Goal: Task Accomplishment & Management: Manage account settings

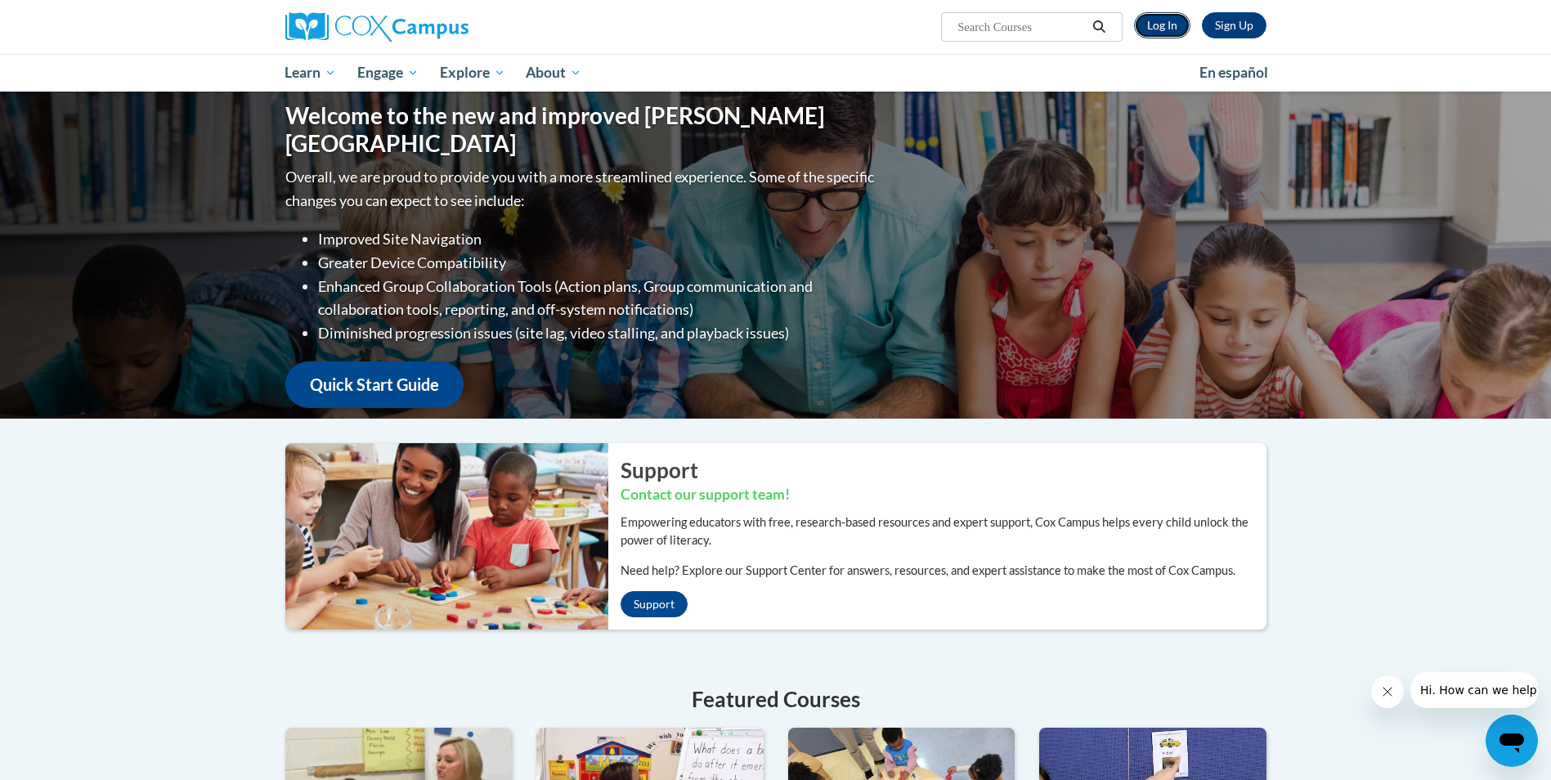
click at [1166, 20] on link "Log In" at bounding box center [1162, 25] width 56 height 26
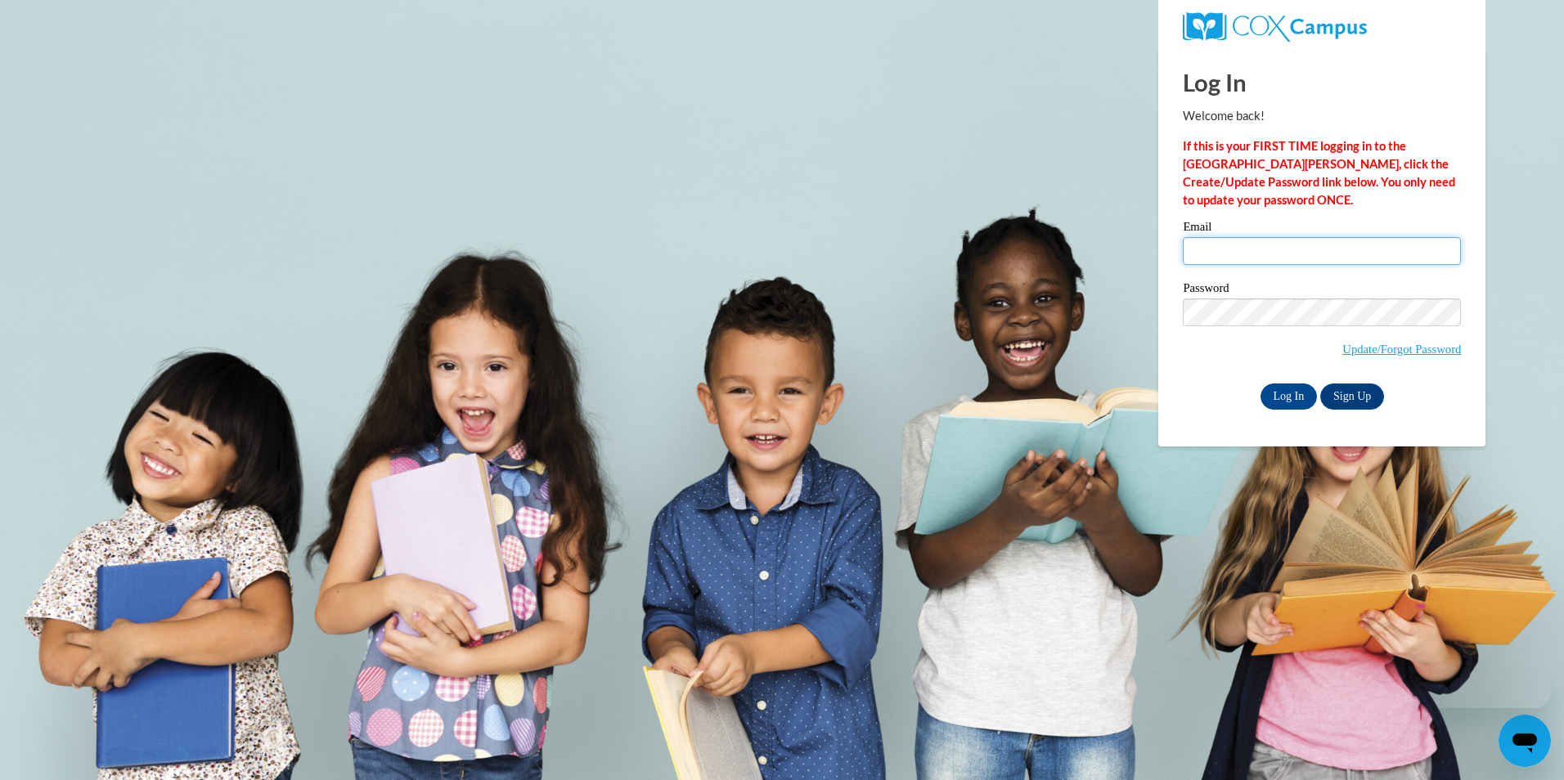
type input "[EMAIL_ADDRESS][DOMAIN_NAME]"
click at [1356, 258] on input "[PERSON_NAME][EMAIL_ADDRESS][DOMAIN_NAME]" at bounding box center [1322, 251] width 278 height 28
click at [1528, 370] on body "Log In Welcome back! If this is your FIRST TIME logging in to the NEW Cox Campu…" at bounding box center [782, 390] width 1564 height 780
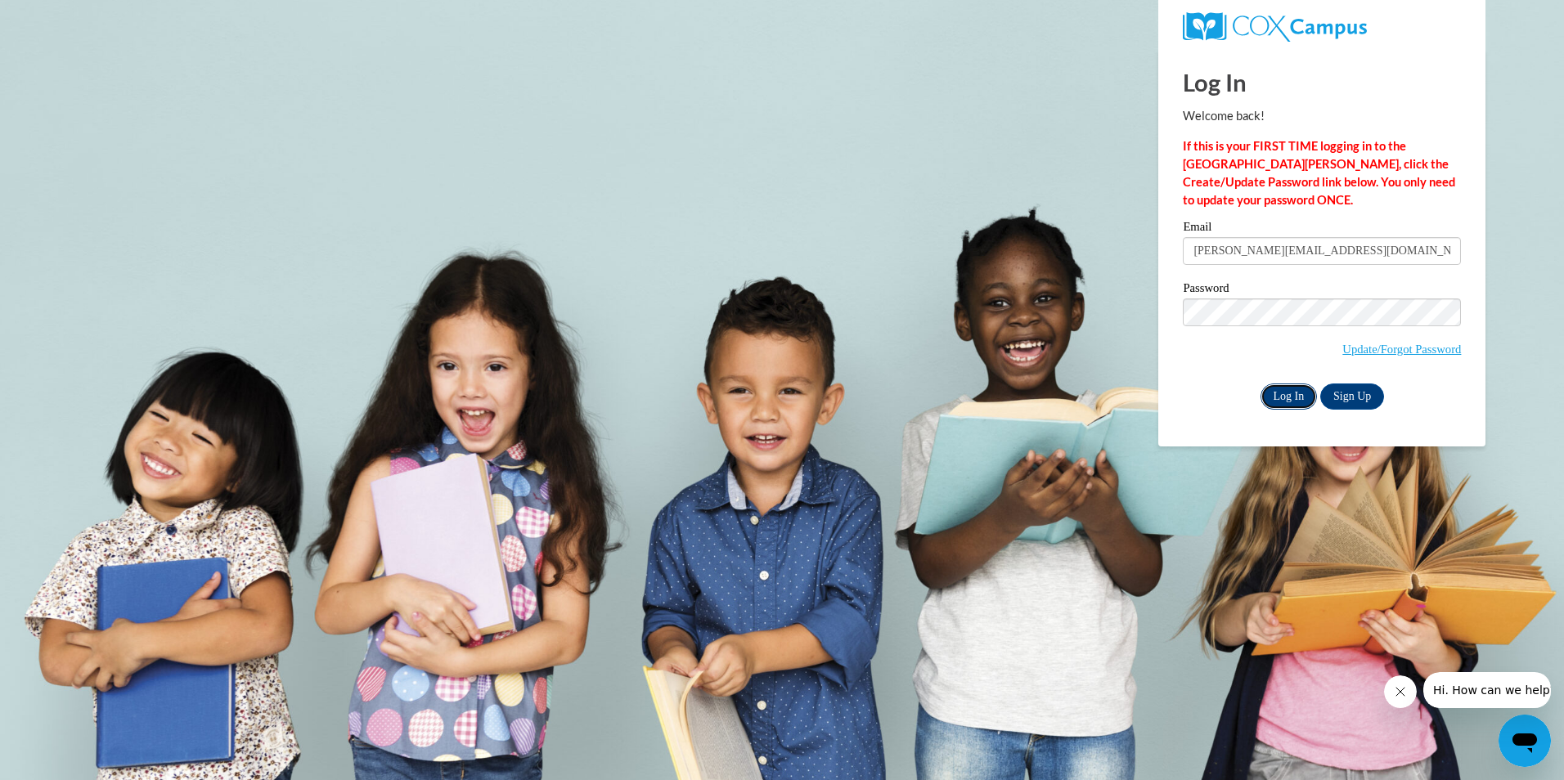
click at [1286, 392] on input "Log In" at bounding box center [1288, 397] width 57 height 26
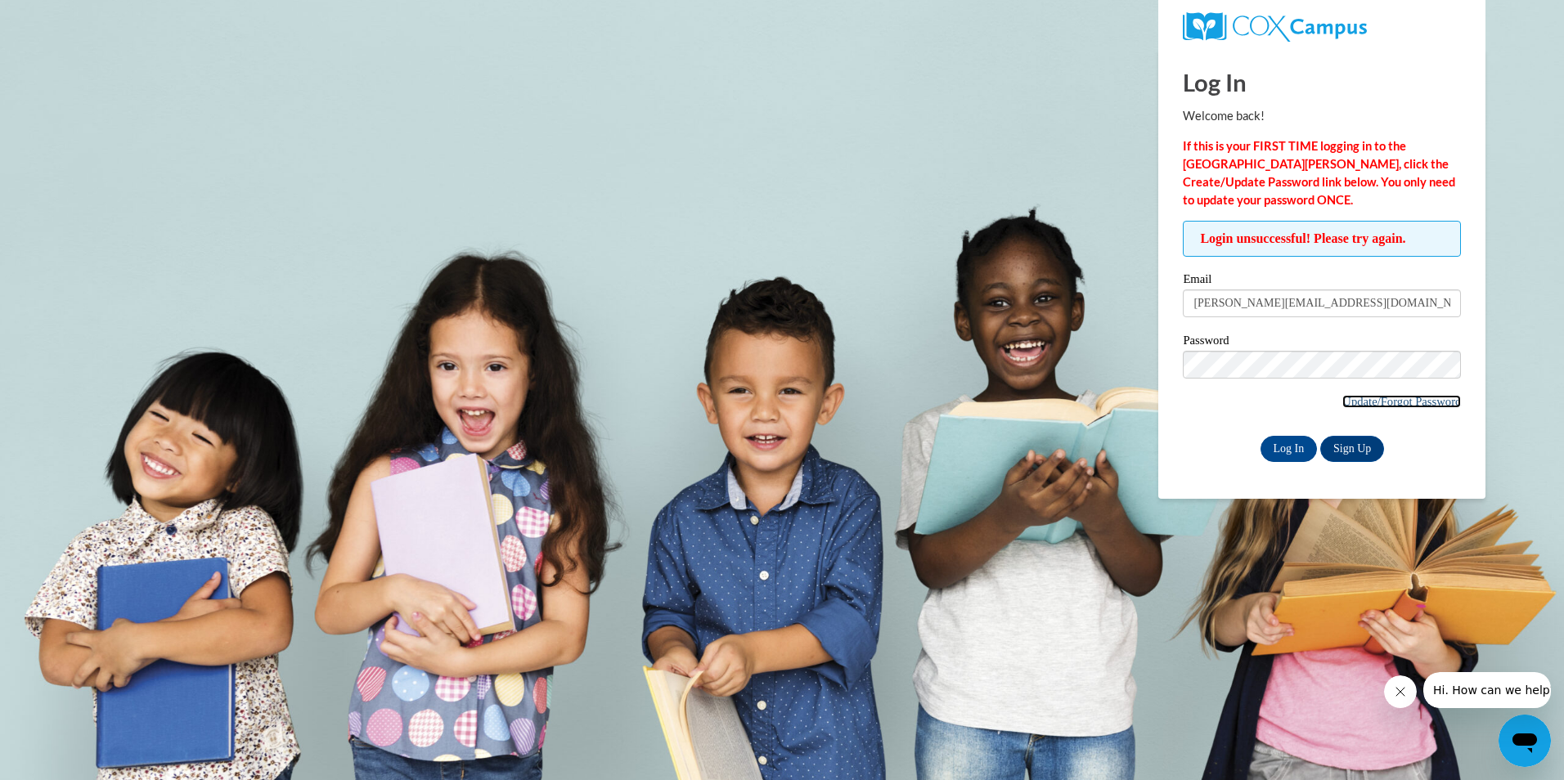
click at [1387, 400] on link "Update/Forgot Password" at bounding box center [1401, 401] width 119 height 13
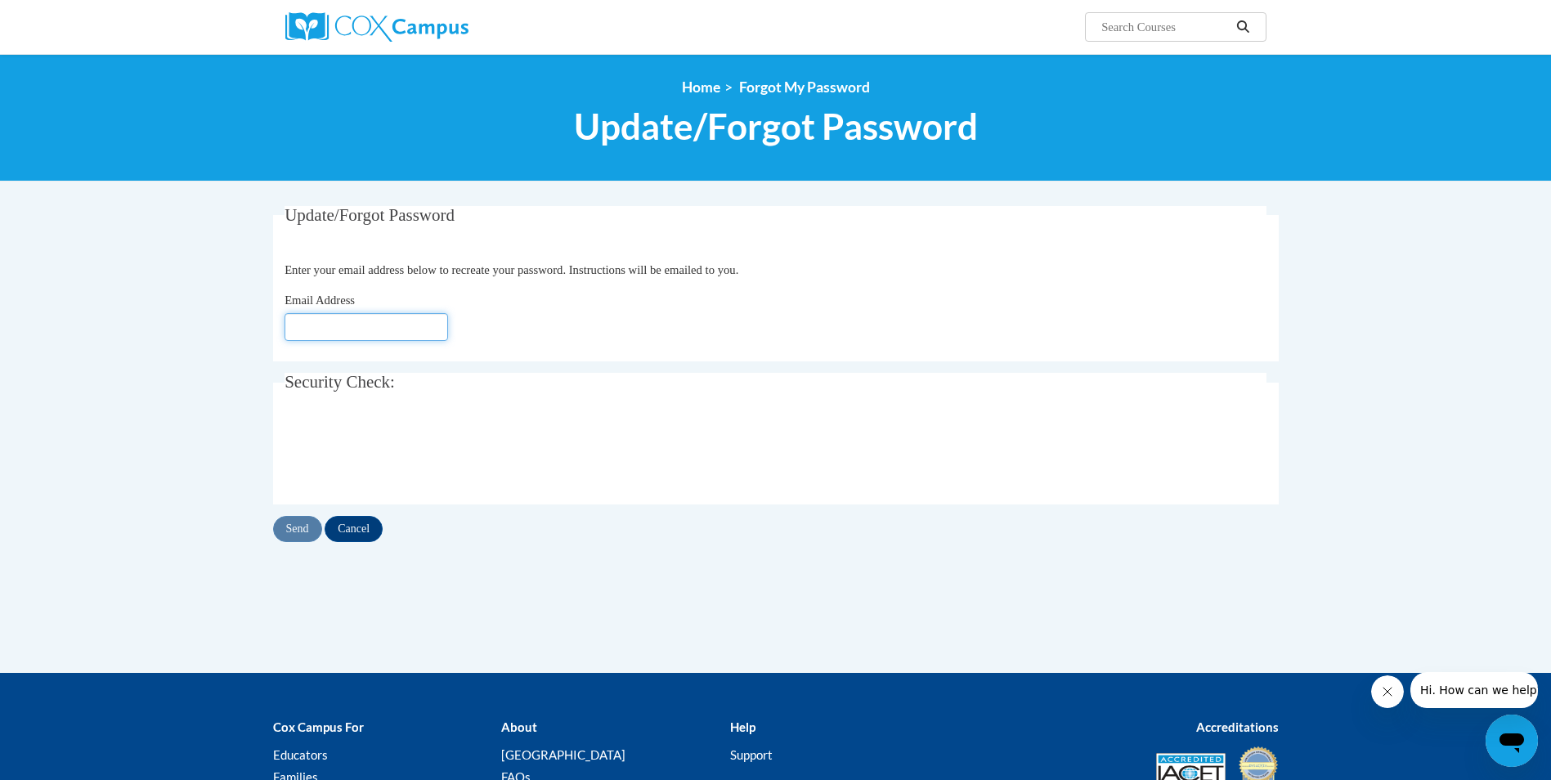
click at [409, 330] on input "Email Address" at bounding box center [367, 327] width 164 height 28
type input "[PERSON_NAME][EMAIL_ADDRESS][DOMAIN_NAME]"
click at [303, 530] on input "Send" at bounding box center [297, 529] width 49 height 26
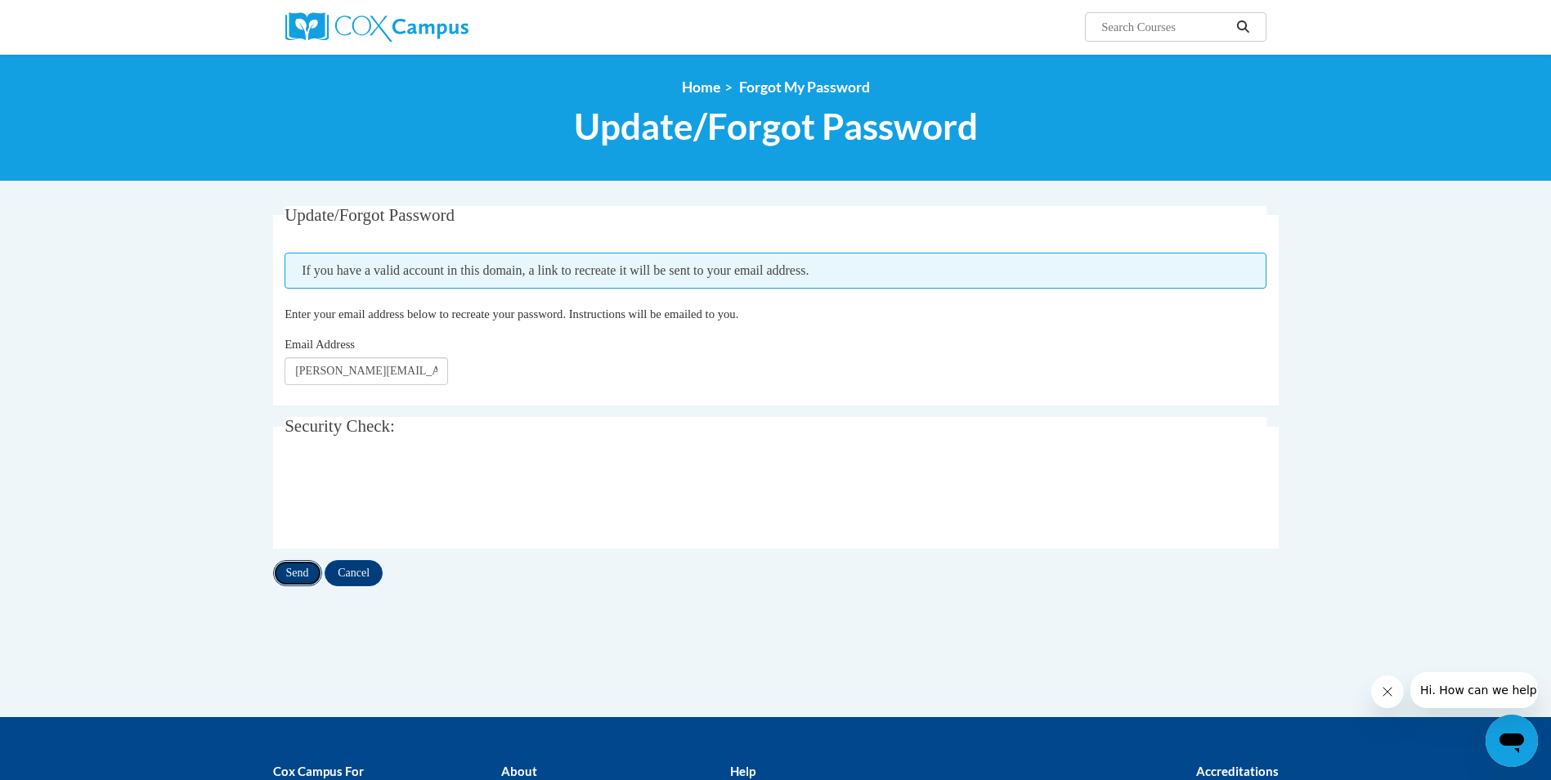
click at [308, 575] on input "Send" at bounding box center [297, 573] width 49 height 26
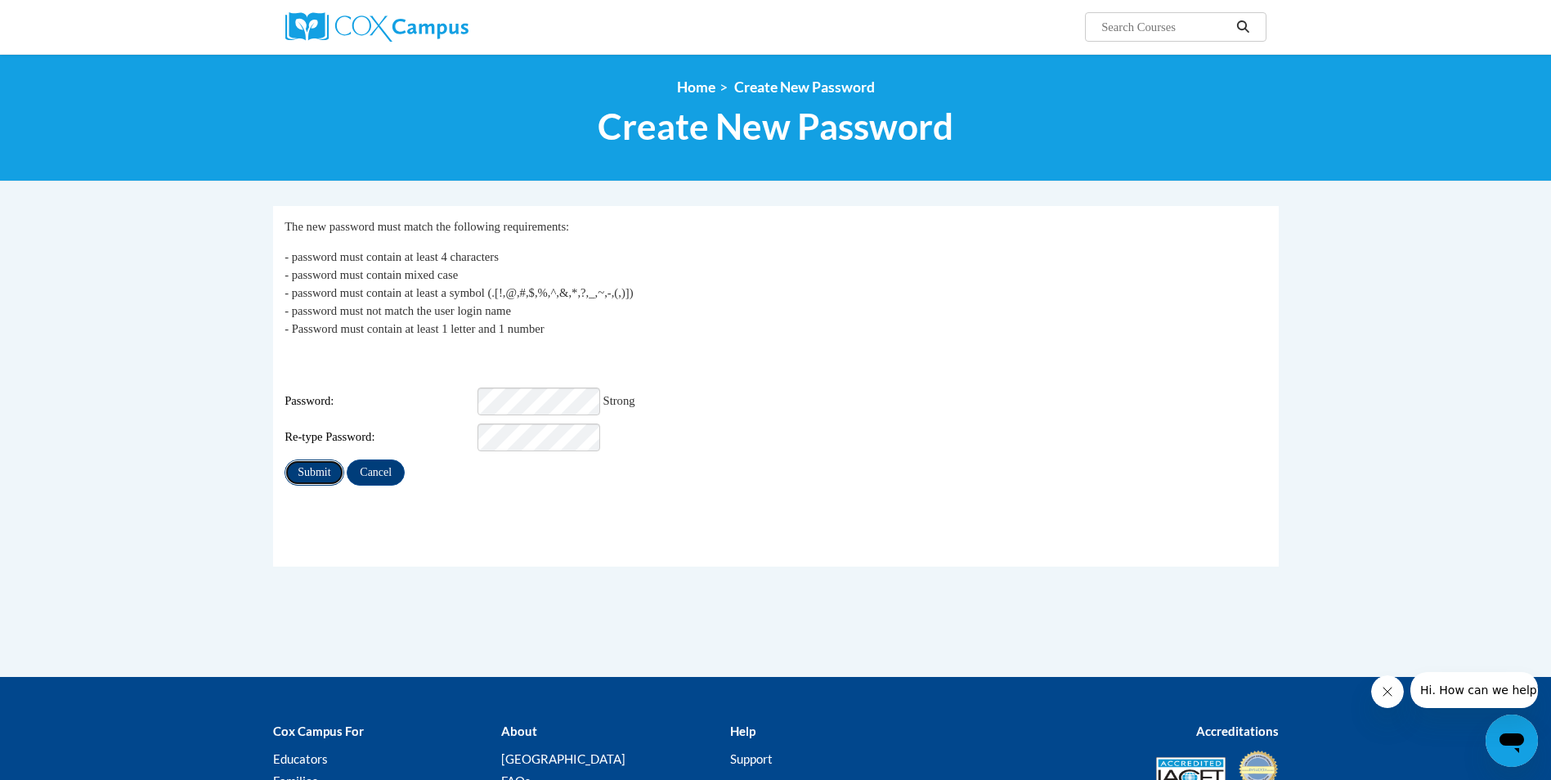
click at [332, 460] on input "Submit" at bounding box center [314, 473] width 59 height 26
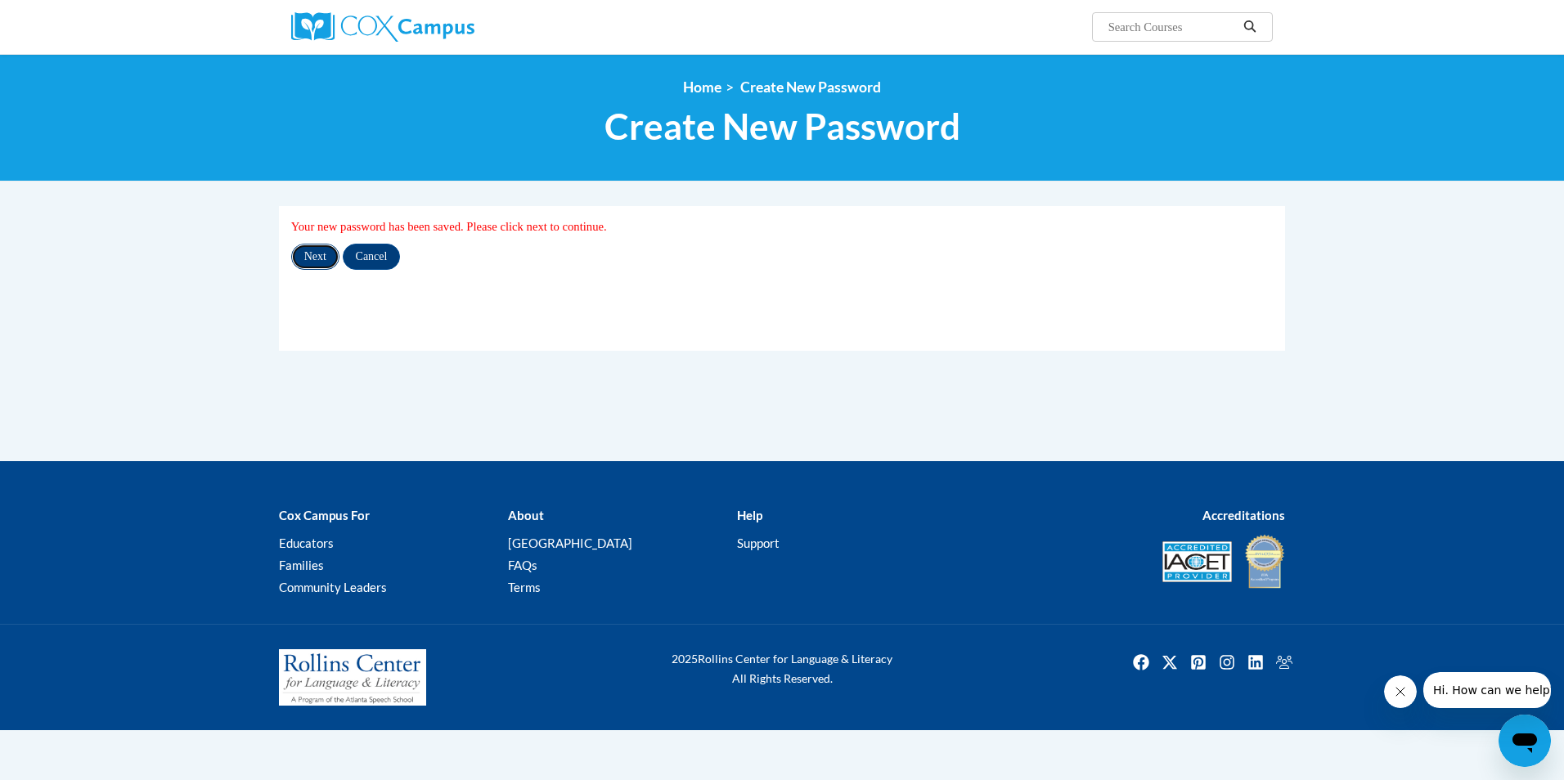
click at [333, 255] on input "Next" at bounding box center [315, 257] width 48 height 26
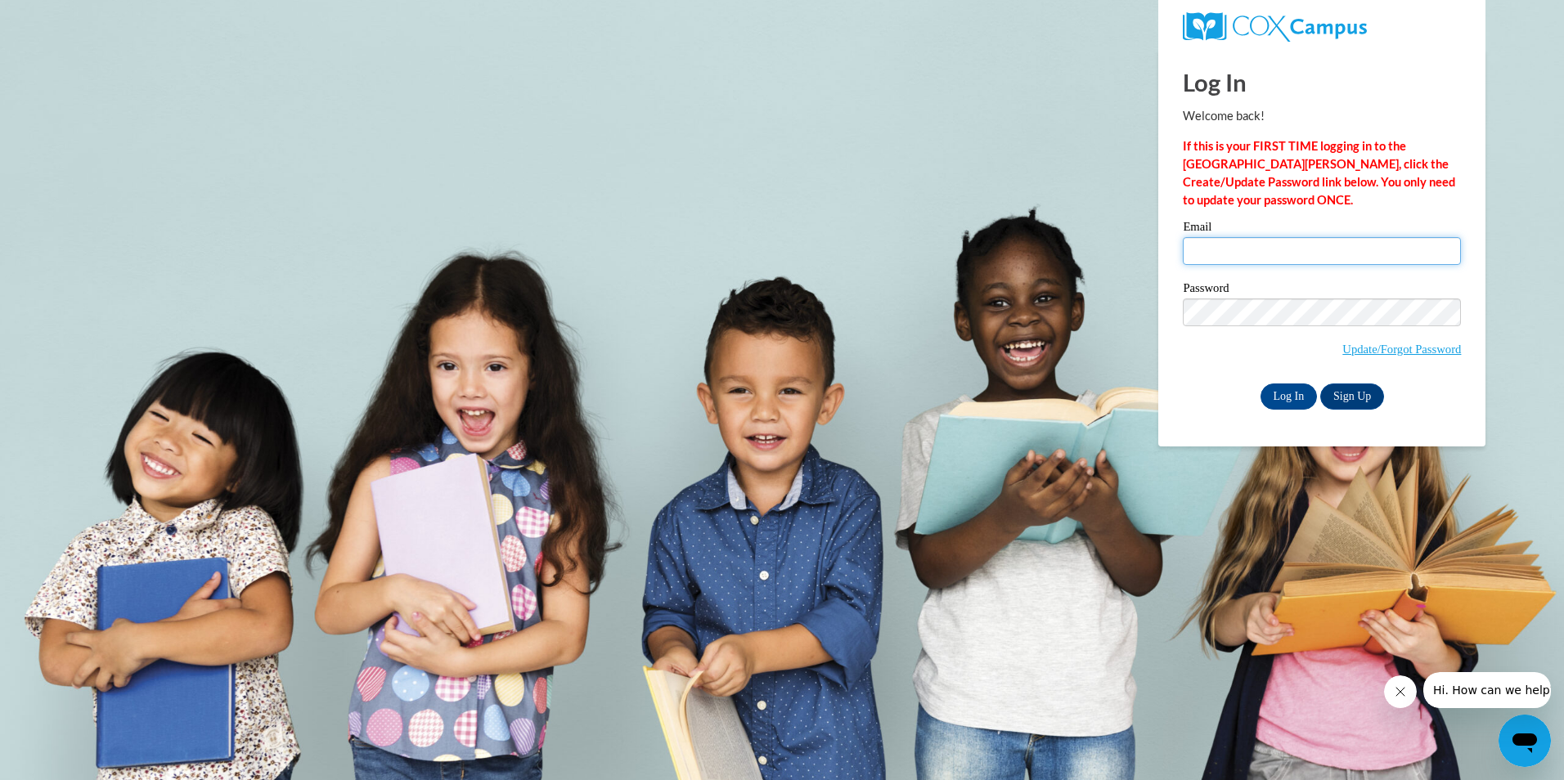
type input "[PERSON_NAME][EMAIL_ADDRESS][DOMAIN_NAME]"
click at [1097, 323] on body "Log In Welcome back! If this is your FIRST TIME logging in to the NEW Cox Campu…" at bounding box center [782, 390] width 1564 height 780
click at [1260, 384] on input "Log In" at bounding box center [1288, 397] width 57 height 26
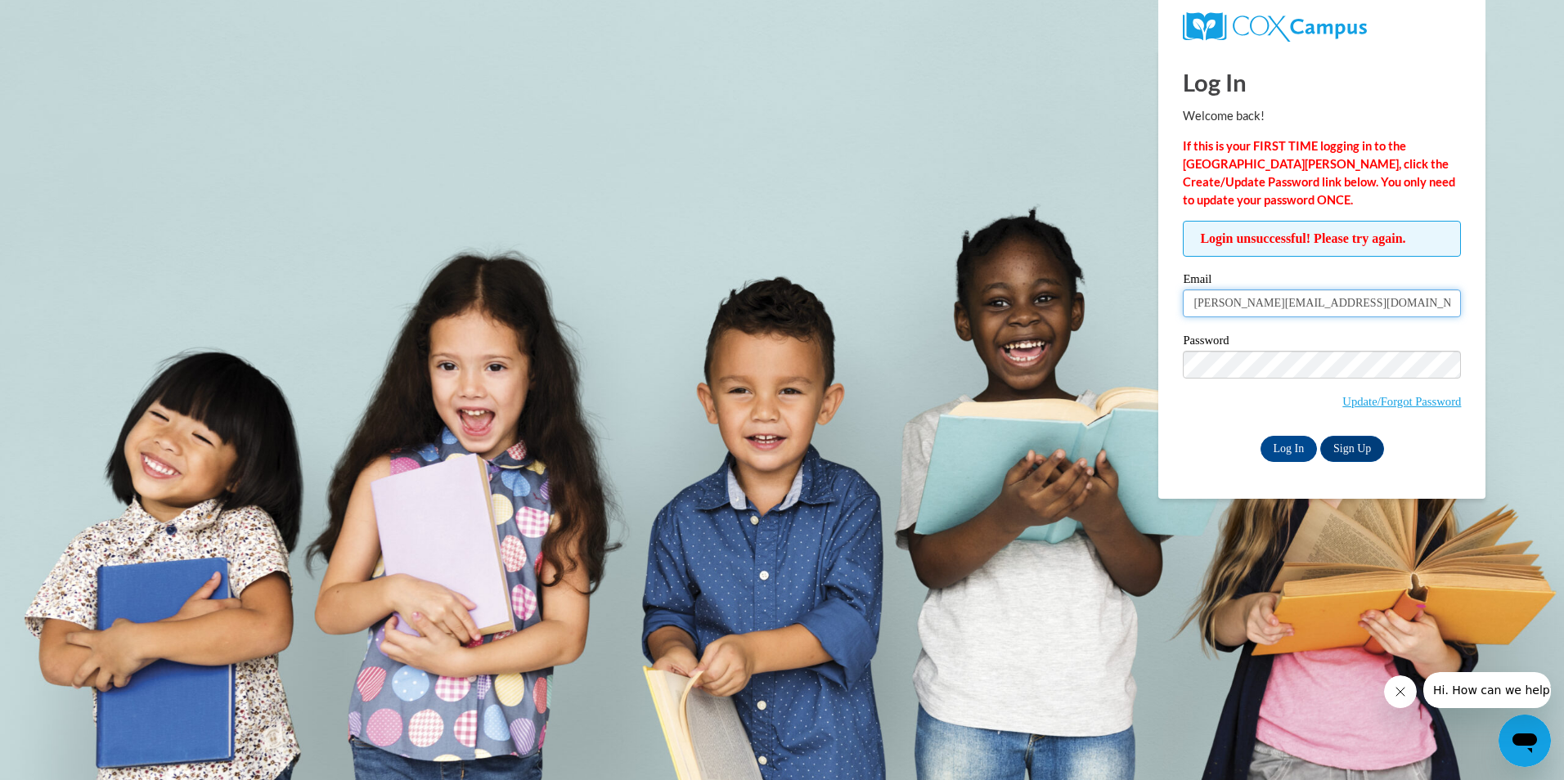
drag, startPoint x: 1335, startPoint y: 306, endPoint x: 1094, endPoint y: 346, distance: 244.6
click at [1109, 342] on body "Log In Welcome back! If this is your FIRST TIME logging in to the NEW Cox Campu…" at bounding box center [782, 390] width 1564 height 780
type input "[PERSON_NAME][EMAIL_ADDRESS][DOMAIN_NAME]"
click at [1260, 436] on input "Log In" at bounding box center [1288, 449] width 57 height 26
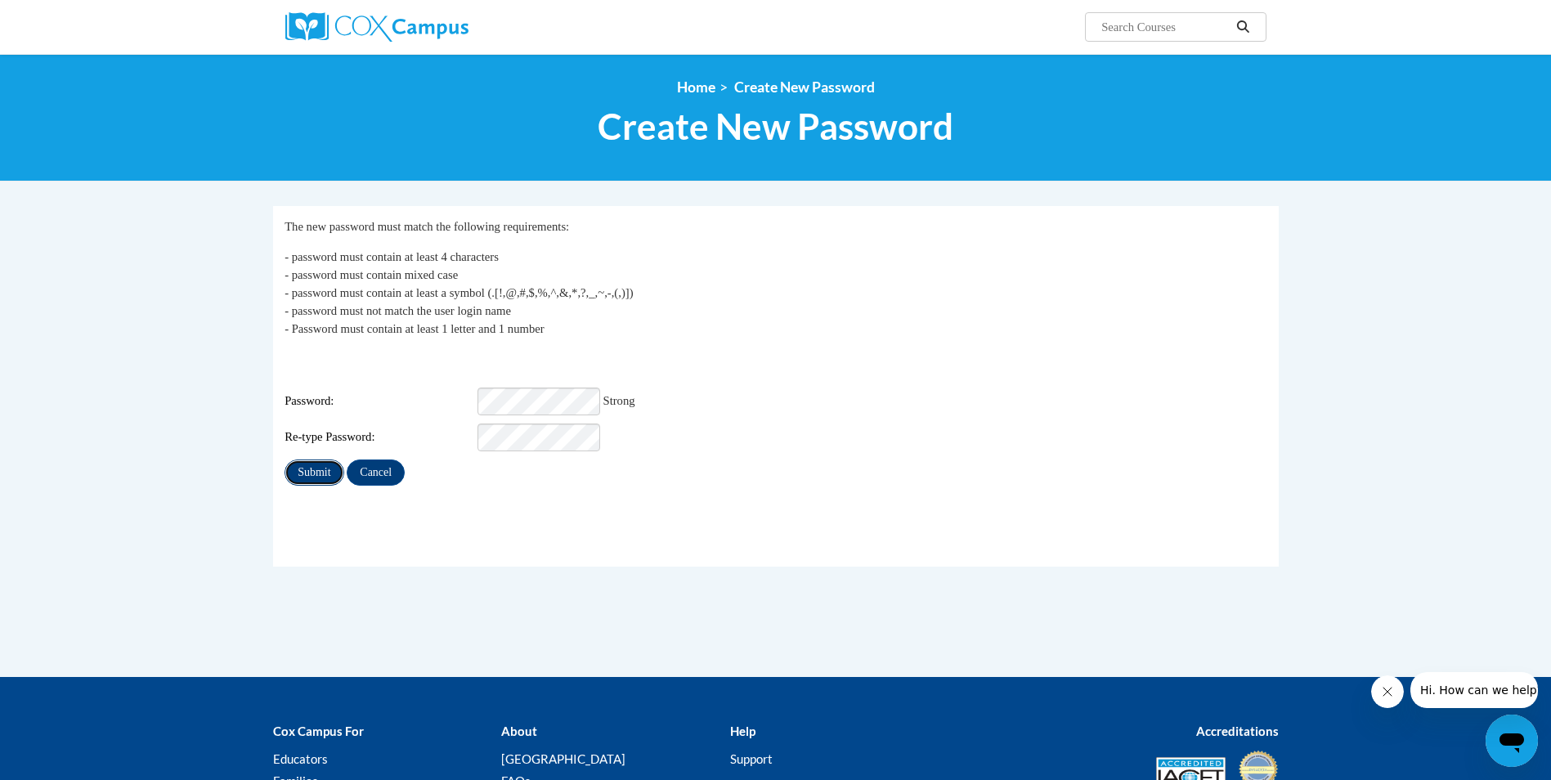
click at [316, 462] on input "Submit" at bounding box center [314, 473] width 59 height 26
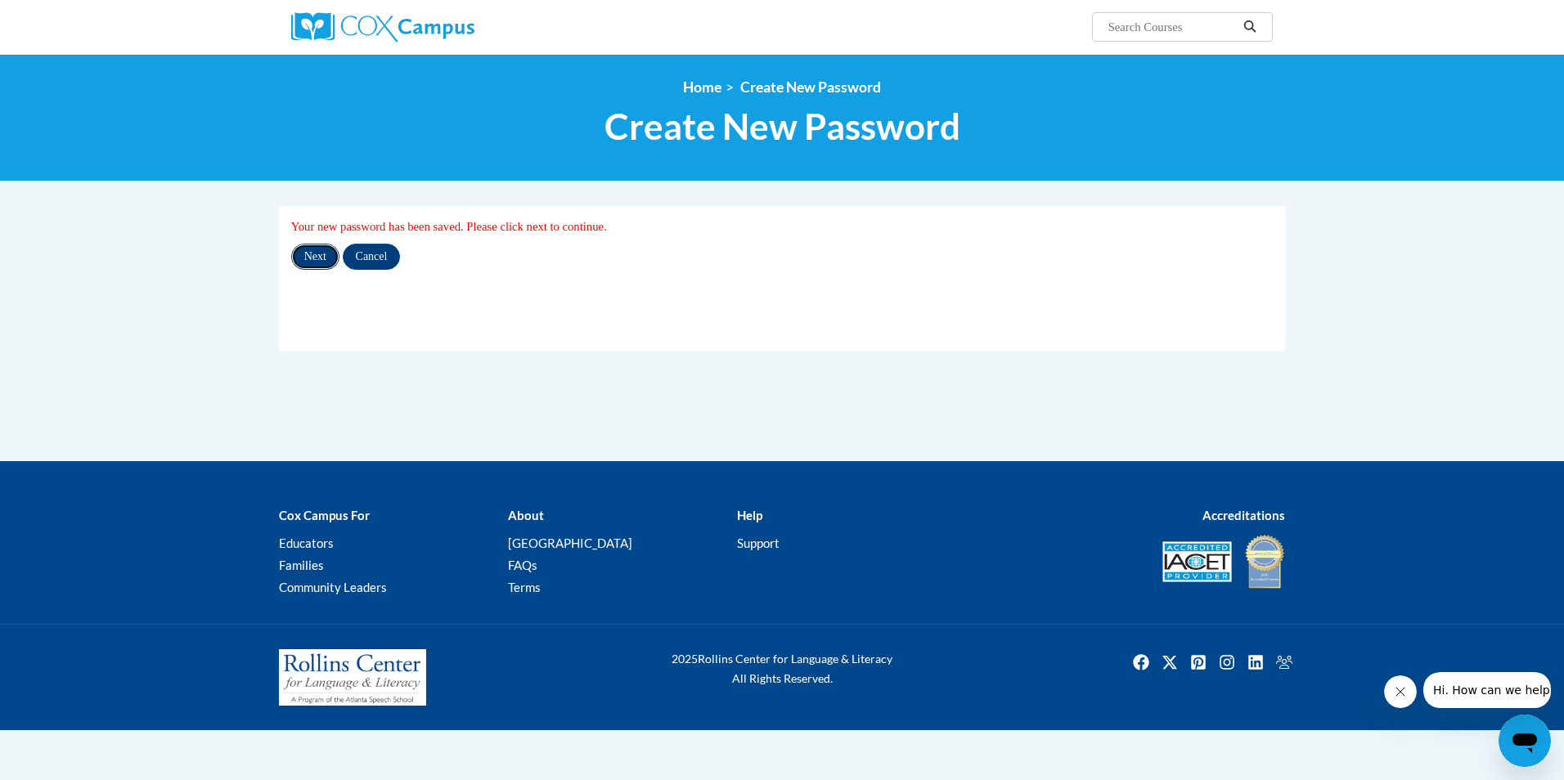
click at [311, 257] on input "Next" at bounding box center [315, 257] width 48 height 26
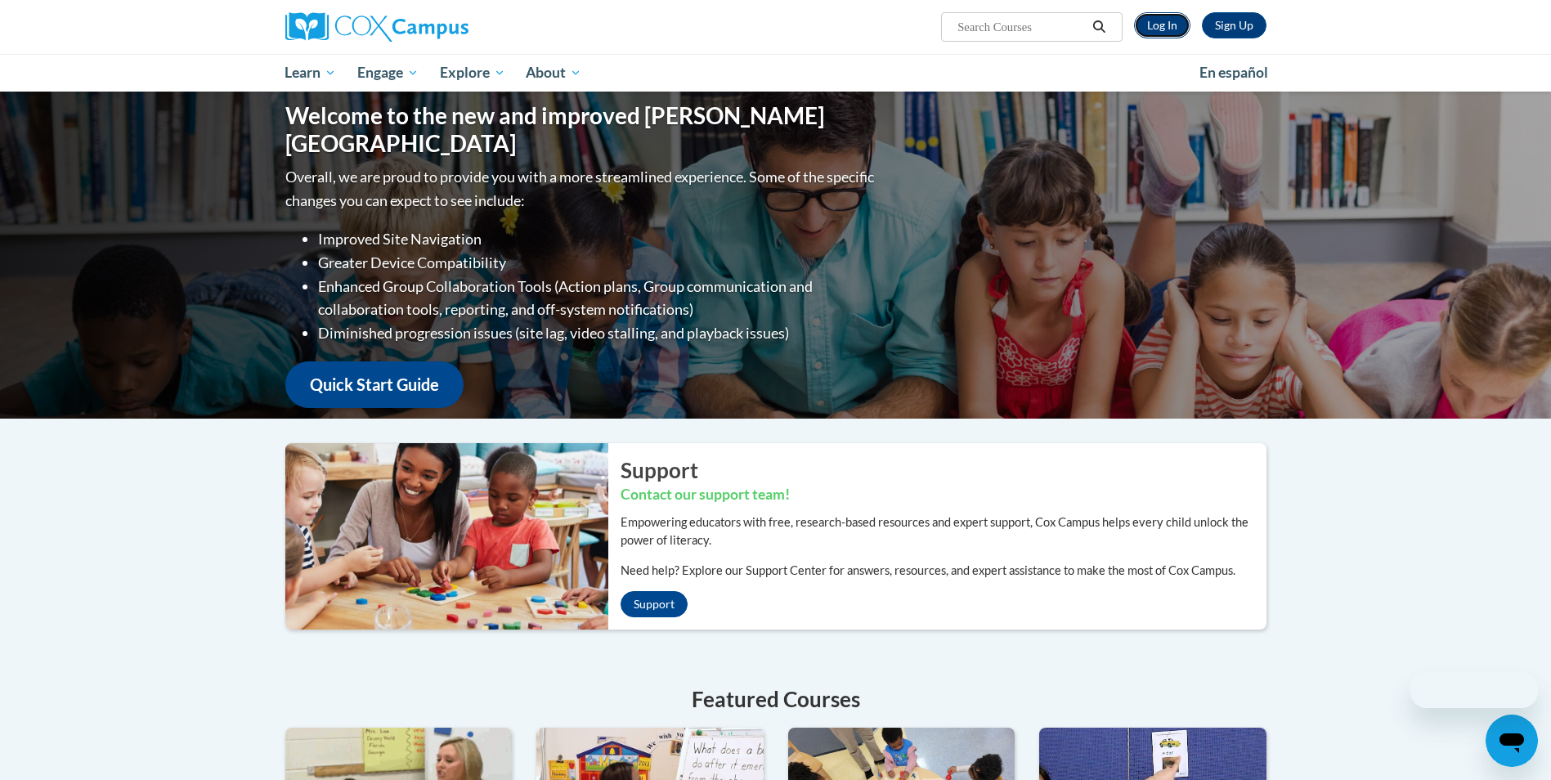
click at [1169, 22] on link "Log In" at bounding box center [1162, 25] width 56 height 26
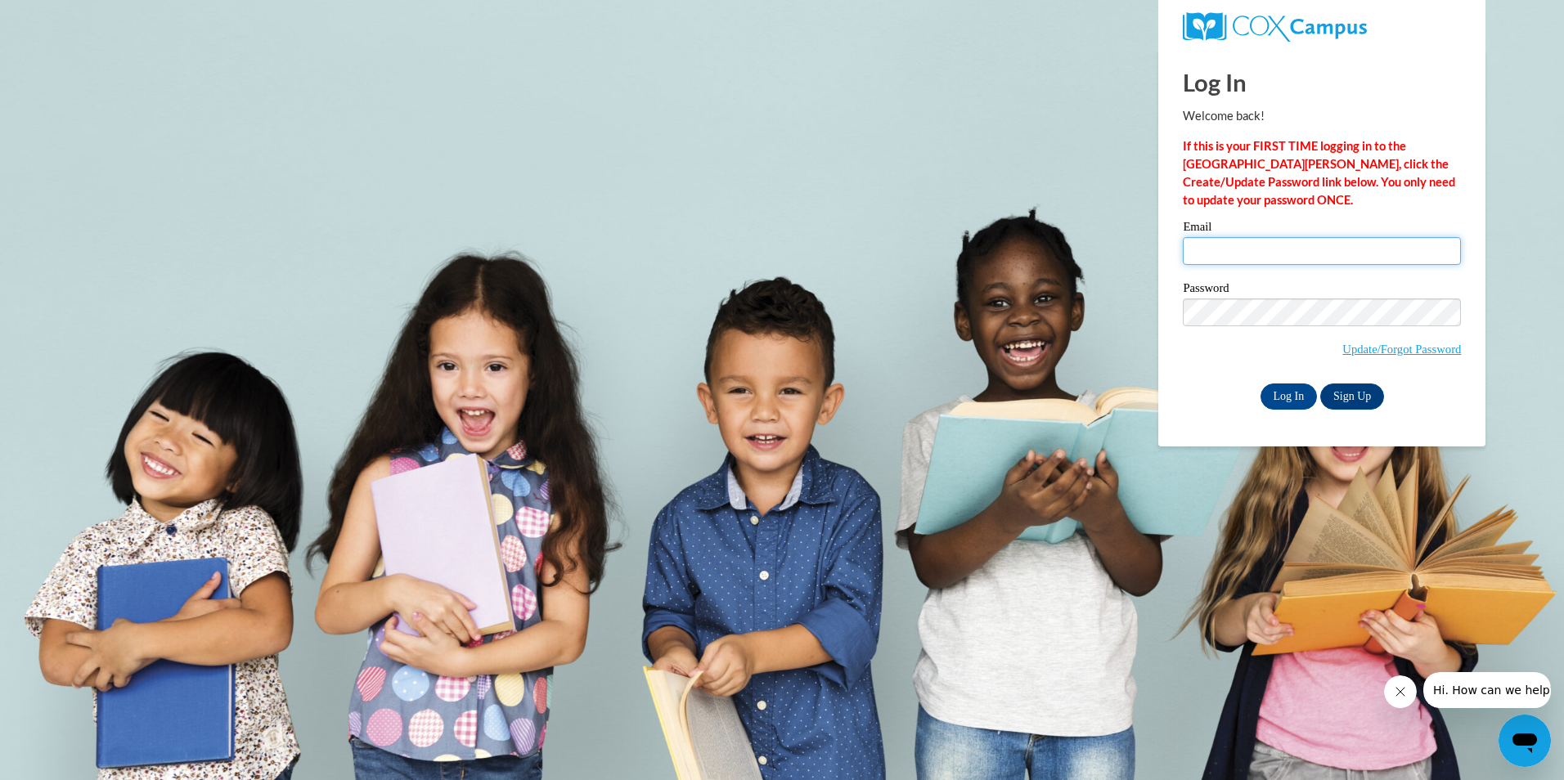
type input "[PERSON_NAME][EMAIL_ADDRESS][DOMAIN_NAME]"
click at [1126, 297] on body "Log In Welcome back! If this is your FIRST TIME logging in to the NEW Cox Campu…" at bounding box center [782, 390] width 1564 height 780
click at [1116, 316] on body "Log In Welcome back! If this is your FIRST TIME logging in to the NEW Cox Campu…" at bounding box center [782, 390] width 1564 height 780
click at [1303, 393] on input "Log In" at bounding box center [1288, 397] width 57 height 26
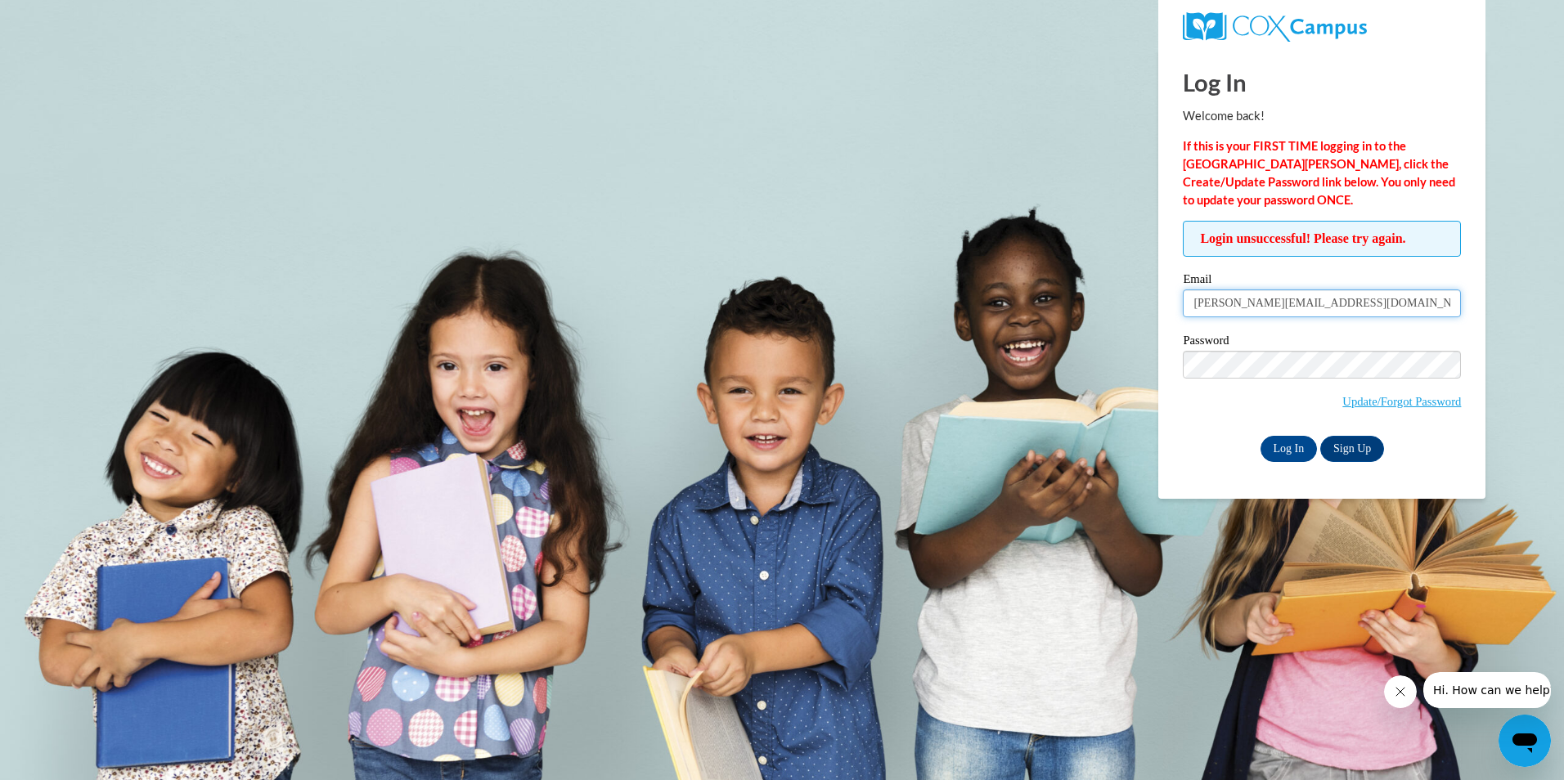
drag, startPoint x: 1344, startPoint y: 307, endPoint x: 975, endPoint y: 309, distance: 368.8
click at [987, 309] on body "Log In Welcome back! If this is your FIRST TIME logging in to the NEW Cox Campu…" at bounding box center [782, 390] width 1564 height 780
type input "[PERSON_NAME][EMAIL_ADDRESS][DOMAIN_NAME]"
click at [1528, 316] on body "Log In Welcome back! If this is your FIRST TIME logging in to the NEW Cox Campu…" at bounding box center [782, 390] width 1564 height 780
click at [1304, 443] on input "Log In" at bounding box center [1288, 449] width 57 height 26
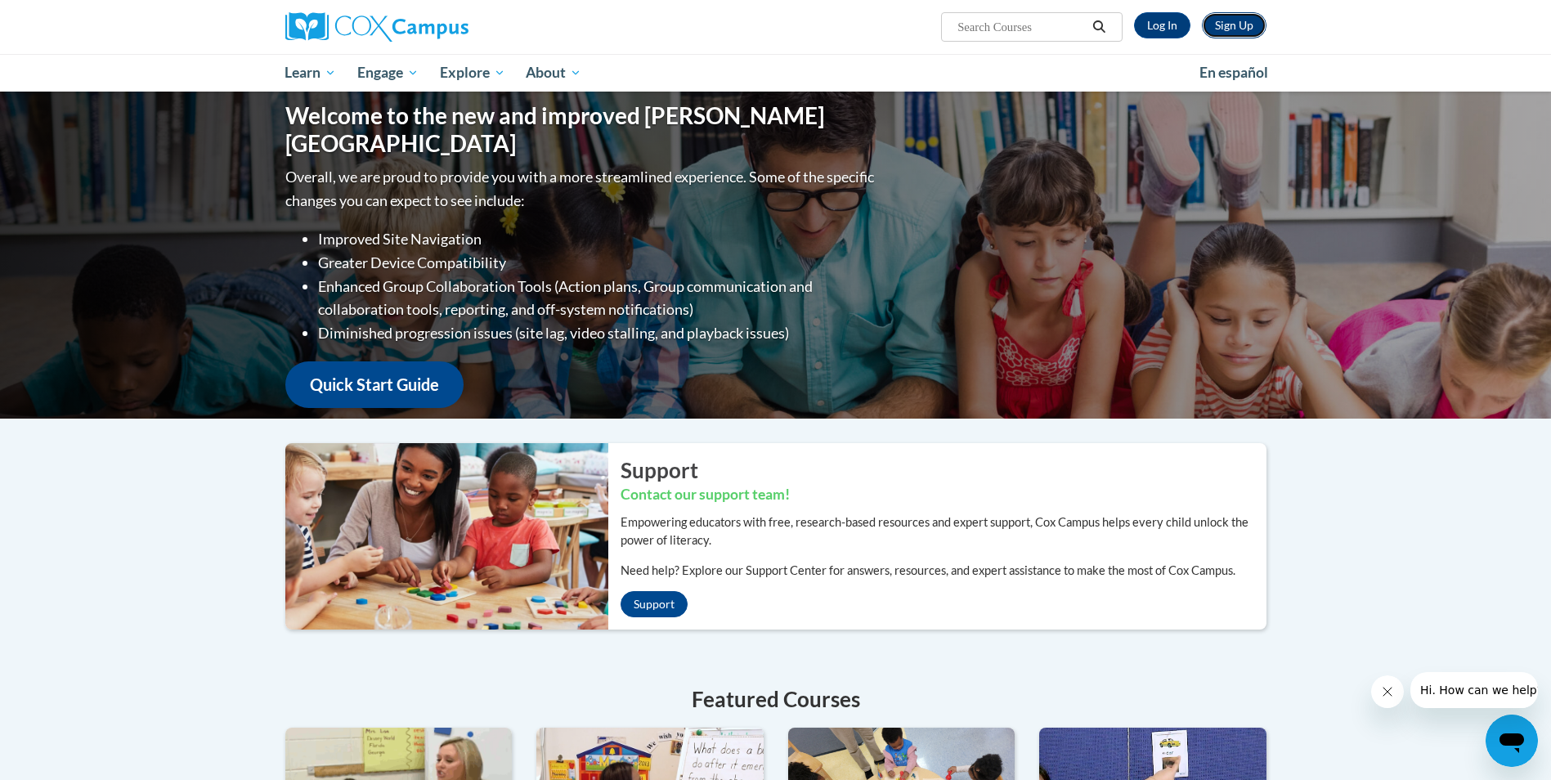
click at [1248, 24] on link "Sign Up" at bounding box center [1234, 25] width 65 height 26
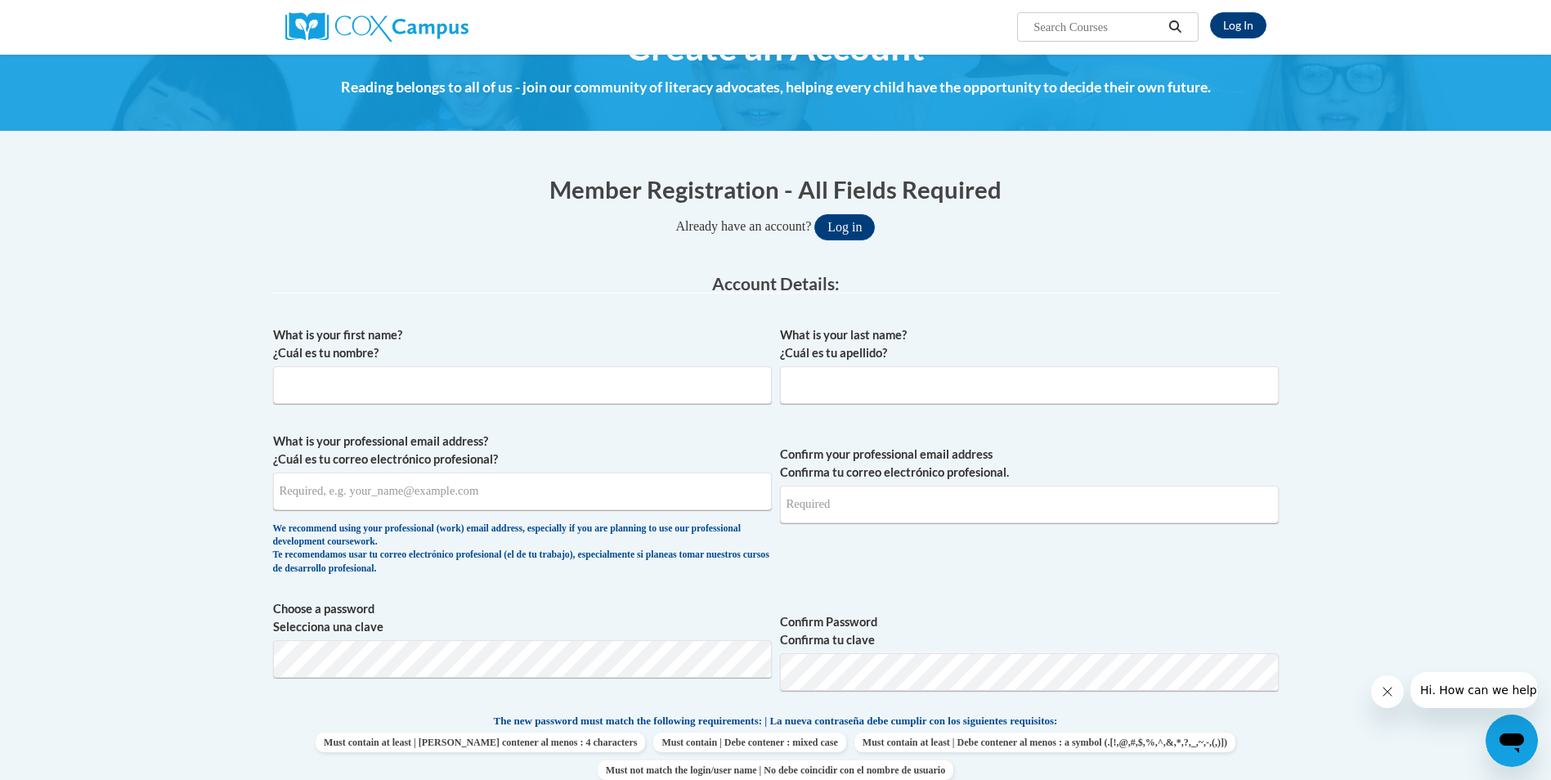
scroll to position [82, 0]
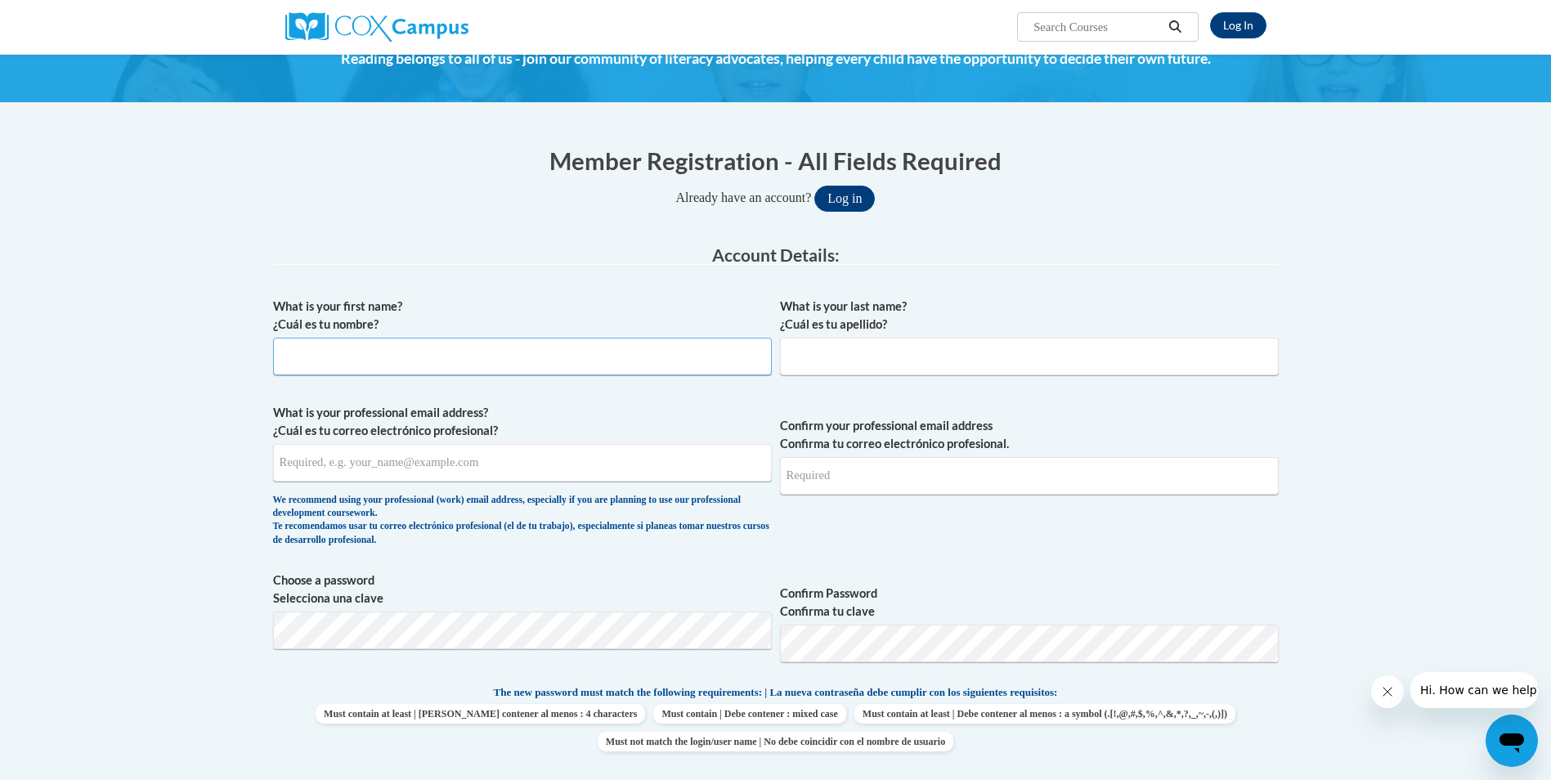
click at [728, 367] on input "What is your first name? ¿Cuál es tu nombre?" at bounding box center [522, 357] width 499 height 38
type input "Kim"
type input "Loggins-Saine"
type input "kim.logginssaine@ndo.irg"
type input "kim.logginssaine@ndo.org"
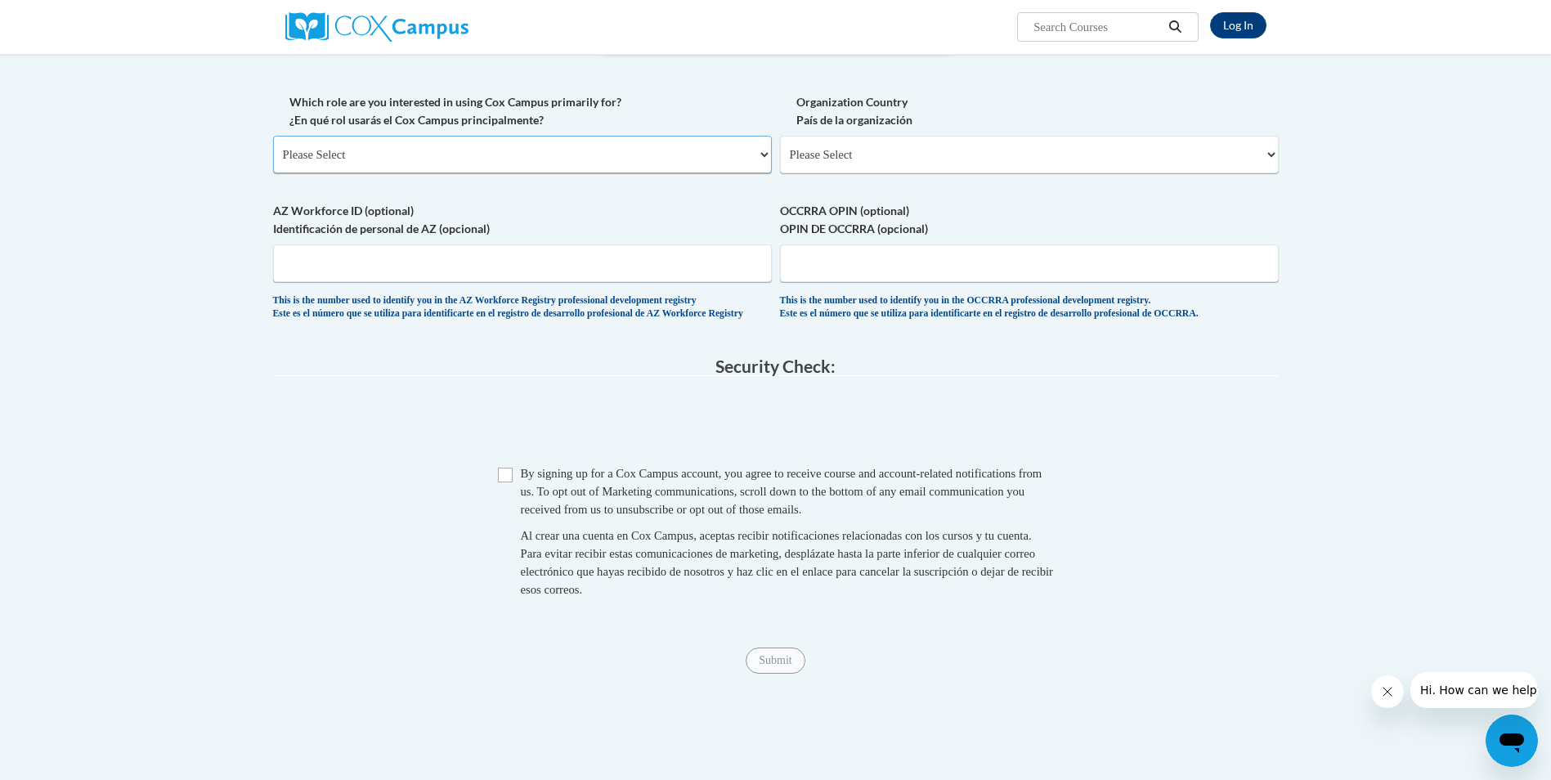
scroll to position [790, 0]
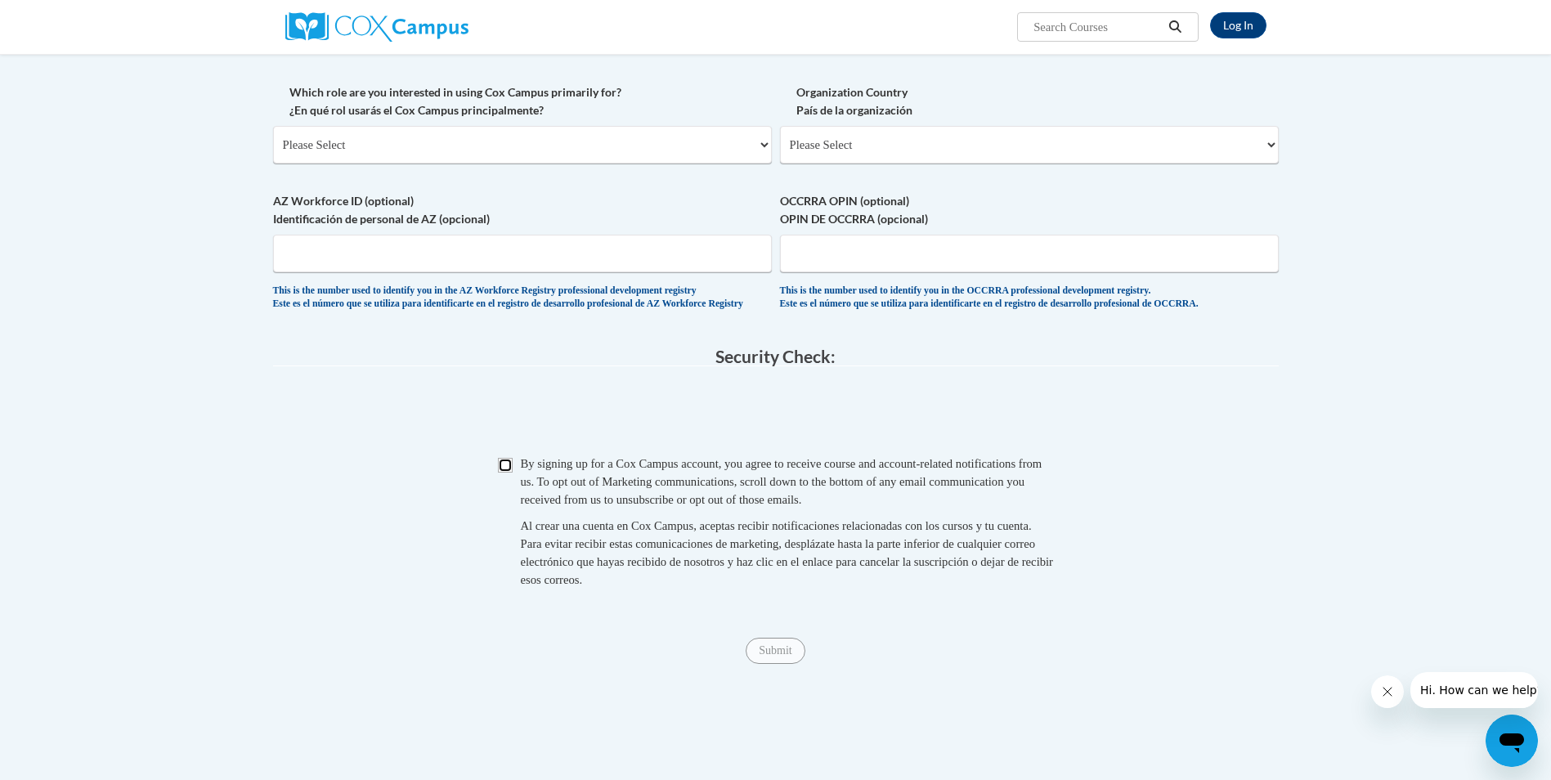
click at [512, 473] on input "Checkbox" at bounding box center [505, 465] width 15 height 15
checkbox input "true"
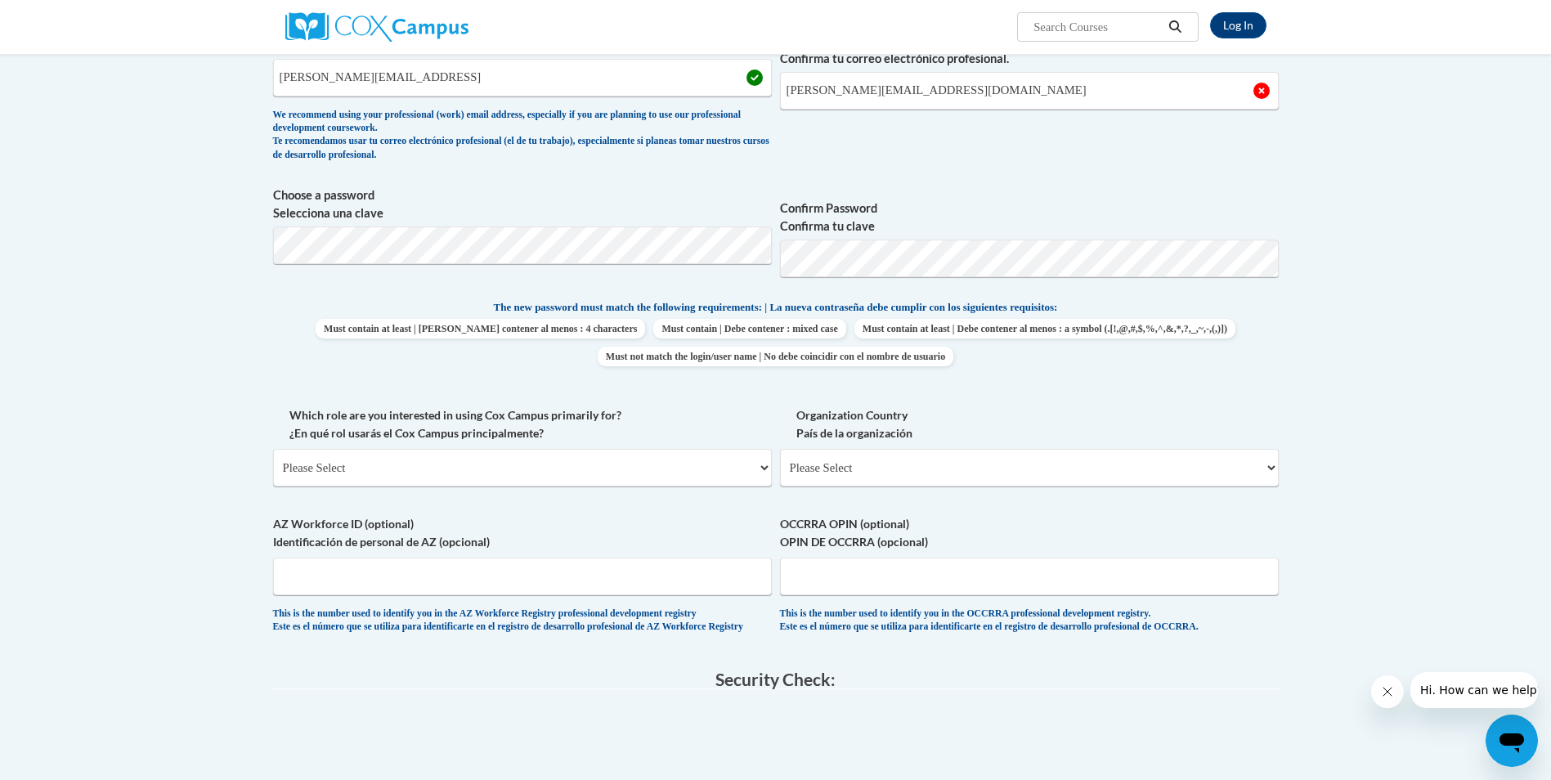
scroll to position [463, 0]
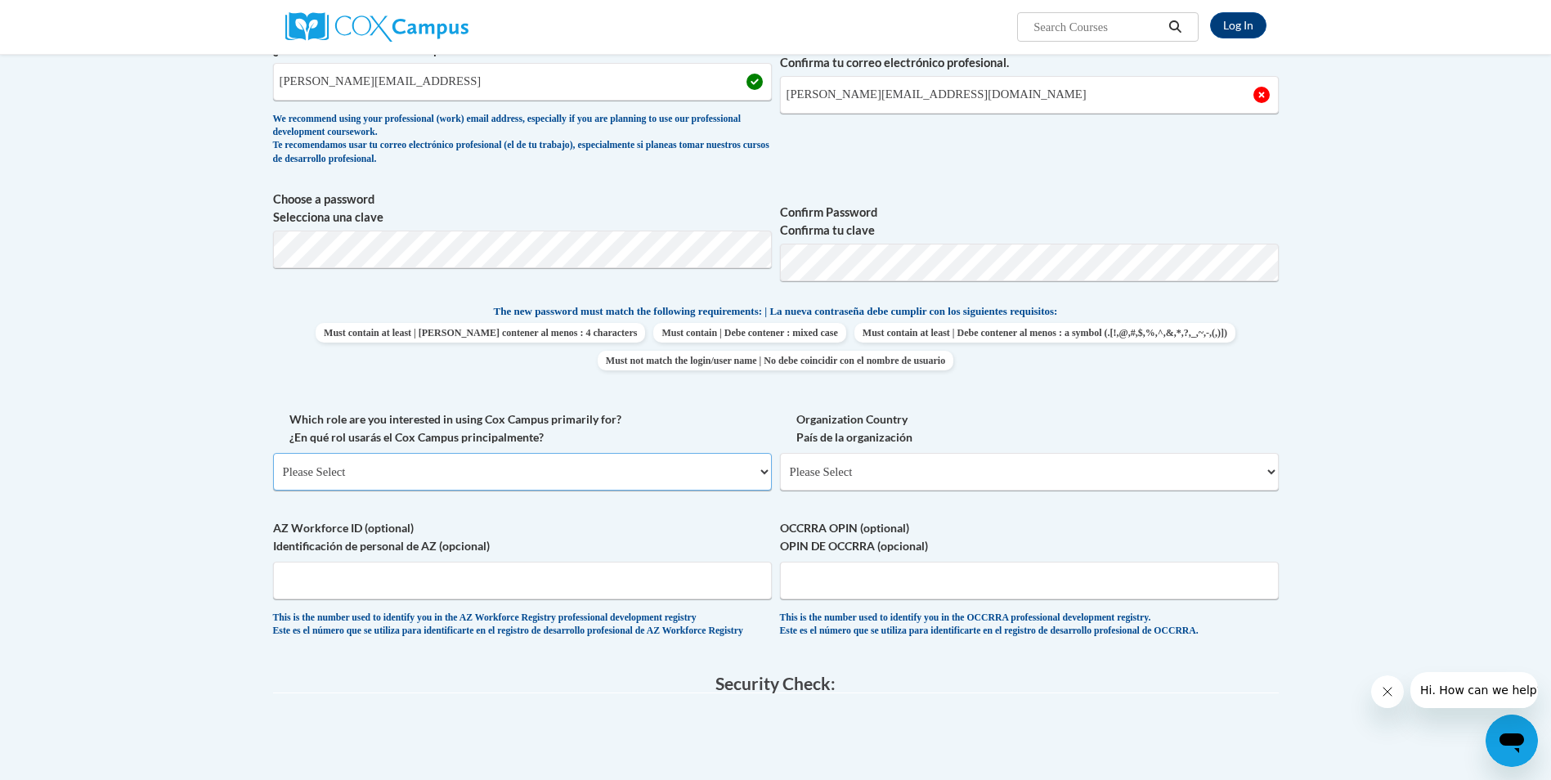
click at [613, 473] on select "Please Select College/University | Colegio/Universidad Community/Nonprofit Part…" at bounding box center [522, 472] width 499 height 38
select select "fbf2d438-af2f-41f8-98f1-81c410e29de3"
click at [273, 453] on select "Please Select College/University | Colegio/Universidad Community/Nonprofit Part…" at bounding box center [522, 472] width 499 height 38
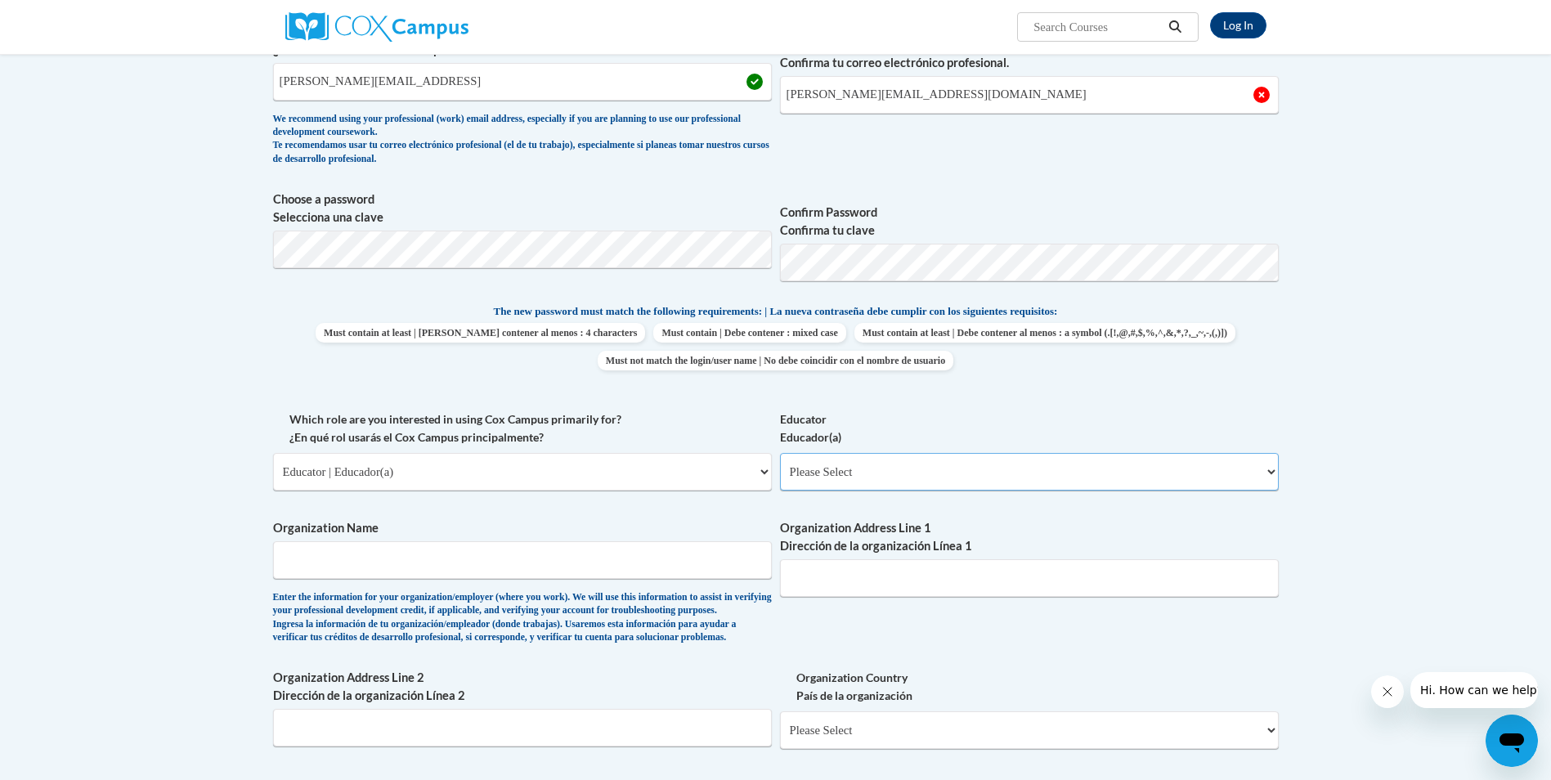
click at [825, 469] on select "Please Select Early Learning/Daycare Teacher/Family Home Care Provider | Maestr…" at bounding box center [1029, 472] width 499 height 38
select select "d5fdb05a-b36c-4d60-97fa-9afceda7e903"
click at [780, 453] on select "Please Select Early Learning/Daycare Teacher/Family Home Care Provider | Maestr…" at bounding box center [1029, 472] width 499 height 38
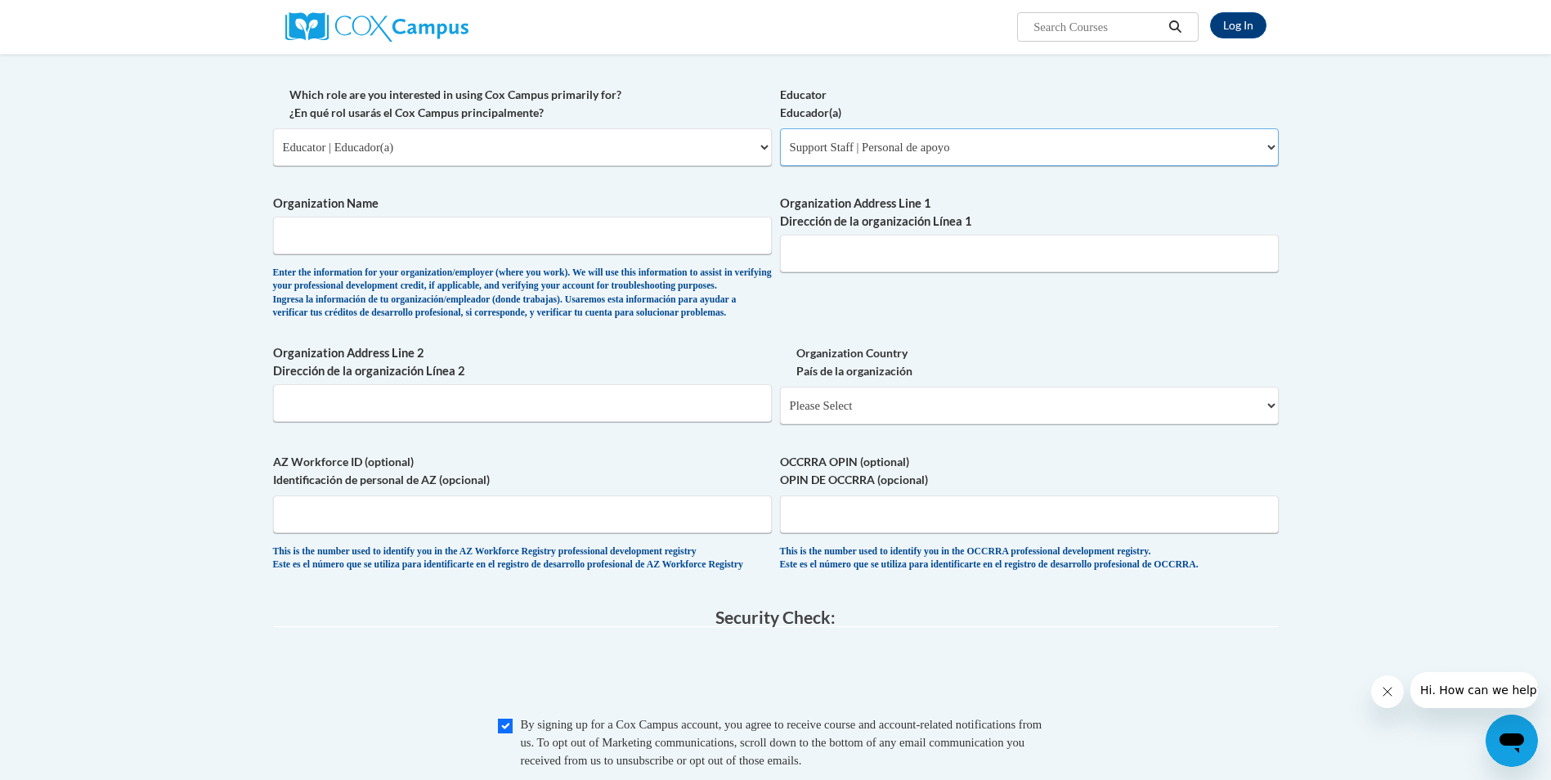
scroll to position [790, 0]
click at [589, 231] on input "Organization Name" at bounding box center [522, 233] width 499 height 38
type input "LC Head Start"
type input "126 Mechanicsville rd Dahlonega, Ga 30533"
click at [823, 422] on select "Please Select United States | Estados Unidos Outside of the United States | Fue…" at bounding box center [1029, 403] width 499 height 38
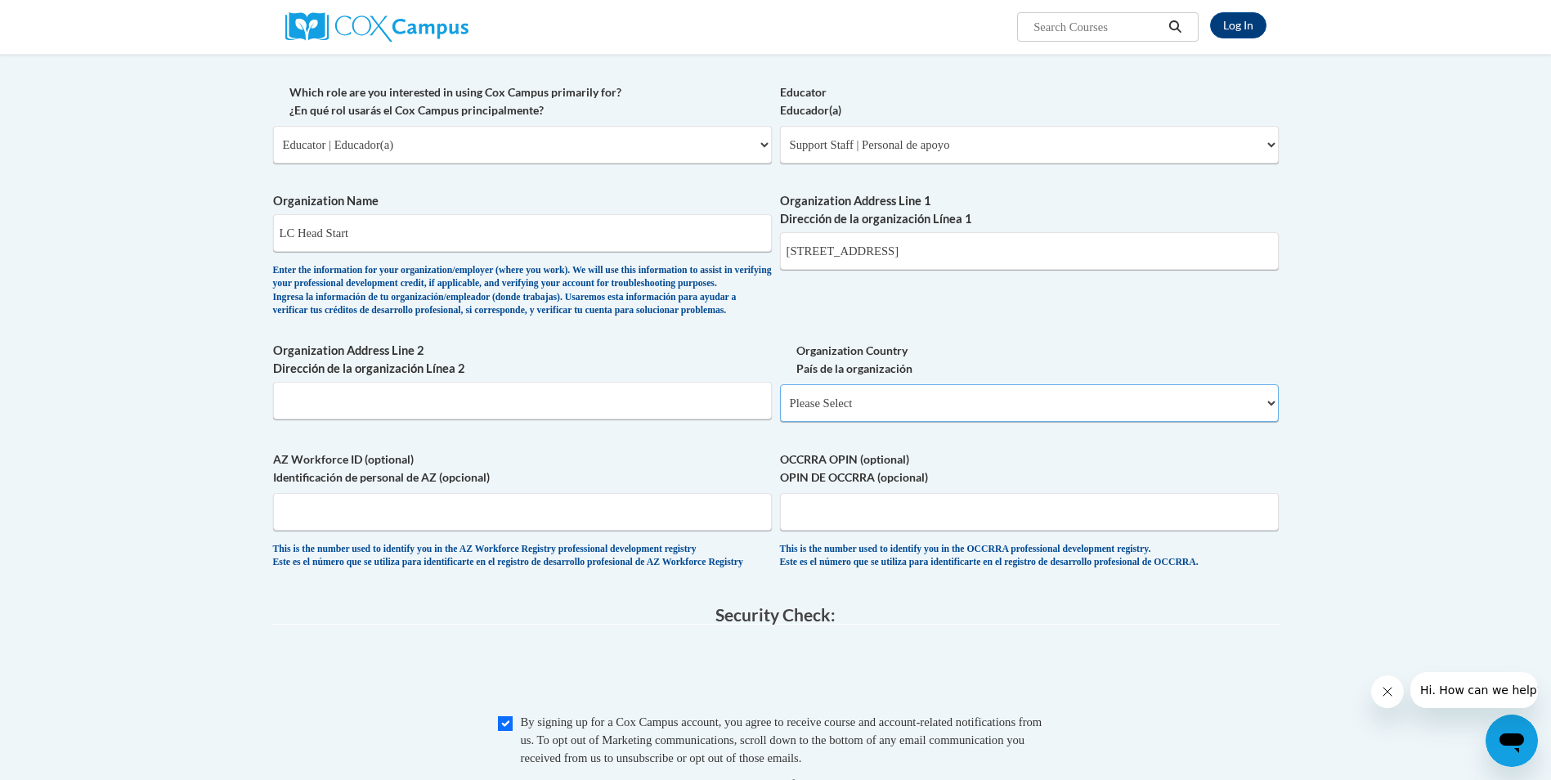
select select "ad49bcad-a171-4b2e-b99c-48b446064914"
click at [780, 411] on select "Please Select United States | Estados Unidos Outside of the United States | Fue…" at bounding box center [1029, 403] width 499 height 38
select select
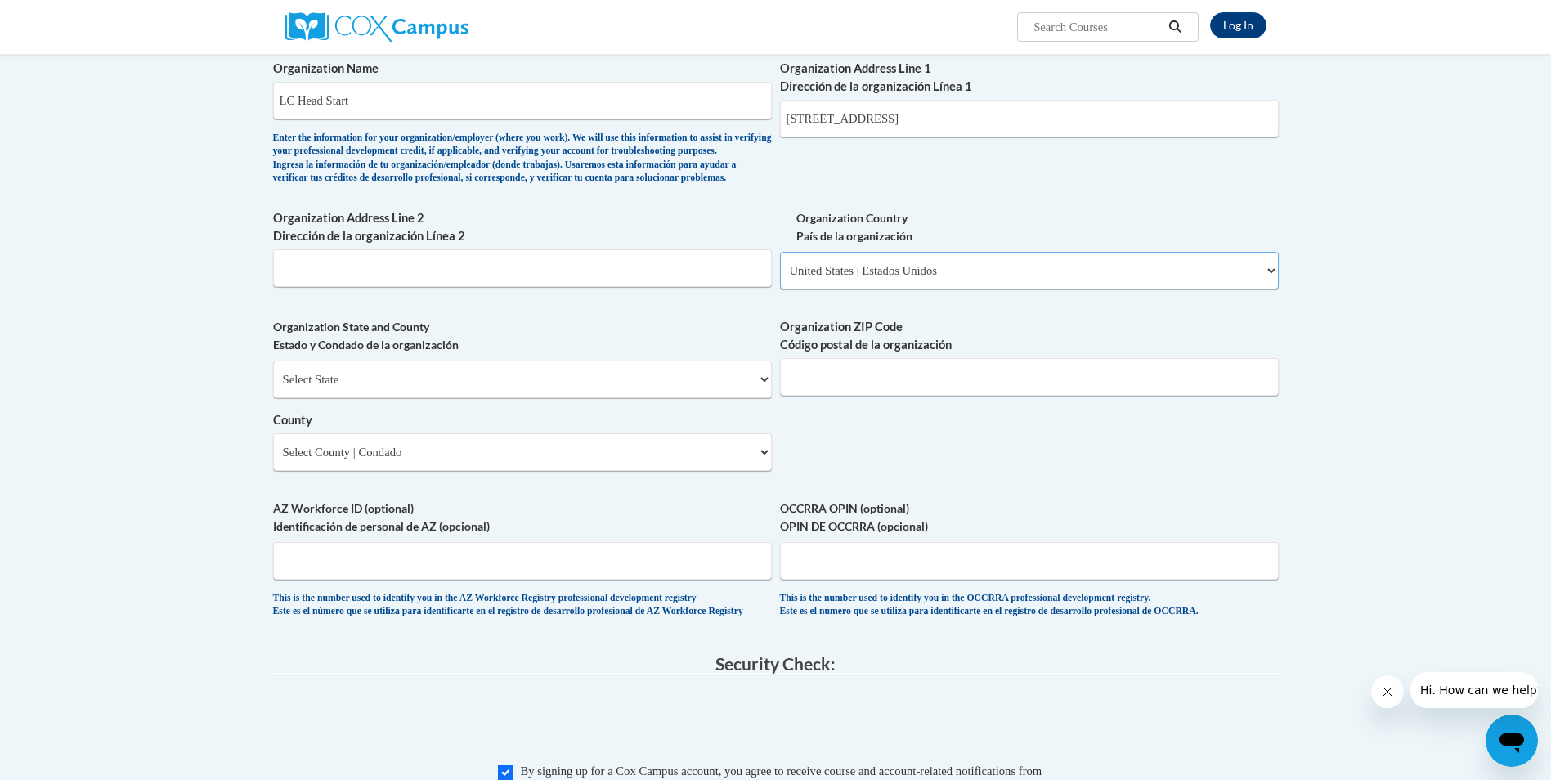
scroll to position [954, 0]
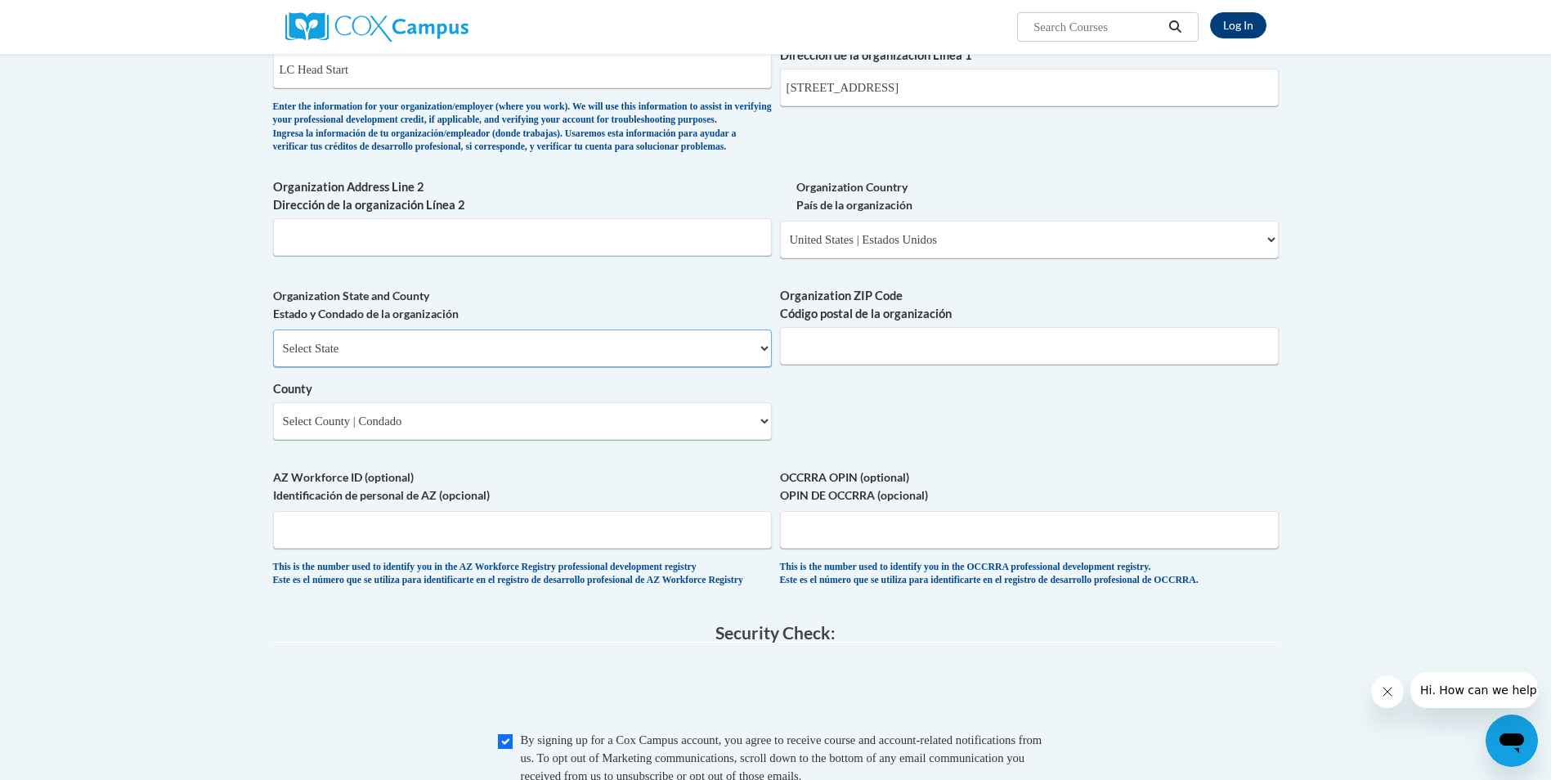
click at [743, 367] on select "Select State Alabama Alaska Arizona Arkansas California Colorado Connecticut De…" at bounding box center [522, 349] width 499 height 38
select select "Georgia"
click at [273, 356] on select "Select State Alabama Alaska Arizona Arkansas California Colorado Connecticut De…" at bounding box center [522, 349] width 499 height 38
click at [883, 365] on input "Organization ZIP Code Código postal de la organización" at bounding box center [1029, 346] width 499 height 38
type input "30533"
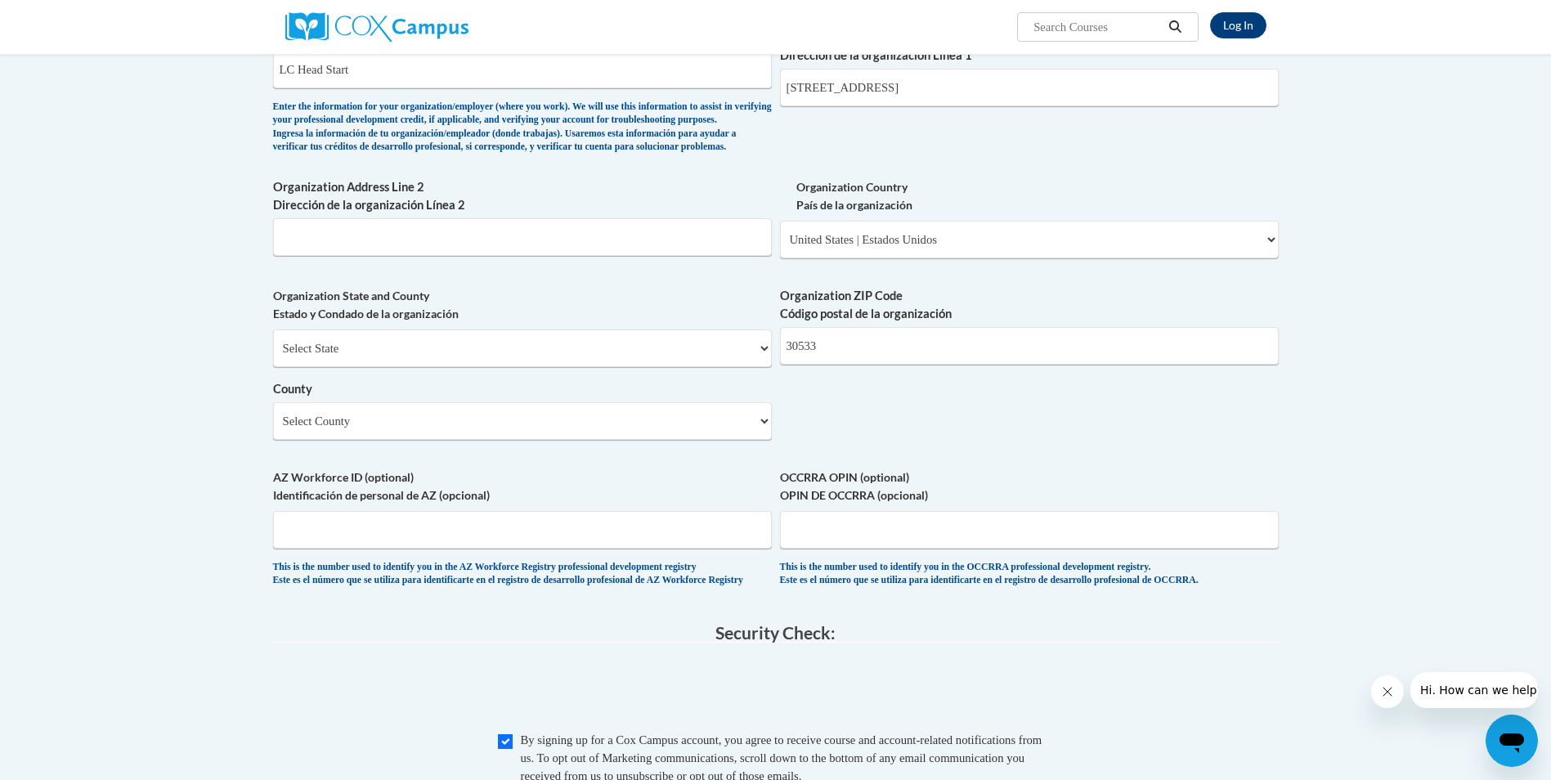
click at [84, 477] on body "Log In Search Search... Create an Account Reading belongs to all of us - join o…" at bounding box center [775, 203] width 1551 height 2314
click at [298, 440] on select "Select County Appling Atkinson Bacon Baker Baldwin Banks Barrow Bartow Ben Hill…" at bounding box center [522, 421] width 499 height 38
select select "Lumpkin"
click at [273, 429] on select "Select County Appling Atkinson Bacon Baker Baldwin Banks Barrow Bartow Ben Hill…" at bounding box center [522, 421] width 499 height 38
click at [173, 448] on body "Log In Search Search... Create an Account Reading belongs to all of us - join o…" at bounding box center [775, 203] width 1551 height 2314
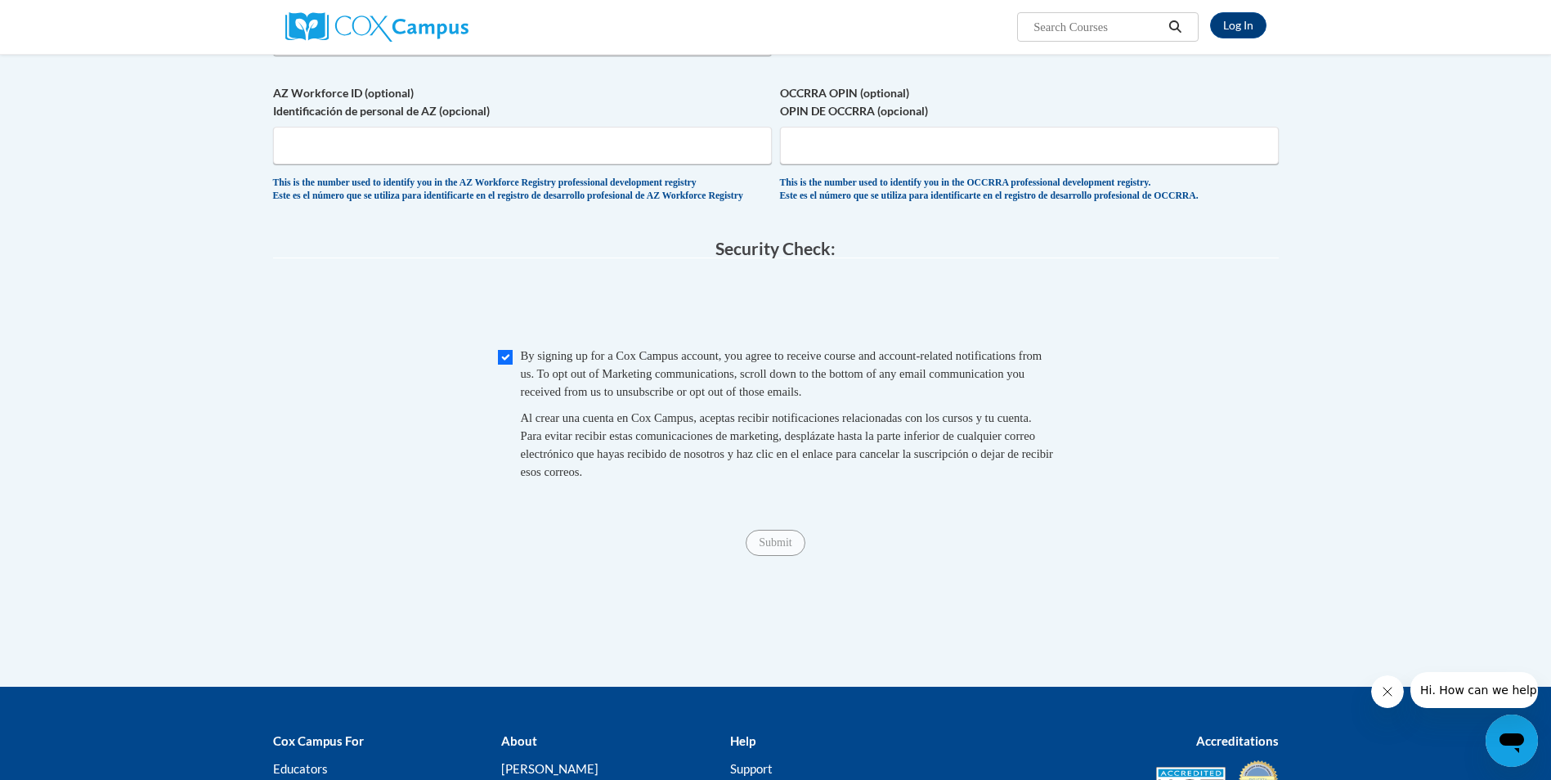
scroll to position [1444, 0]
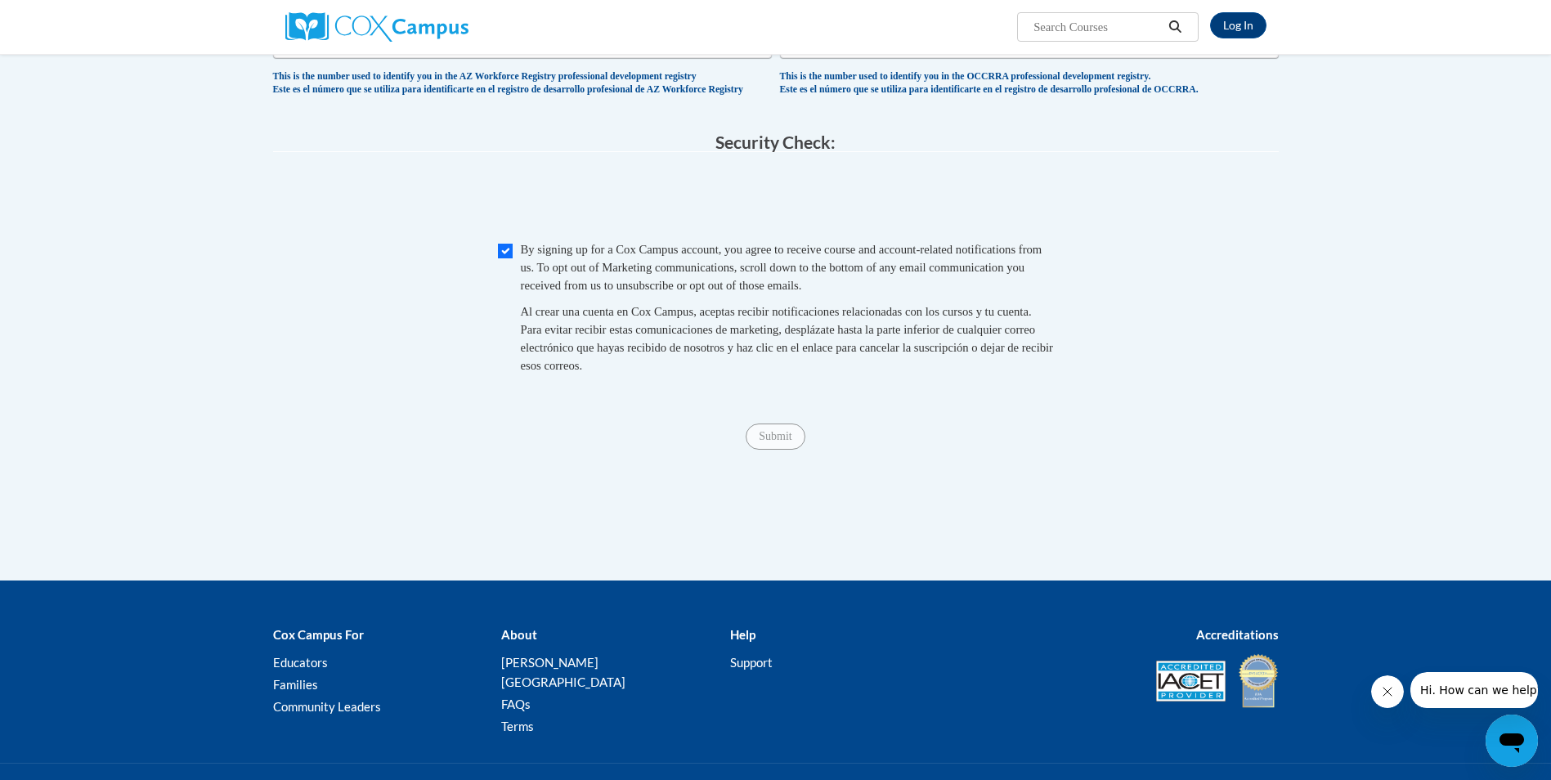
click at [774, 442] on span "Submit" at bounding box center [775, 435] width 59 height 13
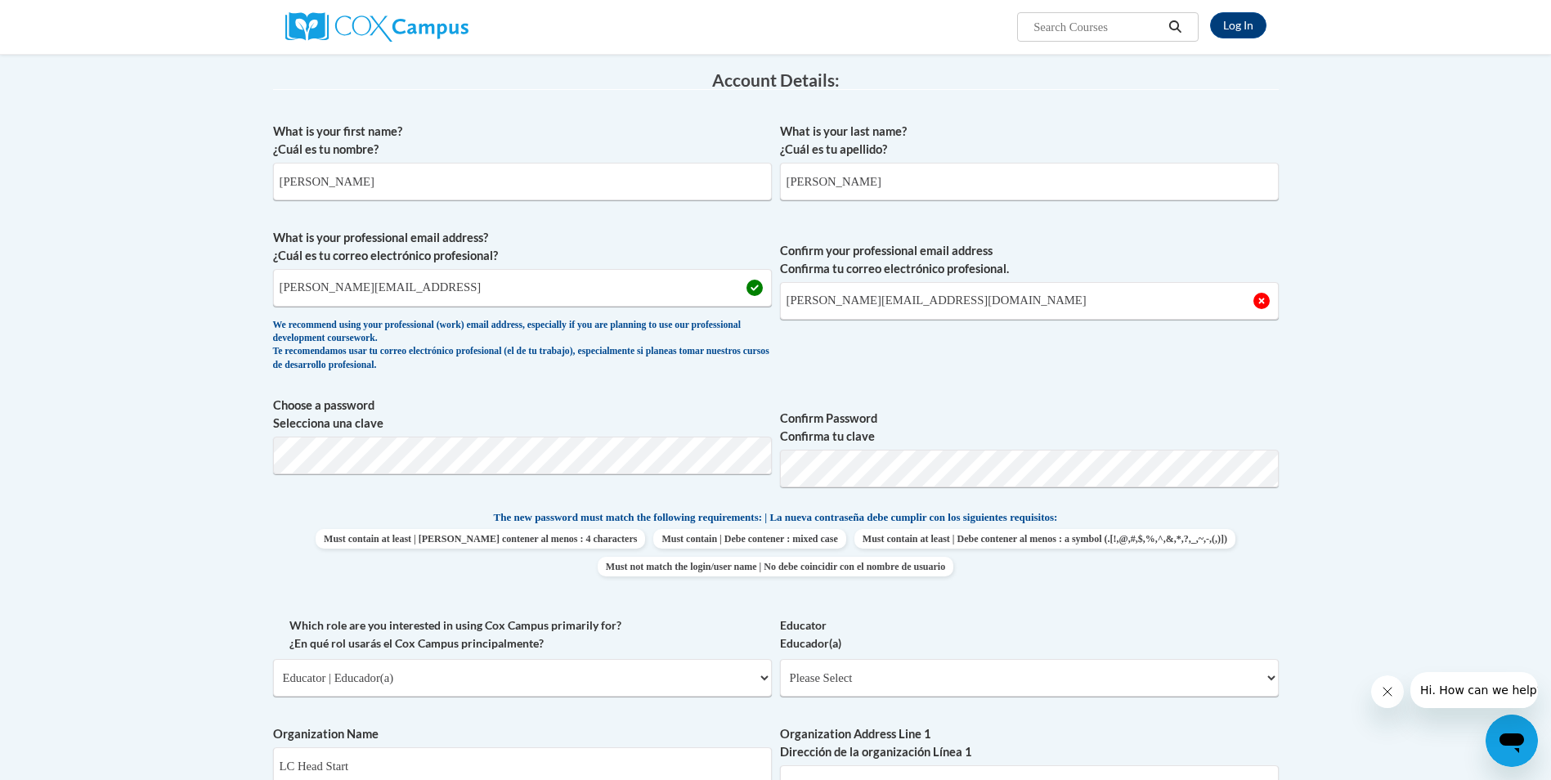
scroll to position [218, 0]
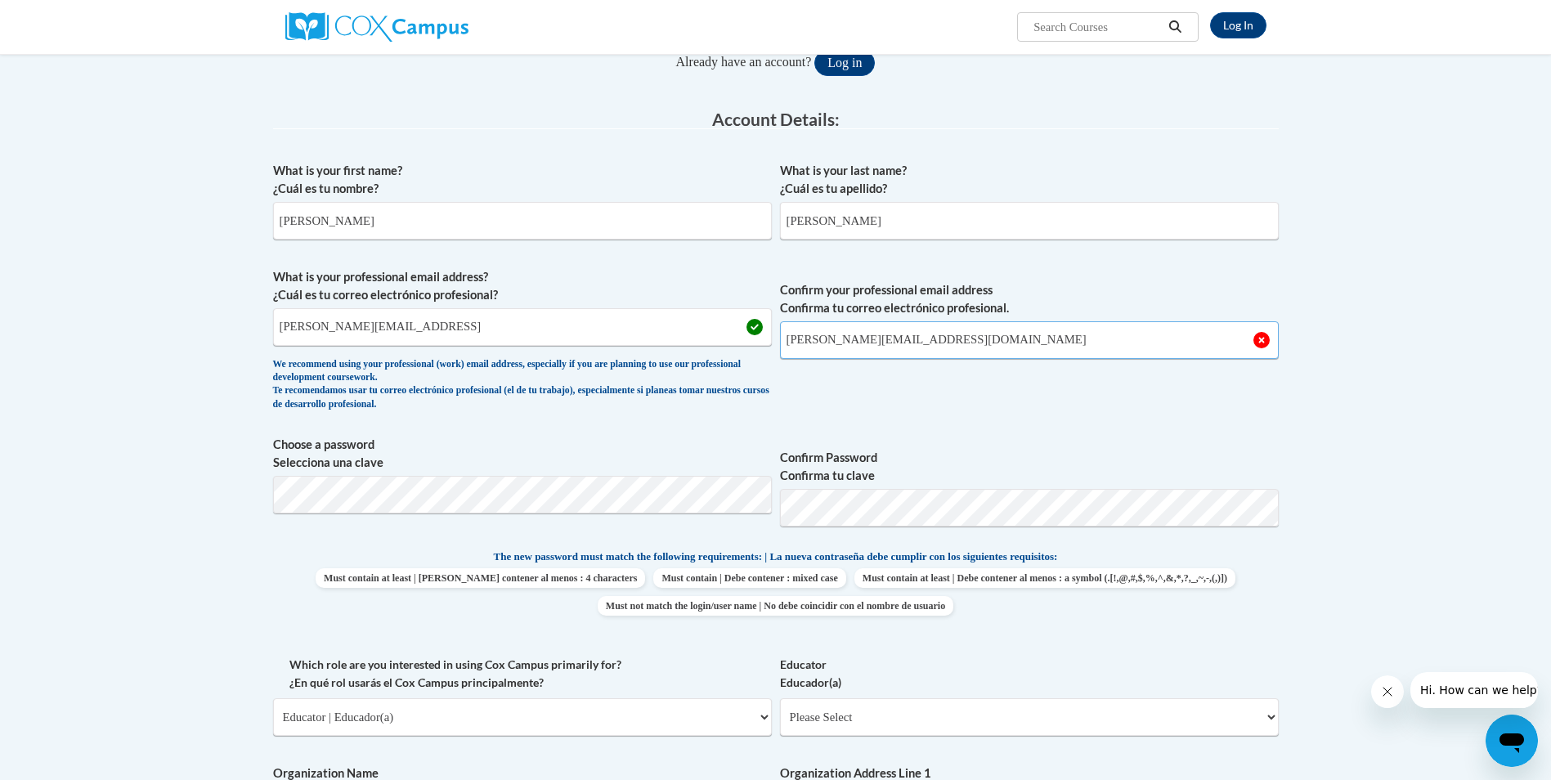
drag, startPoint x: 939, startPoint y: 339, endPoint x: 678, endPoint y: 347, distance: 261.0
click at [686, 348] on span "What is your professional email address? ¿Cuál es tu correo electrónico profesi…" at bounding box center [776, 343] width 1006 height 151
type input "[PERSON_NAME][EMAIL_ADDRESS][DOMAIN_NAME]"
click at [1242, 33] on link "Log In" at bounding box center [1238, 25] width 56 height 26
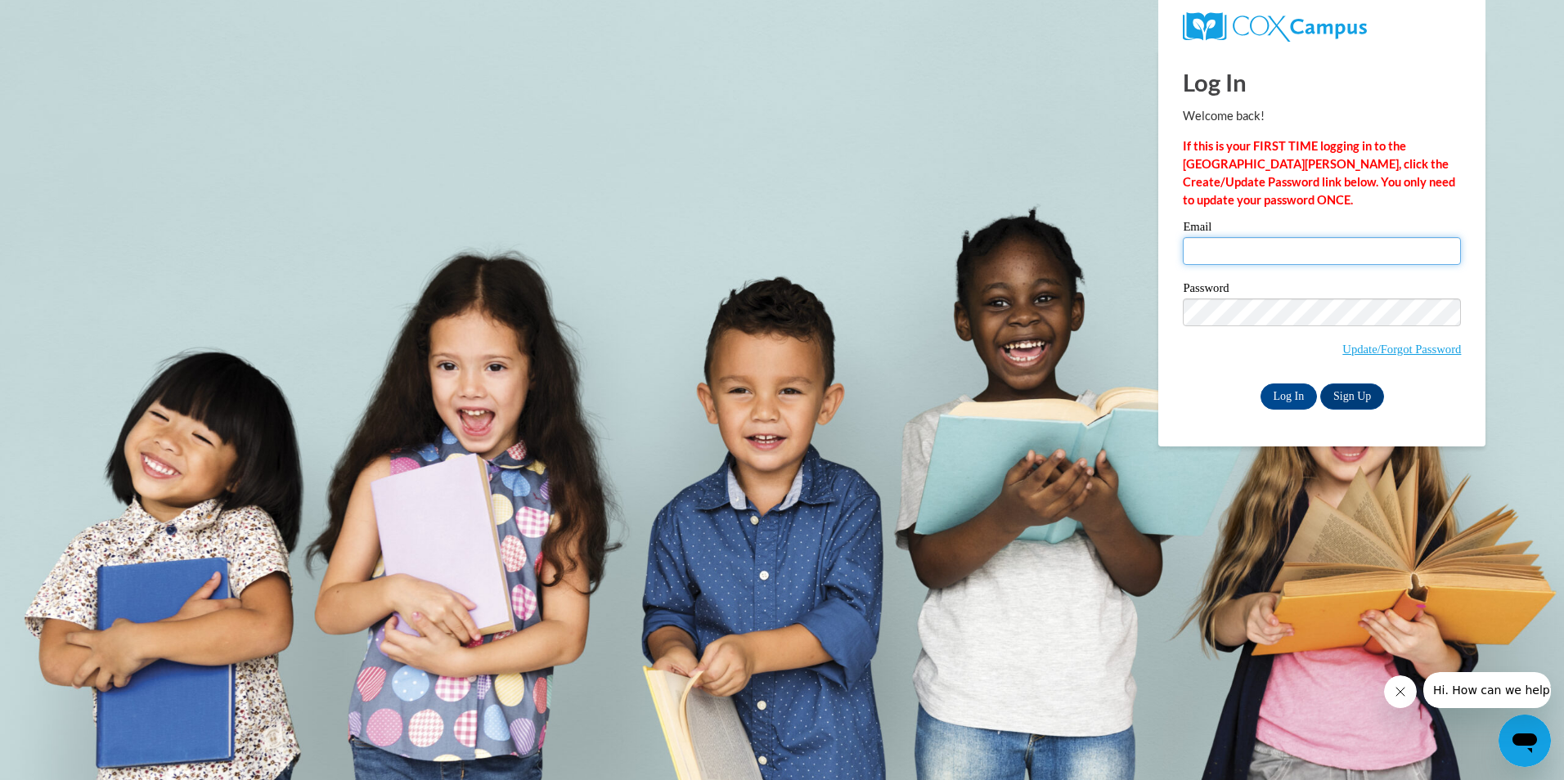
type input "[PERSON_NAME][EMAIL_ADDRESS][DOMAIN_NAME]"
drag, startPoint x: 1332, startPoint y: 252, endPoint x: 1090, endPoint y: 229, distance: 243.2
click at [1094, 232] on body "Log In Welcome back! If this is your FIRST TIME logging in to the NEW Cox Campu…" at bounding box center [782, 390] width 1564 height 780
type input "k"
type input "[EMAIL_ADDRESS][DOMAIN_NAME]"
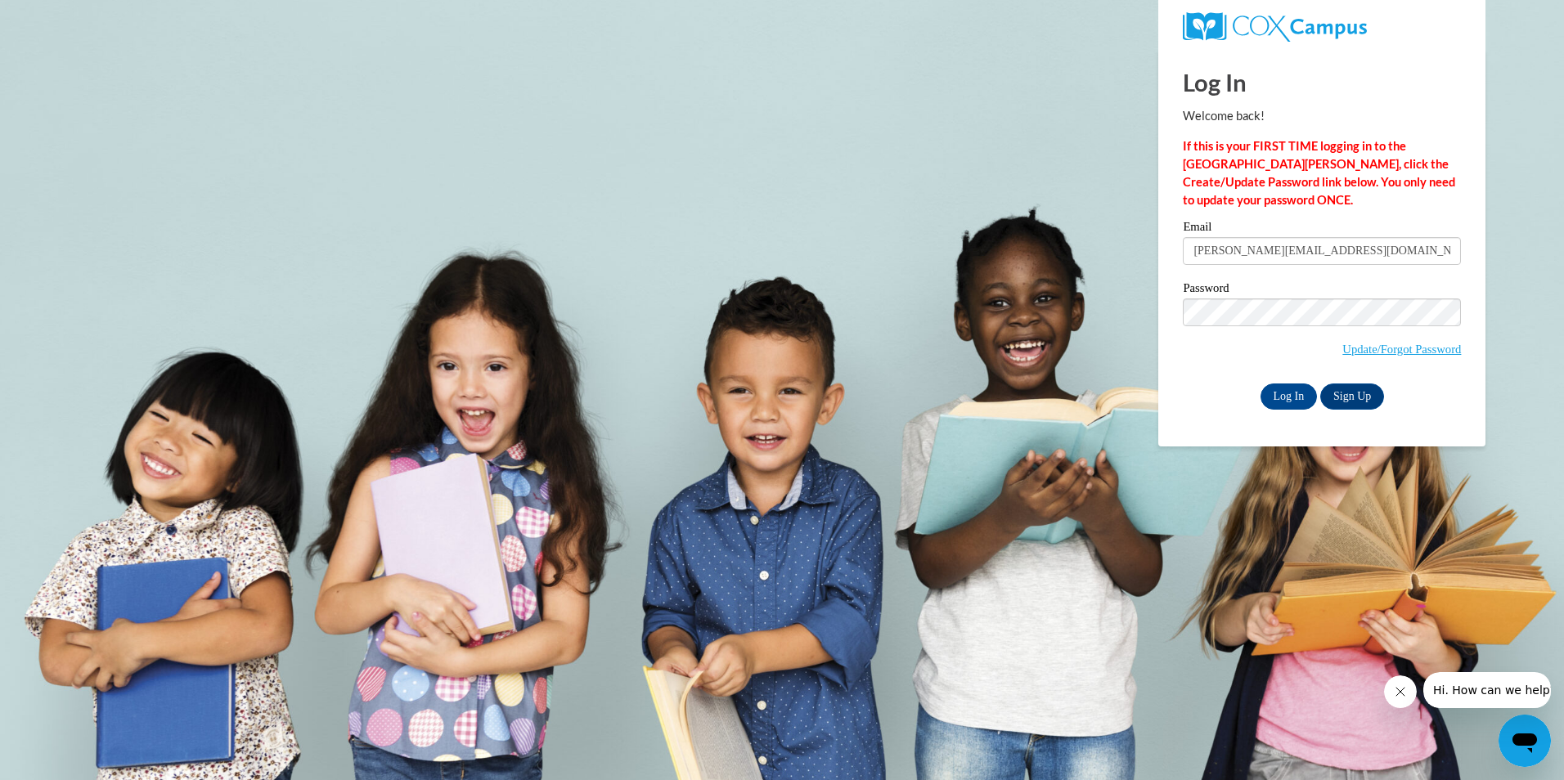
click at [1183, 370] on div "Password Update/Forgot Password" at bounding box center [1322, 330] width 278 height 97
click at [1284, 394] on input "Log In" at bounding box center [1288, 397] width 57 height 26
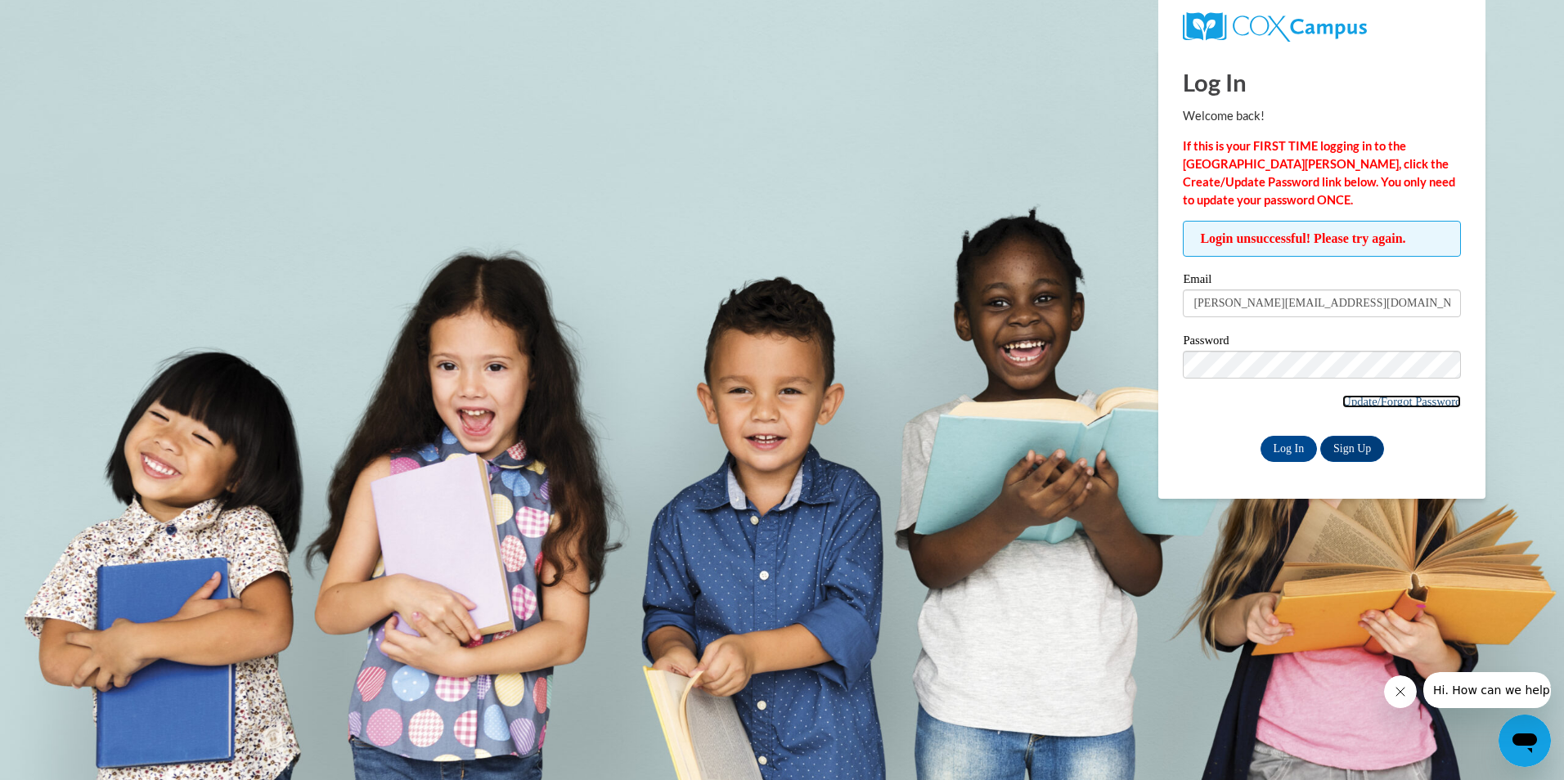
click at [1393, 402] on link "Update/Forgot Password" at bounding box center [1401, 401] width 119 height 13
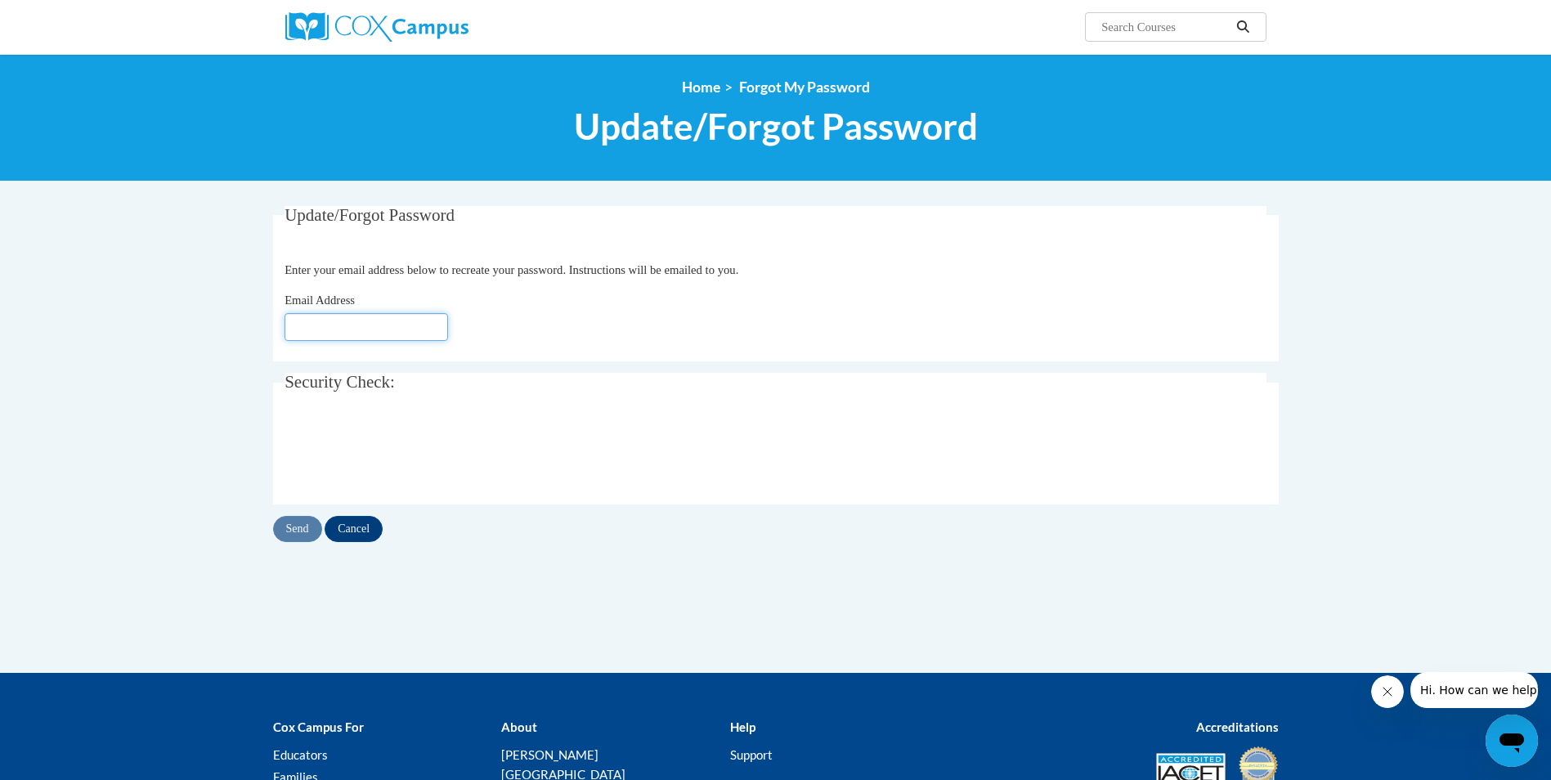
click at [355, 326] on input "Email Address" at bounding box center [367, 327] width 164 height 28
type input "[PERSON_NAME][EMAIL_ADDRESS][DOMAIN_NAME]"
click at [306, 530] on input "Send" at bounding box center [297, 529] width 49 height 26
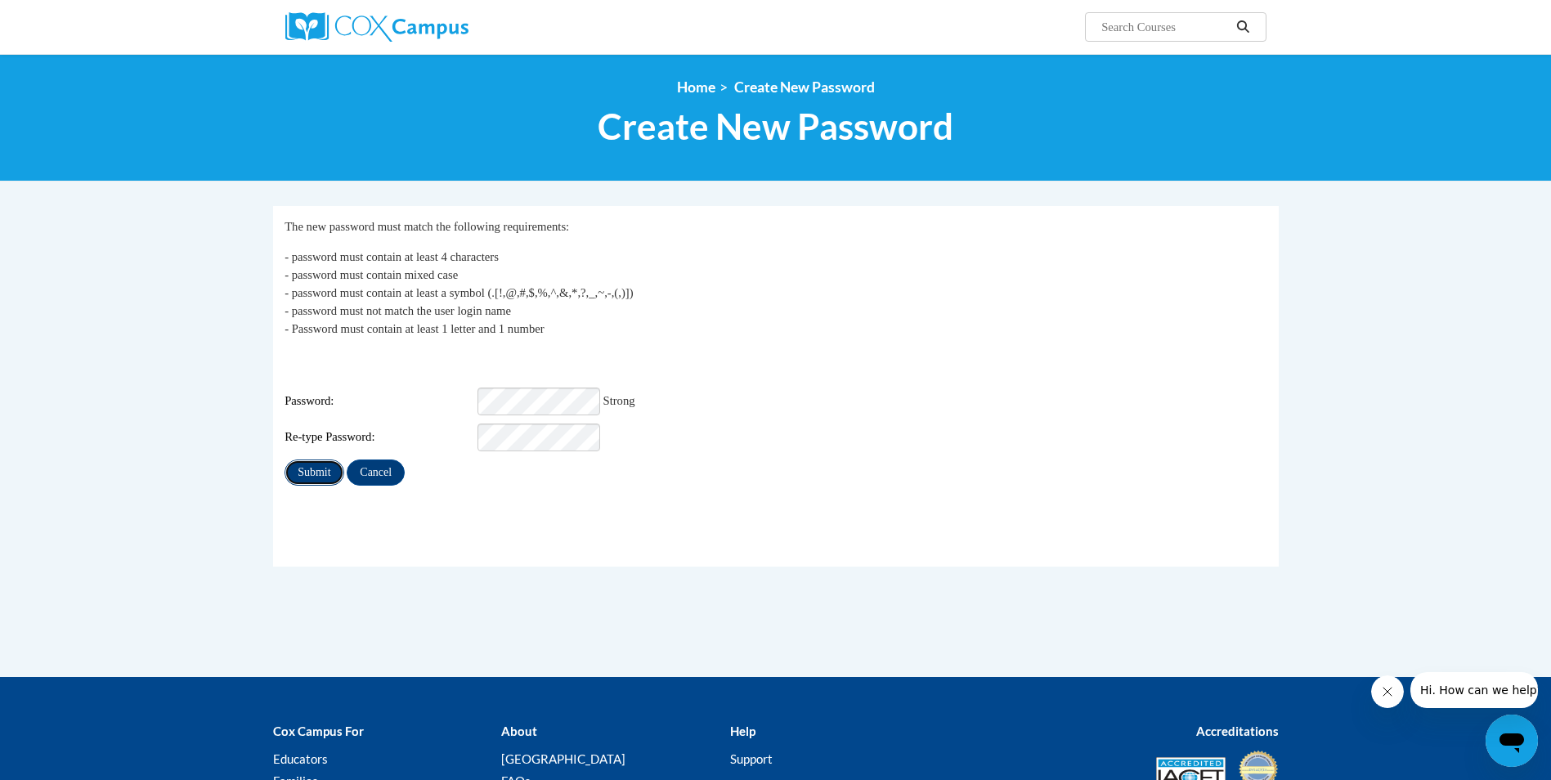
click at [312, 464] on input "Submit" at bounding box center [314, 473] width 59 height 26
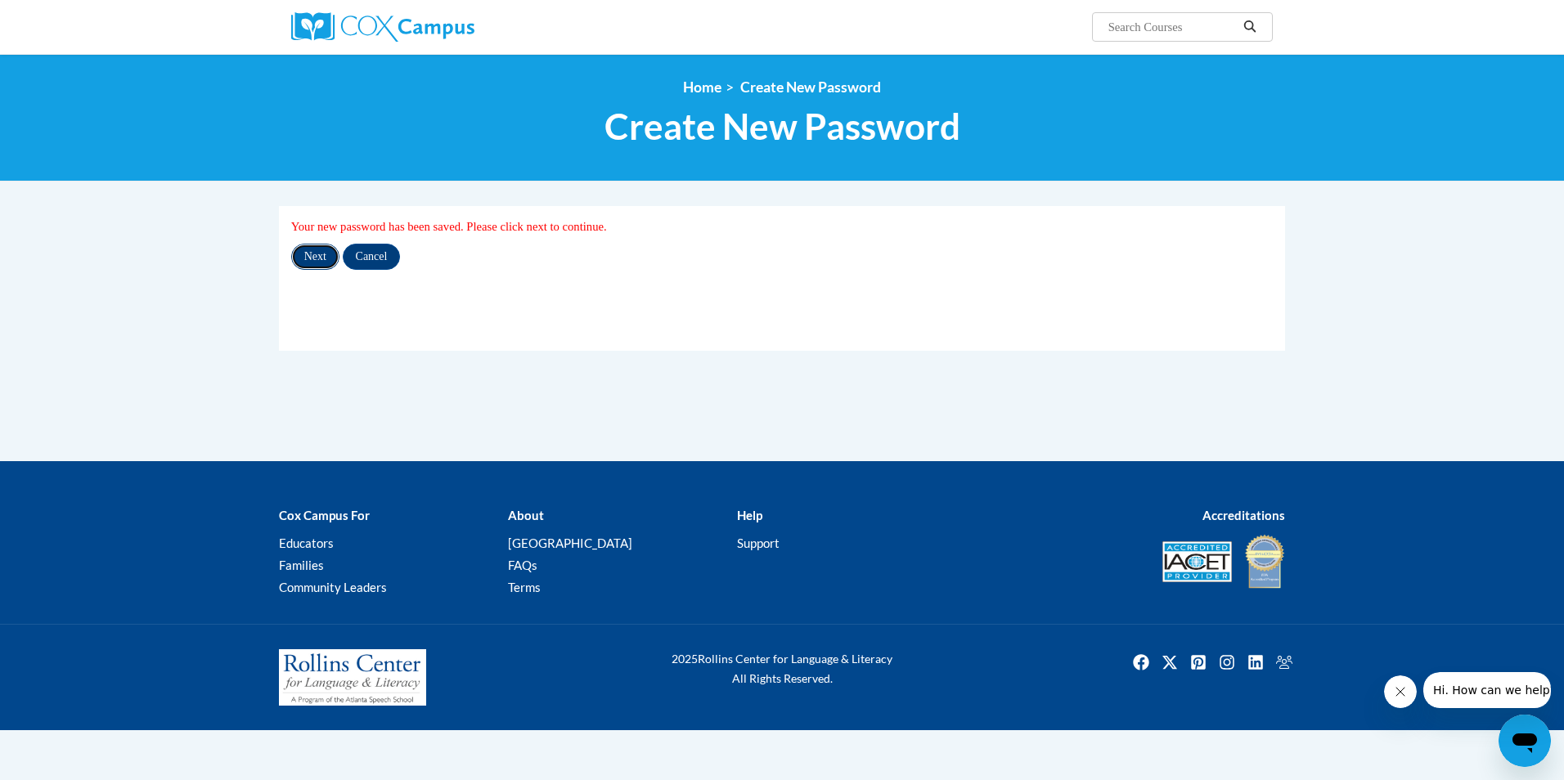
click at [312, 263] on input "Next" at bounding box center [315, 257] width 48 height 26
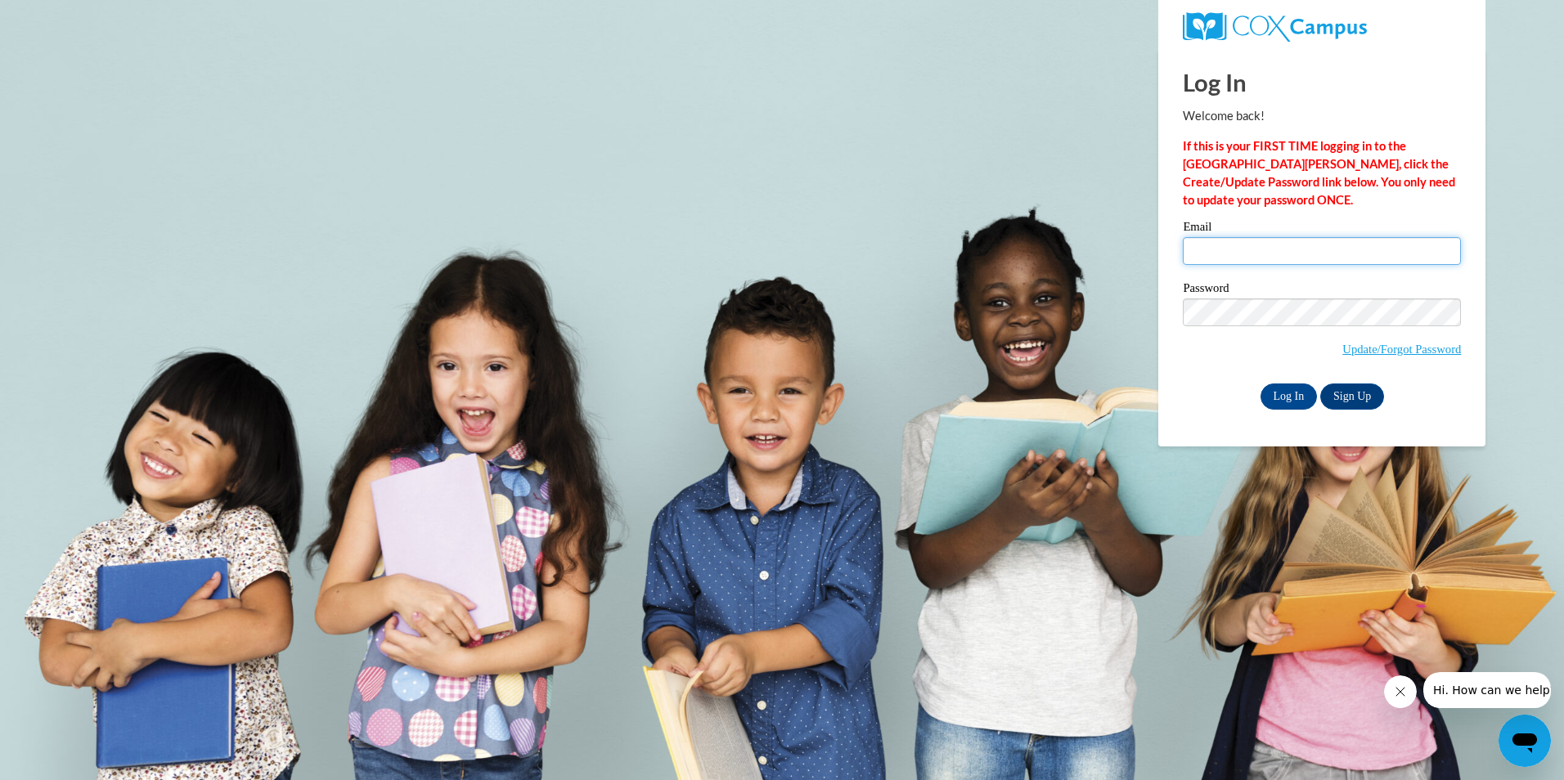
type input "[PERSON_NAME][EMAIL_ADDRESS][DOMAIN_NAME]"
click at [1118, 305] on body "Log In Welcome back! If this is your FIRST TIME logging in to the NEW Cox Campu…" at bounding box center [782, 390] width 1564 height 780
click at [1182, 393] on div "Please enter your email! Please enter your password! Email kim.logginssaine@ndo…" at bounding box center [1321, 315] width 303 height 188
click at [1294, 396] on input "Log In" at bounding box center [1288, 397] width 57 height 26
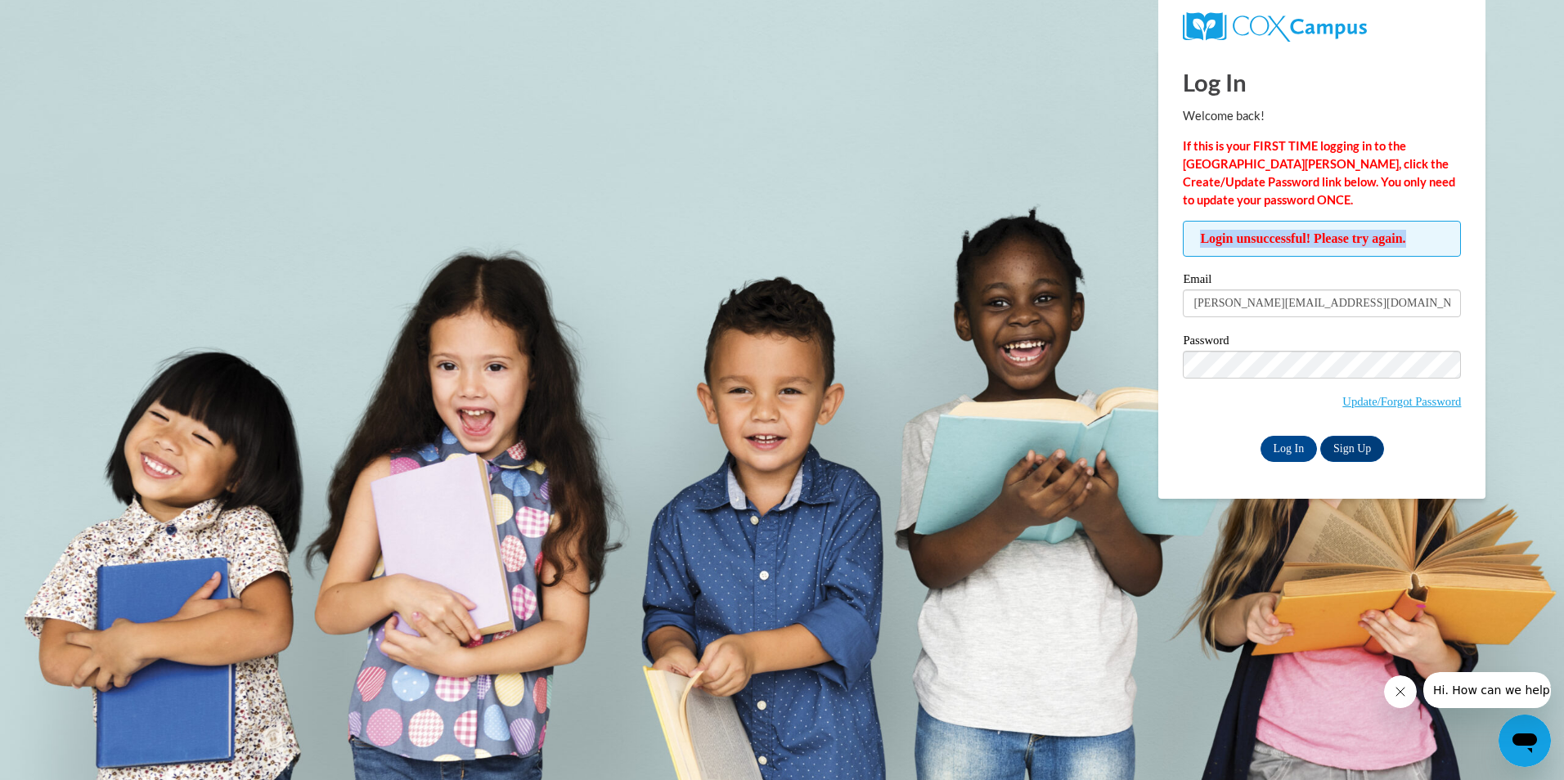
drag, startPoint x: 1195, startPoint y: 237, endPoint x: 1476, endPoint y: 223, distance: 281.7
click at [1476, 223] on div "Log In Welcome back! If this is your FIRST TIME logging in to the NEW Cox Campu…" at bounding box center [1322, 274] width 352 height 450
drag, startPoint x: 1476, startPoint y: 223, endPoint x: 1369, endPoint y: 232, distance: 107.5
copy span "Login unsuccessful! Please try again."
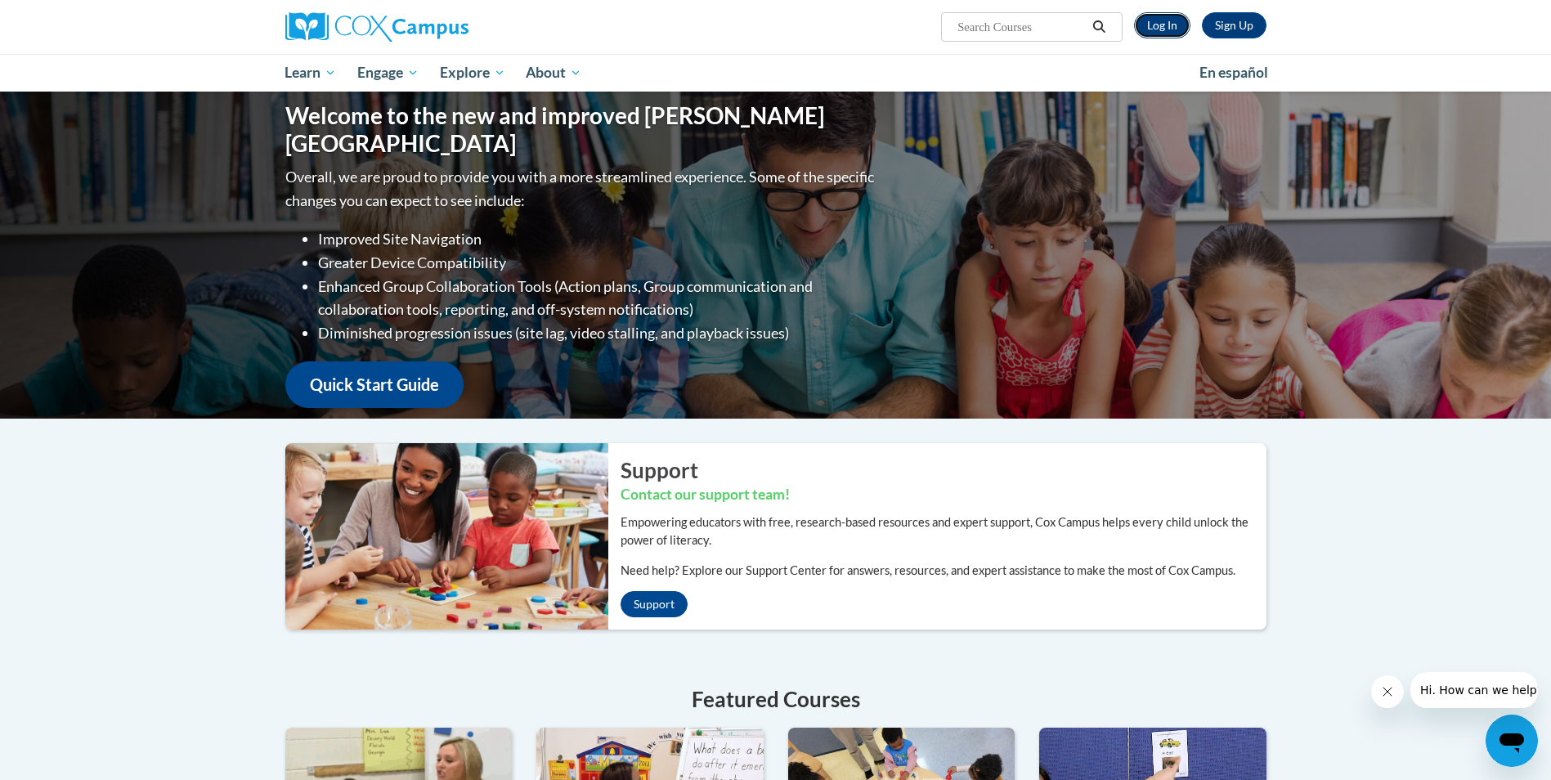
click at [1174, 28] on link "Log In" at bounding box center [1162, 25] width 56 height 26
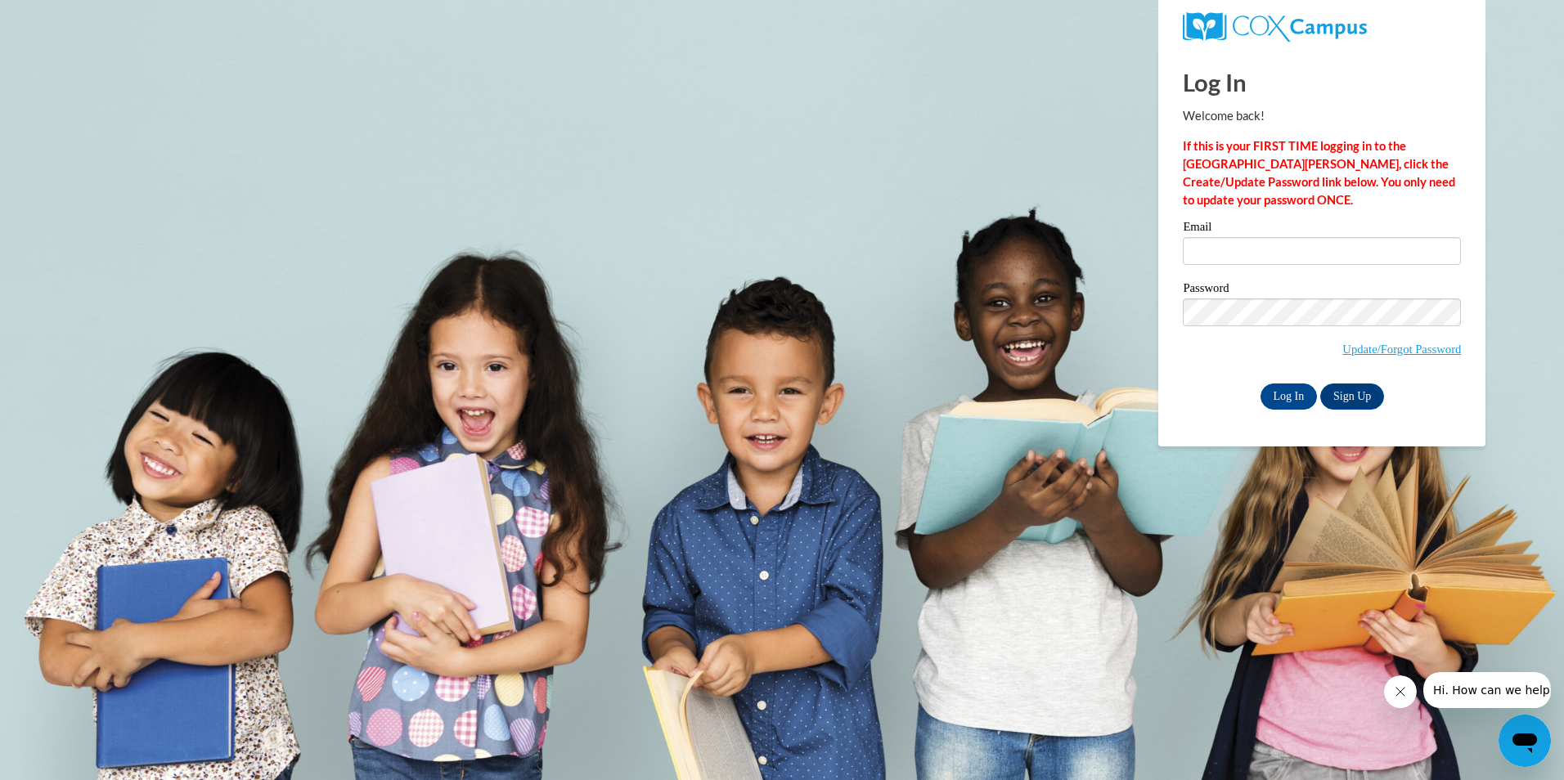
type input "[PERSON_NAME][EMAIL_ADDRESS][DOMAIN_NAME]"
click at [1154, 305] on body "Log In Welcome back! If this is your FIRST TIME logging in to the NEW Cox Campu…" at bounding box center [782, 390] width 1564 height 780
click at [1260, 384] on input "Log In" at bounding box center [1288, 397] width 57 height 26
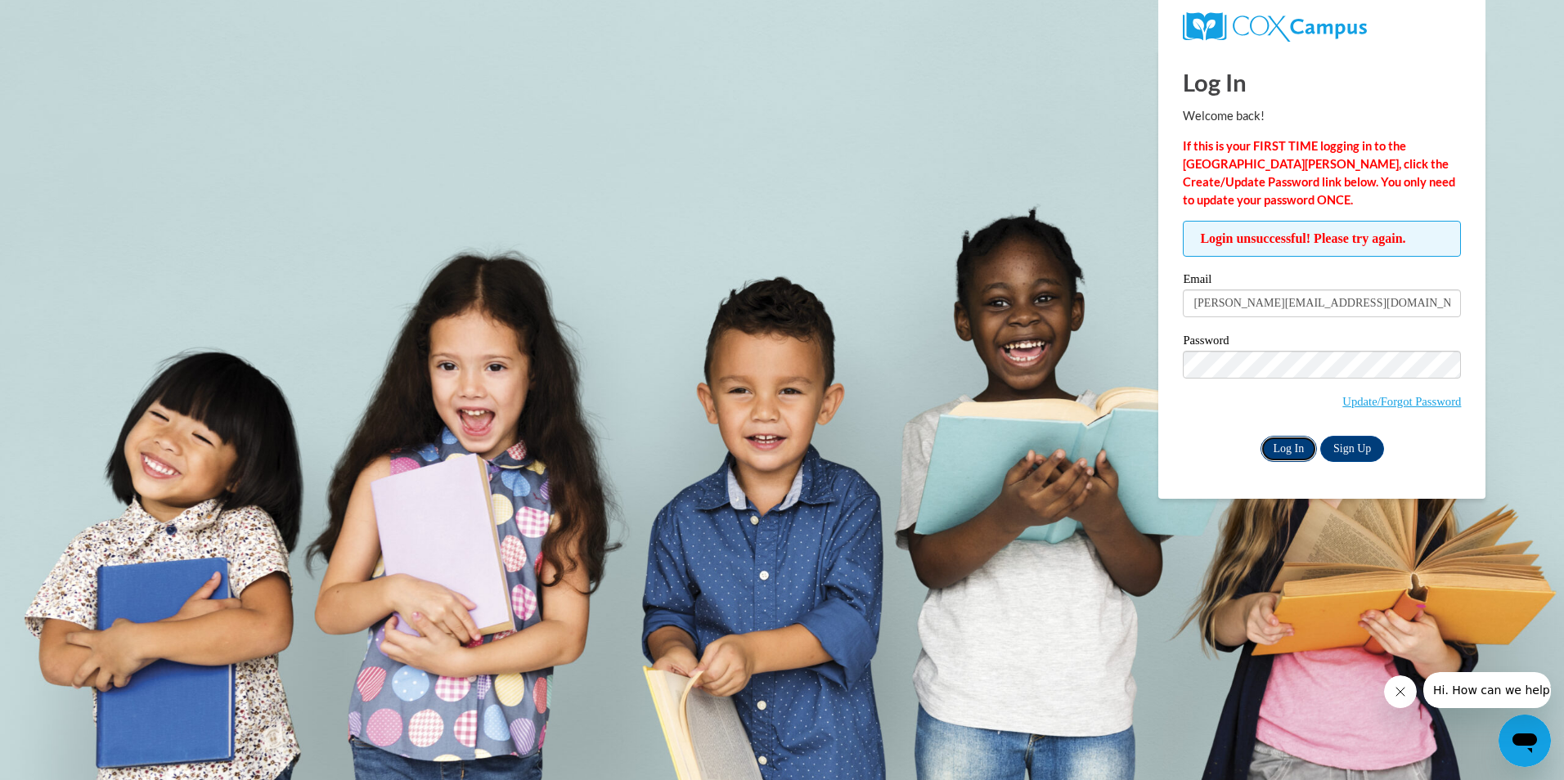
click at [1291, 440] on input "Log In" at bounding box center [1288, 449] width 57 height 26
click at [1483, 694] on span "Hi. How can we help?" at bounding box center [1493, 690] width 123 height 13
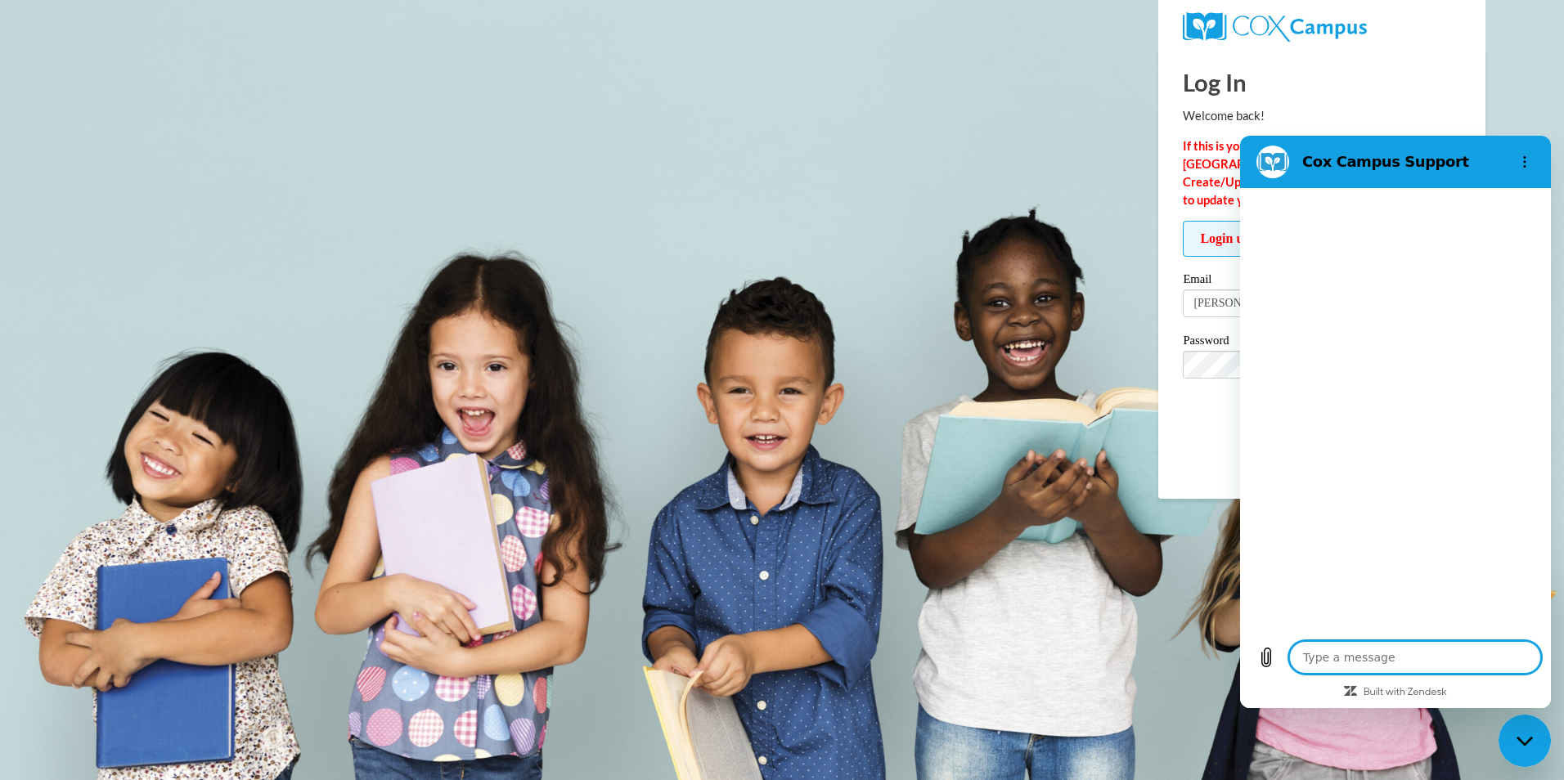
type textarea "x"
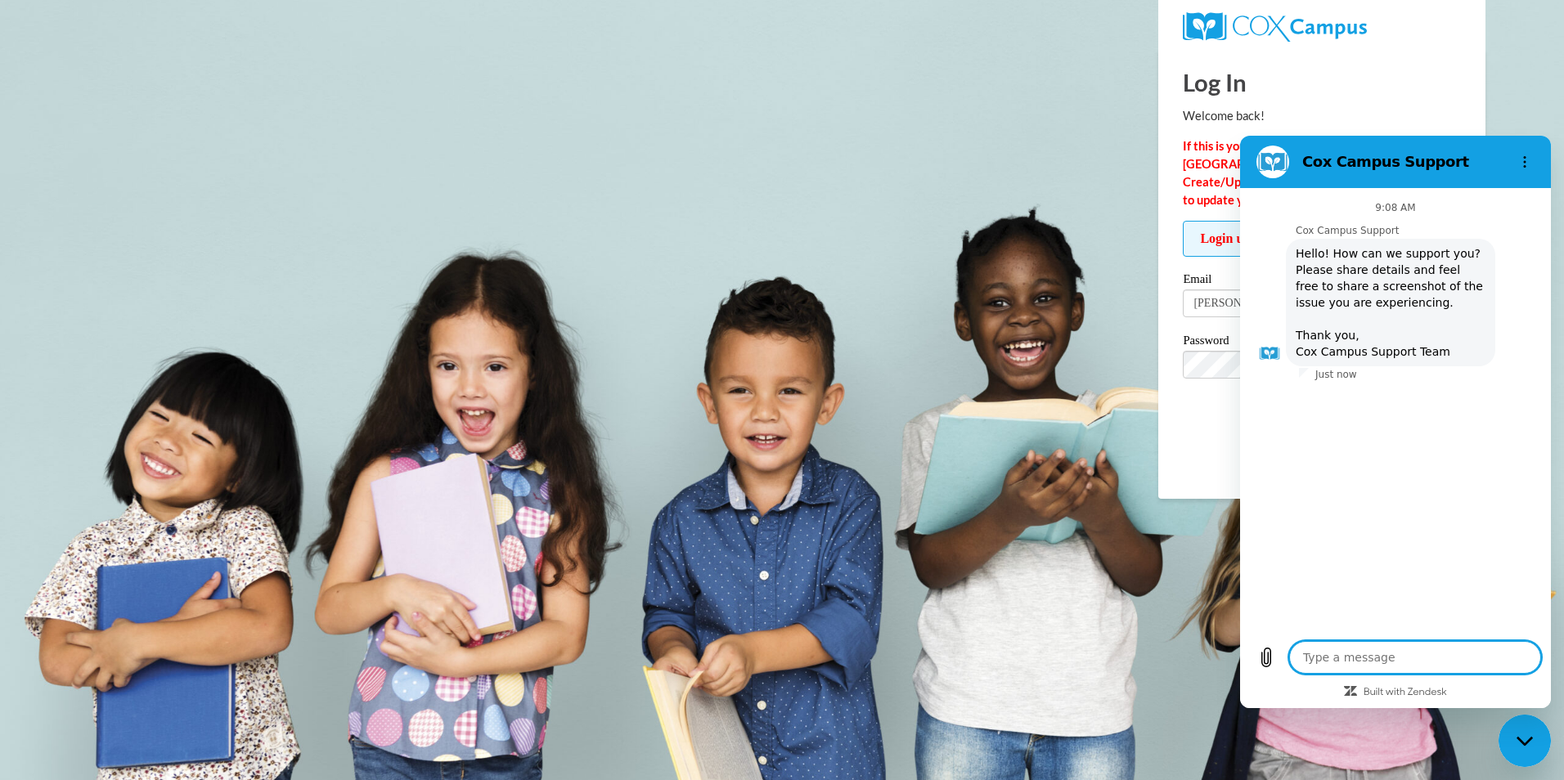
type textarea "I"
type textarea "x"
type textarea "I"
type textarea "x"
type textarea "I h"
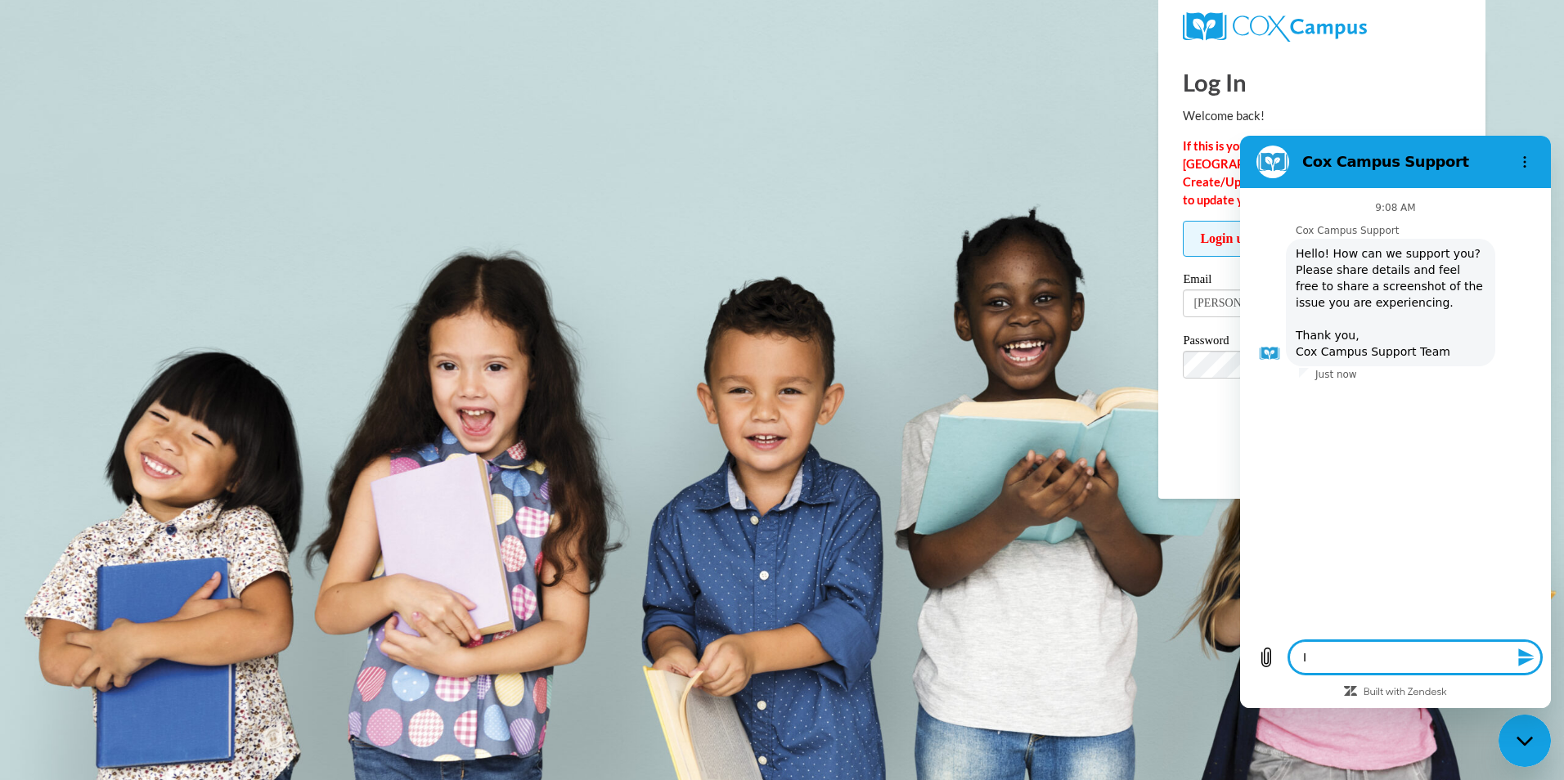
type textarea "x"
type textarea "I ha"
type textarea "x"
type textarea "I hav"
type textarea "x"
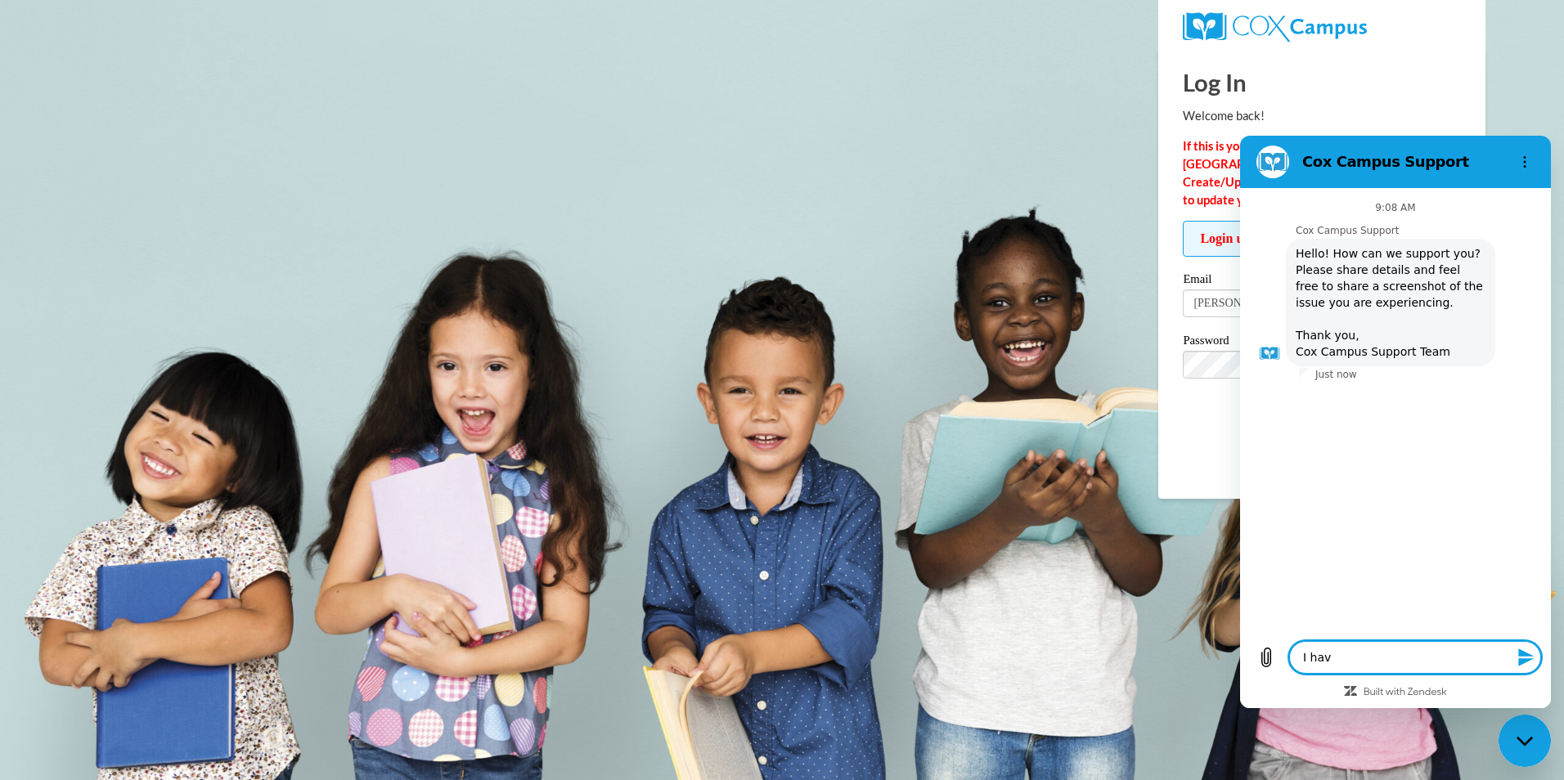
type textarea "I have"
type textarea "x"
type textarea "I have"
type textarea "x"
type textarea "I have r"
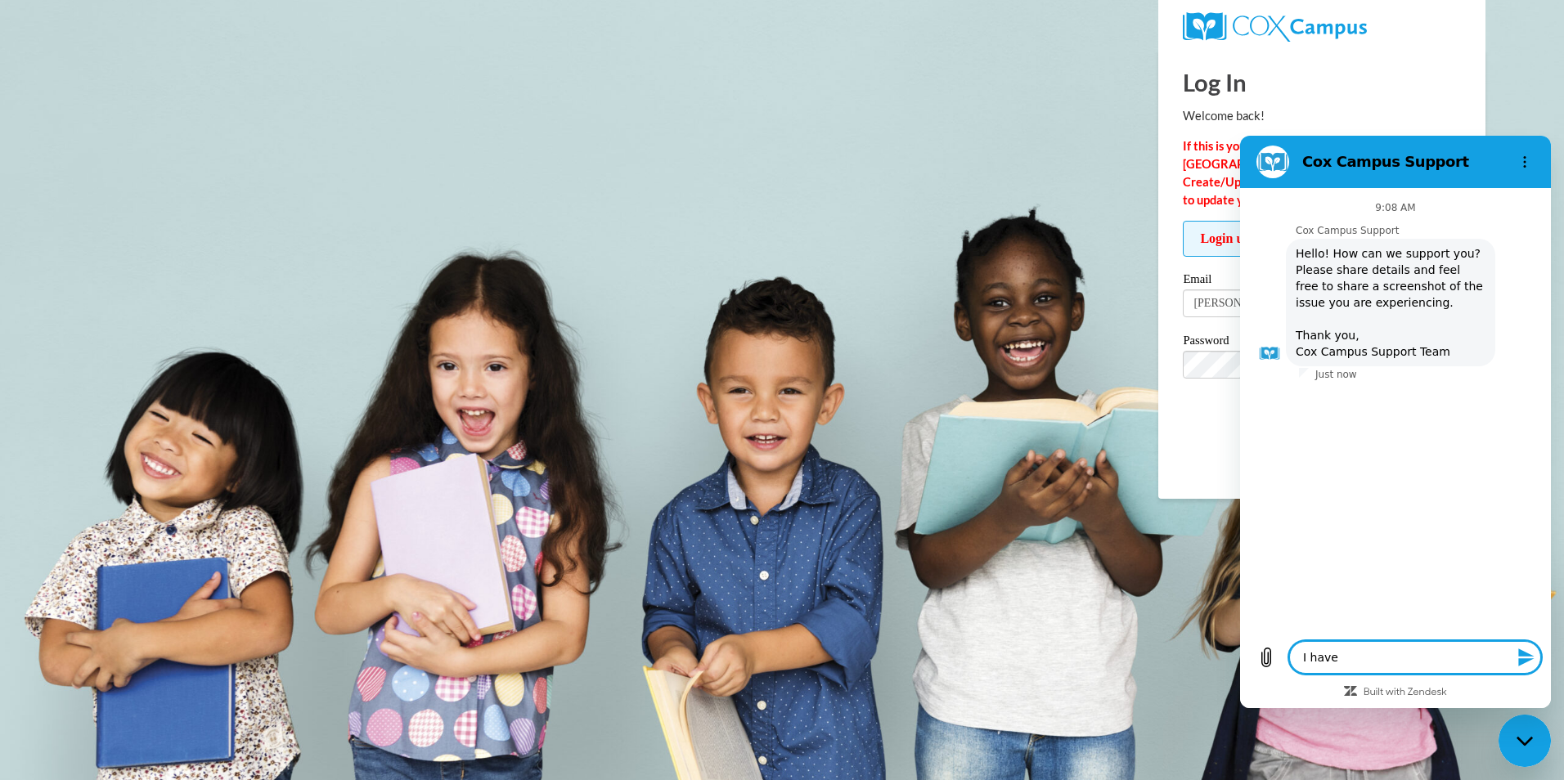
type textarea "x"
type textarea "I have re"
type textarea "x"
type textarea "I have res"
type textarea "x"
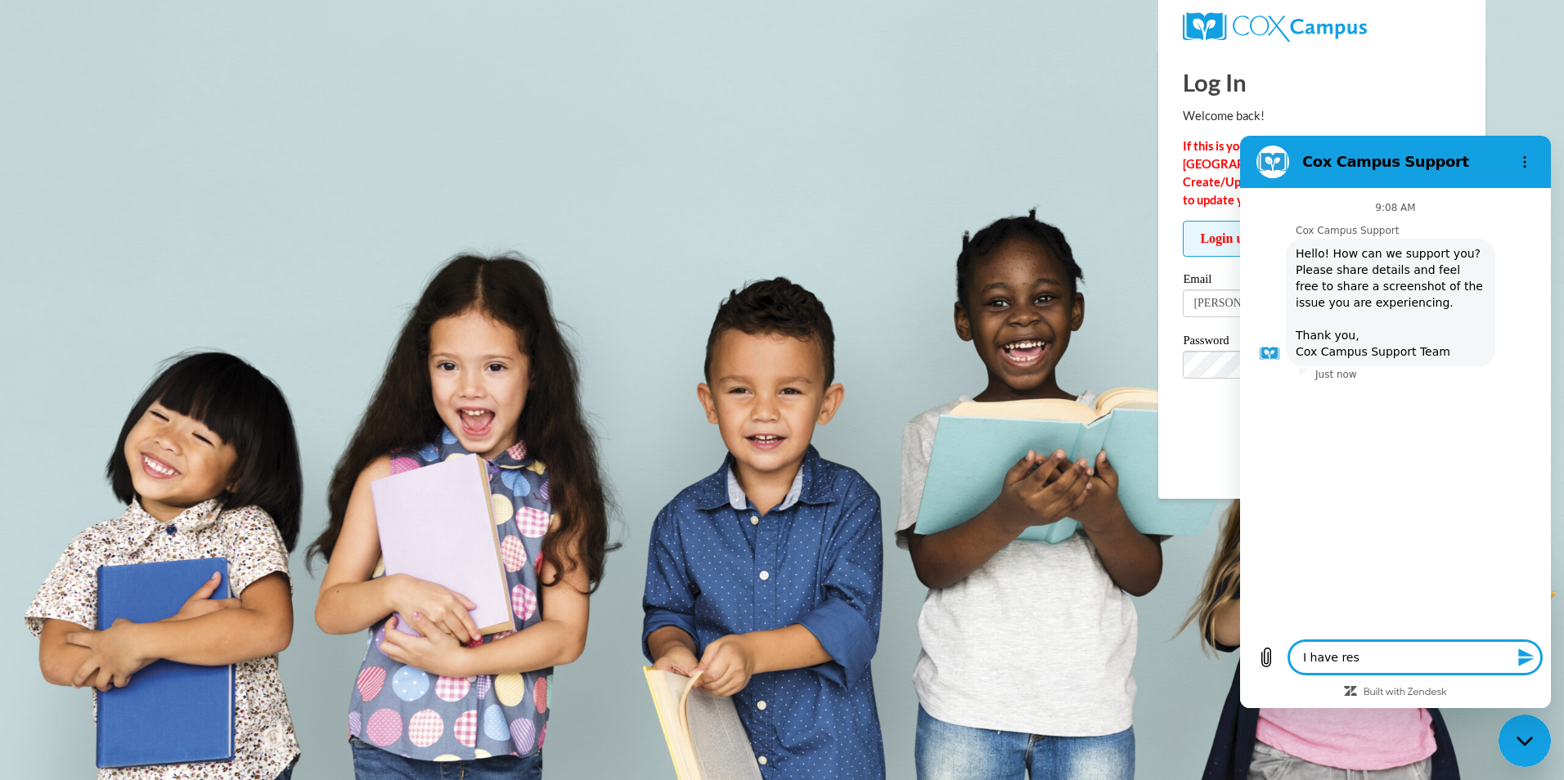
type textarea "I have rese"
type textarea "x"
type textarea "I have reset"
type textarea "x"
type textarea "I have reset"
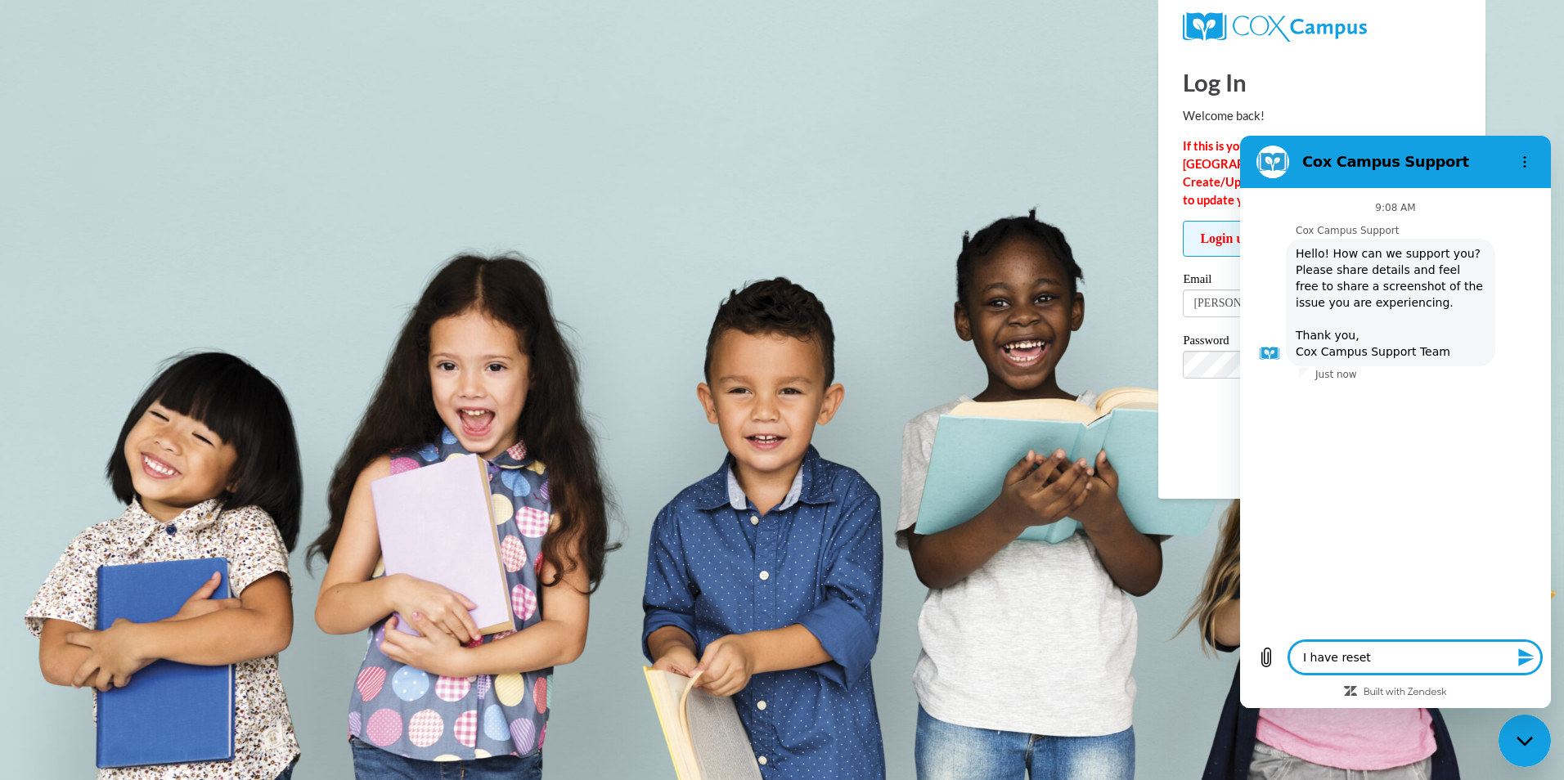
type textarea "x"
type textarea "I have reset m"
type textarea "x"
type textarea "I have reset my"
type textarea "x"
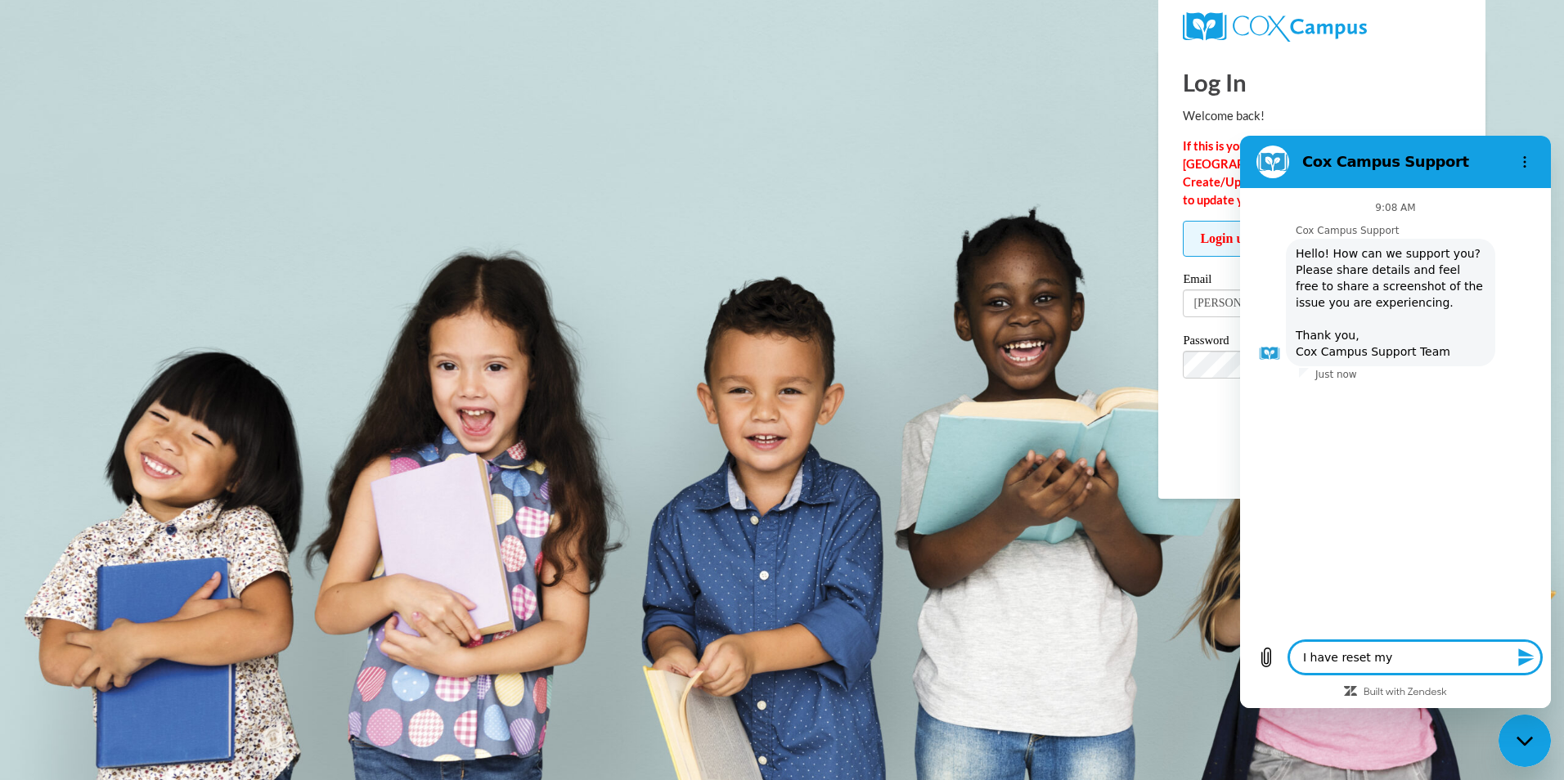
type textarea "I have reset my"
type textarea "x"
type textarea "I have reset my p"
type textarea "x"
type textarea "I have reset my pa"
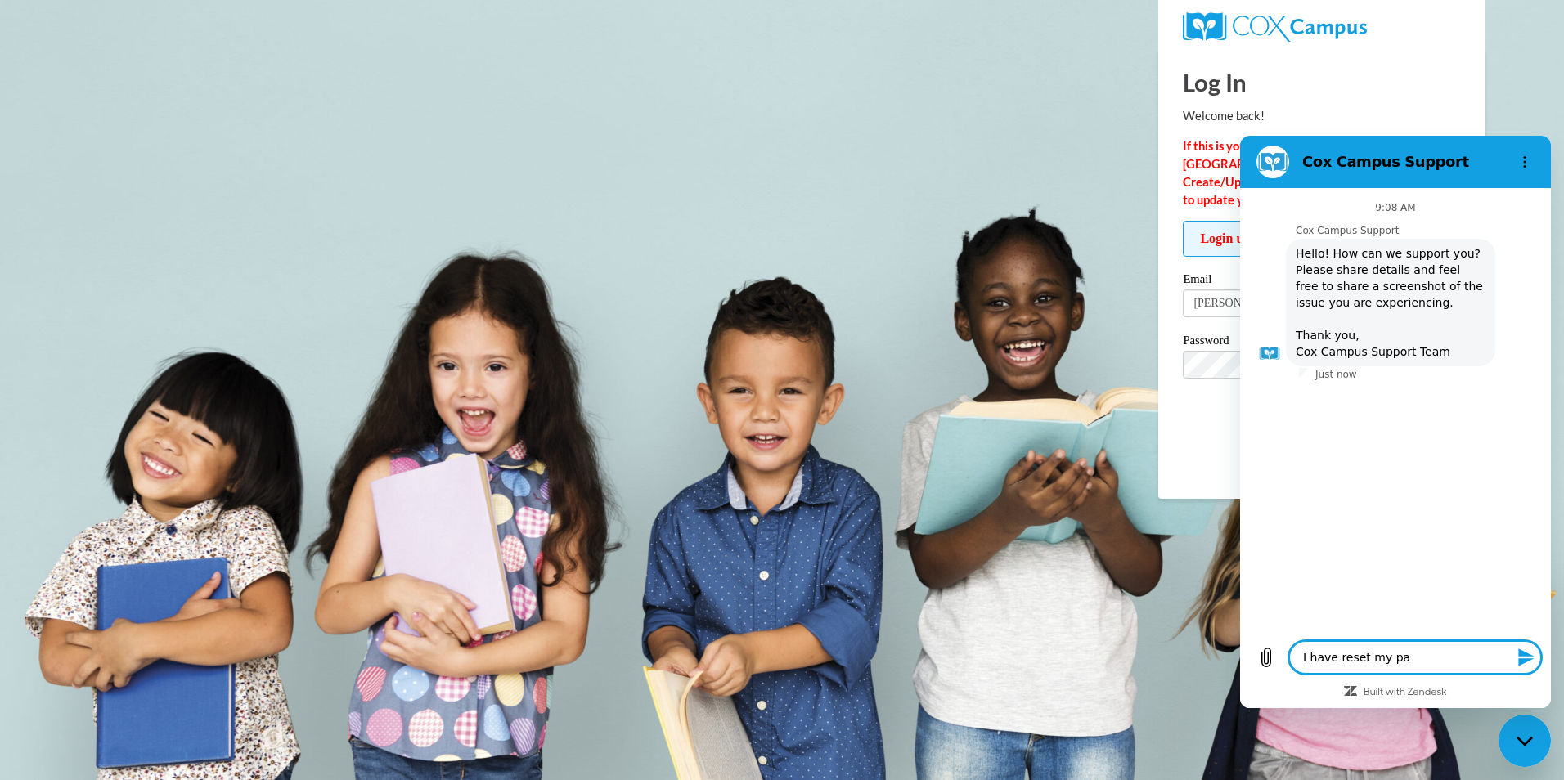
type textarea "x"
type textarea "I have reset my pas"
type textarea "x"
type textarea "I have reset my pass"
type textarea "x"
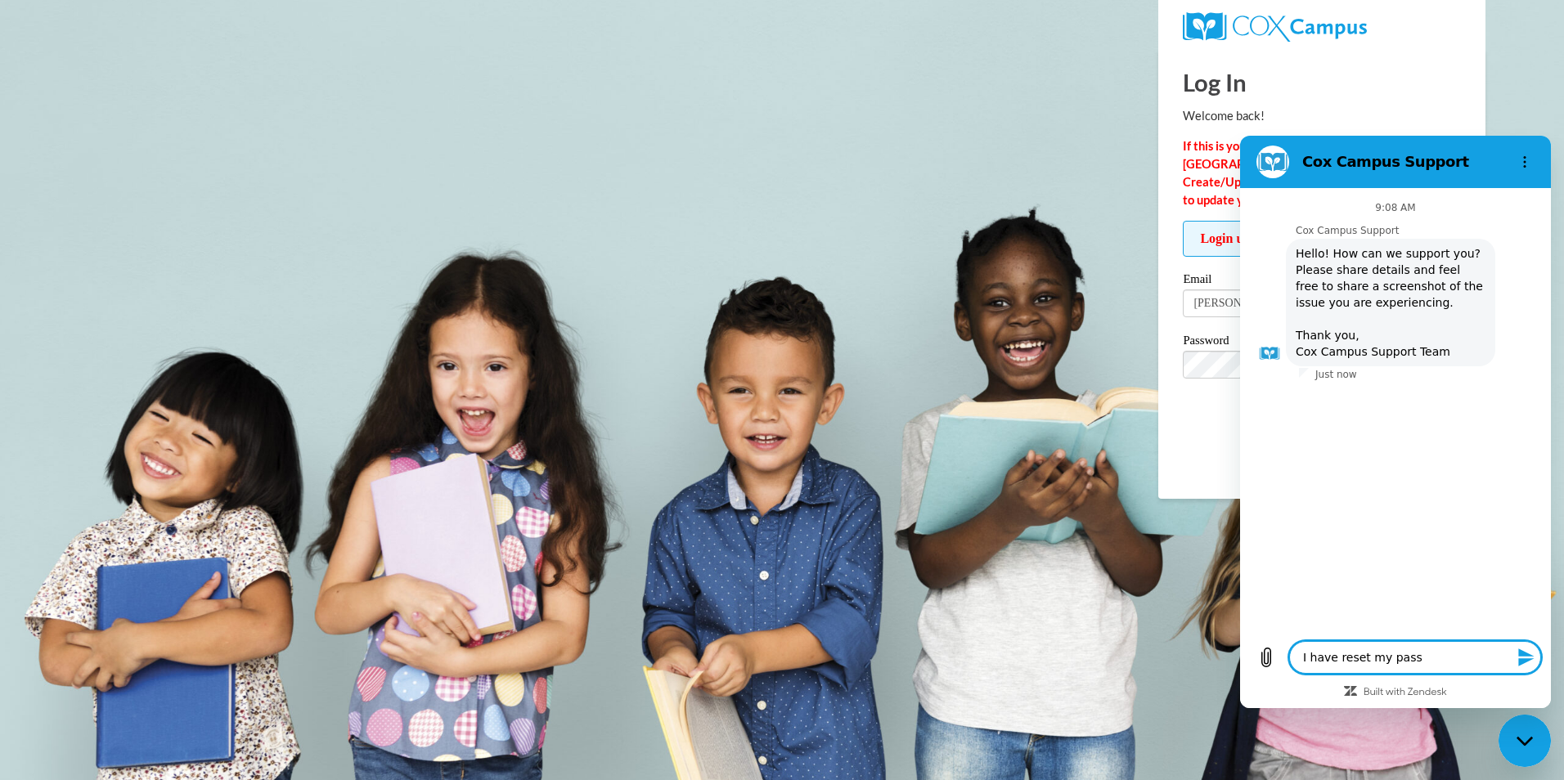
type textarea "I have reset my passw"
type textarea "x"
type textarea "I have reset my passwo"
type textarea "x"
type textarea "I have reset my passwor"
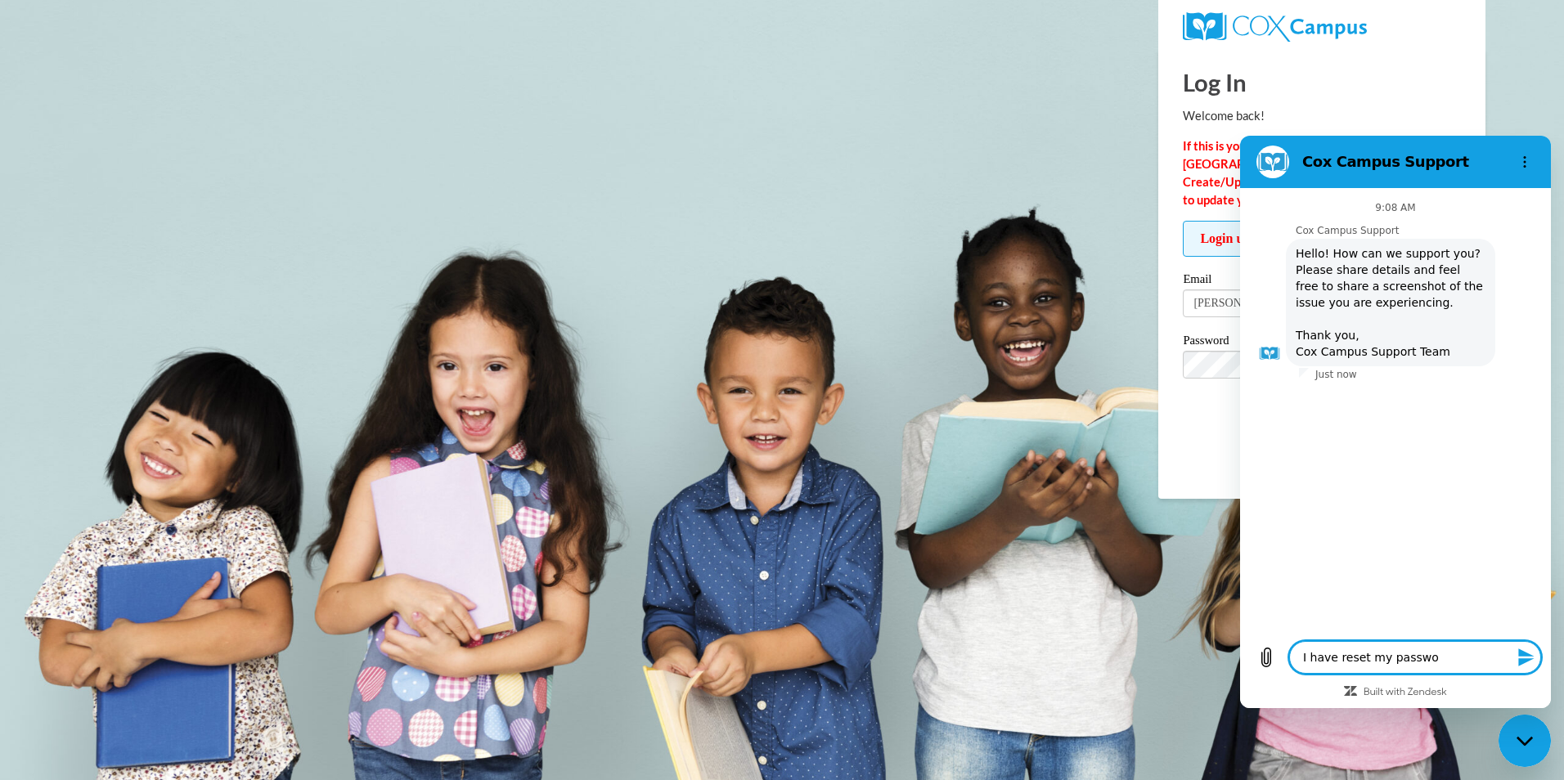
type textarea "x"
type textarea "I have reset my password"
type textarea "x"
type textarea "I have reset my password"
type textarea "x"
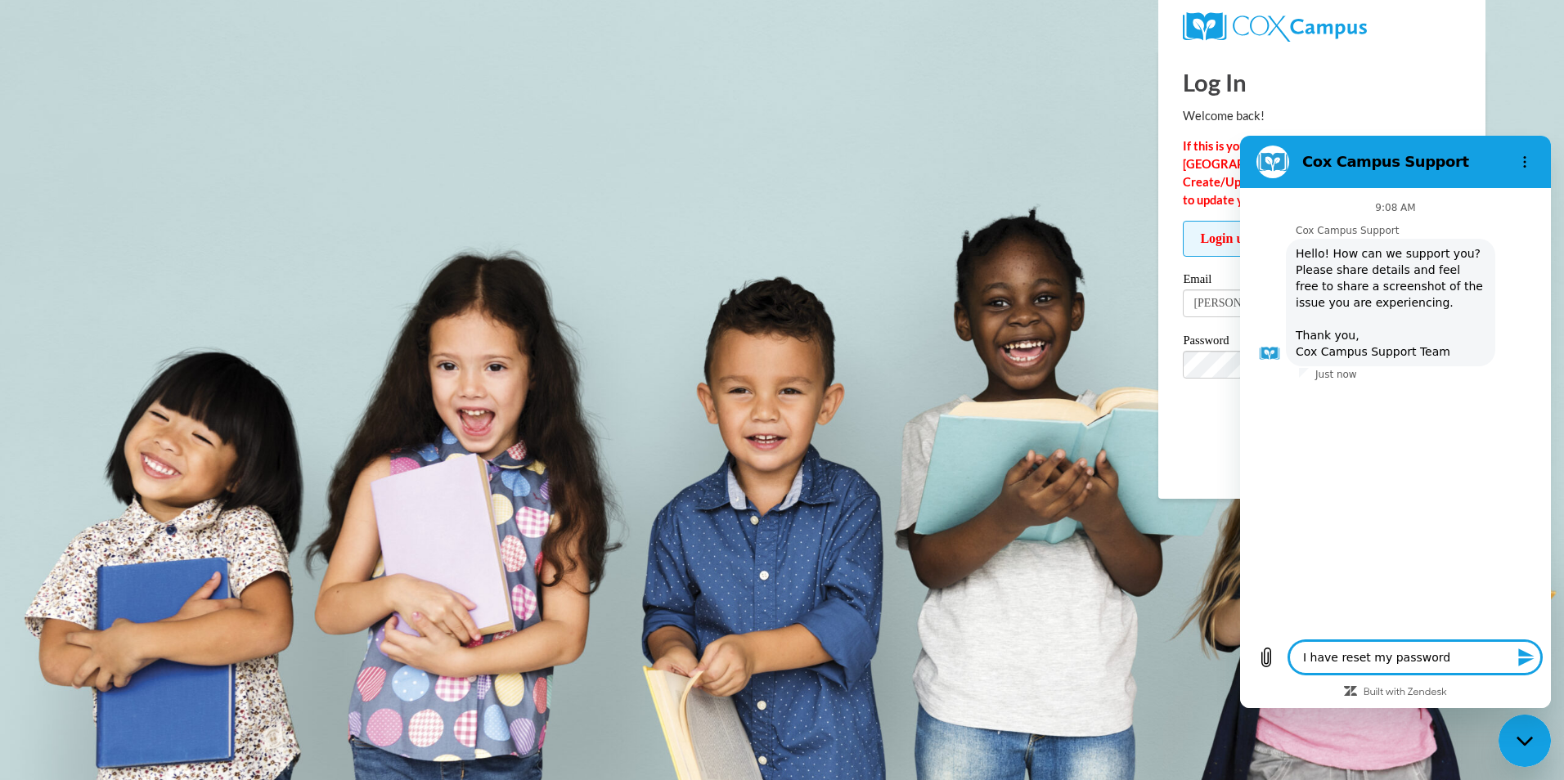
type textarea "I have reset my password a"
type textarea "x"
type textarea "I have reset my password an"
type textarea "x"
type textarea "I have reset my password and"
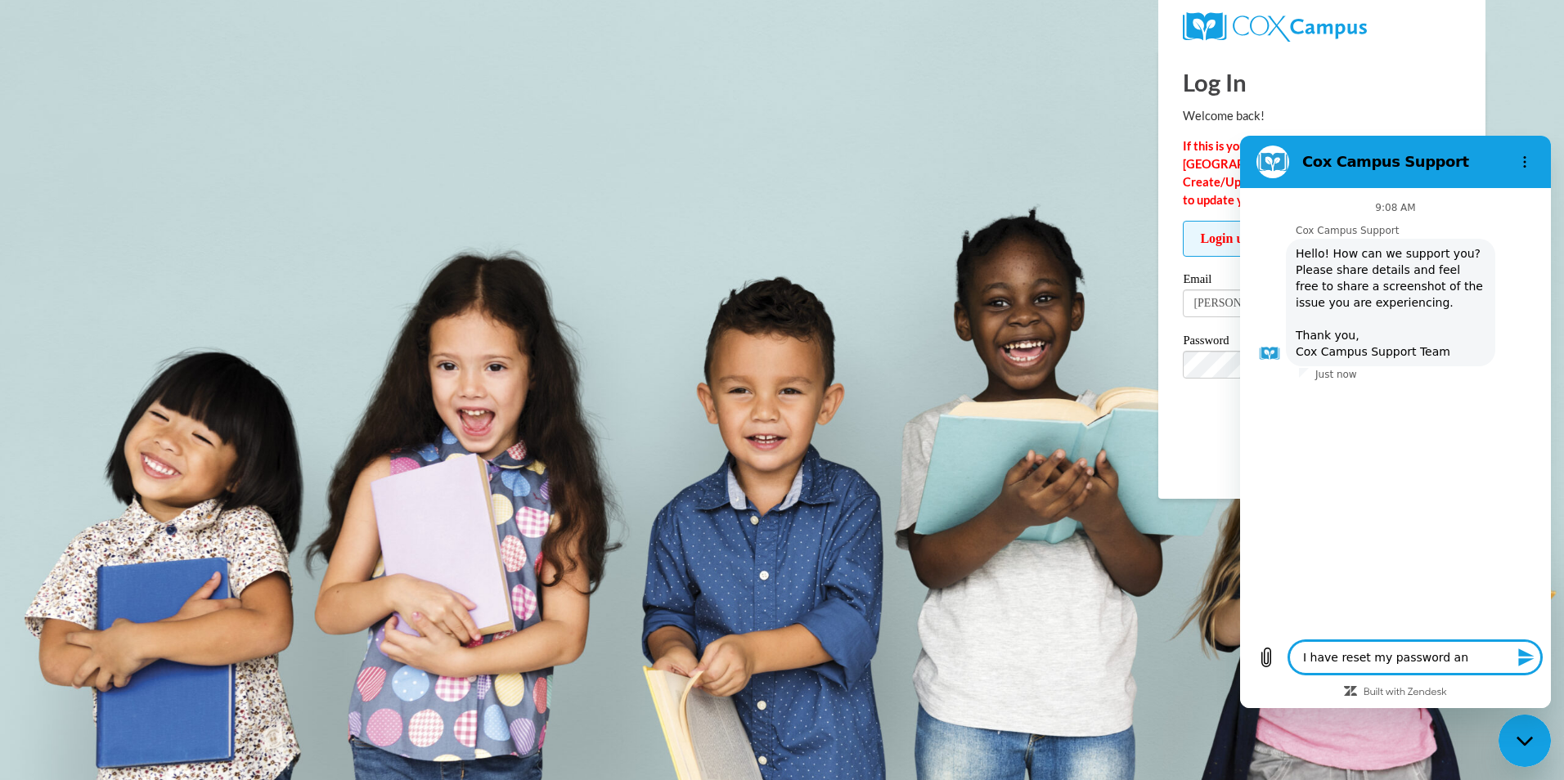
type textarea "x"
type textarea "I have reset my password and"
type textarea "x"
type textarea "I have reset my password and I"
type textarea "x"
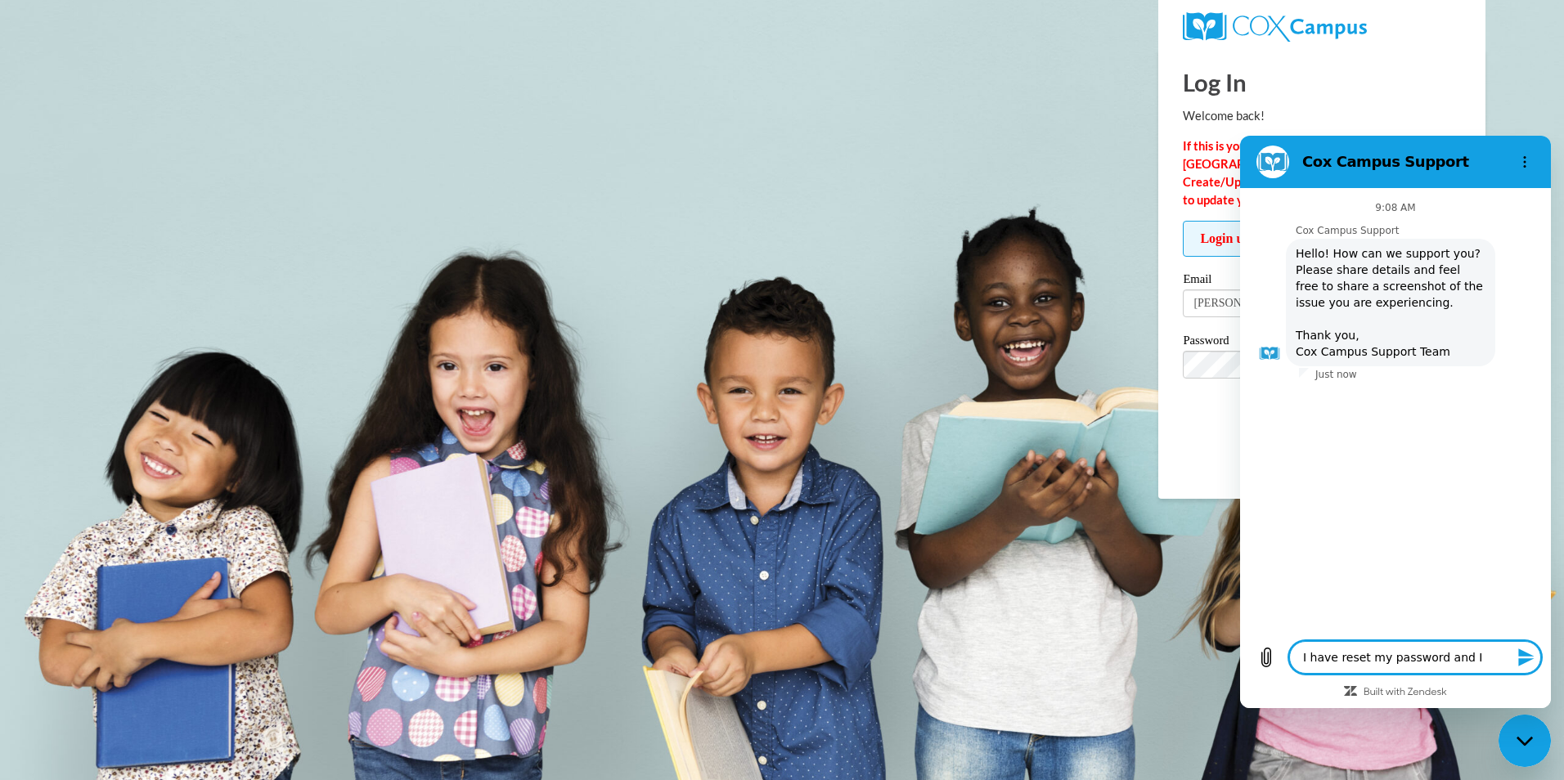
type textarea "I have reset my password and I"
type textarea "x"
type textarea "I have reset my password and I a"
type textarea "x"
type textarea "I have reset my password and I am"
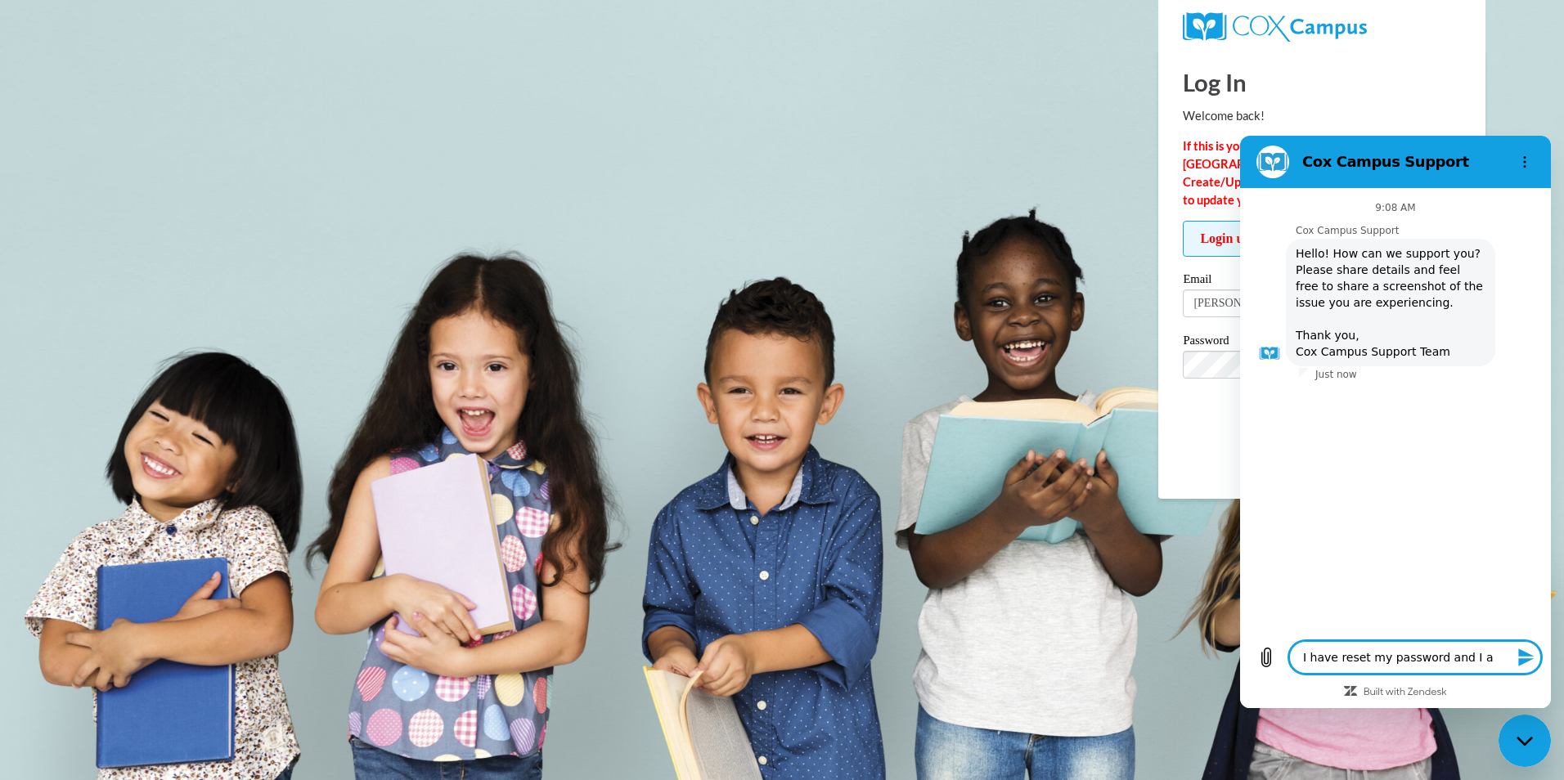
type textarea "x"
type textarea "I have reset my password and I am"
type textarea "x"
type textarea "I have reset my password and I am g"
type textarea "x"
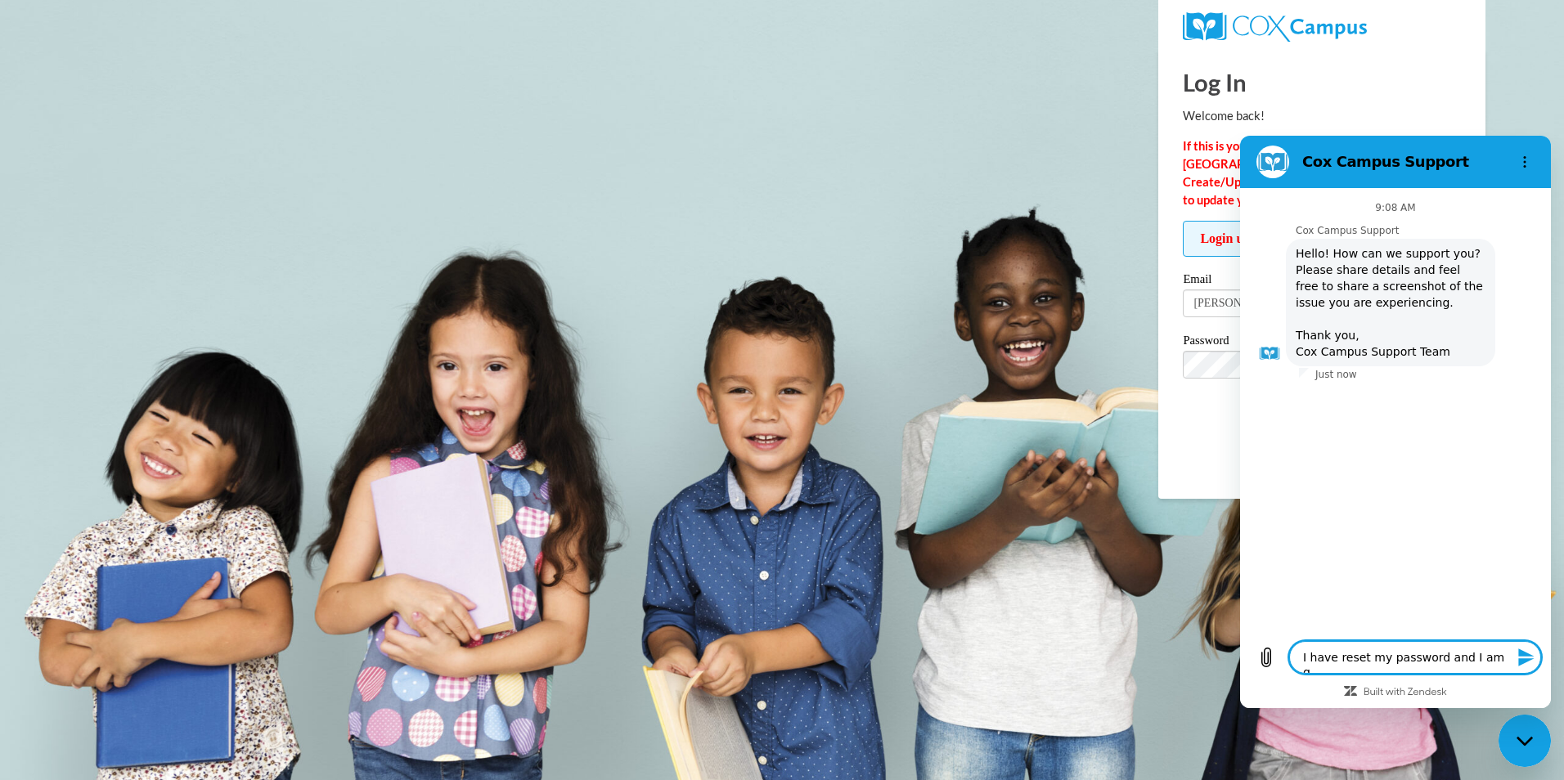
type textarea "I have reset my password and I am ge"
type textarea "x"
type textarea "I have reset my password and I am get"
type textarea "x"
type textarea "I have reset my password and I am gett"
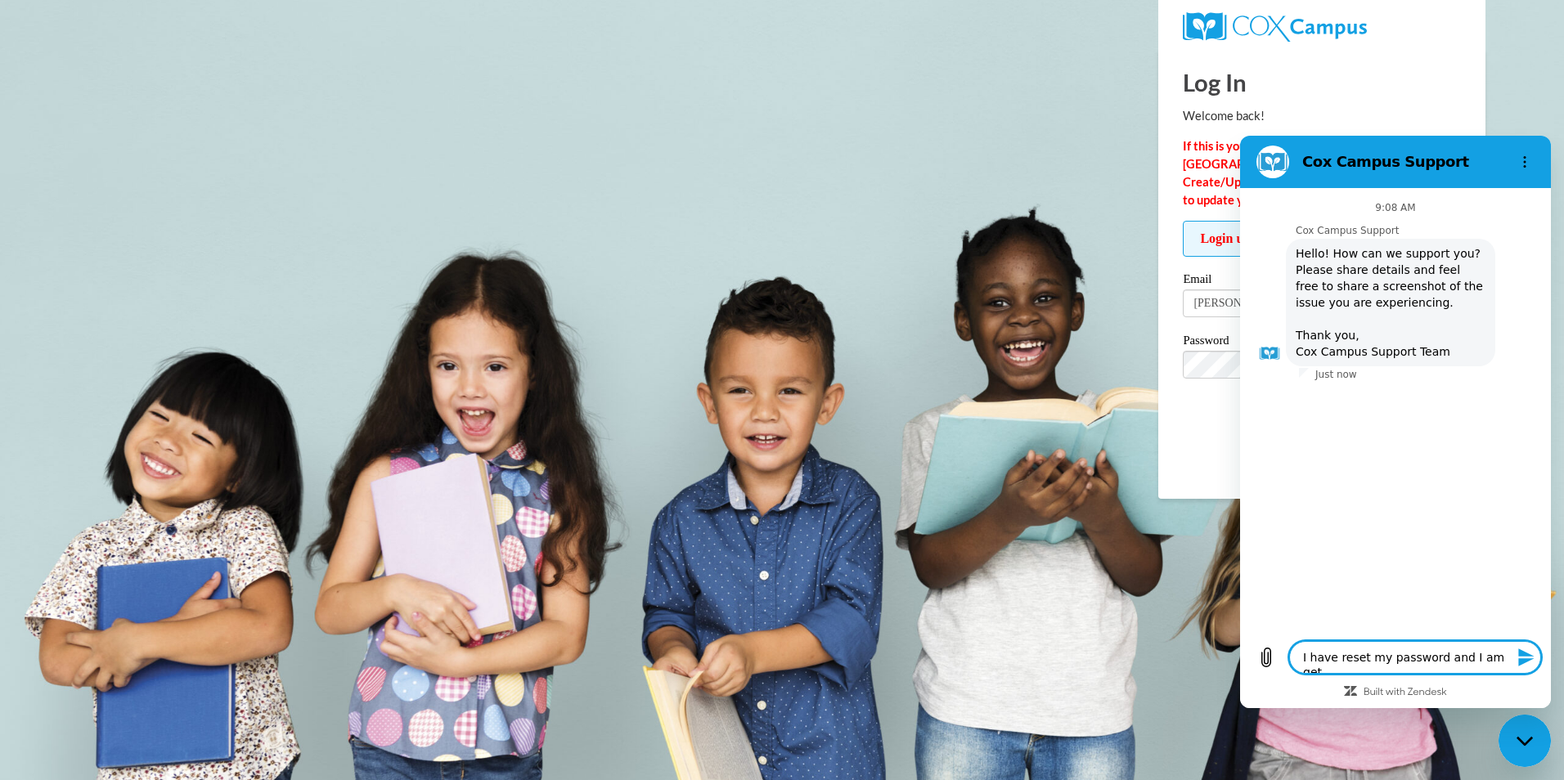
type textarea "x"
type textarea "I have reset my password and I am getti"
type textarea "x"
type textarea "I have reset my password and I am gettin"
type textarea "x"
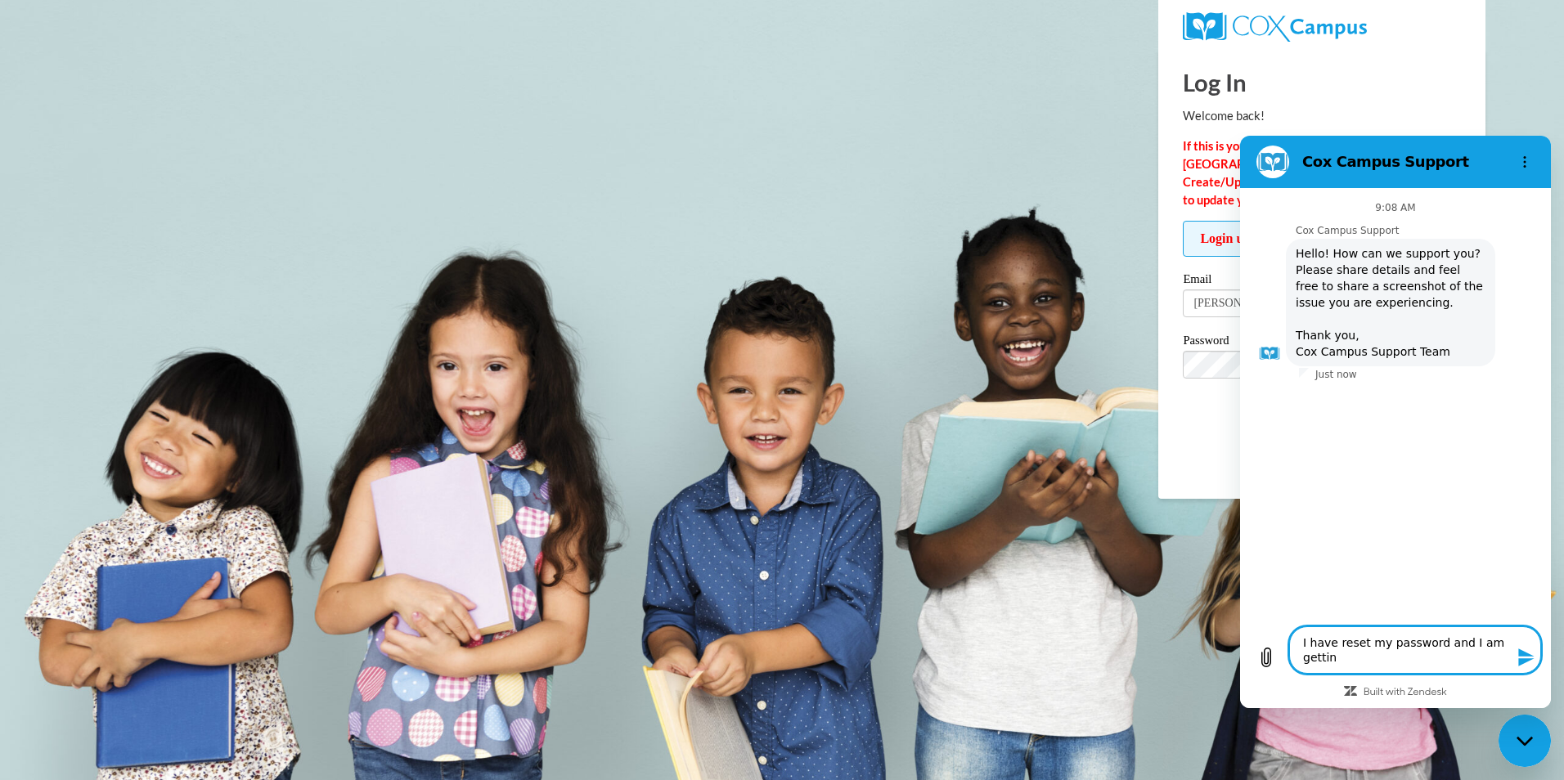
type textarea "I have reset my password and I am getting"
type textarea "x"
type textarea "I have reset my password and I am getting"
type textarea "x"
type textarea "I have reset my password and I am getting a"
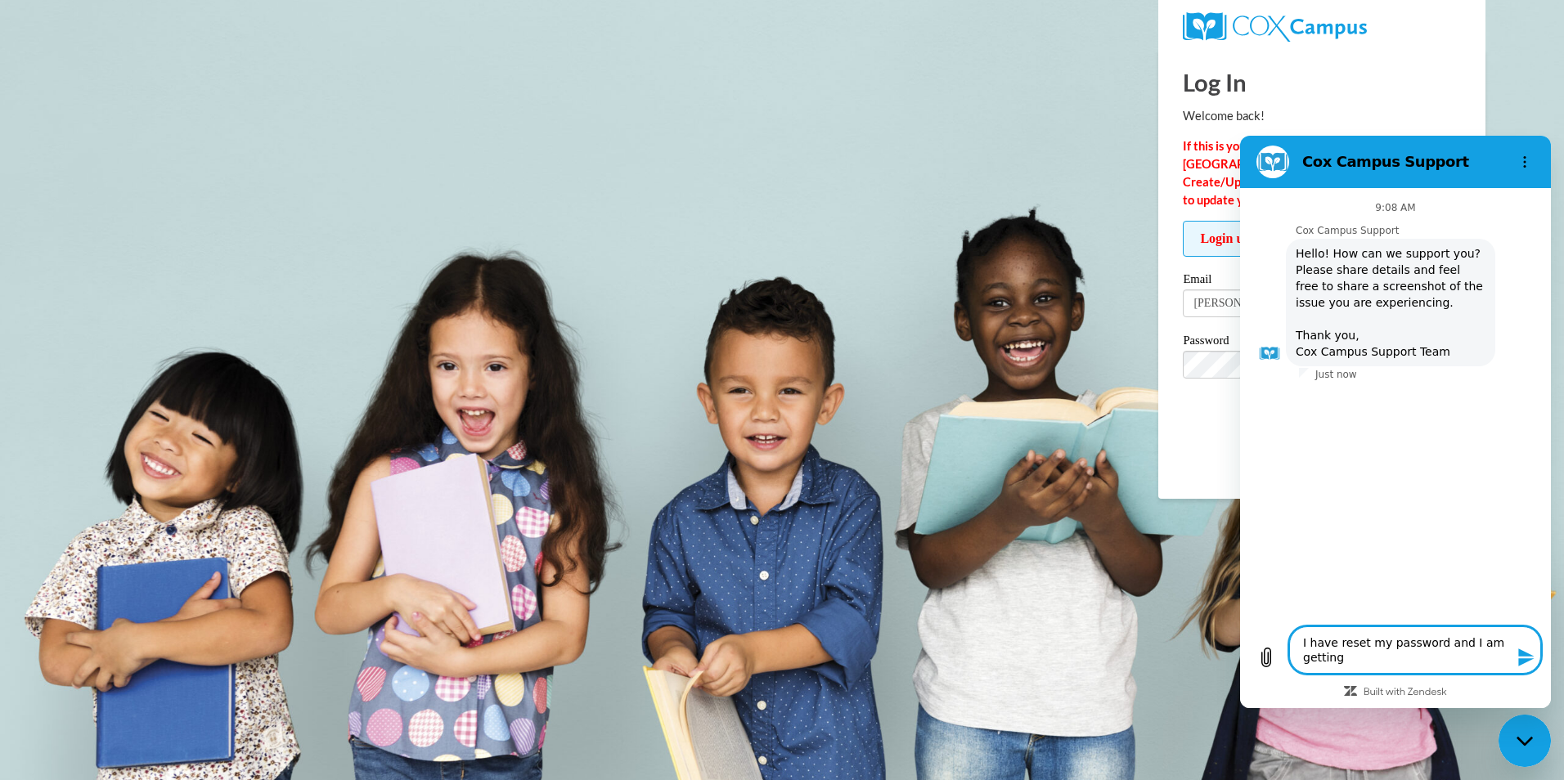
type textarea "x"
type textarea "I have reset my password and I am getting a"
type textarea "x"
type textarea "I have reset my password and I am getting a m"
type textarea "x"
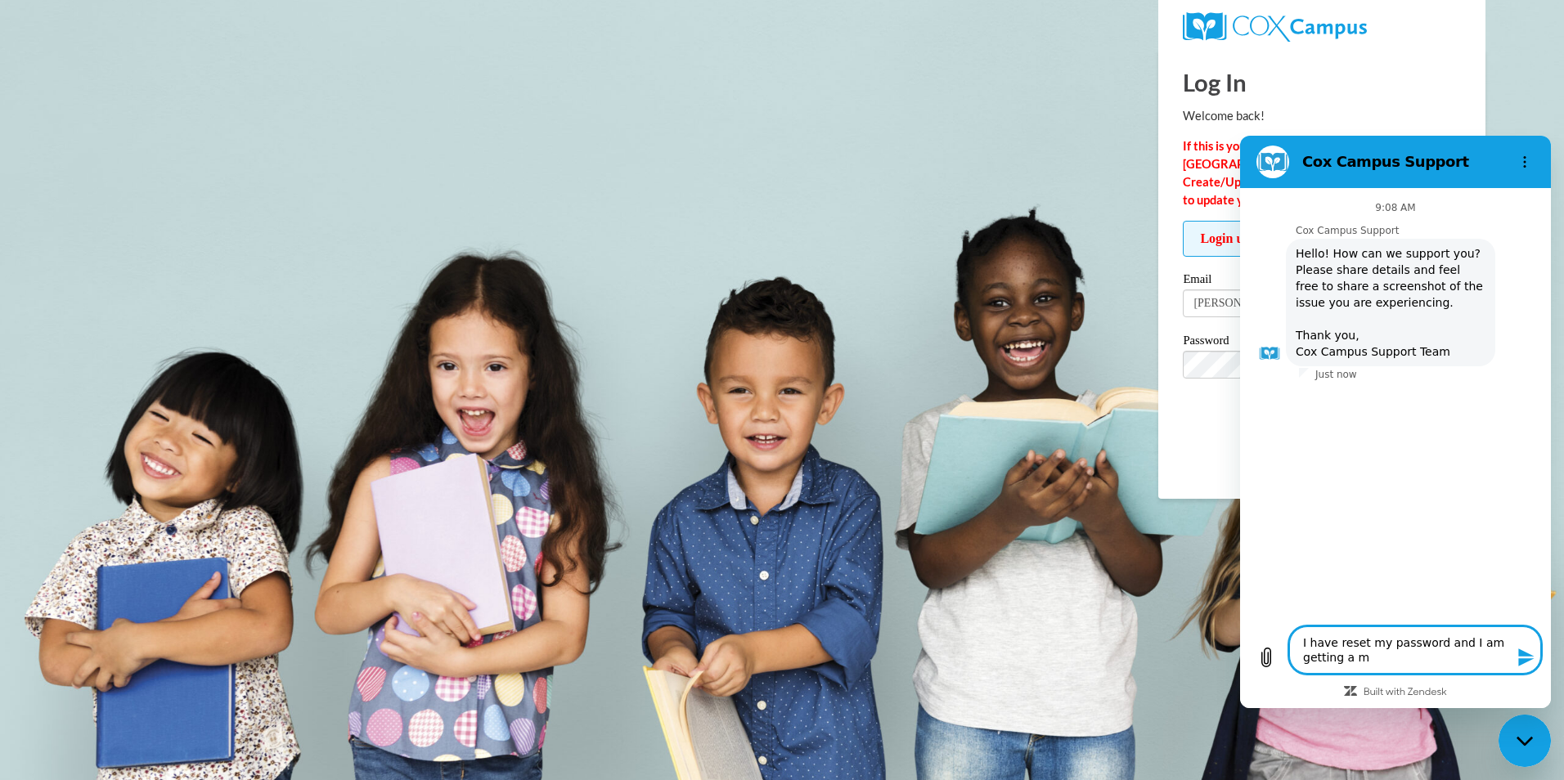
type textarea "I have reset my password and I am getting a"
type textarea "x"
type textarea "I have reset my password and I am getting a n"
type textarea "x"
type textarea "I have reset my password and I am getting a no"
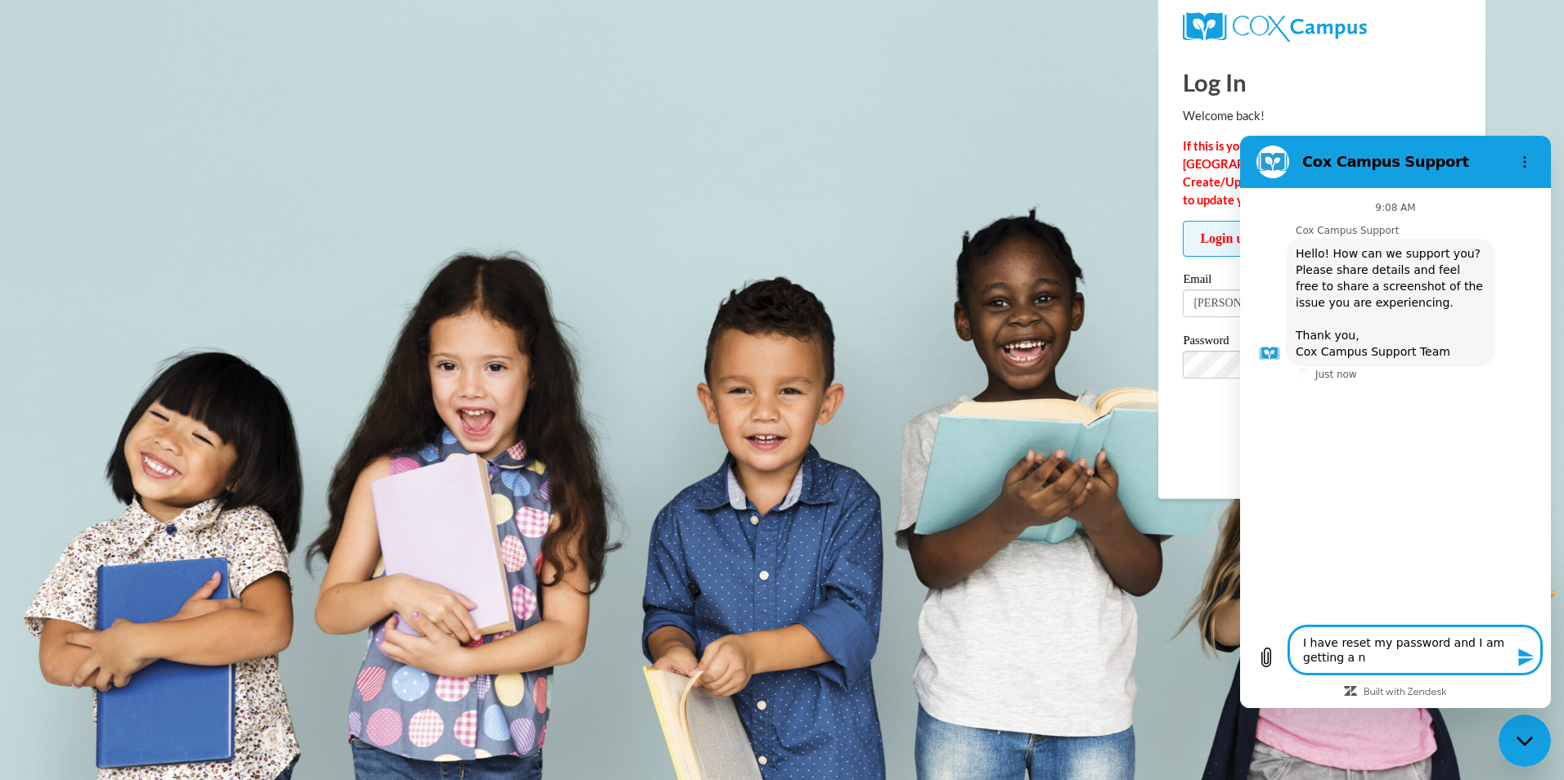
type textarea "x"
type textarea "I have reset my password and I am getting a not"
type textarea "x"
type textarea "I have reset my password and I am getting a noti"
type textarea "x"
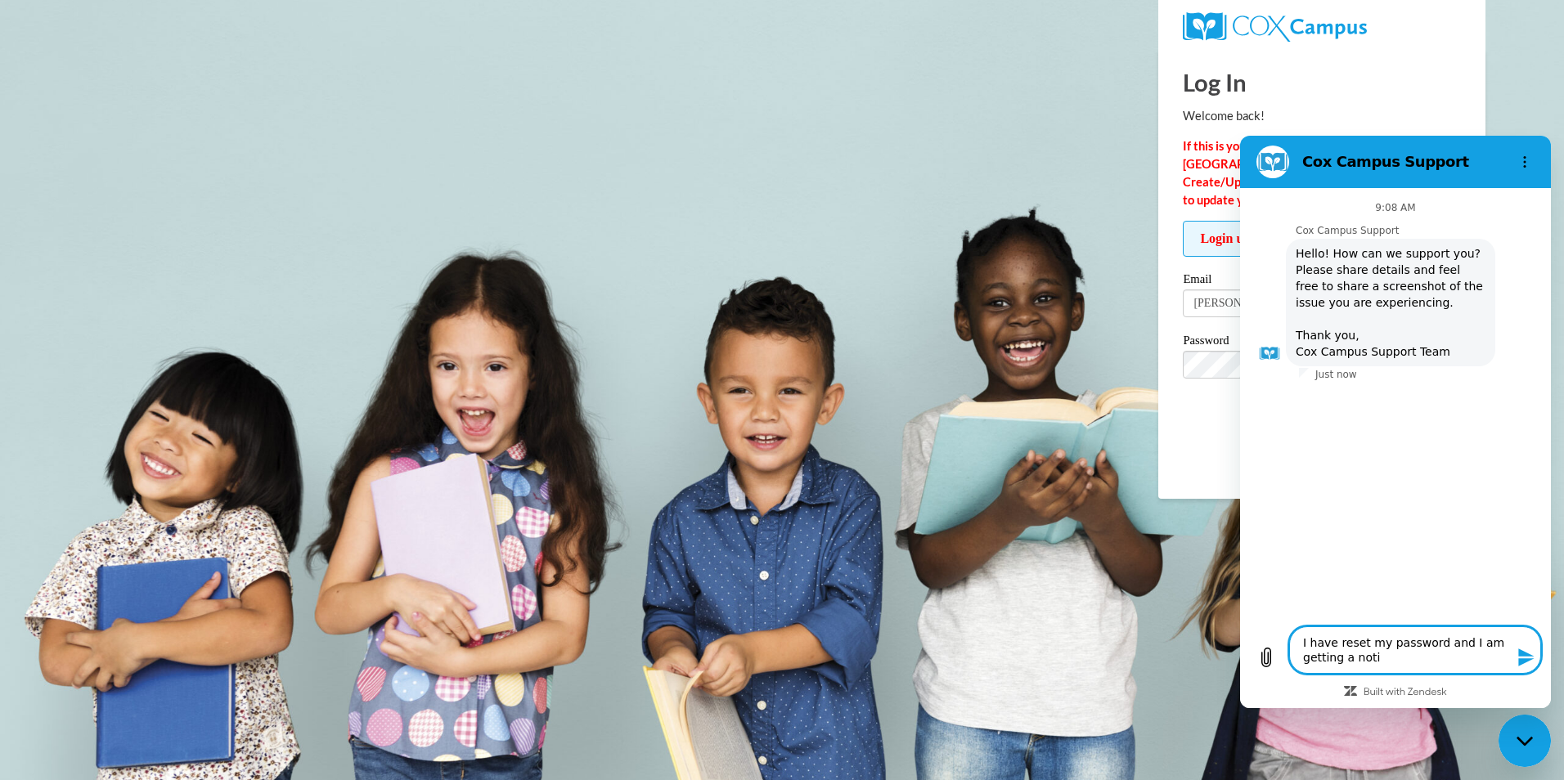
type textarea "I have reset my password and I am getting a notic"
type textarea "x"
type textarea "I have reset my password and I am getting a notice"
type textarea "x"
type textarea "I have reset my password and I am getting a notice"
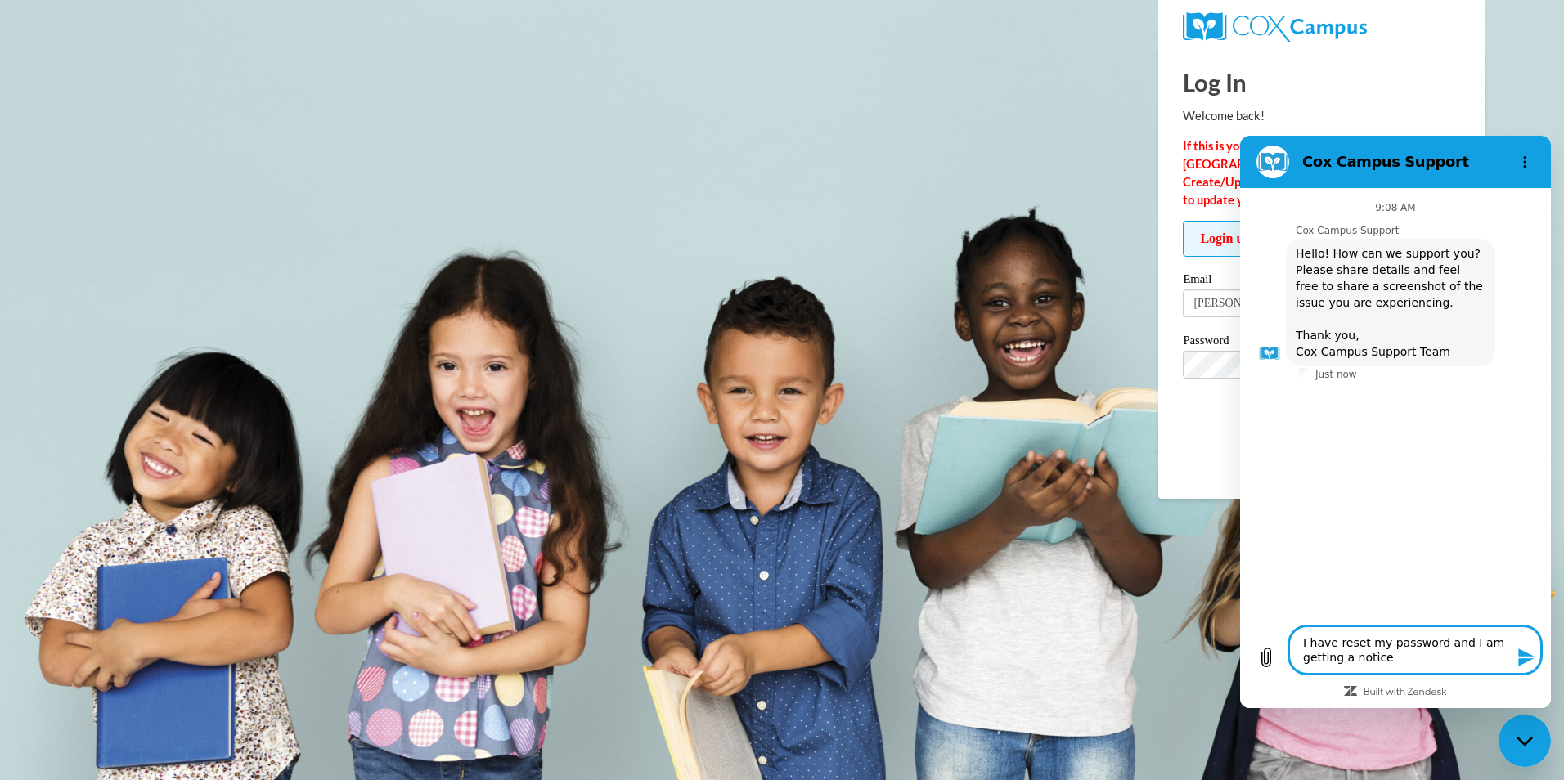
type textarea "x"
type textarea "I have reset my password and I am getting a notice t"
type textarea "x"
type textarea "I have reset my password and I am getting a notice ta"
type textarea "x"
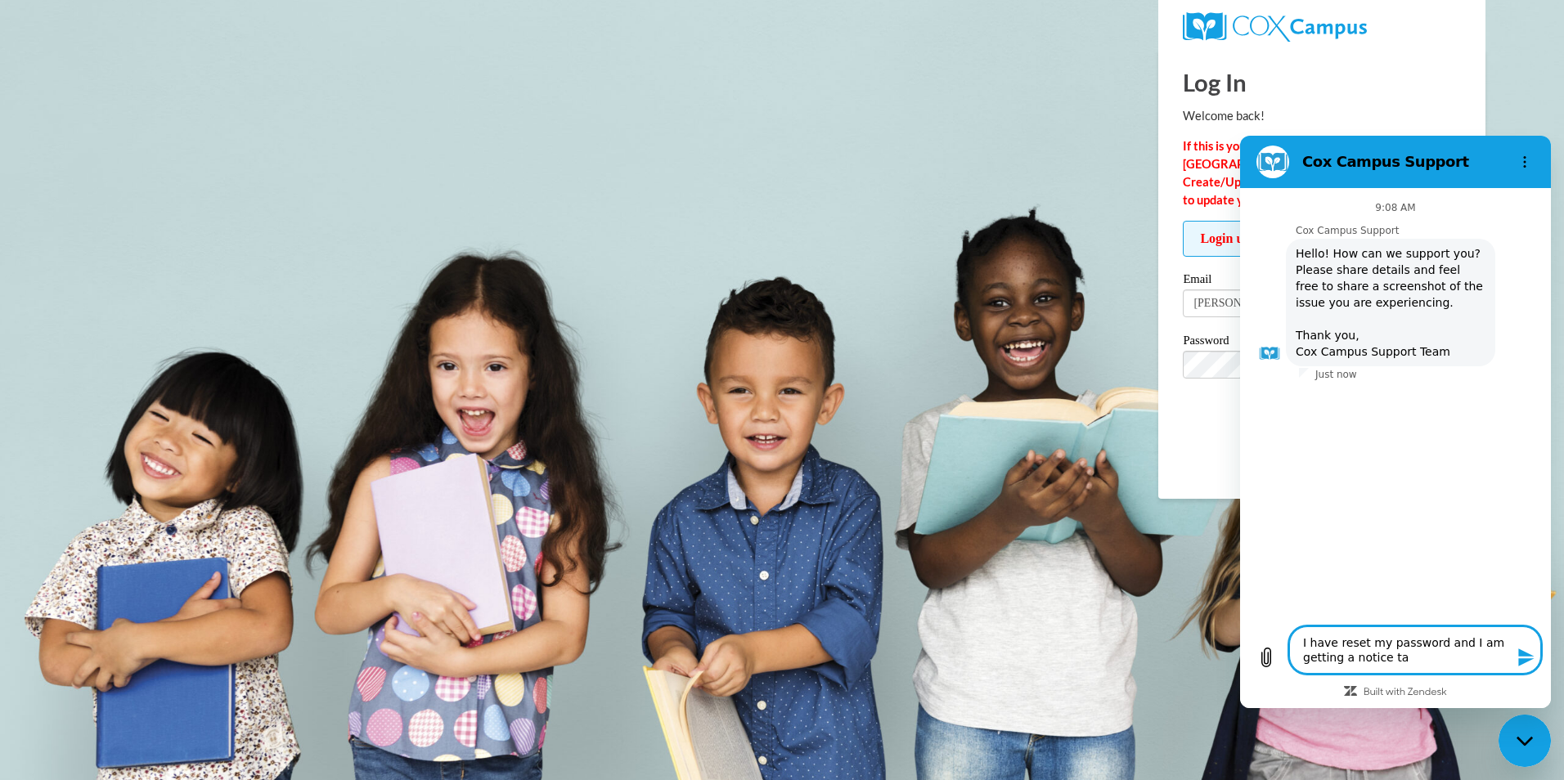
type textarea "I have reset my password and I am getting a notice tat"
type textarea "x"
type textarea "I have reset my password and I am getting a notice tat"
type textarea "x"
type textarea "I have reset my password and I am getting a notice tat m"
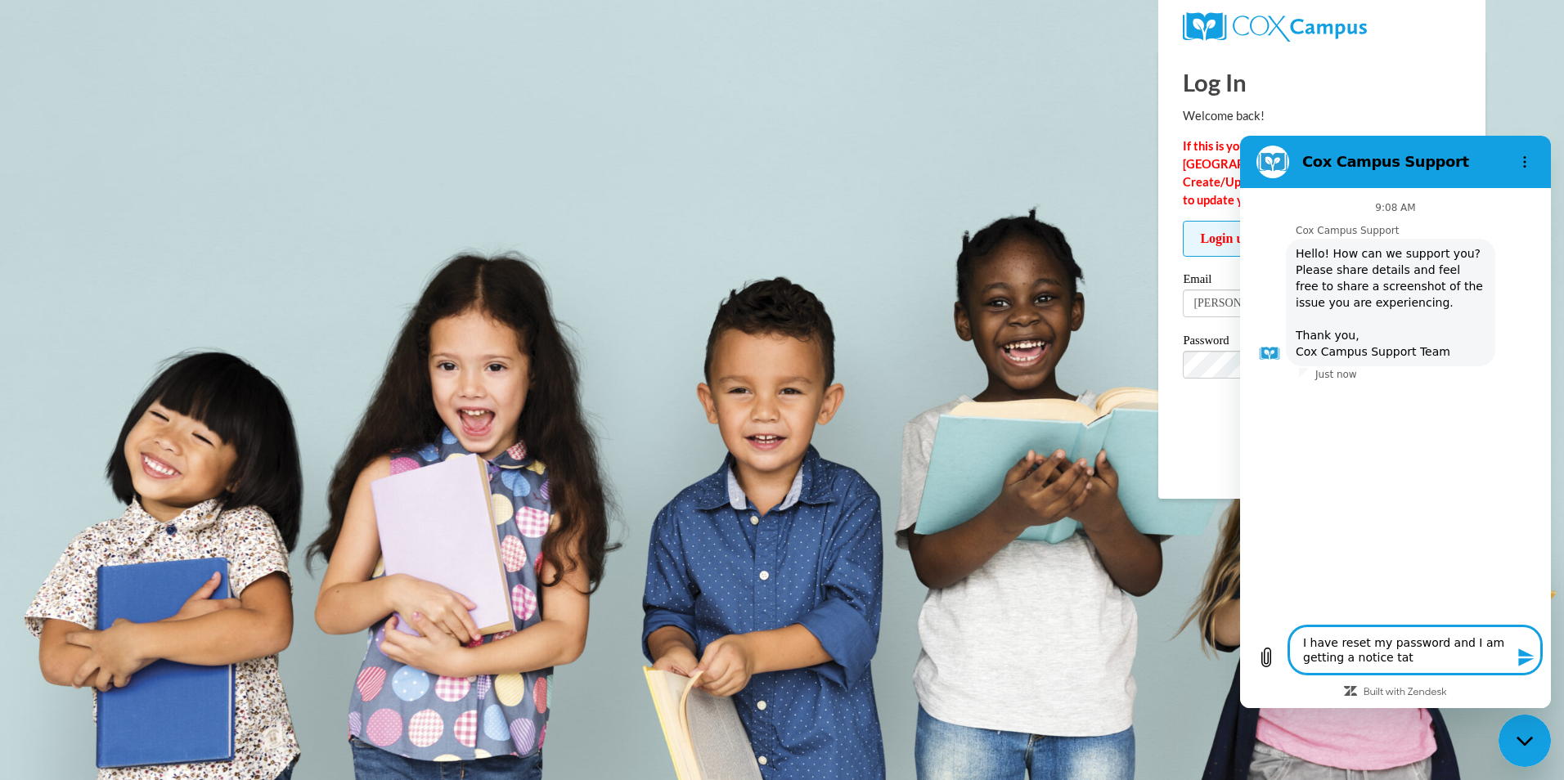
type textarea "x"
type textarea "I have reset my password and I am getting a notice tat"
type textarea "x"
type textarea "I have reset my password and I am getting a notice tat"
type textarea "x"
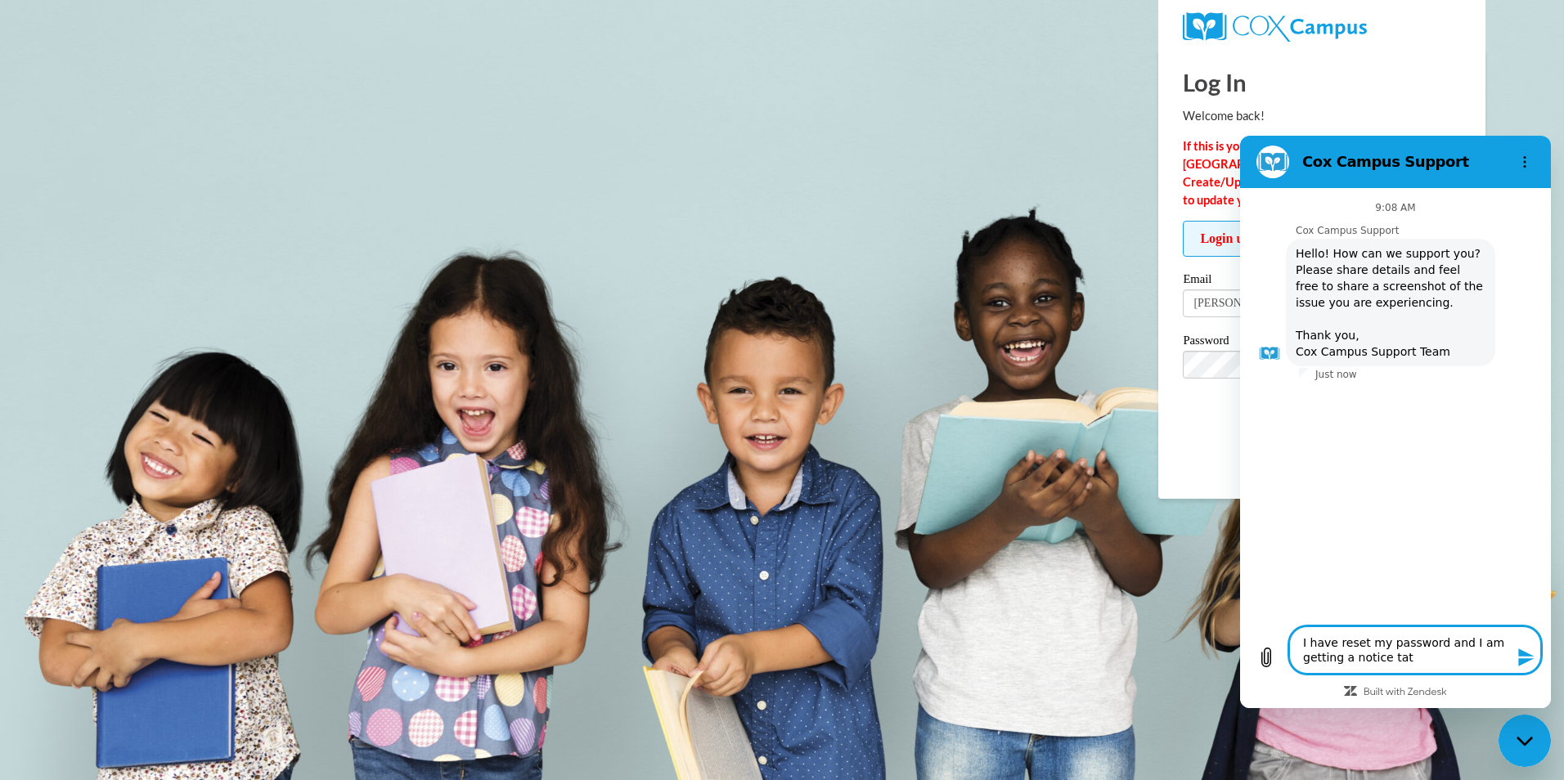
type textarea "I have reset my password and I am getting a notice ta"
type textarea "x"
type textarea "I have reset my password and I am getting a notice t"
type textarea "x"
type textarea "I have reset my password and I am getting a notice th"
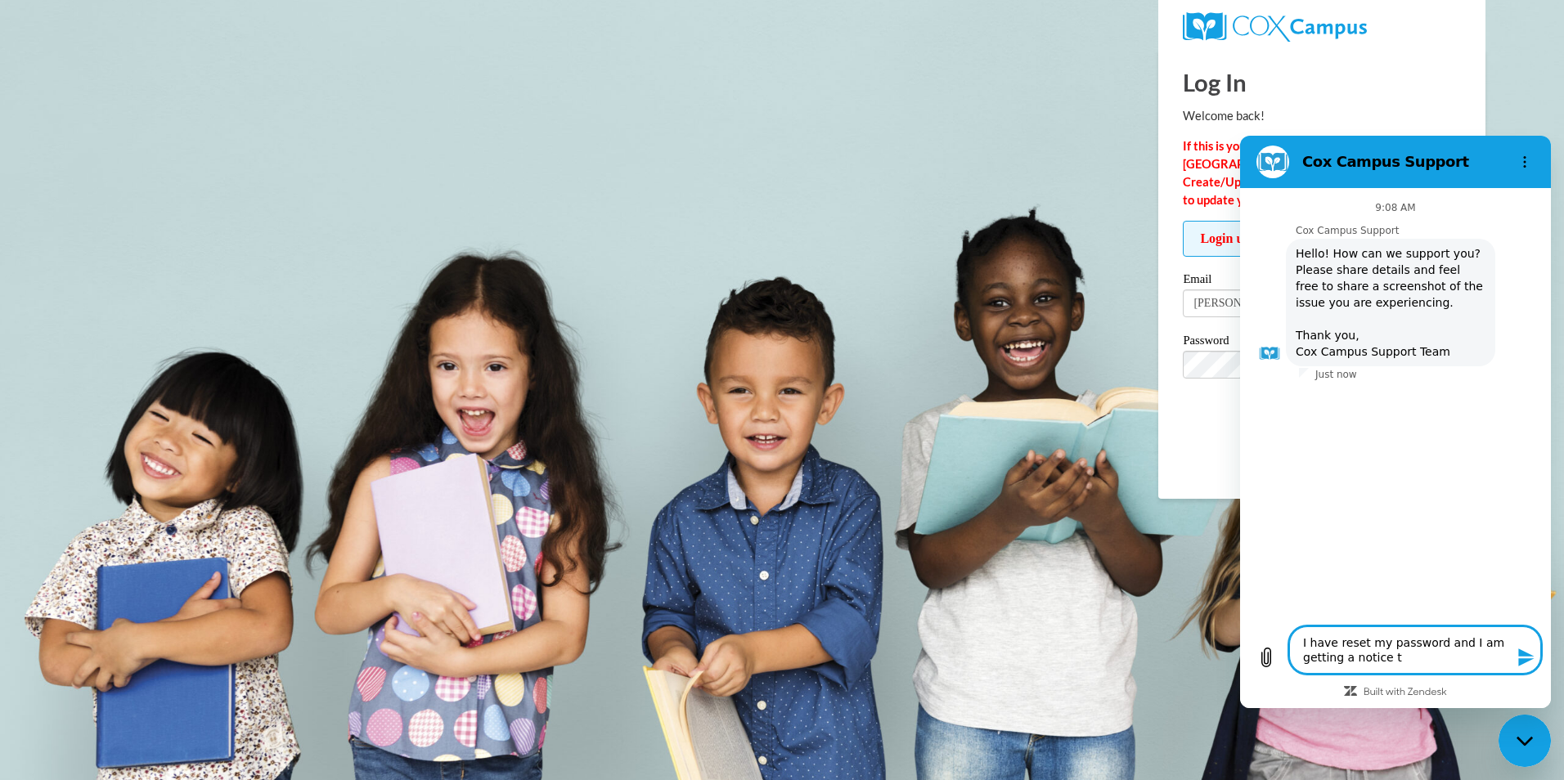
type textarea "x"
type textarea "I have reset my password and I am getting a notice tha"
type textarea "x"
type textarea "I have reset my password and I am getting a notice that"
type textarea "x"
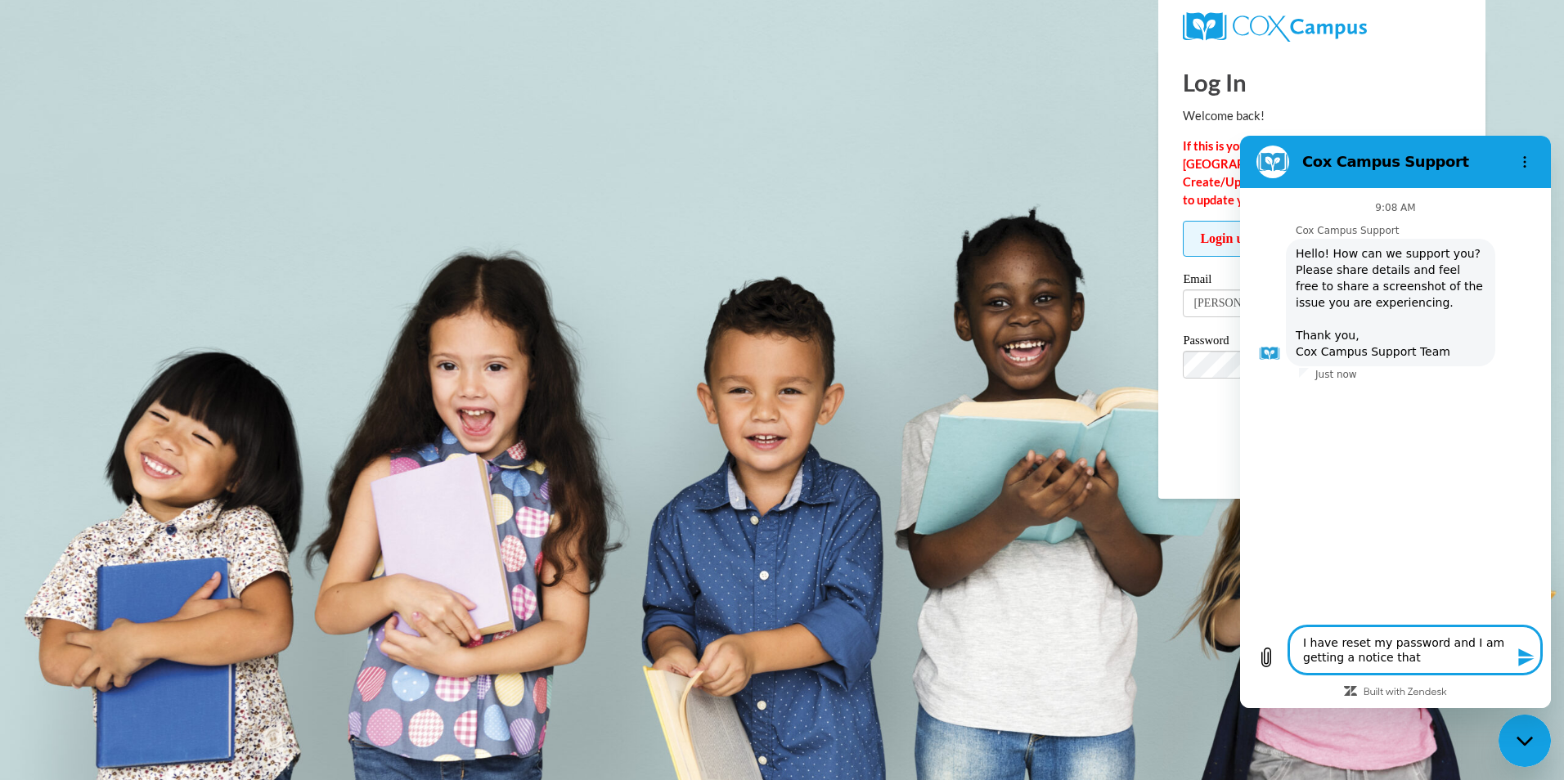
type textarea "I have reset my password and I am getting a notice that"
type textarea "x"
type textarea "I have reset my password and I am getting a notice that m"
type textarea "x"
type textarea "I have reset my password and I am getting a notice that my"
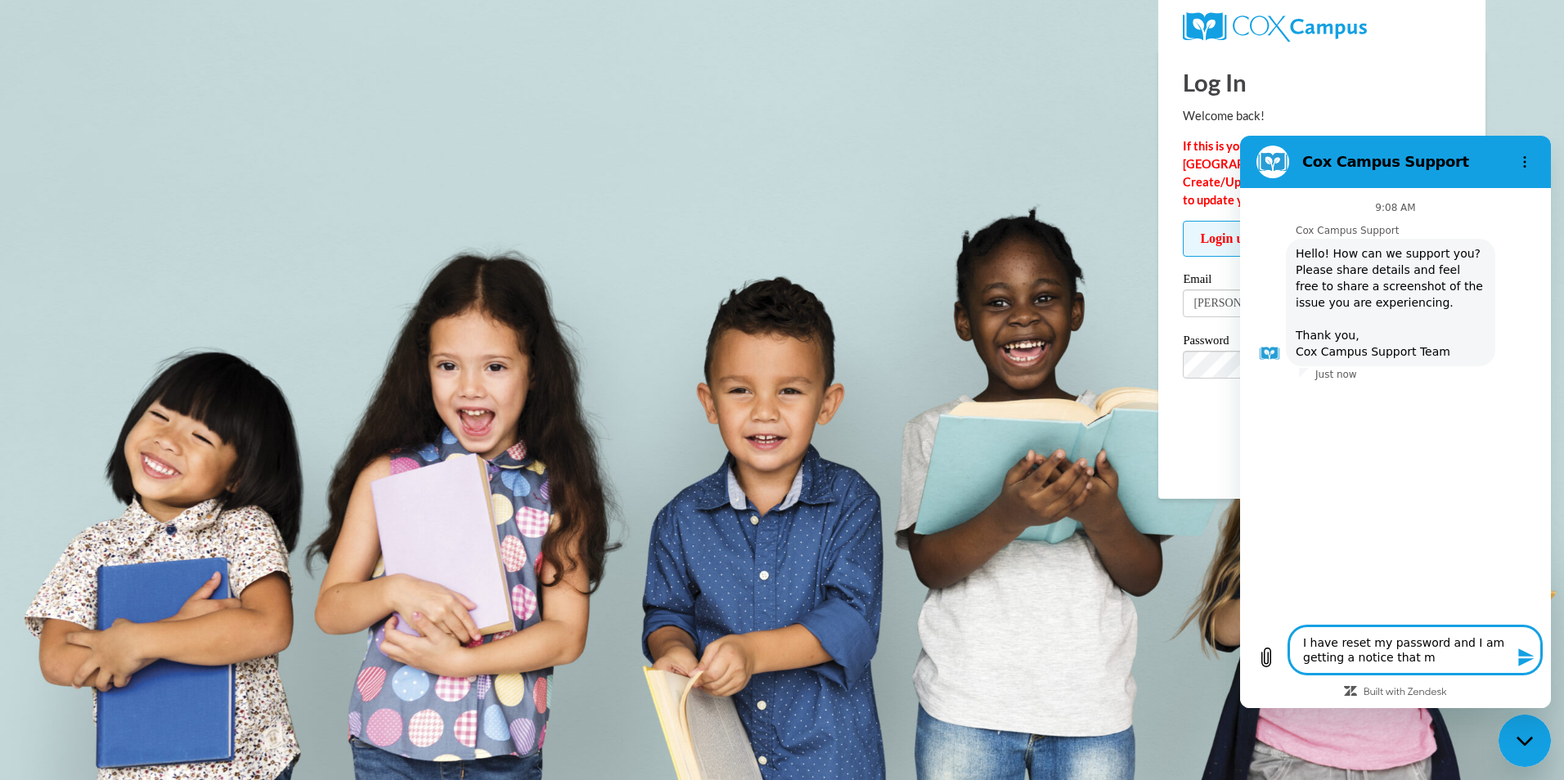
type textarea "x"
type textarea "I have reset my password and I am getting a notice that my"
type textarea "x"
type textarea "I have reset my password and I am getting a notice that my l"
type textarea "x"
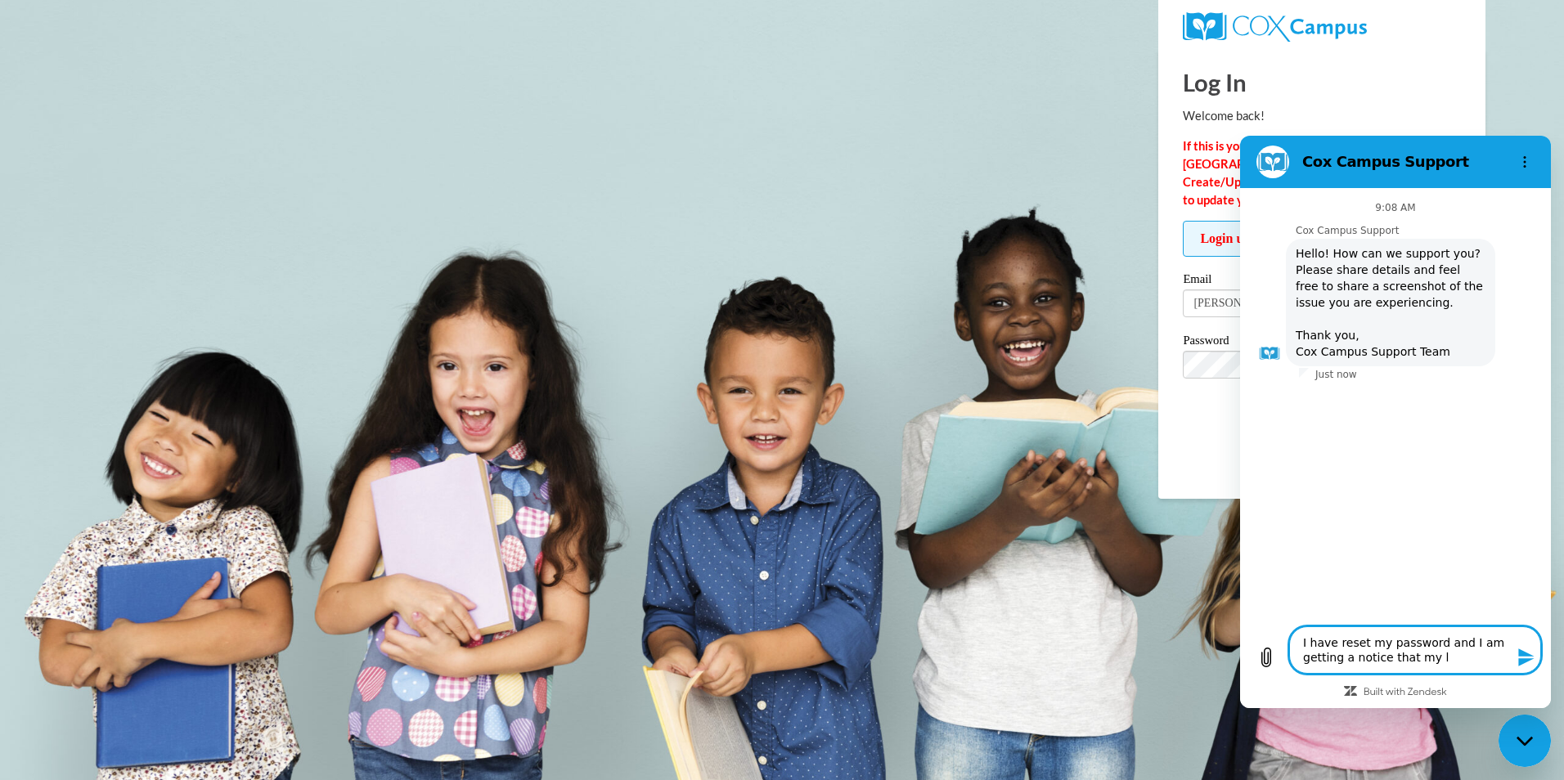
type textarea "I have reset my password and I am getting a notice that my lo"
type textarea "x"
type textarea "I have reset my password and I am getting a notice that my log"
type textarea "x"
type textarea "I have reset my password and I am getting a notice that my logi"
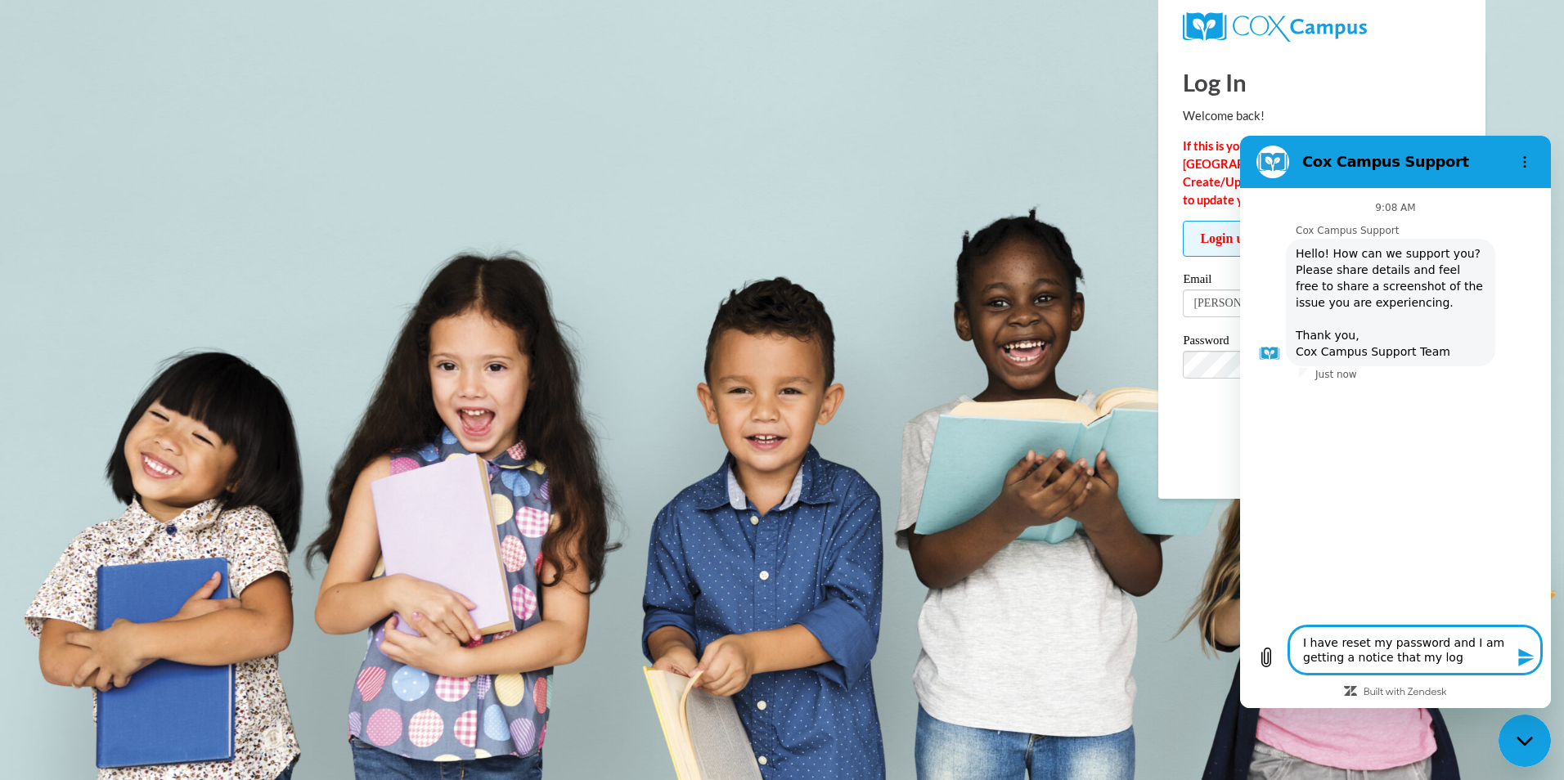
type textarea "x"
type textarea "I have reset my password and I am getting a notice that my login"
type textarea "x"
type textarea "I have reset my password and I am getting a notice that my login"
type textarea "x"
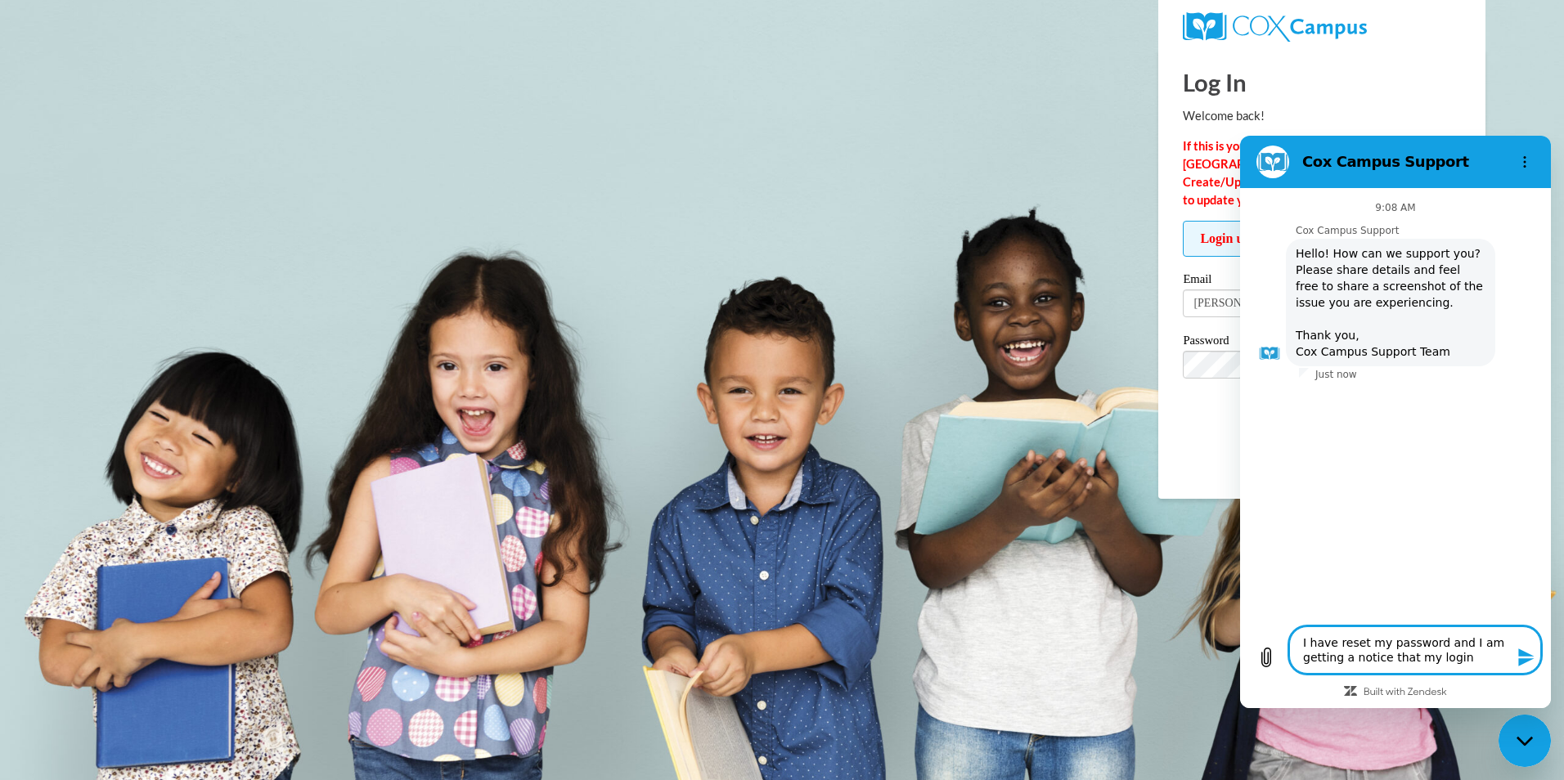
type textarea "I have reset my password and I am getting a notice that my login w"
type textarea "x"
type textarea "I have reset my password and I am getting a notice that my login wa"
type textarea "x"
type textarea "I have reset my password and I am getting a notice that my login was"
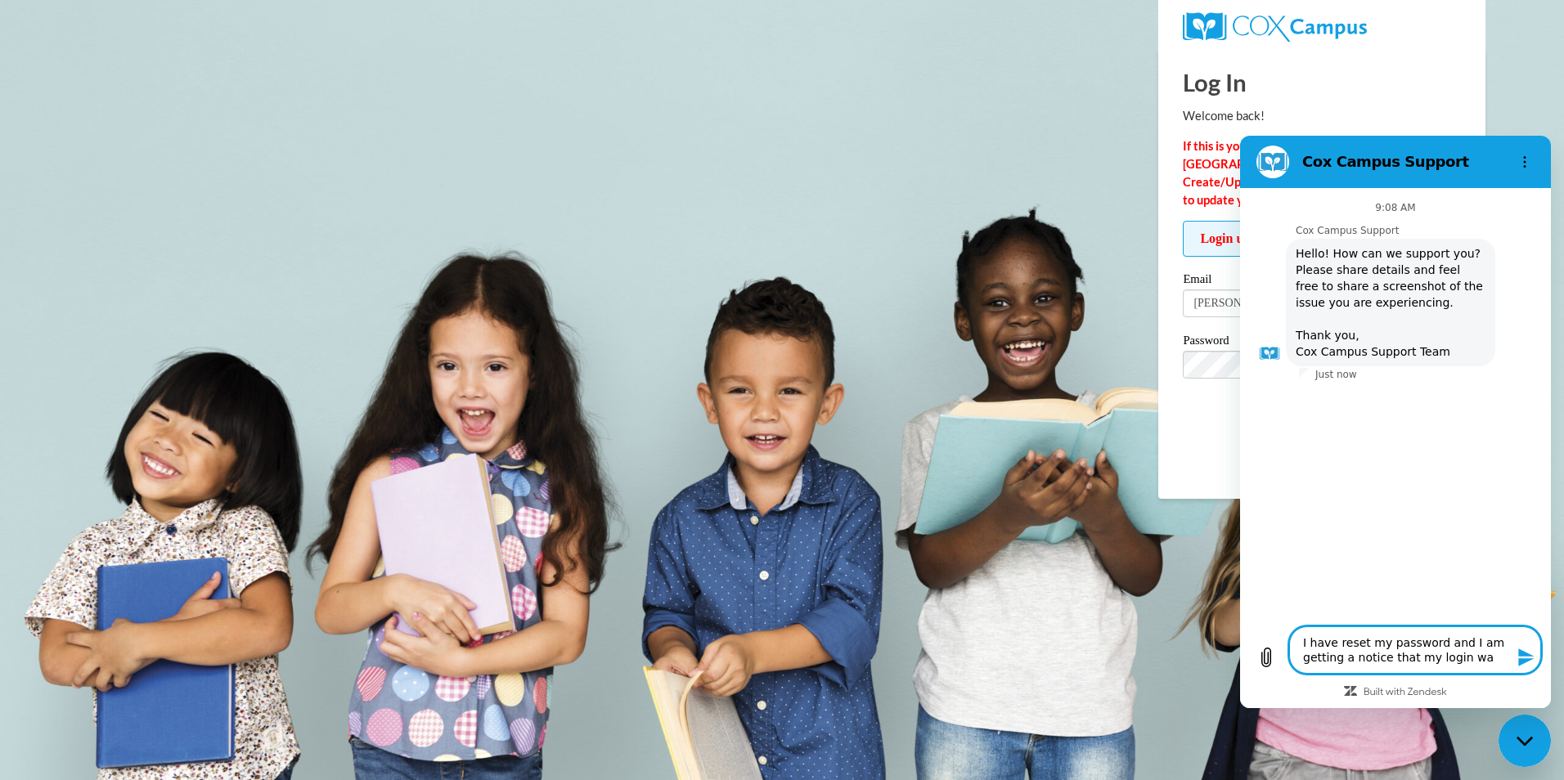
type textarea "x"
type textarea "I have reset my password and I am getting a notice that my login was"
type textarea "x"
type textarea "I have reset my password and I am getting a notice that my login was u"
type textarea "x"
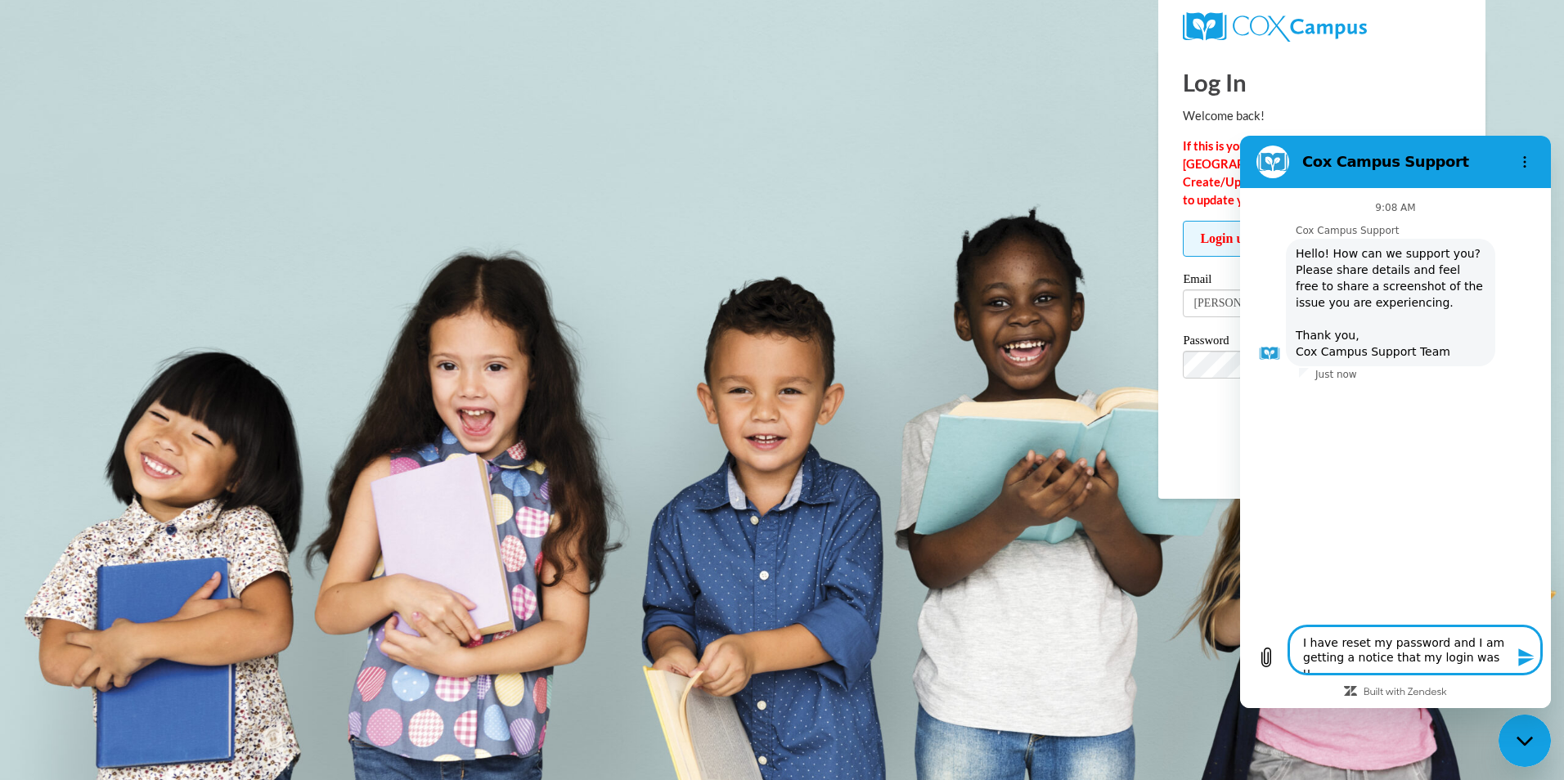
type textarea "I have reset my password and I am getting a notice that my login was un"
type textarea "x"
type textarea "I have reset my password and I am getting a notice that my login was uns"
type textarea "x"
type textarea "I have reset my password and I am getting a notice that my login was unsu"
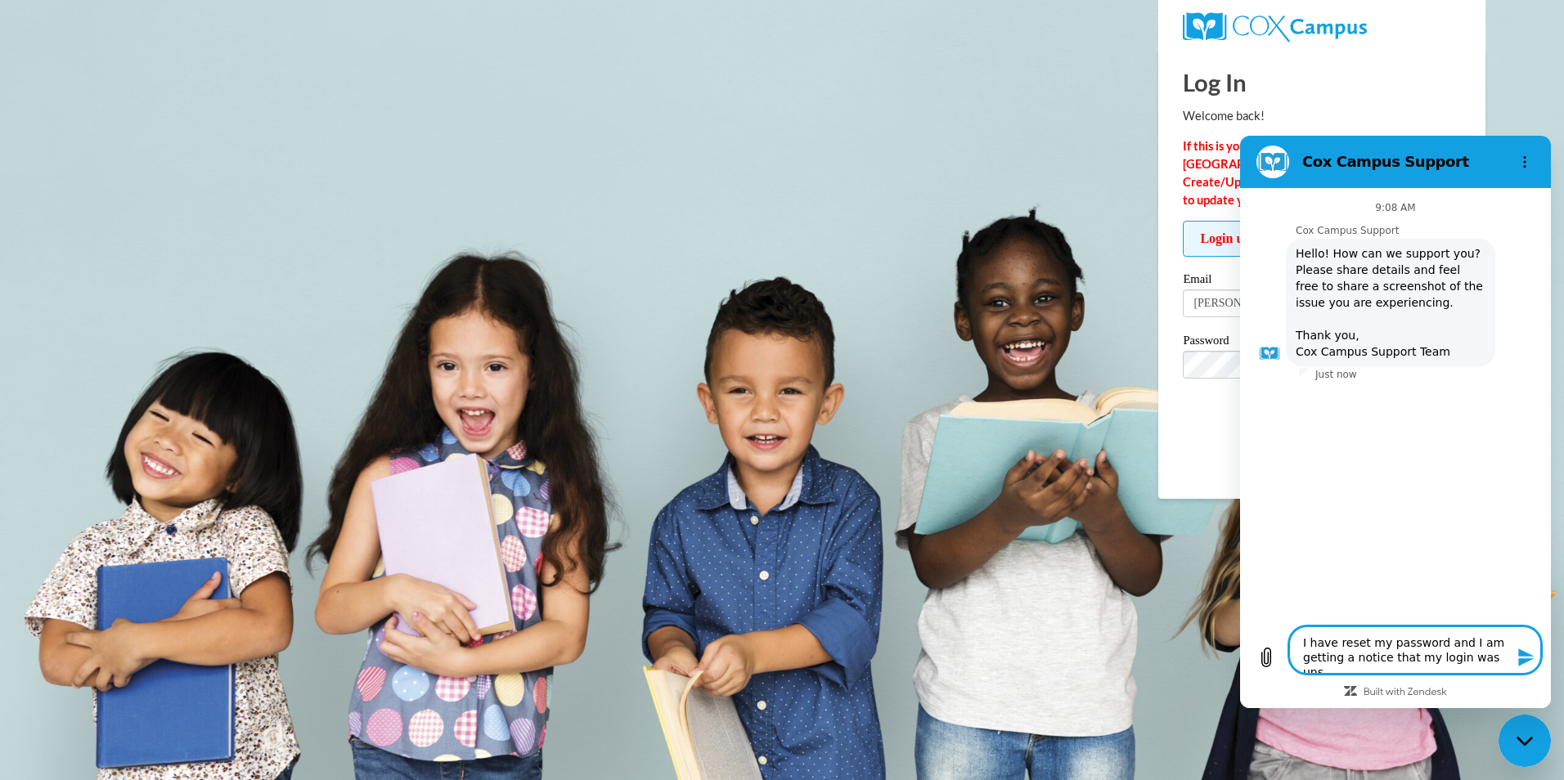
type textarea "x"
type textarea "I have reset my password and I am getting a notice that my login was unsuc"
type textarea "x"
type textarea "I have reset my password and I am getting a notice that my login was unsuce"
type textarea "x"
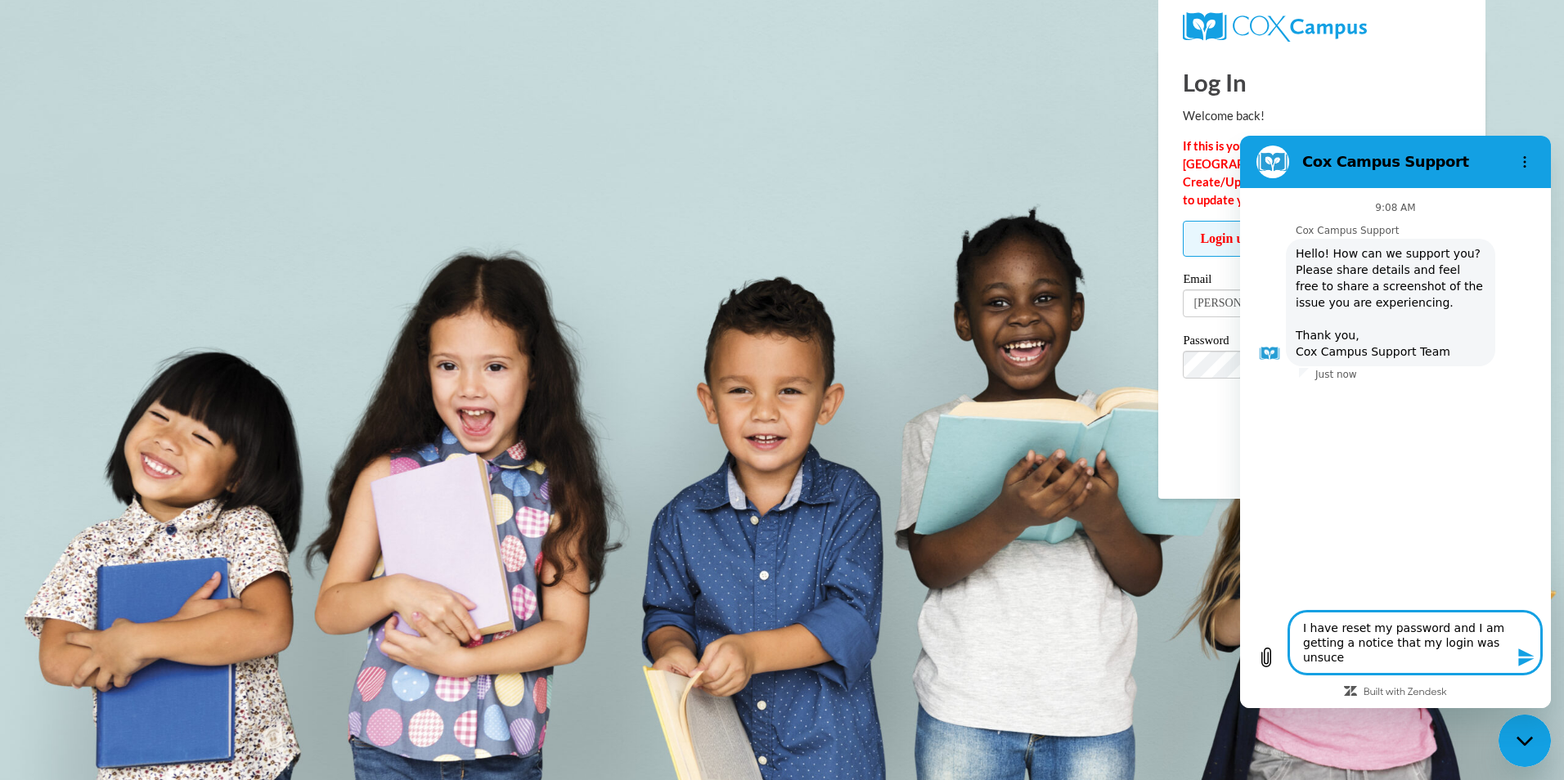
type textarea "I have reset my password and I am getting a notice that my login was unsuc"
type textarea "x"
type textarea "I have reset my password and I am getting a notice that my login was unsucc"
type textarea "x"
type textarea "I have reset my password and I am getting a notice that my login was unsucce"
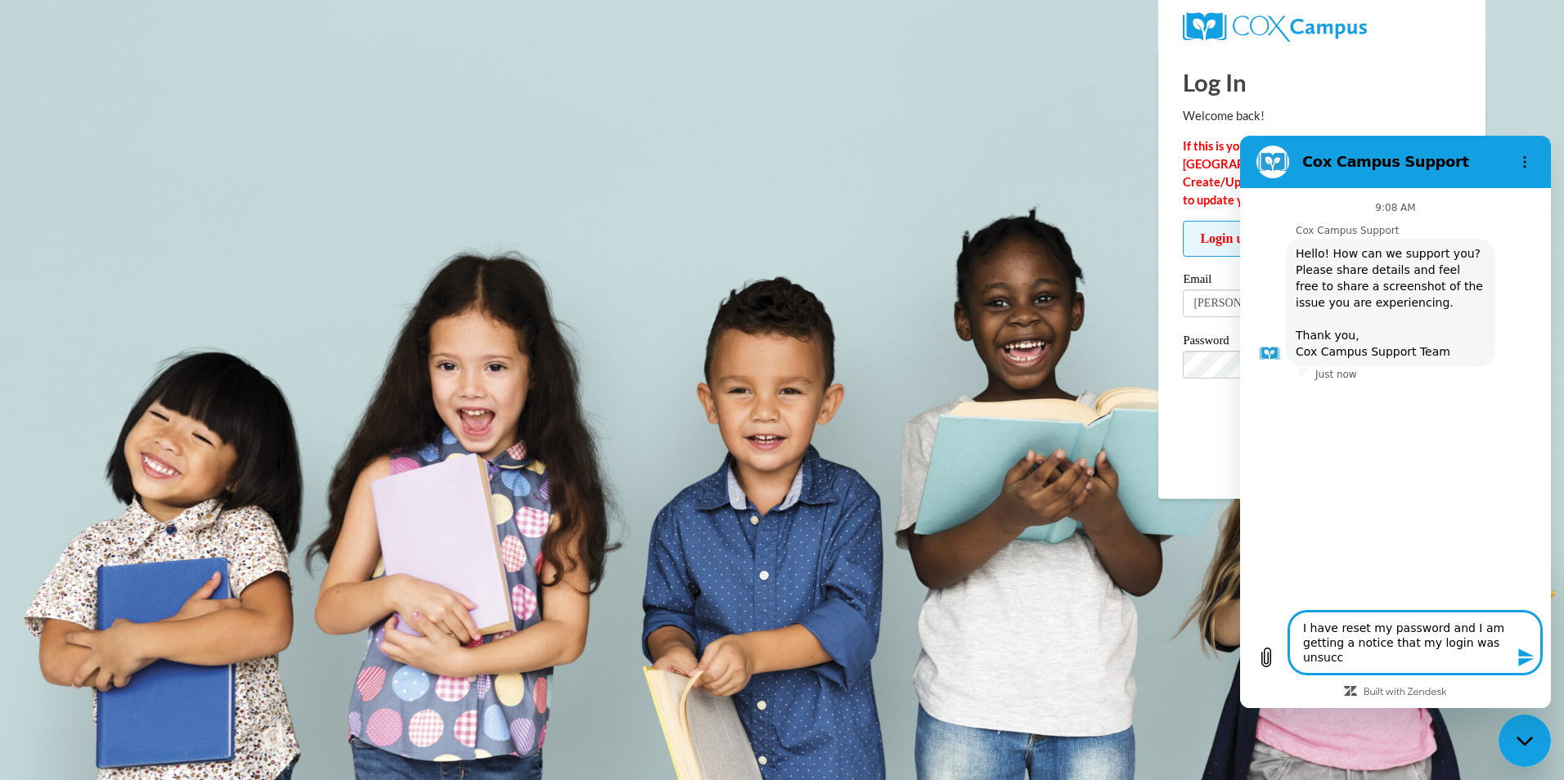
type textarea "x"
type textarea "I have reset my password and I am getting a notice that my login was unsucces"
type textarea "x"
type textarea "I have reset my password and I am getting a notice that my login was unsuccess"
type textarea "x"
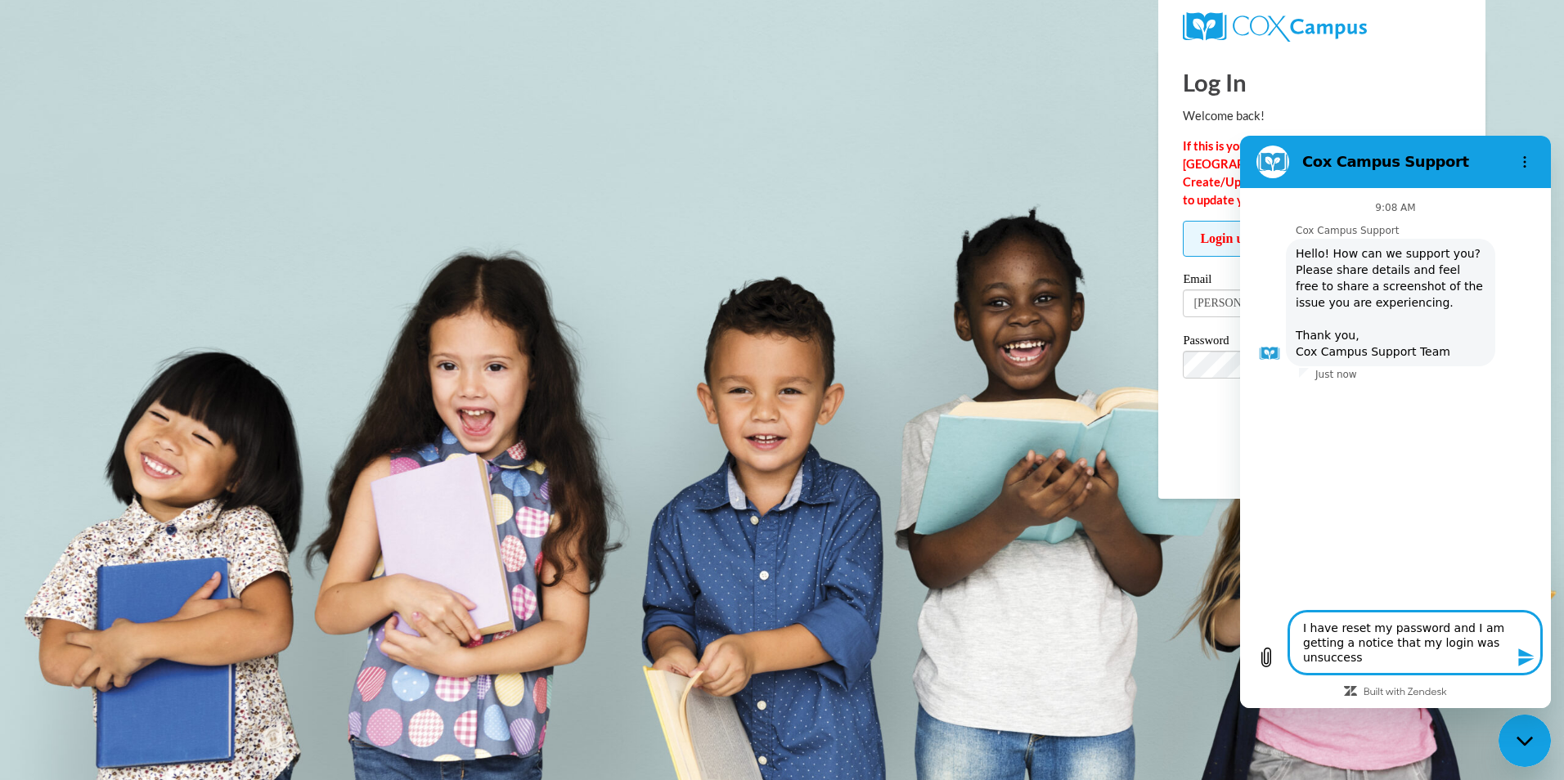
type textarea "I have reset my password and I am getting a notice that my login was unsuccessf"
type textarea "x"
type textarea "I have reset my password and I am getting a notice that my login was unsuccessfu"
type textarea "x"
type textarea "I have reset my password and I am getting a notice that my login was unsuccessf…"
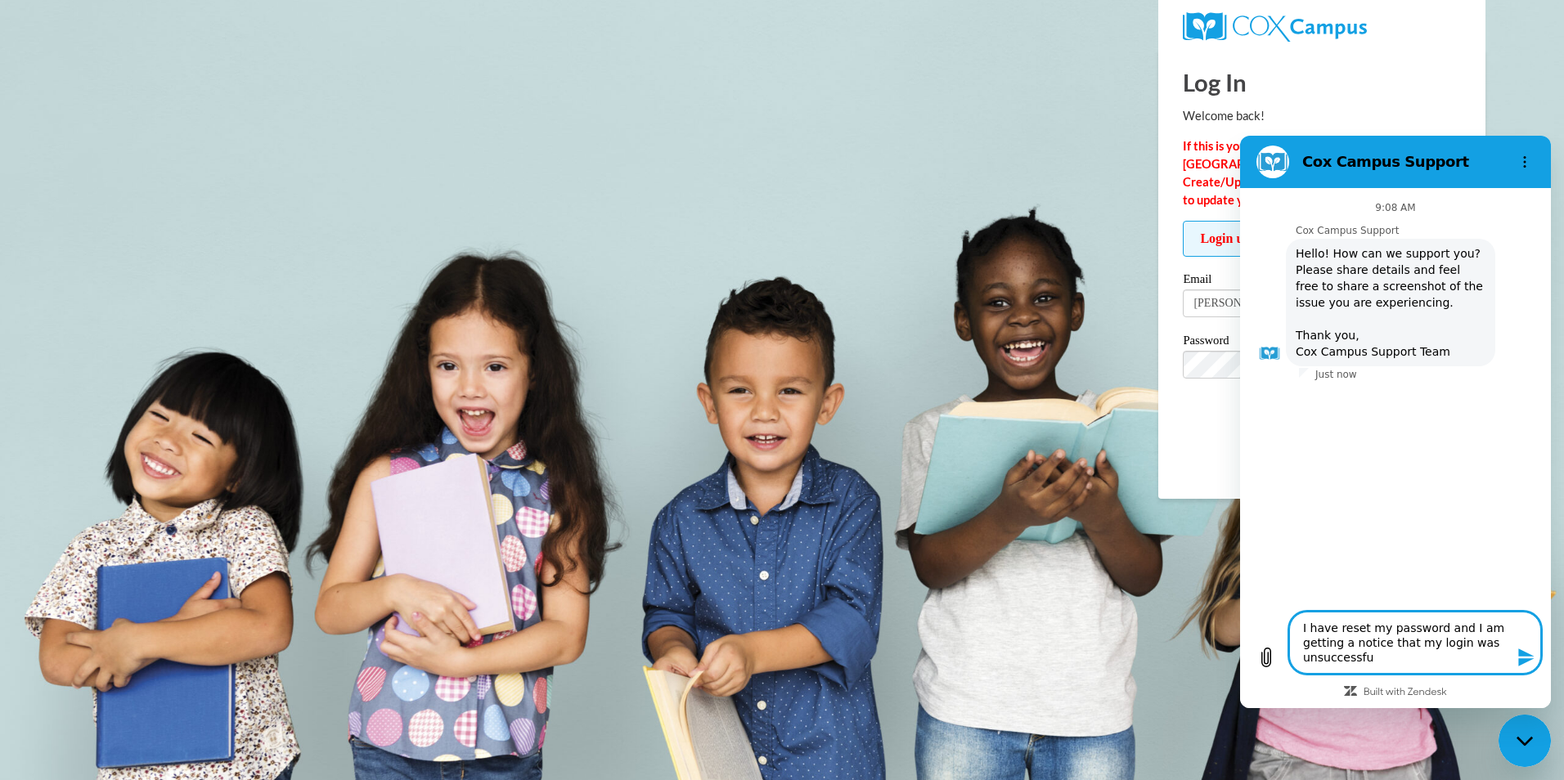
type textarea "x"
type textarea "I have reset my password and I am getting a notice that my login was unsuccessf…"
type textarea "x"
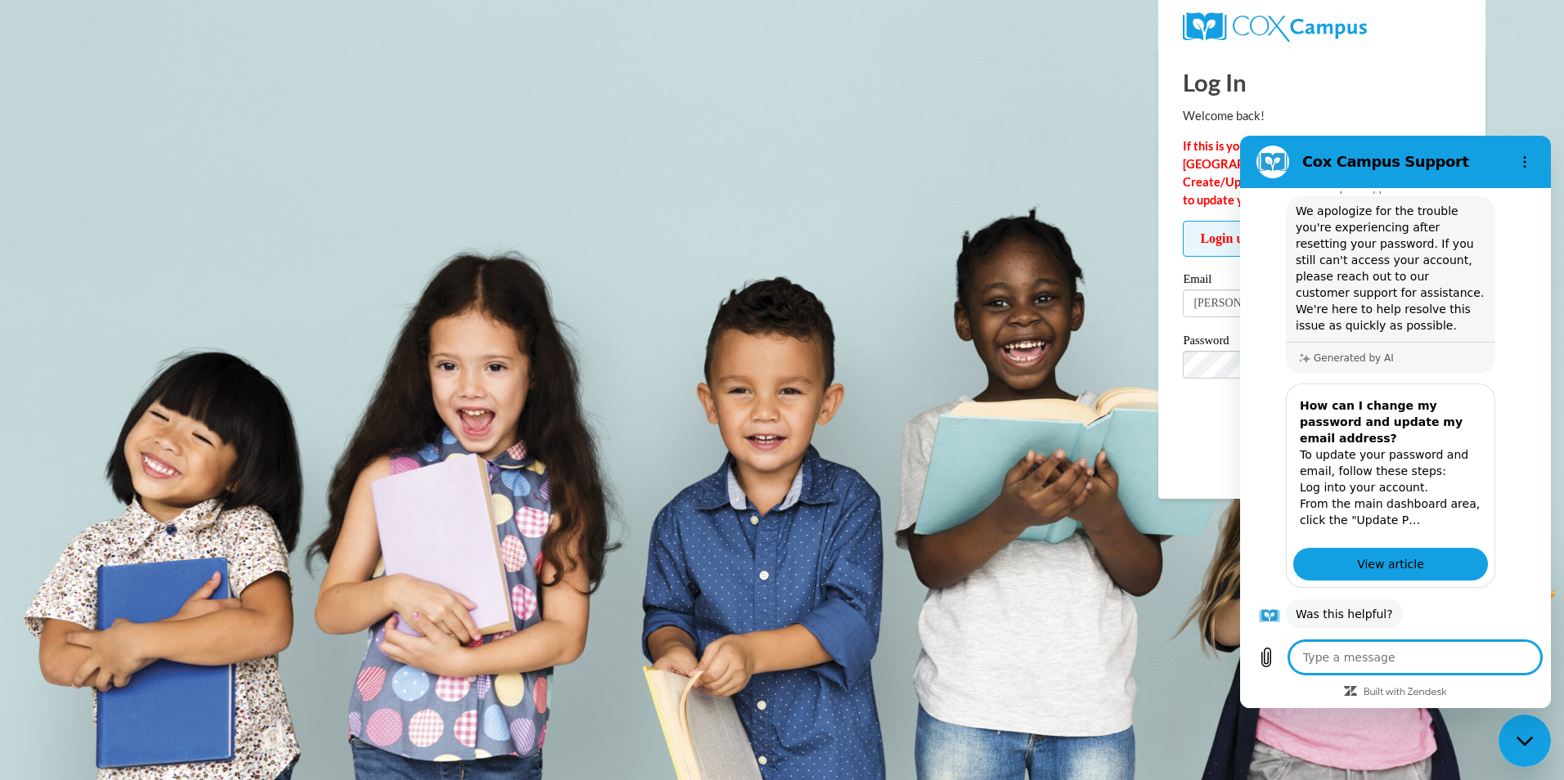
scroll to position [307, 0]
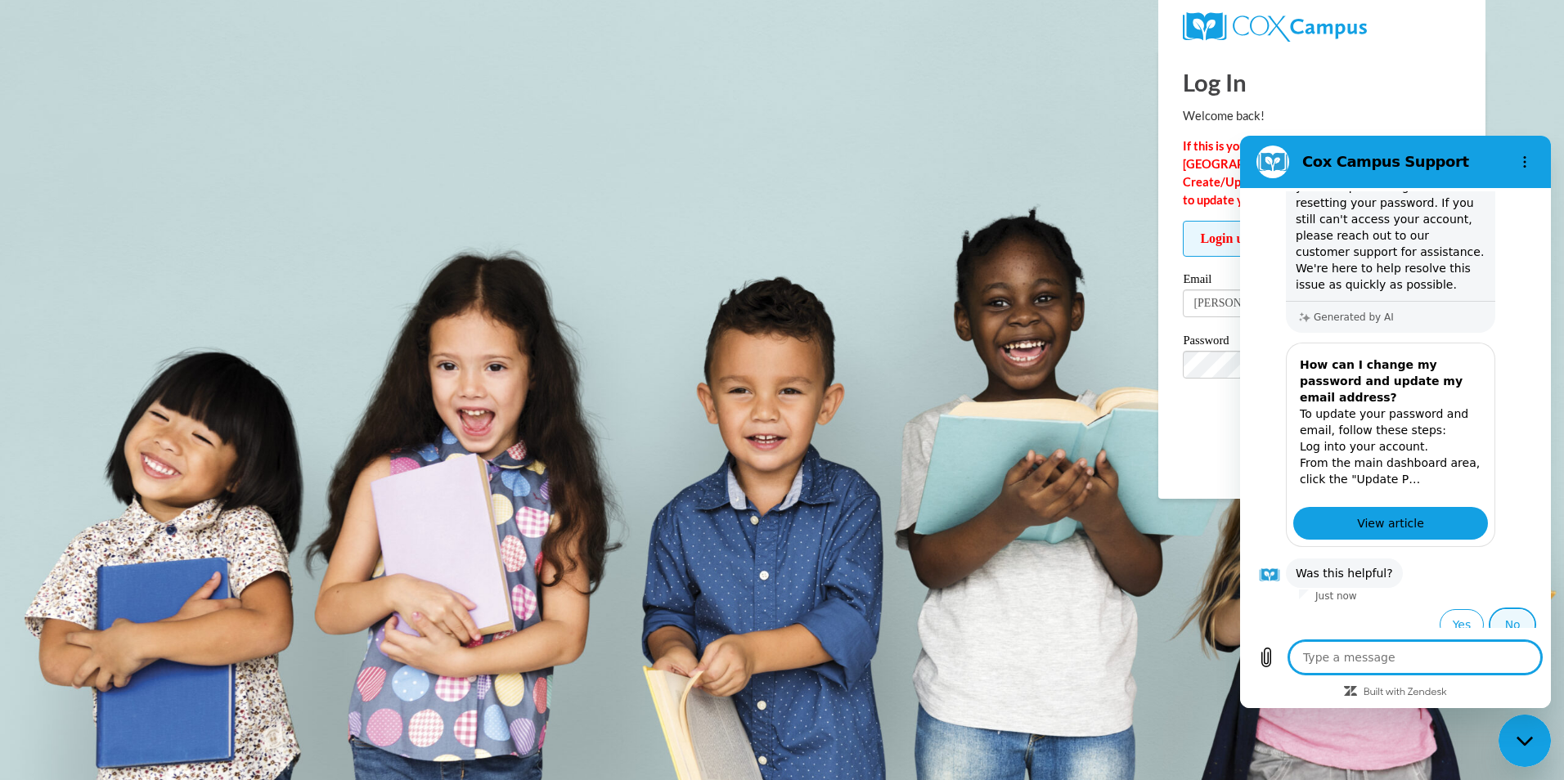
click at [1497, 611] on button "No" at bounding box center [1512, 624] width 44 height 31
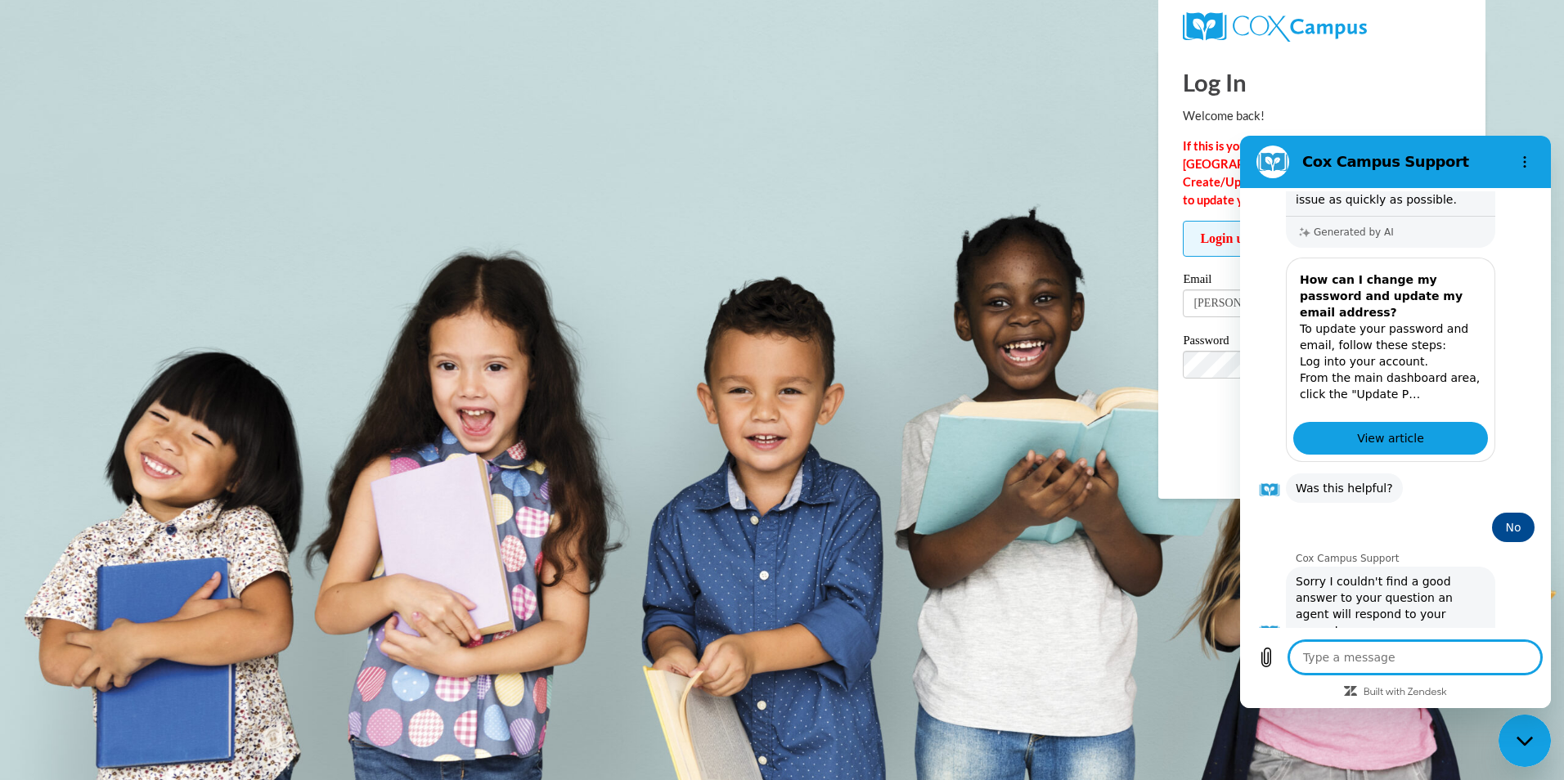
scroll to position [433, 0]
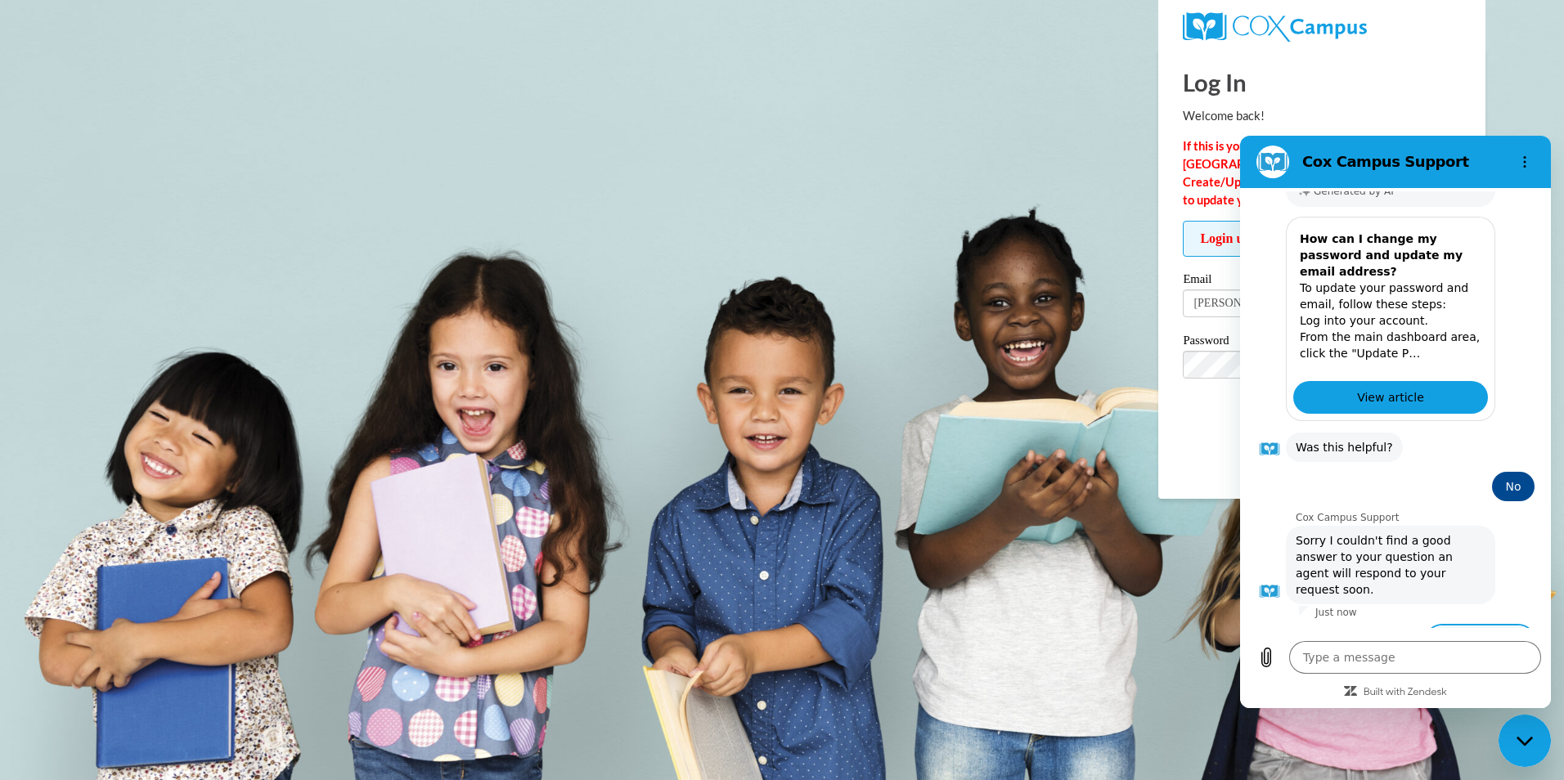
click at [1497, 626] on button "Talk to a human" at bounding box center [1479, 649] width 109 height 47
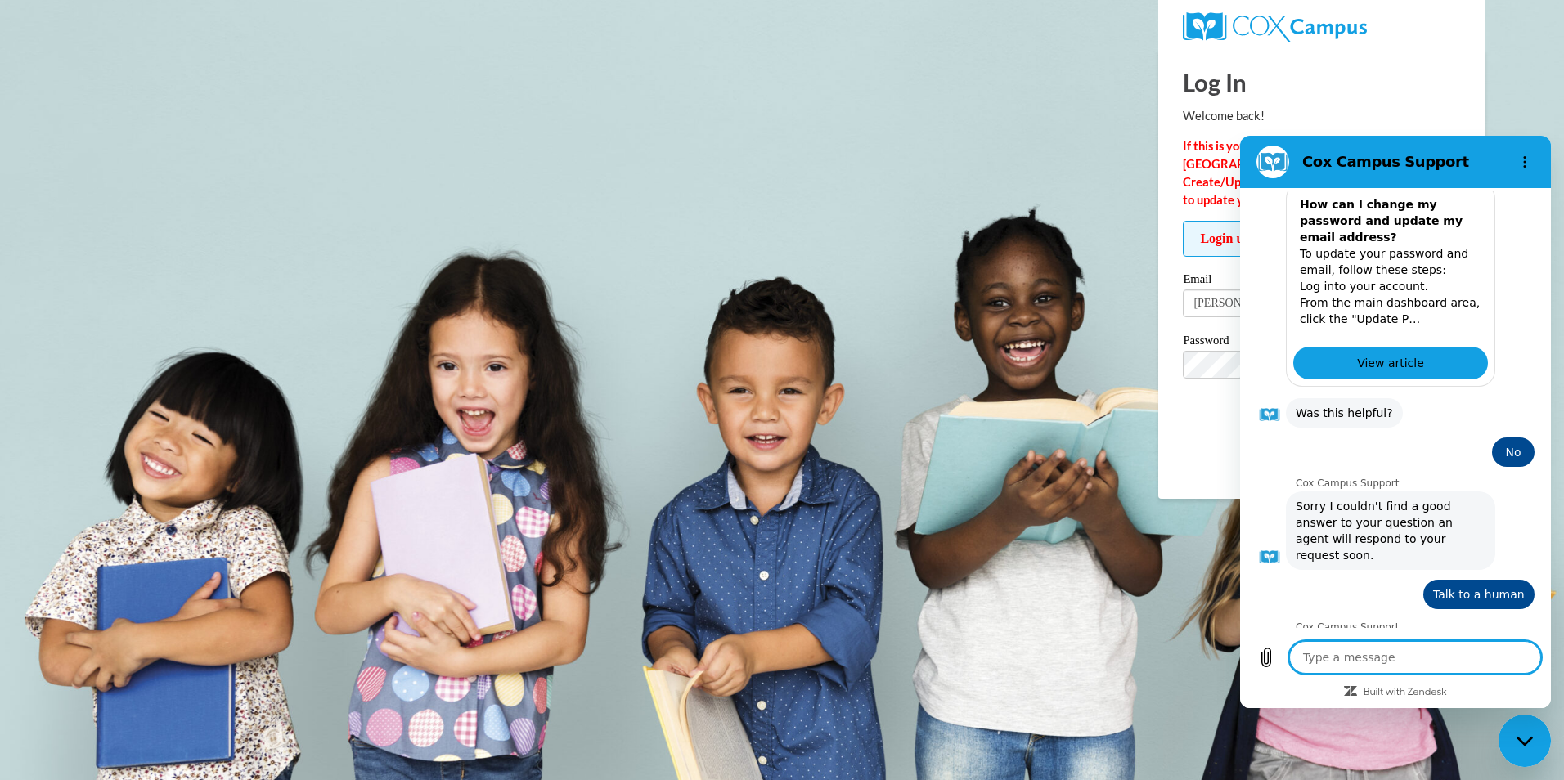
scroll to position [466, 0]
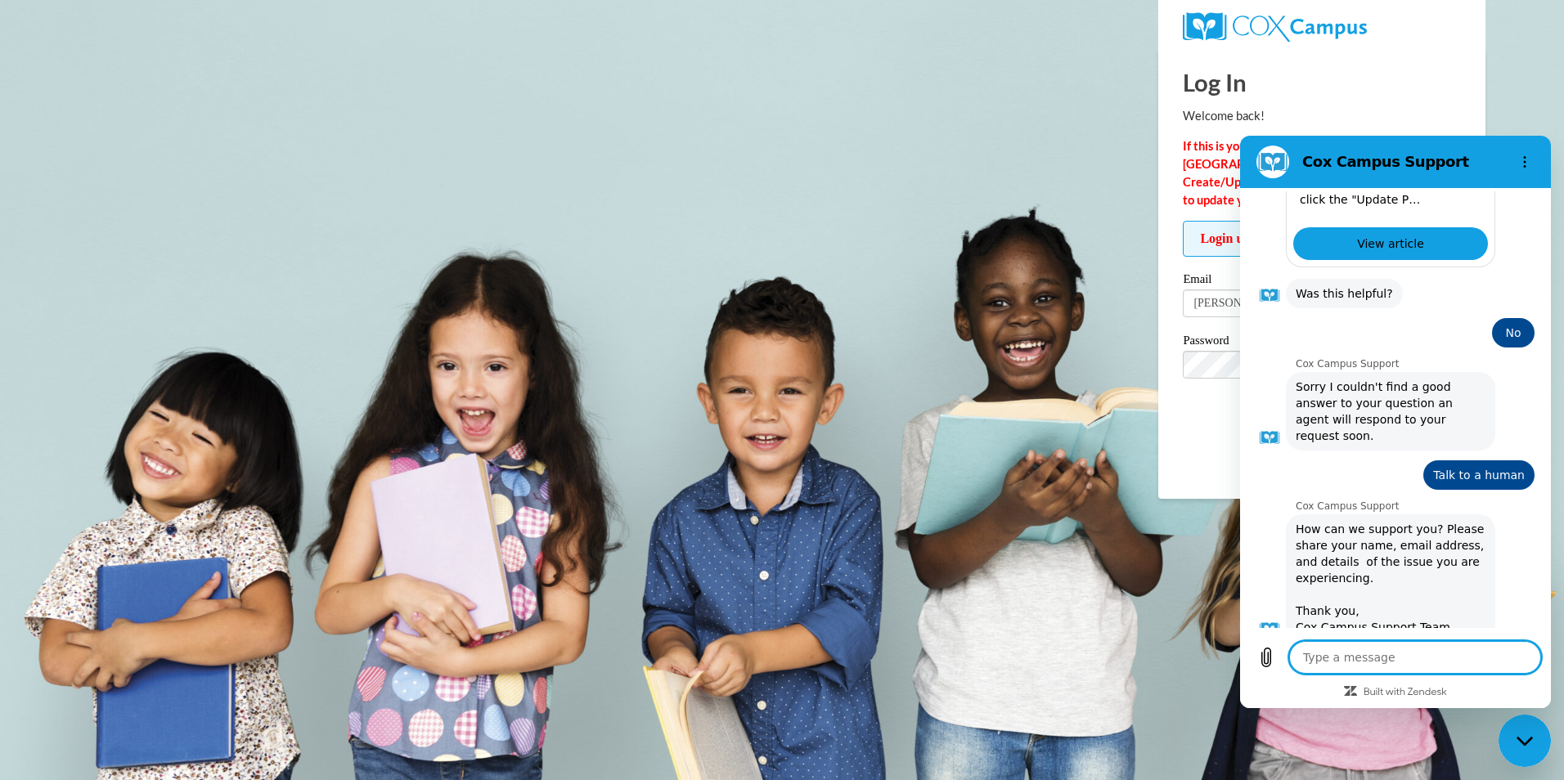
type textarea "x"
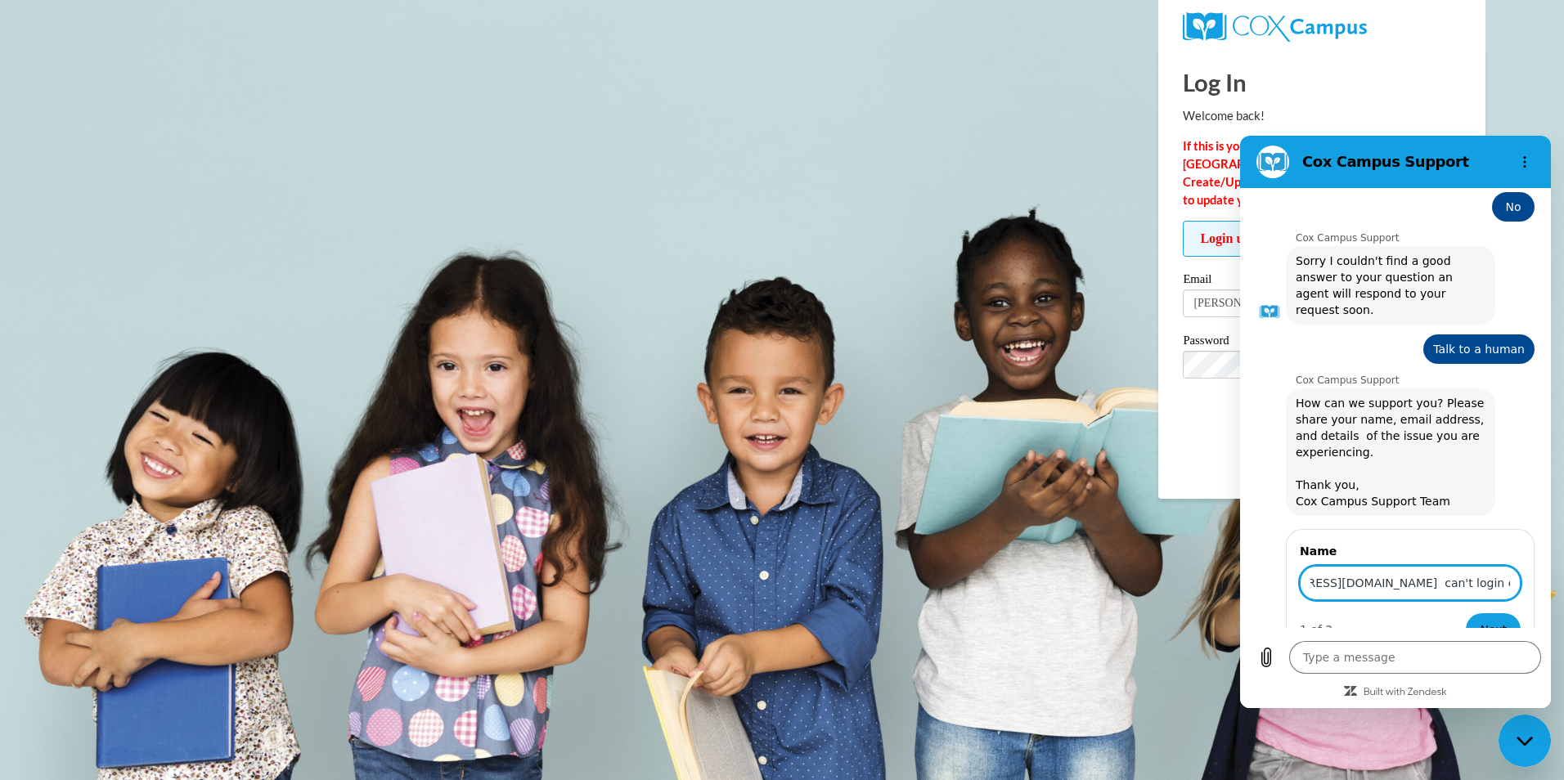
scroll to position [0, 277]
type input "Kim Loggins kim.logginssaine@ndo.org can't login even after I have changed my p…"
click at [1466, 613] on button "Next" at bounding box center [1493, 629] width 55 height 33
type textarea "x"
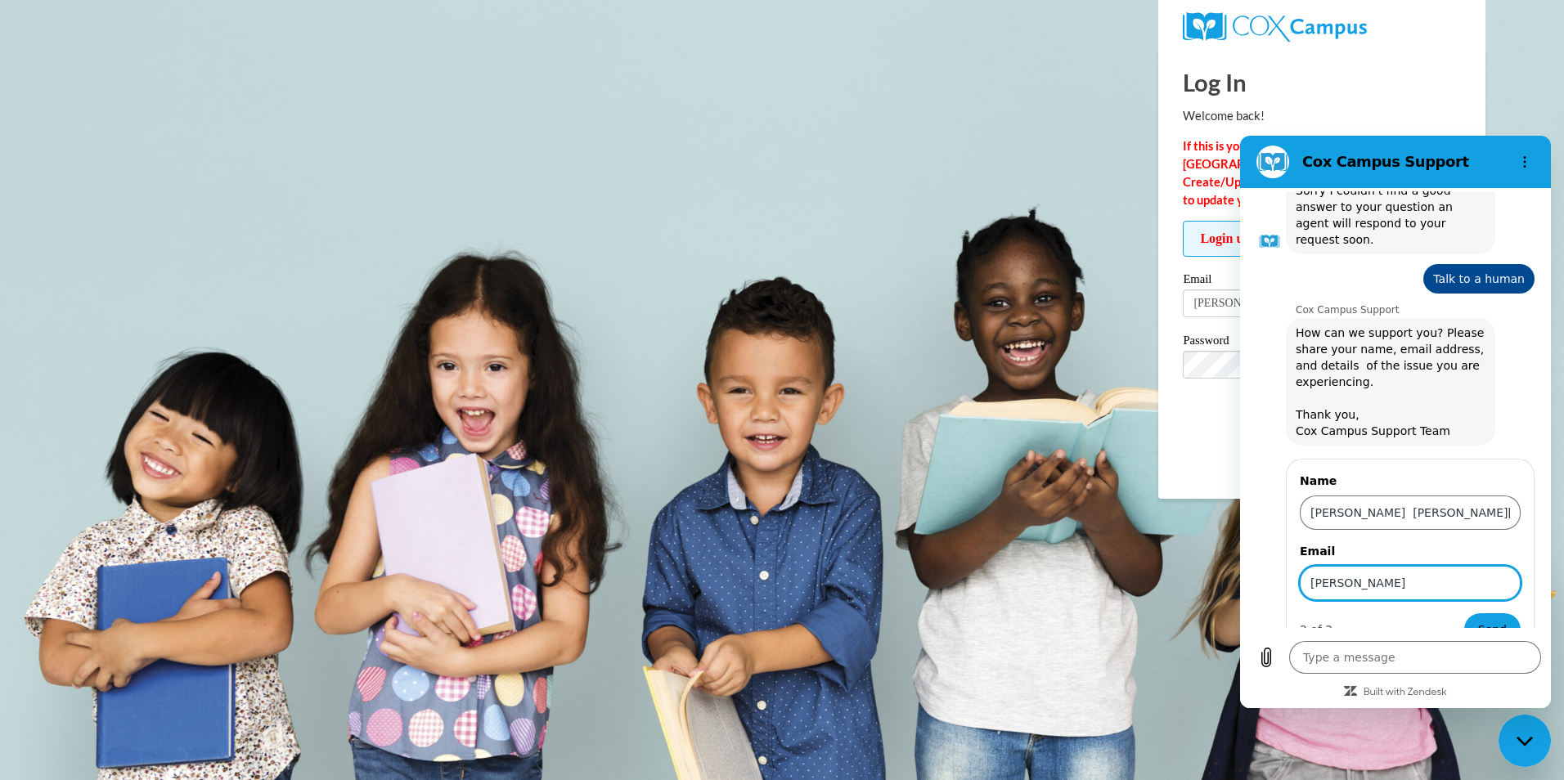
type input "[PERSON_NAME][EMAIL_ADDRESS][DOMAIN_NAME]"
click at [1478, 620] on span "Send" at bounding box center [1492, 630] width 29 height 20
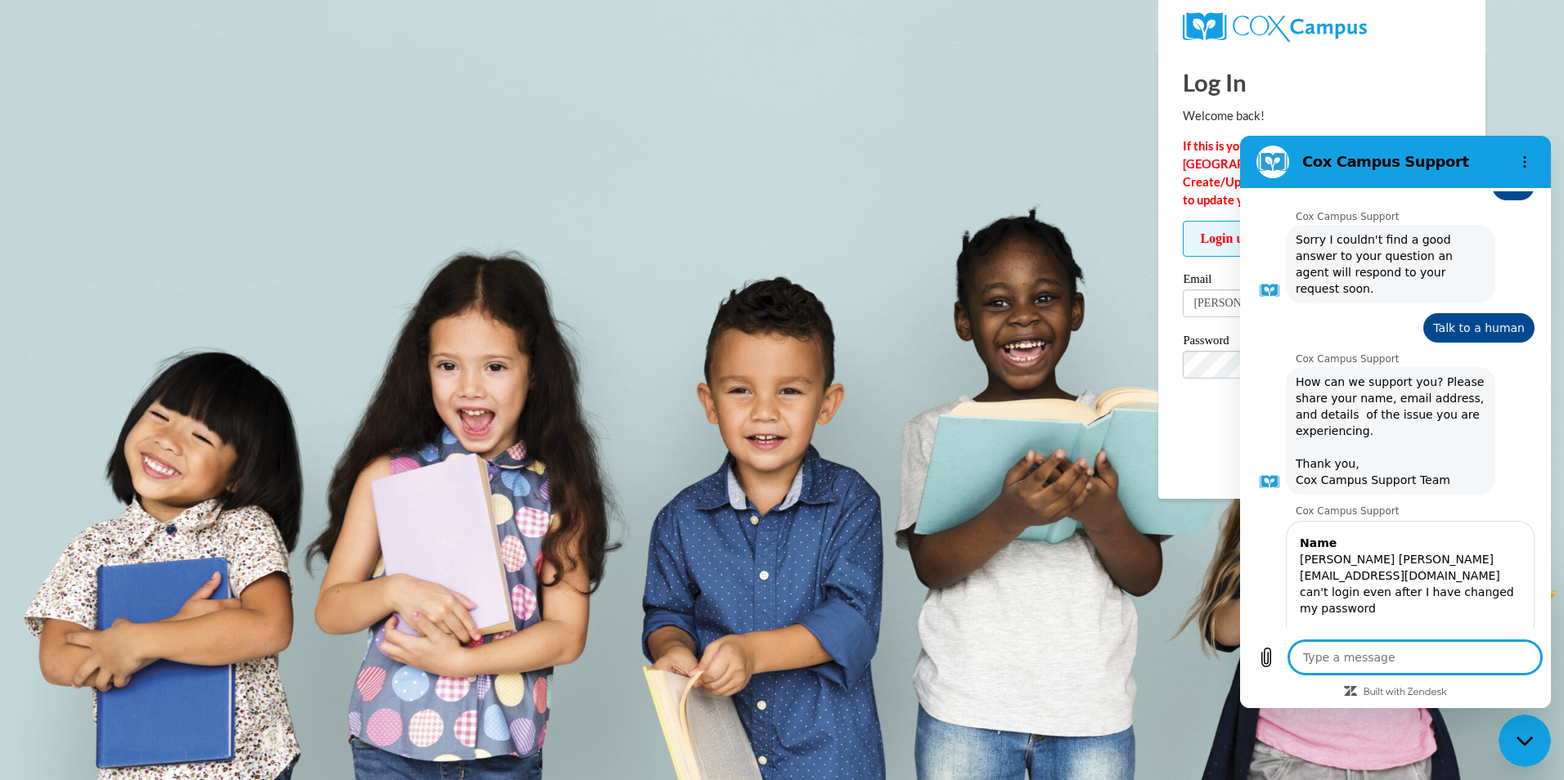
scroll to position [770, 0]
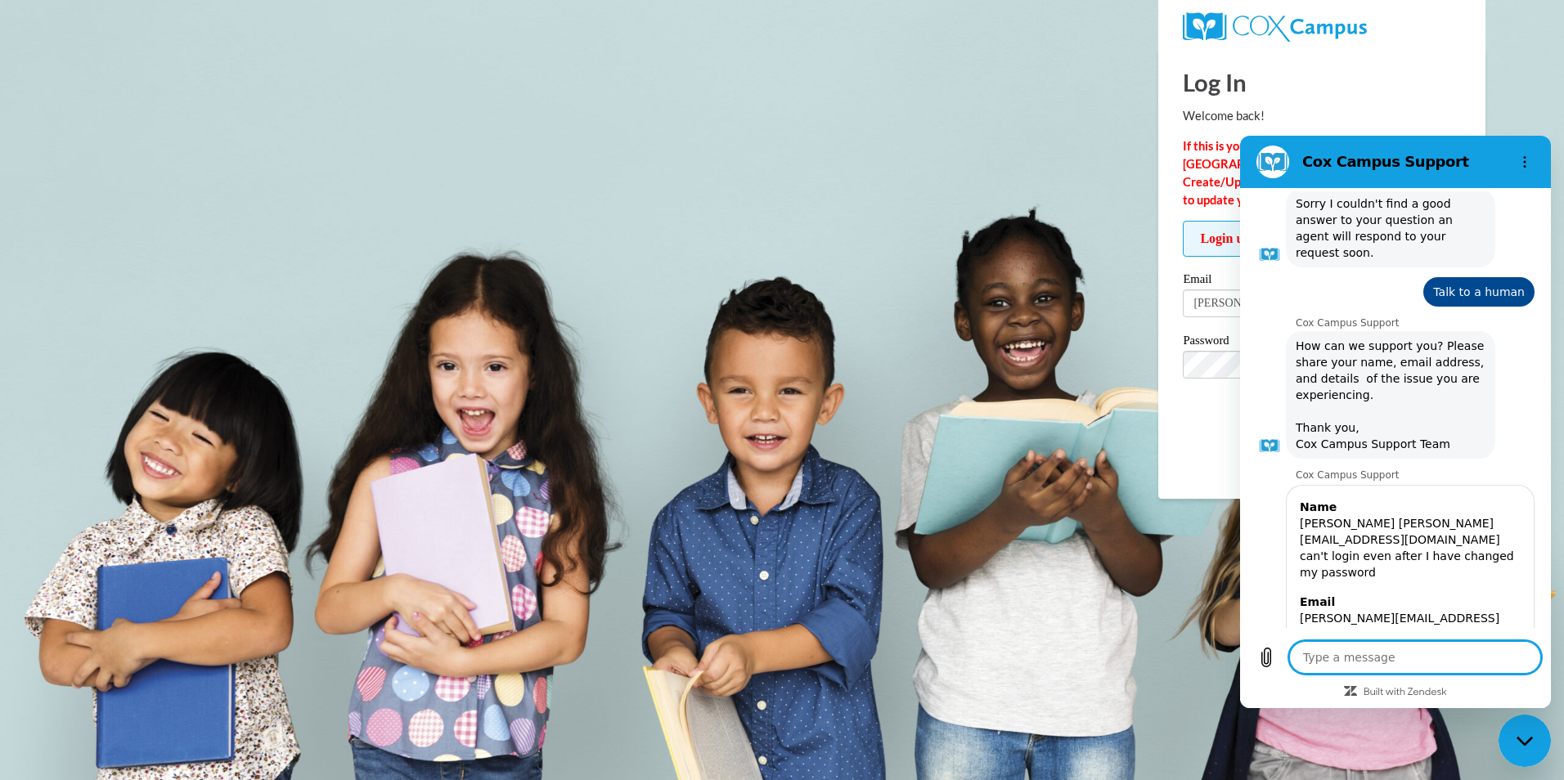
type textarea "x"
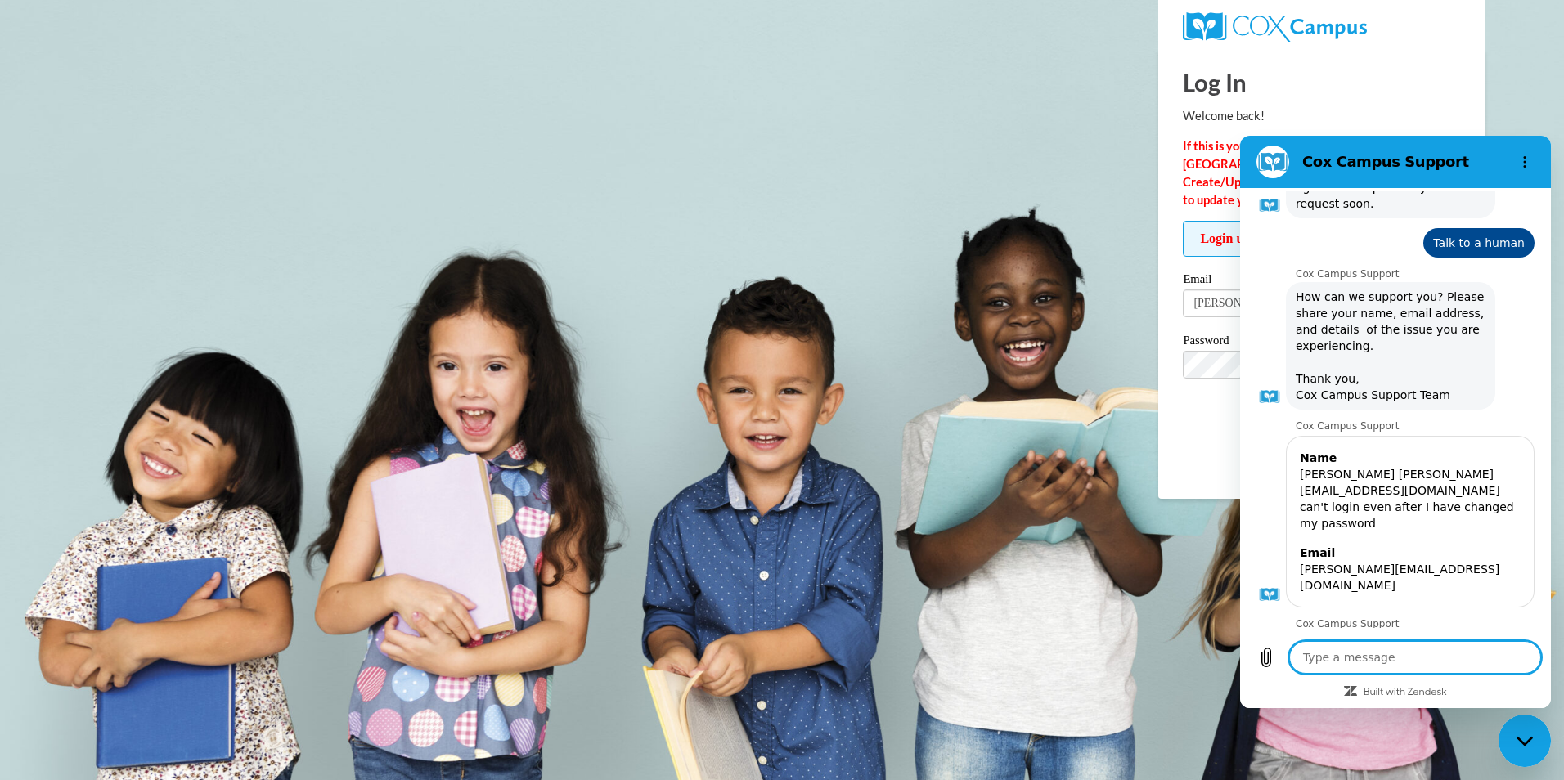
scroll to position [823, 0]
click at [1407, 662] on textarea at bounding box center [1415, 657] width 252 height 33
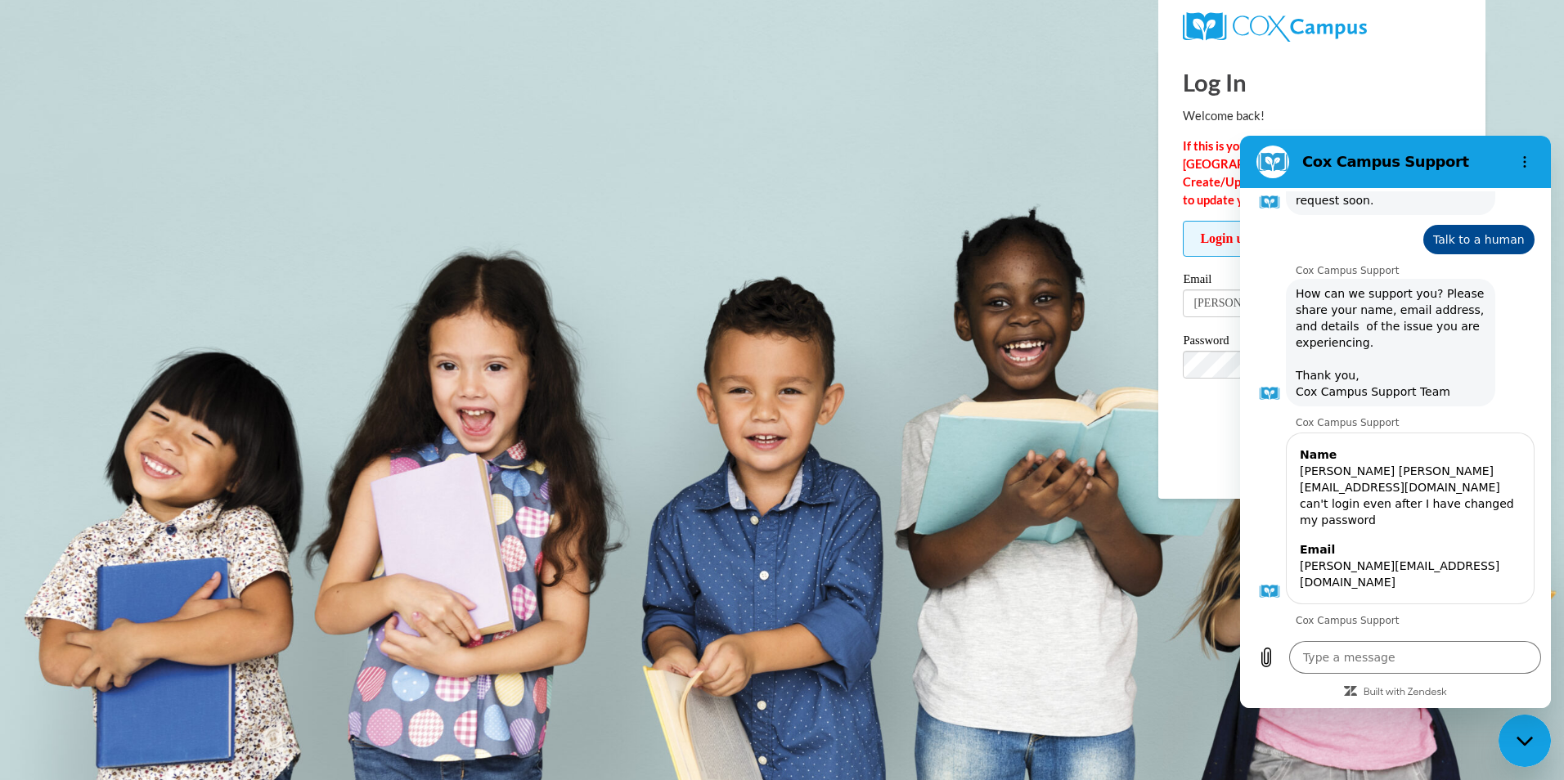
click at [1172, 421] on div "Login unsuccessful! Please try again. Please enter your email! Please enter you…" at bounding box center [1321, 341] width 303 height 240
drag, startPoint x: 1360, startPoint y: 92, endPoint x: 1315, endPoint y: 103, distance: 46.2
click at [1315, 103] on div "Log In Welcome back! If this is your FIRST TIME logging in to the NEW Cox Campu…" at bounding box center [1322, 255] width 278 height 413
drag, startPoint x: 2555, startPoint y: 239, endPoint x: 1165, endPoint y: 165, distance: 1391.4
click at [1240, 165] on html "Cox Campus Support 9:08 AM Cox Campus Support Cox Campus Support says: Hello! H…" at bounding box center [1395, 422] width 311 height 572
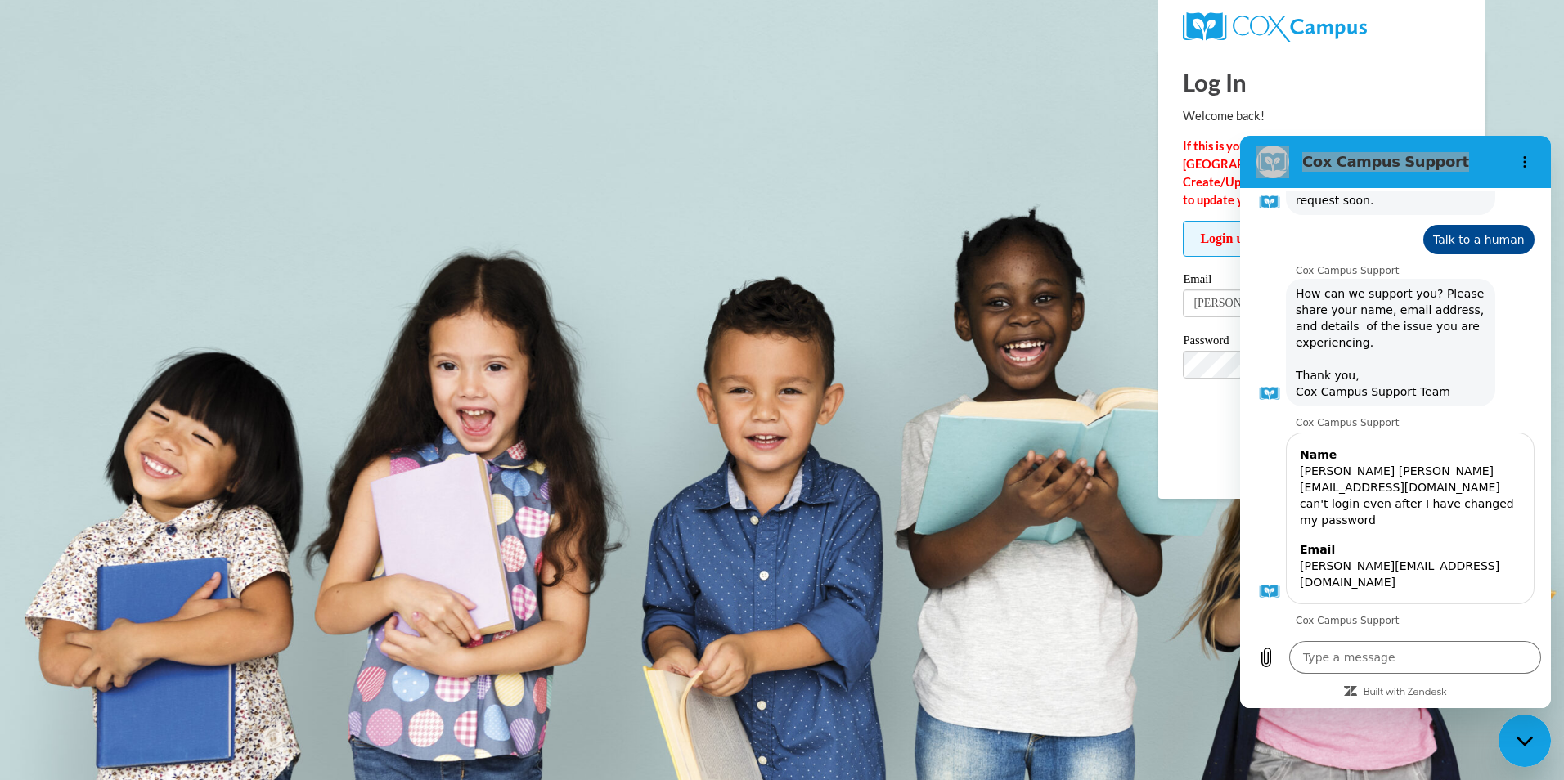
drag, startPoint x: 1165, startPoint y: 165, endPoint x: 1123, endPoint y: 164, distance: 42.5
click at [1123, 164] on body "Log In Welcome back! If this is your FIRST TIME logging in to the NEW Cox Campu…" at bounding box center [782, 390] width 1564 height 780
click at [1367, 657] on textarea at bounding box center [1415, 657] width 252 height 33
click at [1227, 628] on body "Log In Welcome back! If this is your FIRST TIME logging in to the NEW Cox Campu…" at bounding box center [782, 390] width 1564 height 780
click at [1401, 664] on textarea at bounding box center [1415, 657] width 252 height 33
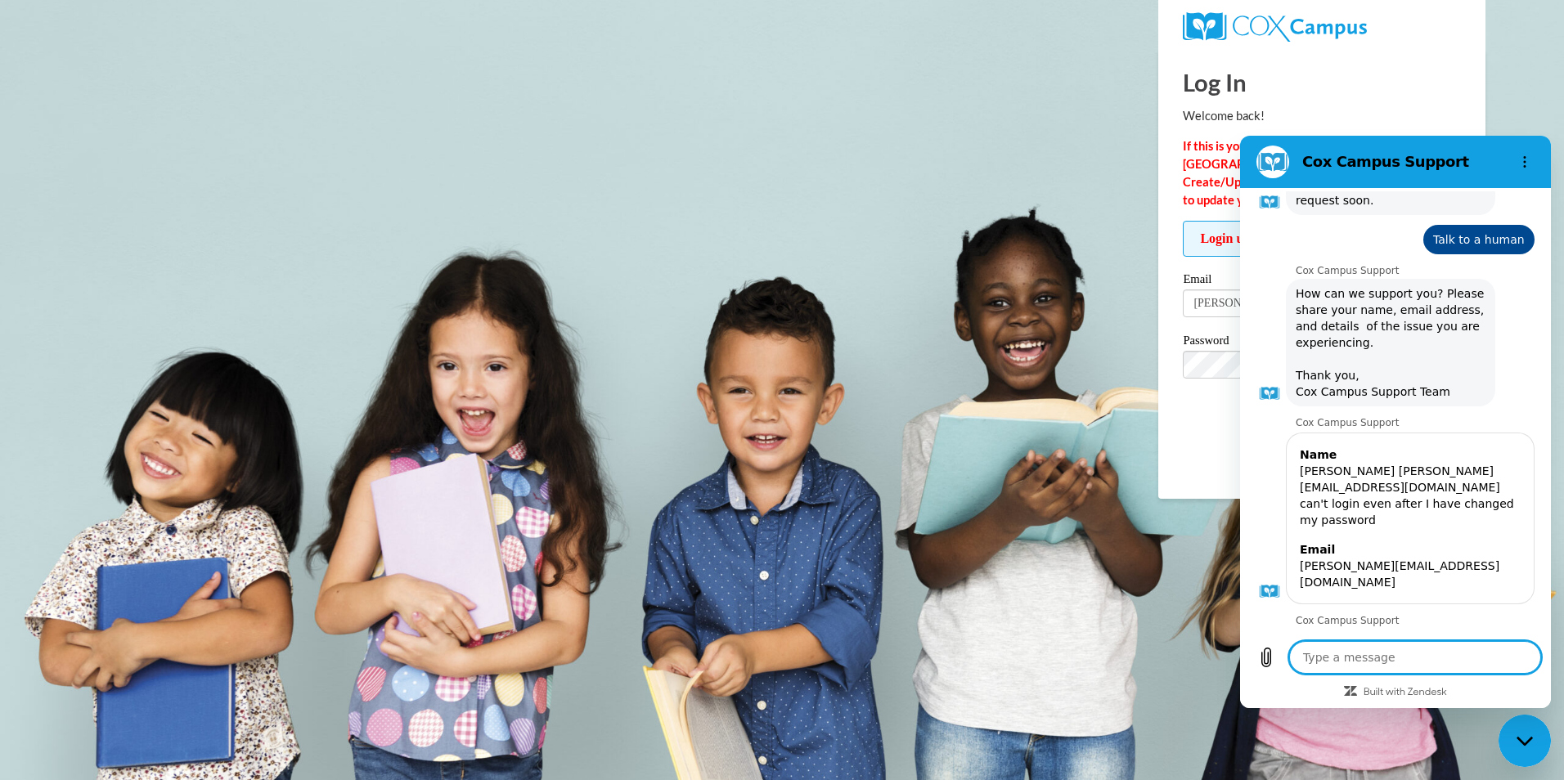
type textarea "o"
type textarea "x"
type textarea "ok"
type textarea "x"
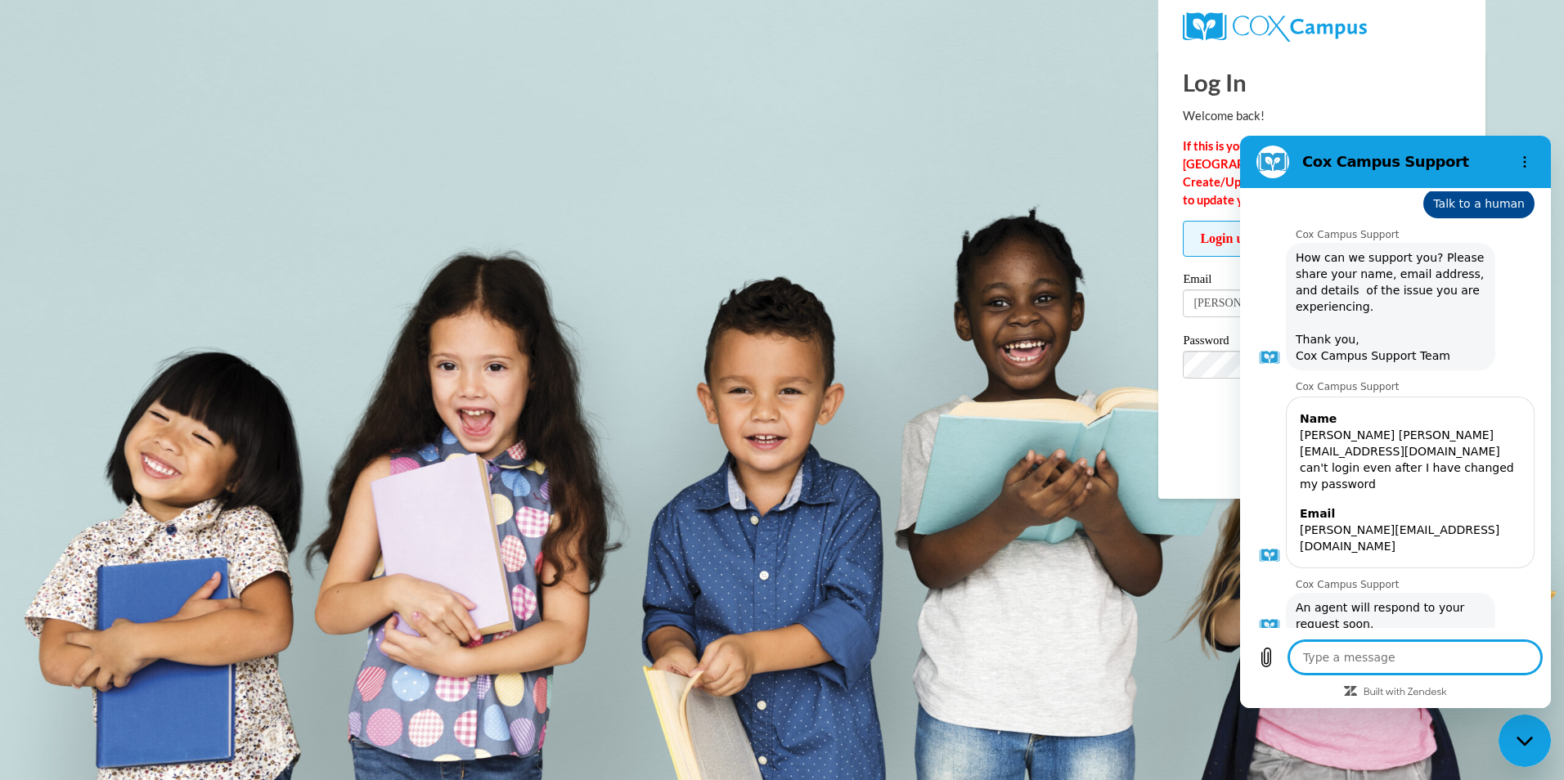
scroll to position [862, 0]
click at [1102, 241] on body "Log In Welcome back! If this is your FIRST TIME logging in to the NEW Cox Campu…" at bounding box center [782, 390] width 1564 height 780
click at [1527, 153] on button "Options menu" at bounding box center [1524, 162] width 33 height 33
click at [1431, 92] on h1 "Log In" at bounding box center [1322, 82] width 278 height 34
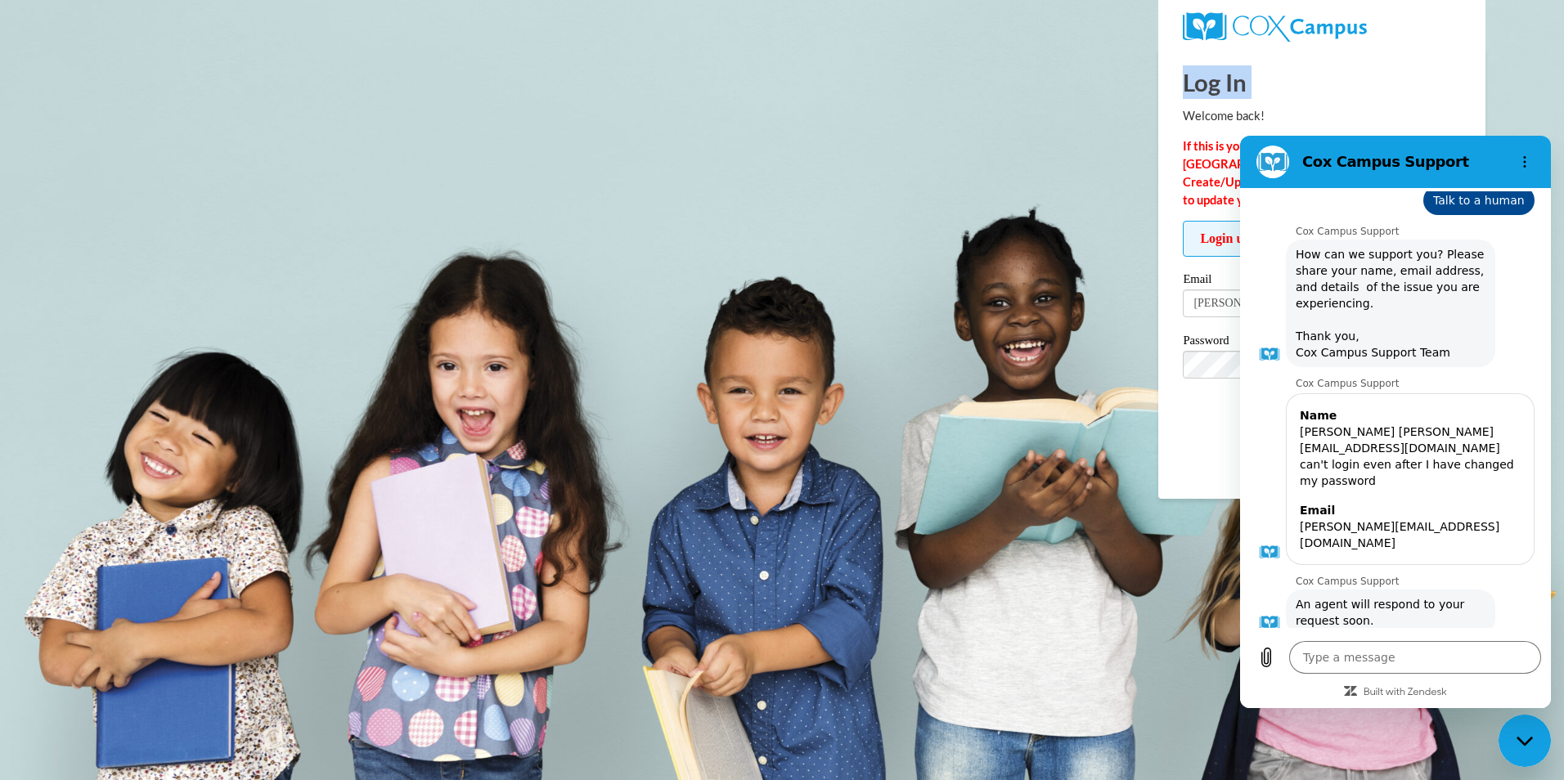
click at [1431, 92] on h1 "Log In" at bounding box center [1322, 82] width 278 height 34
click at [1219, 406] on span "Update/Forgot Password" at bounding box center [1322, 385] width 278 height 68
click at [1532, 726] on div "Close messaging window" at bounding box center [1524, 740] width 49 height 49
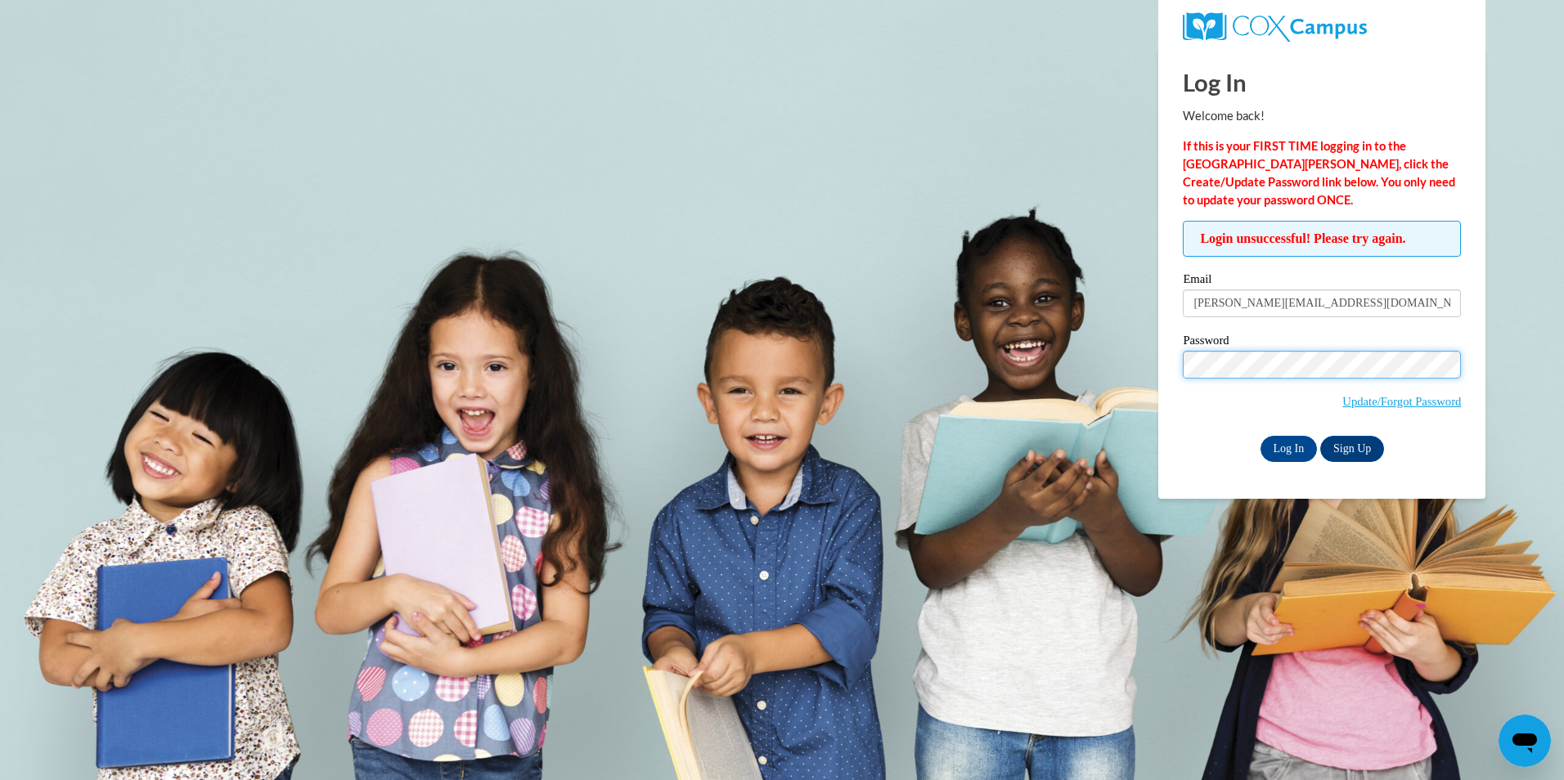
click at [1170, 357] on div "Login unsuccessful! Please try again. Please enter your email! Please enter you…" at bounding box center [1321, 341] width 303 height 240
click at [1260, 436] on input "Log In" at bounding box center [1288, 449] width 57 height 26
click at [1528, 743] on icon "Open messaging window" at bounding box center [1524, 744] width 25 height 20
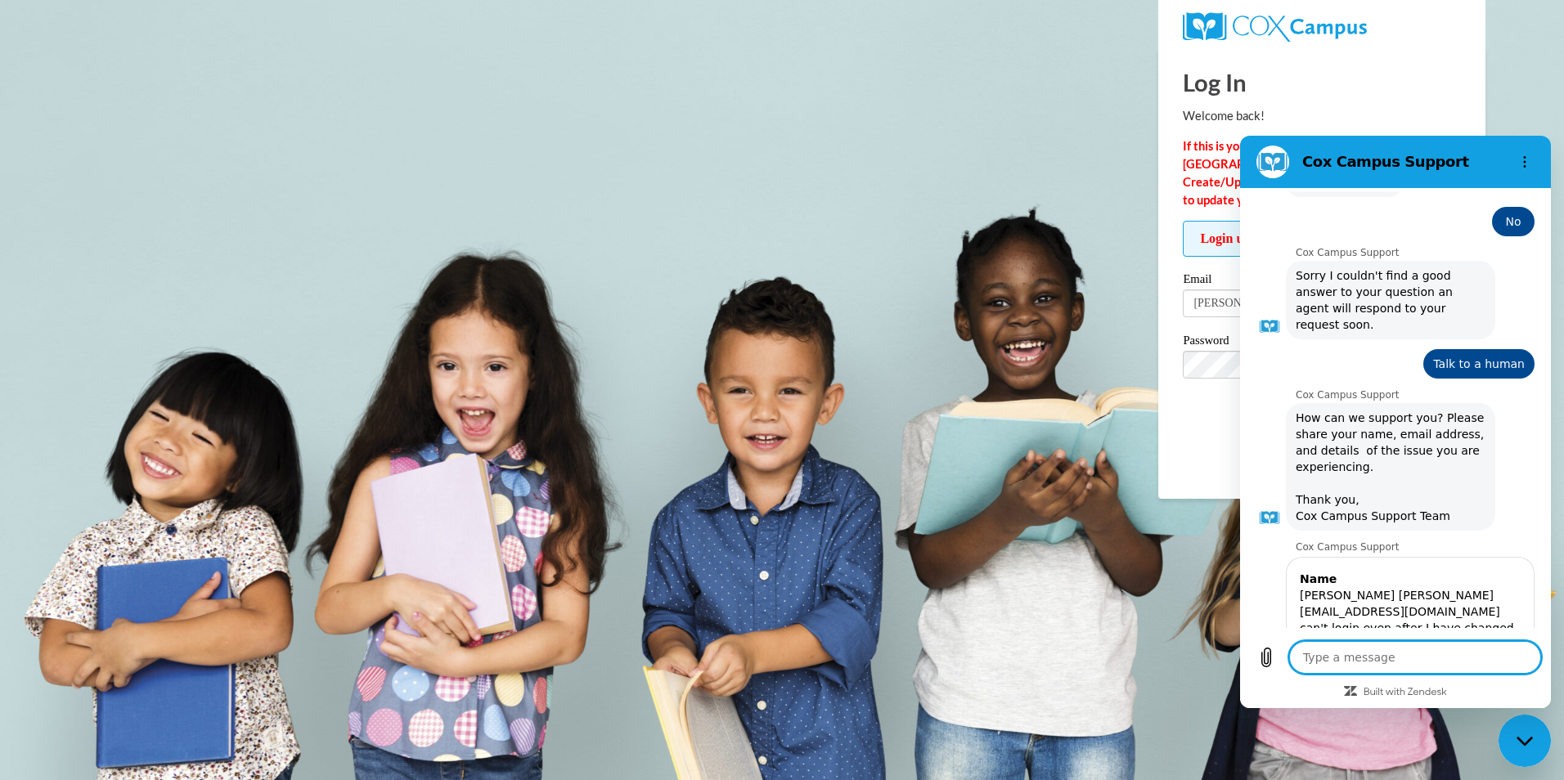
scroll to position [862, 0]
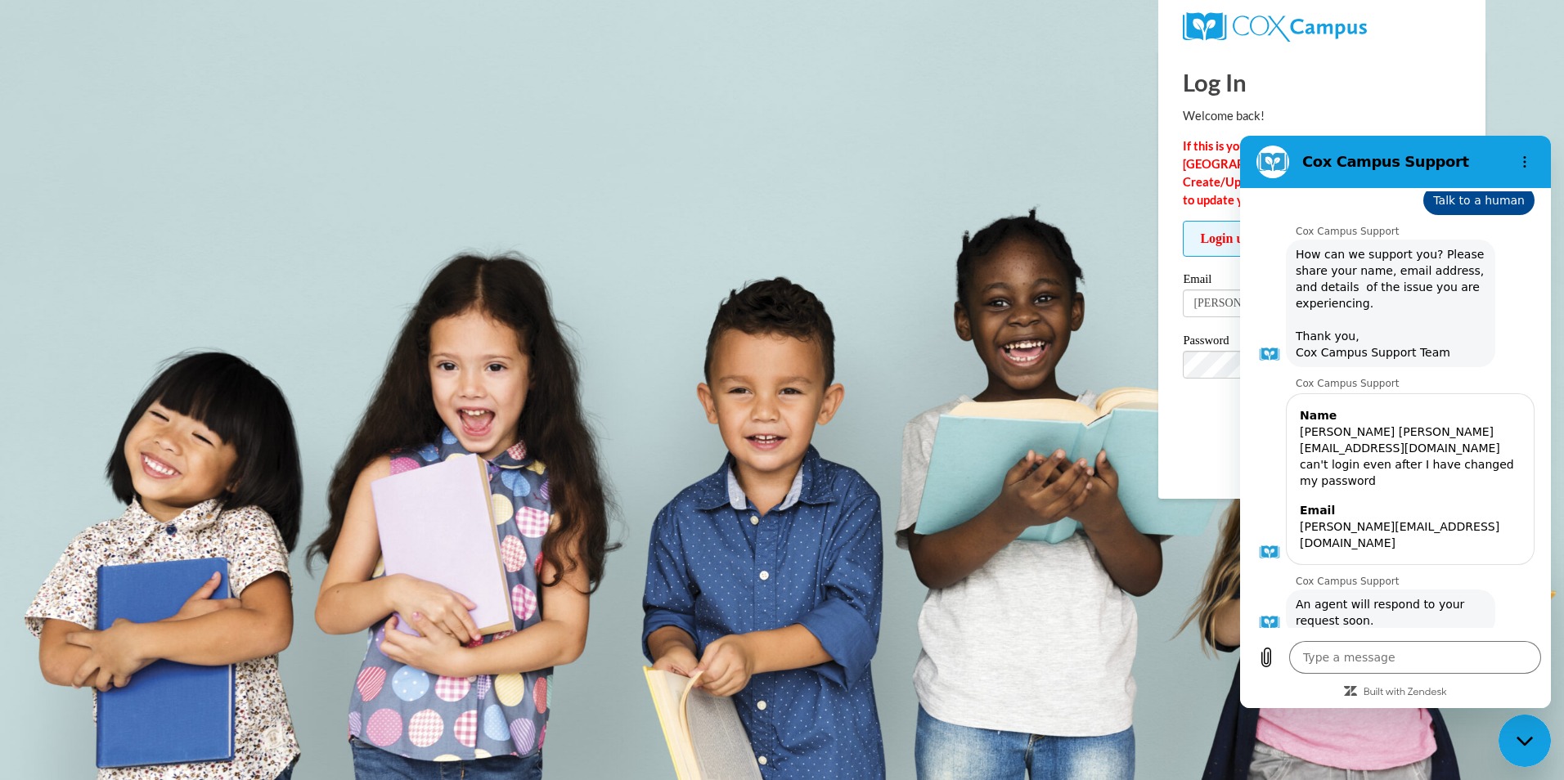
click at [823, 197] on body "Log In Welcome back! If this is your FIRST TIME logging in to the NEW Cox Campu…" at bounding box center [782, 390] width 1564 height 780
click at [848, 222] on body "Log In Welcome back! If this is your FIRST TIME logging in to the NEW Cox Campu…" at bounding box center [782, 390] width 1564 height 780
click at [1218, 451] on div "Log In Sign Up" at bounding box center [1322, 449] width 278 height 26
drag, startPoint x: 663, startPoint y: 154, endPoint x: 738, endPoint y: 164, distance: 75.2
click at [767, 164] on body "Log In Welcome back! If this is your FIRST TIME logging in to the NEW Cox Campu…" at bounding box center [782, 390] width 1564 height 780
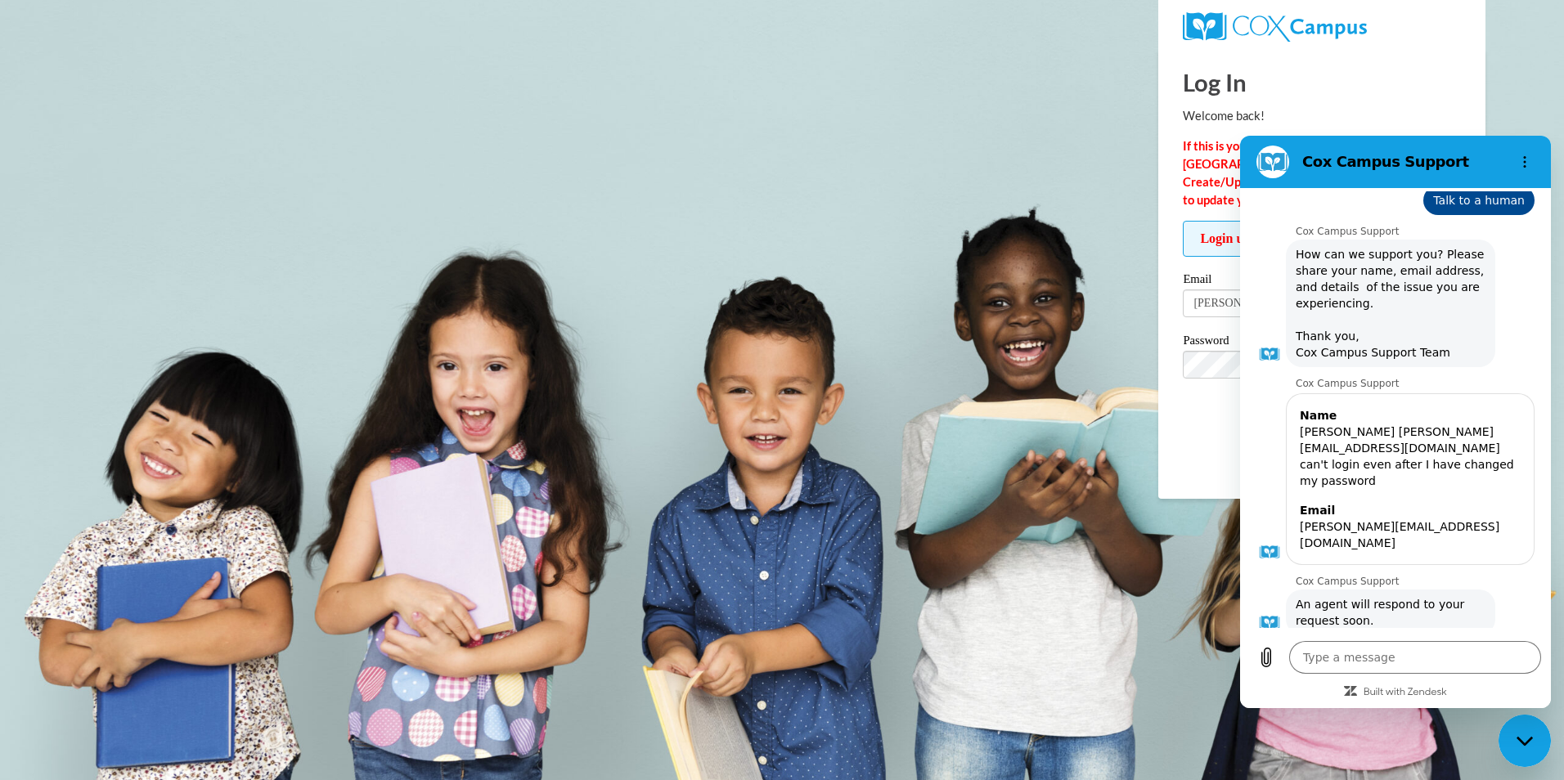
click at [973, 231] on body "Log In Welcome back! If this is your FIRST TIME logging in to the NEW Cox Campu…" at bounding box center [782, 390] width 1564 height 780
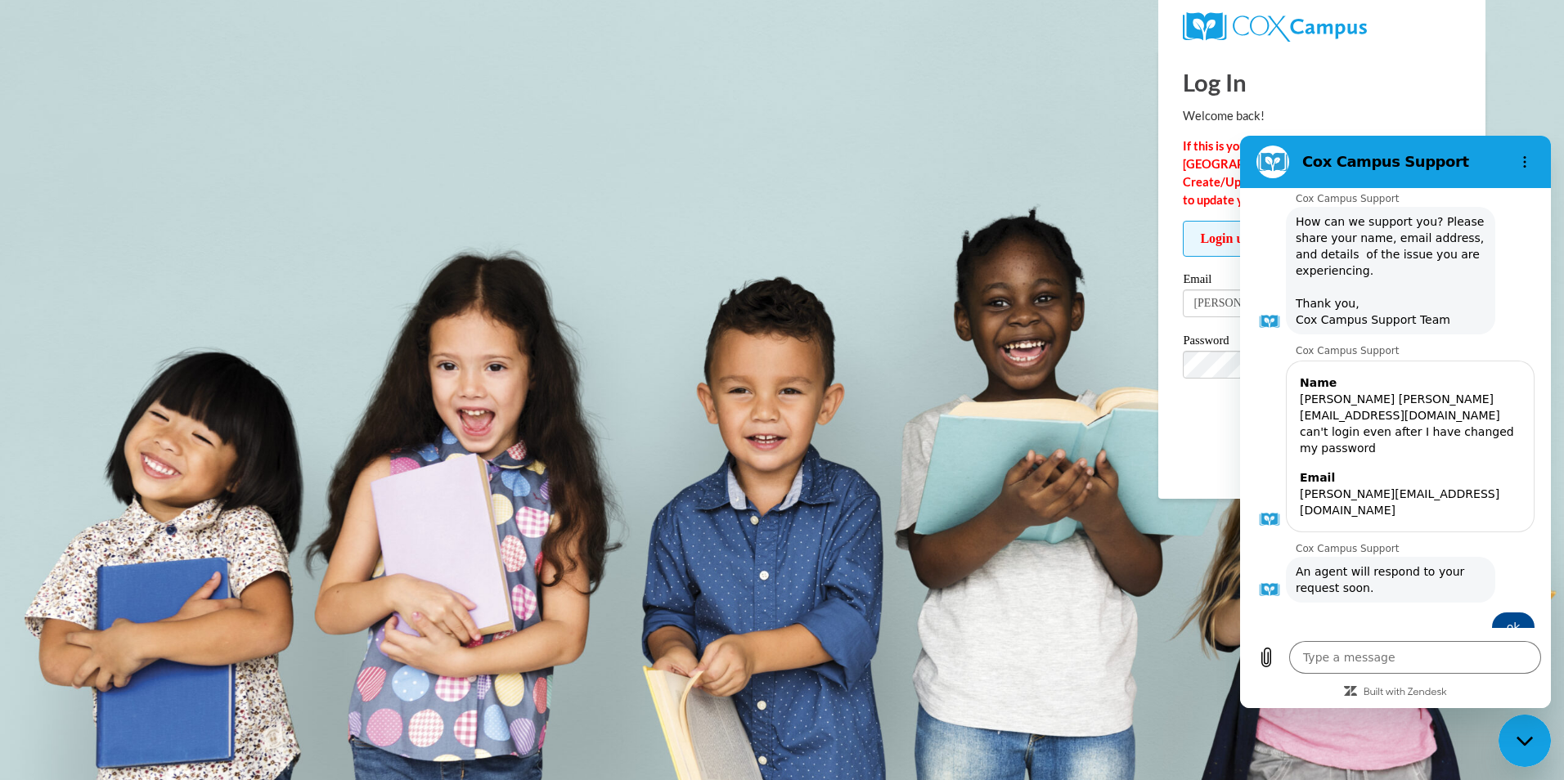
scroll to position [893, 0]
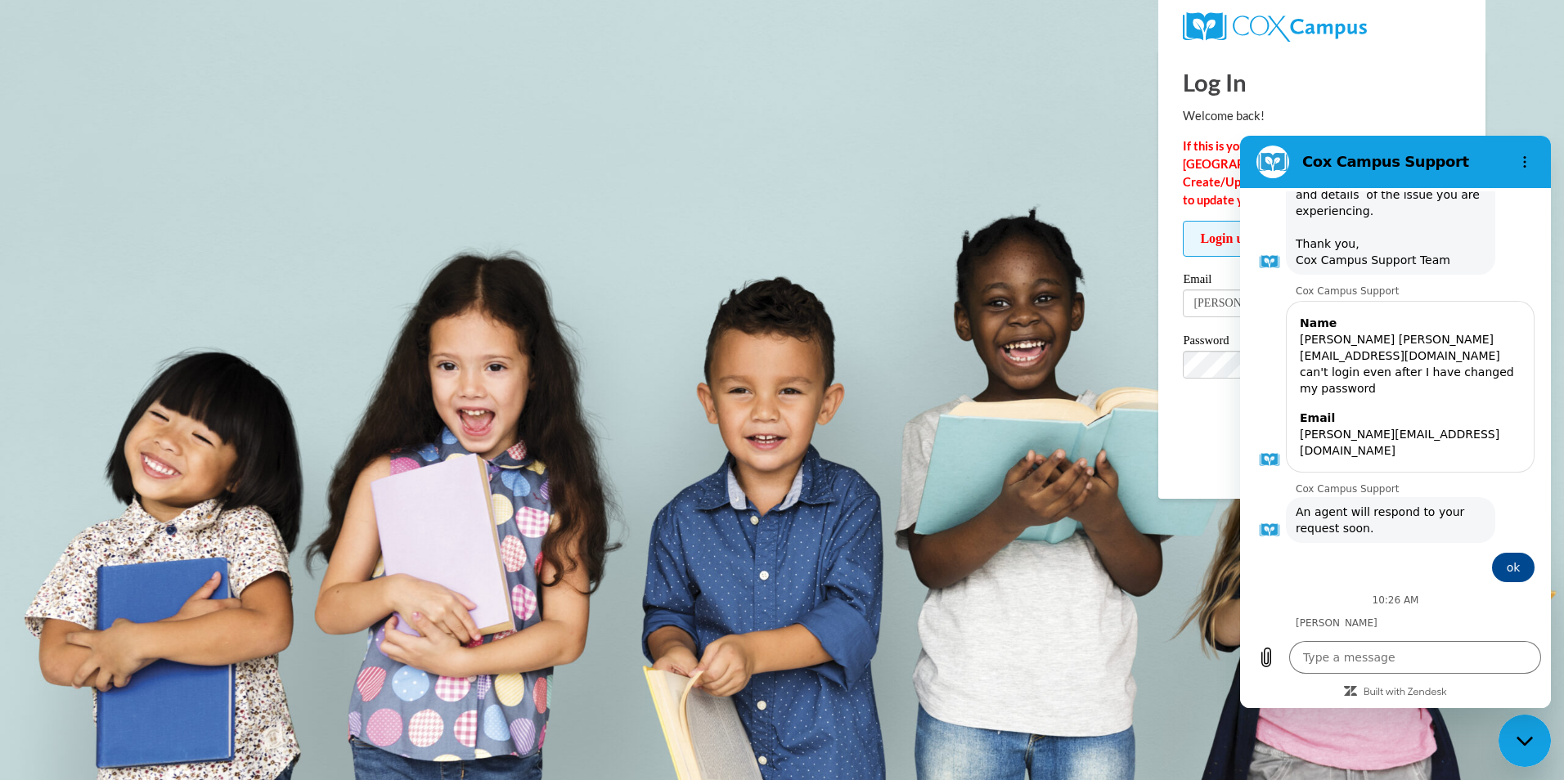
type textarea "x"
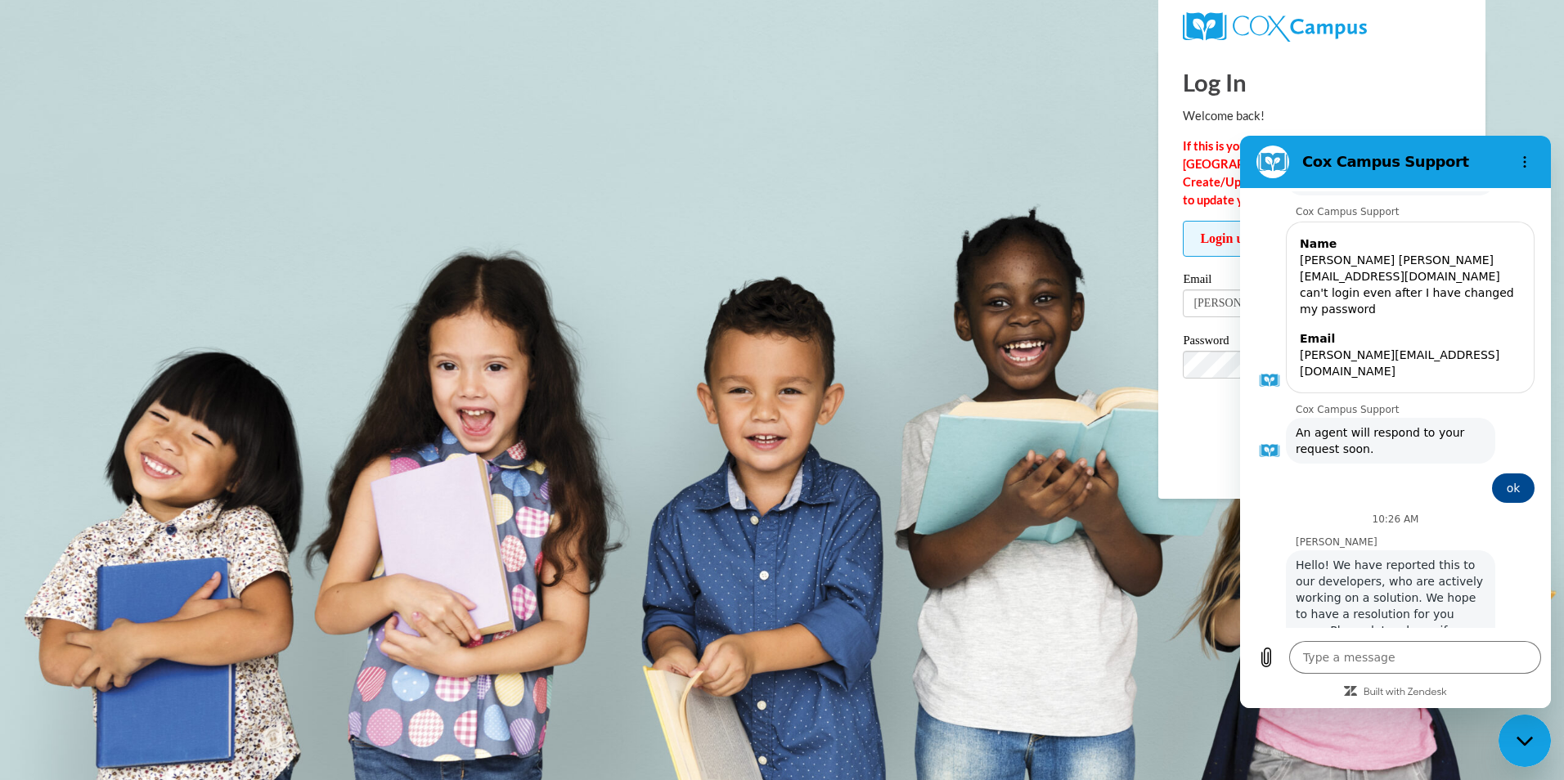
scroll to position [1037, 0]
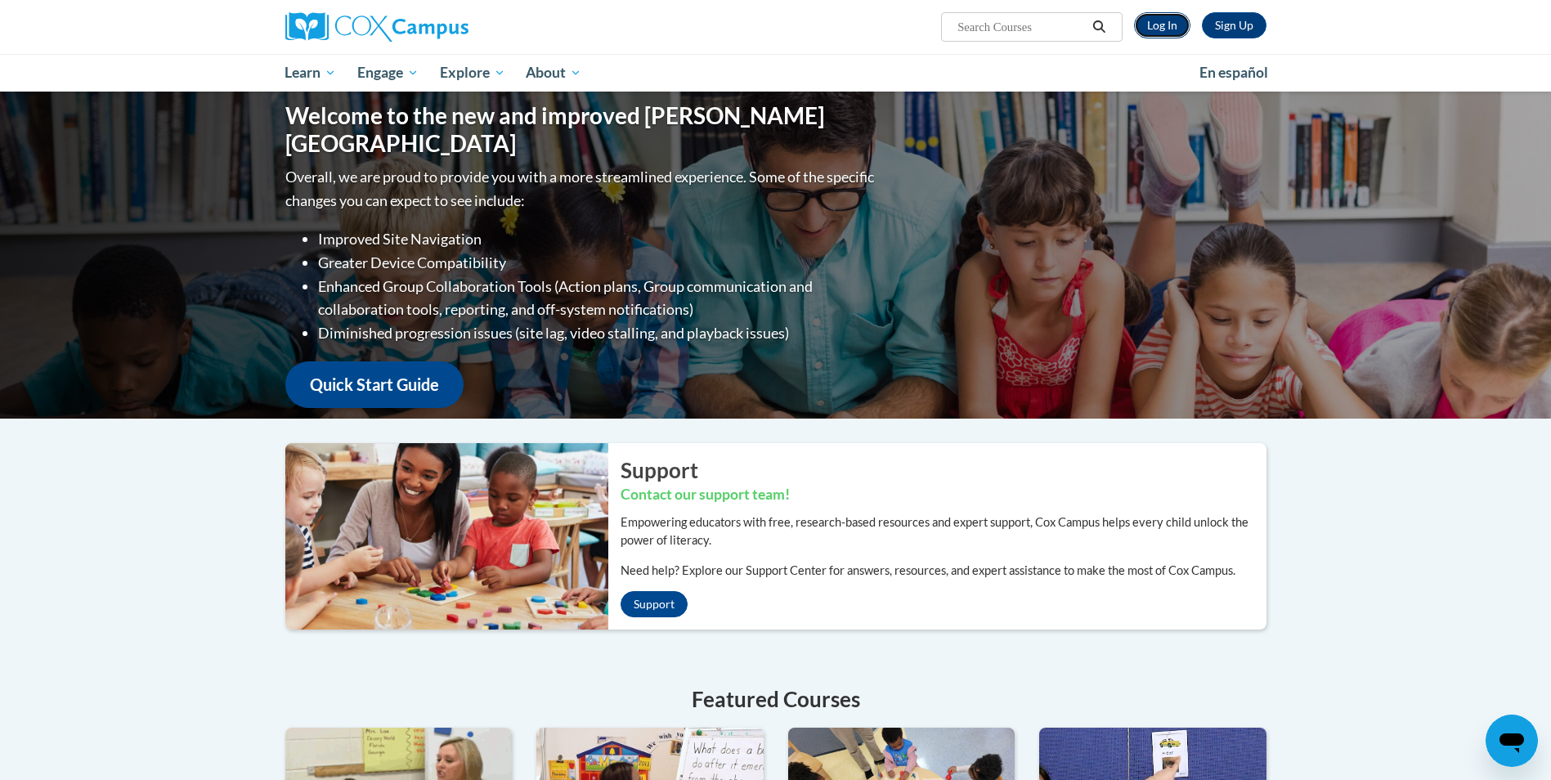
click at [1163, 28] on link "Log In" at bounding box center [1162, 25] width 56 height 26
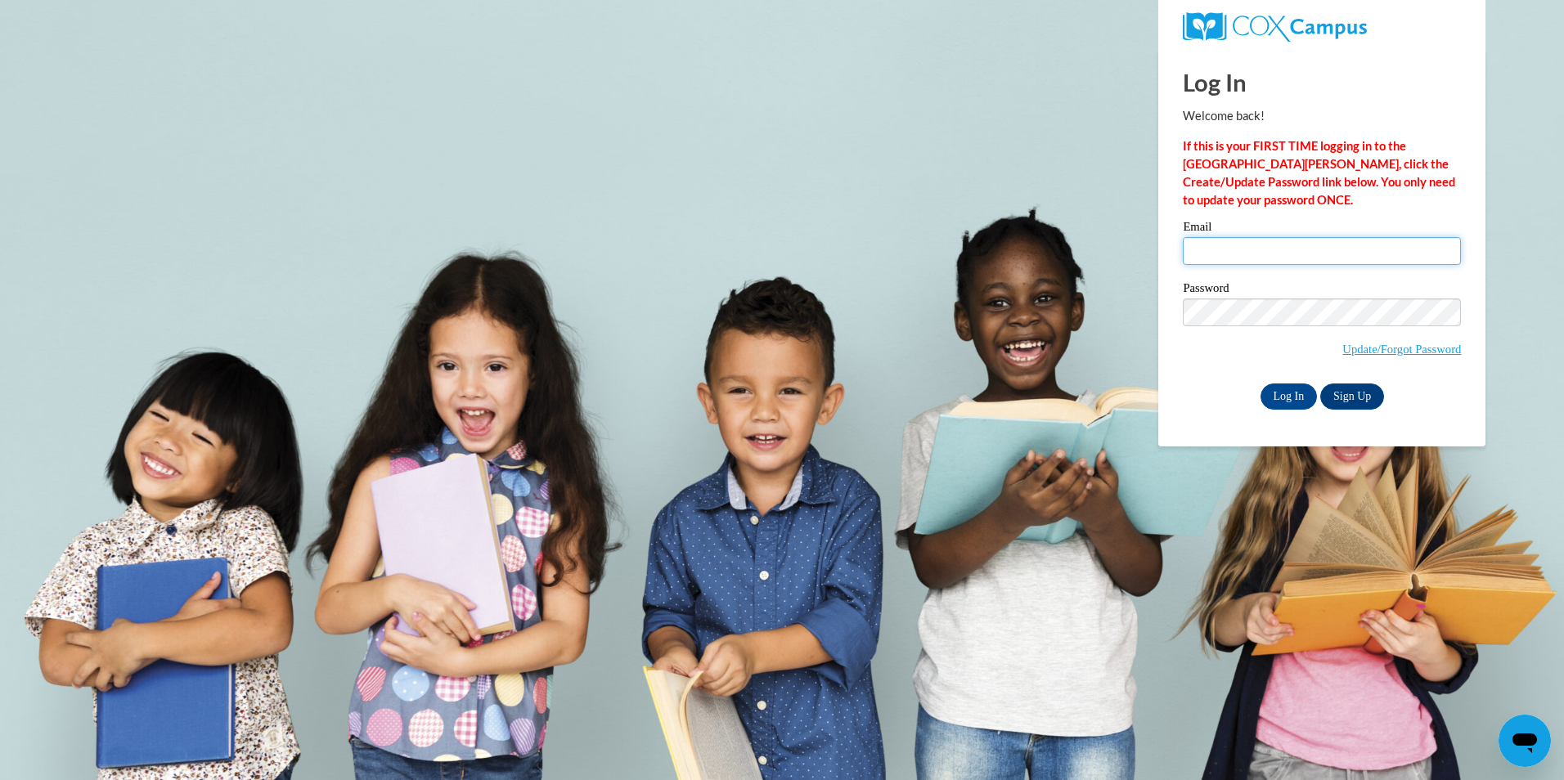
type input "[PERSON_NAME][EMAIL_ADDRESS][DOMAIN_NAME]"
drag, startPoint x: 1334, startPoint y: 254, endPoint x: 1125, endPoint y: 251, distance: 208.6
click at [1125, 251] on body "Log In Welcome back! If this is your FIRST TIME logging in to the NEW Cox Campu…" at bounding box center [782, 390] width 1564 height 780
type input "[PERSON_NAME][EMAIL_ADDRESS][DOMAIN_NAME]"
click at [1260, 384] on input "Log In" at bounding box center [1288, 397] width 57 height 26
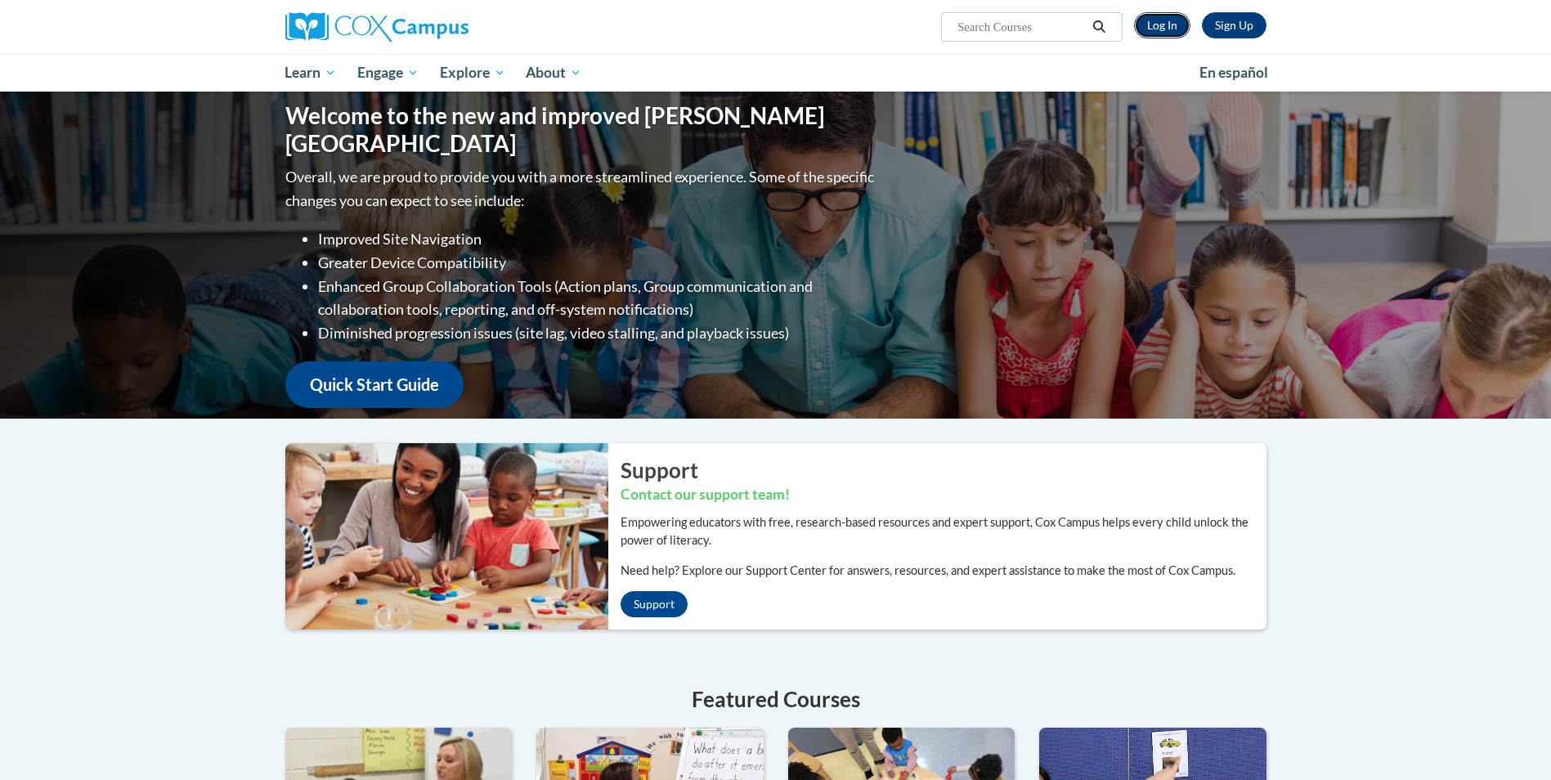
click at [1163, 29] on link "Log In" at bounding box center [1162, 25] width 56 height 26
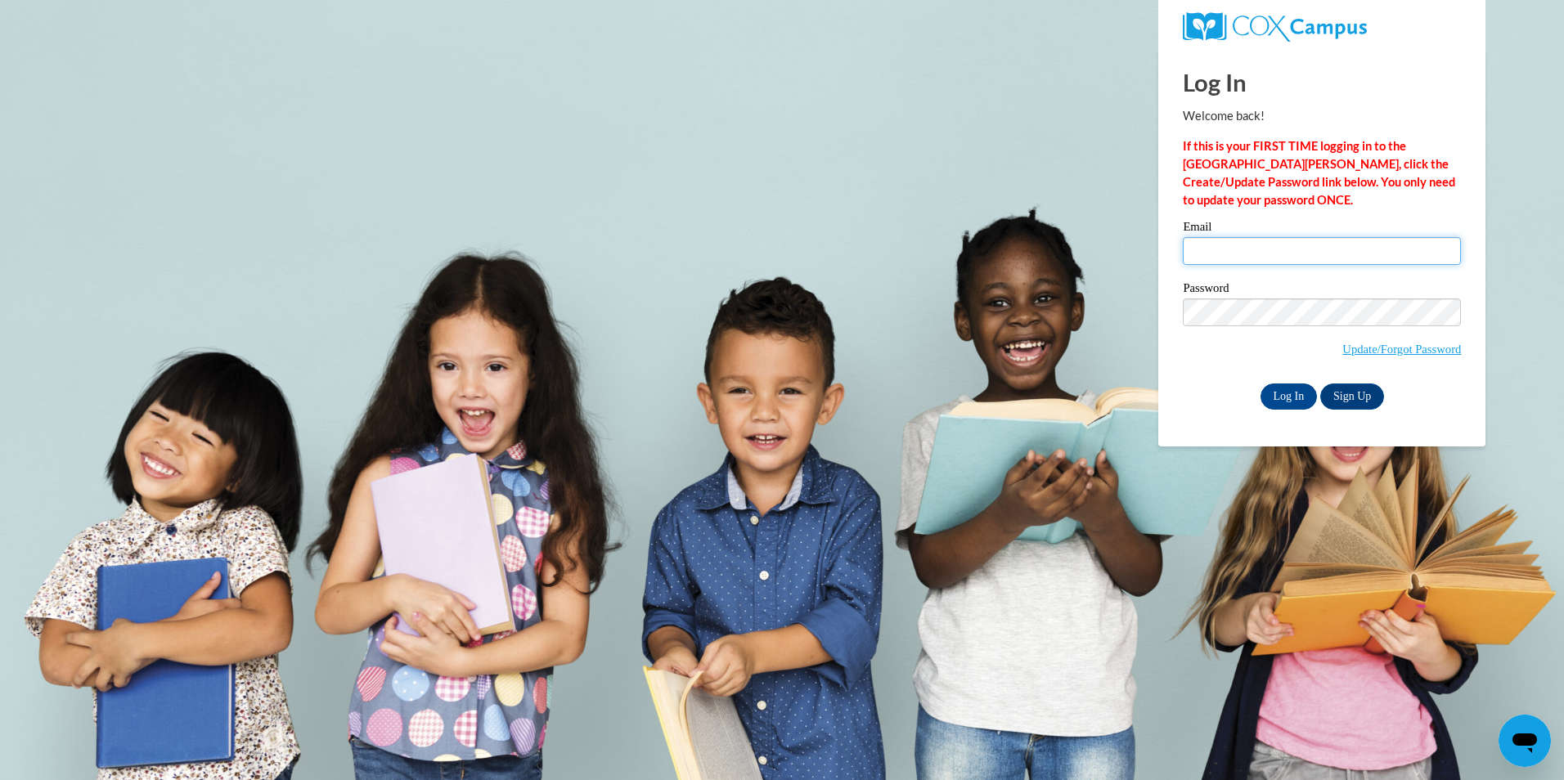
type input "[PERSON_NAME][EMAIL_ADDRESS][DOMAIN_NAME]"
click at [993, 301] on body "Log In Welcome back! If this is your FIRST TIME logging in to the NEW Cox Campu…" at bounding box center [782, 390] width 1564 height 780
click at [1066, 318] on body "Log In Welcome back! If this is your FIRST TIME logging in to the NEW Cox Campu…" at bounding box center [782, 390] width 1564 height 780
click at [1260, 384] on input "Log In" at bounding box center [1288, 397] width 57 height 26
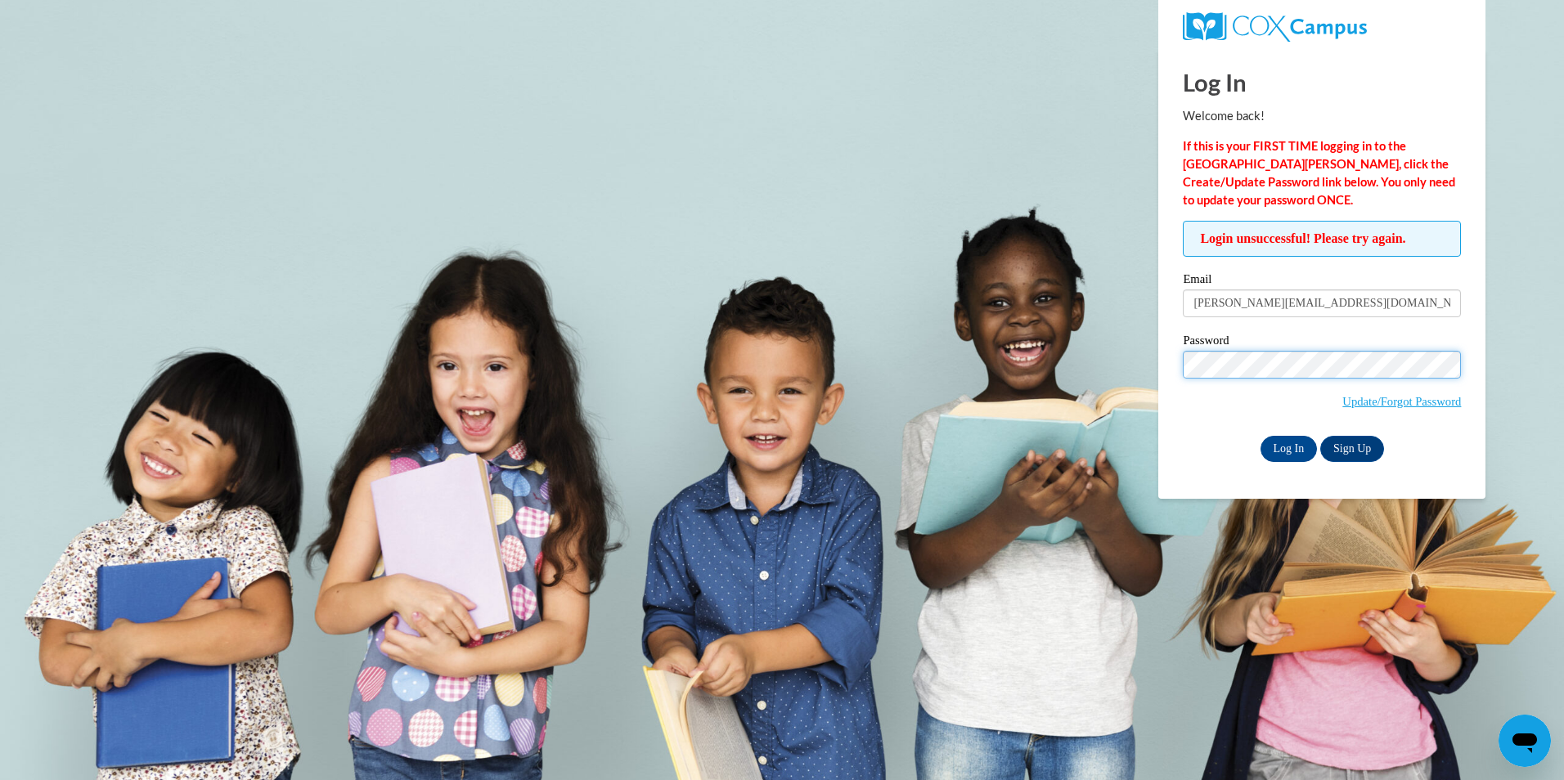
click at [1260, 436] on input "Log In" at bounding box center [1288, 449] width 57 height 26
click at [1278, 447] on input "Log In" at bounding box center [1288, 449] width 57 height 26
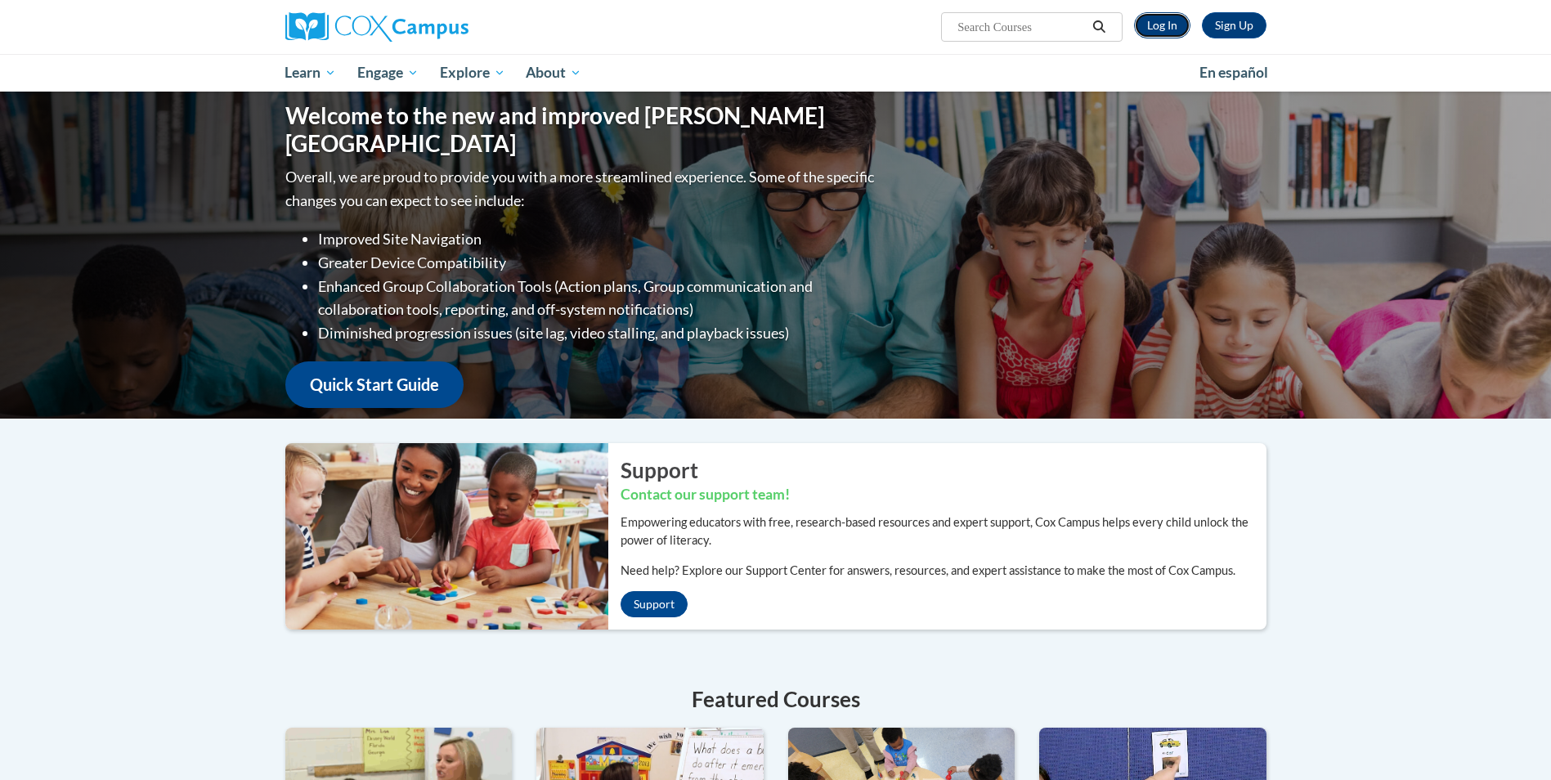
click at [1179, 29] on link "Log In" at bounding box center [1162, 25] width 56 height 26
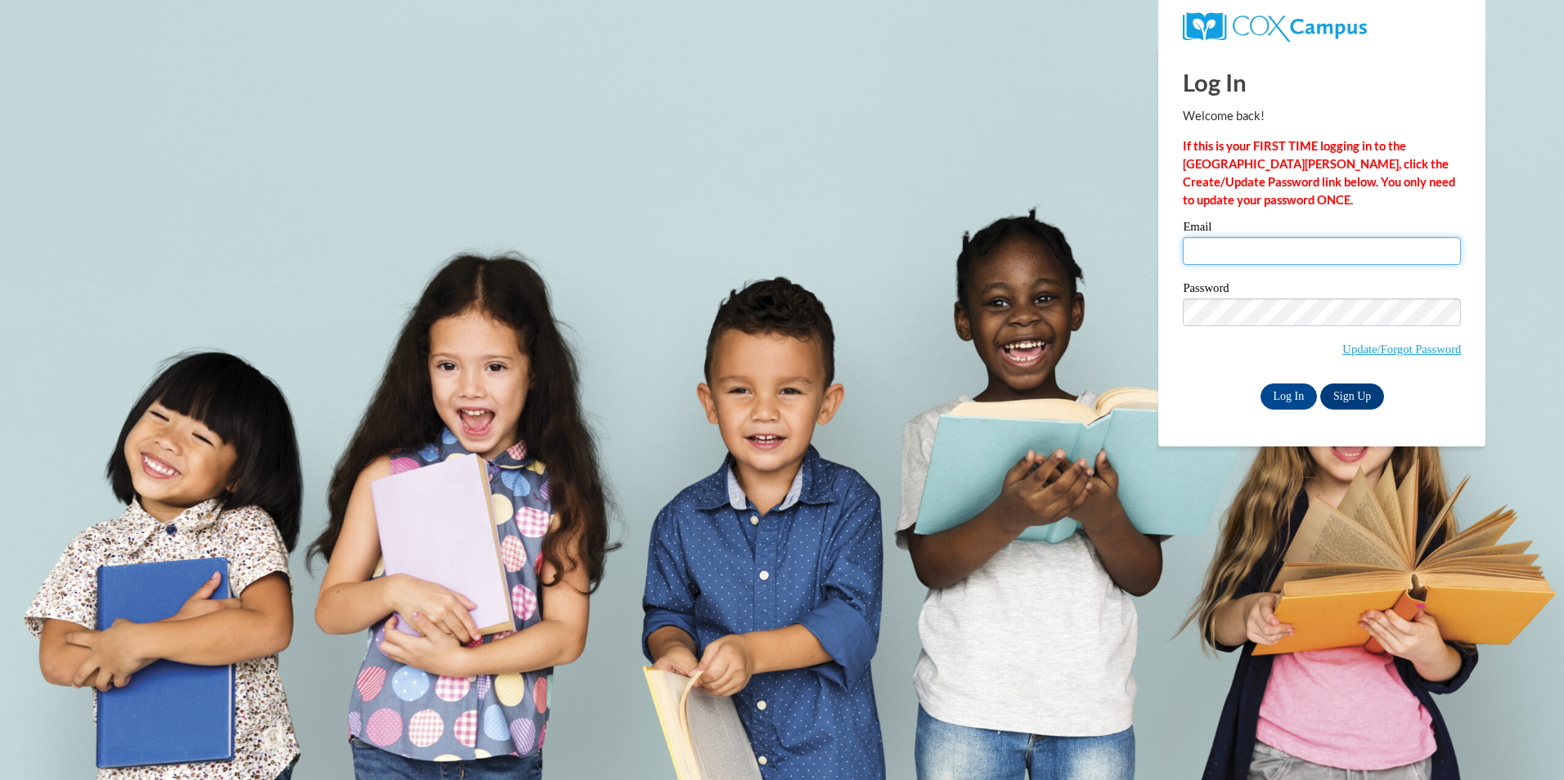
type input "[PERSON_NAME][EMAIL_ADDRESS][DOMAIN_NAME]"
click at [1296, 394] on input "Log In" at bounding box center [1288, 397] width 57 height 26
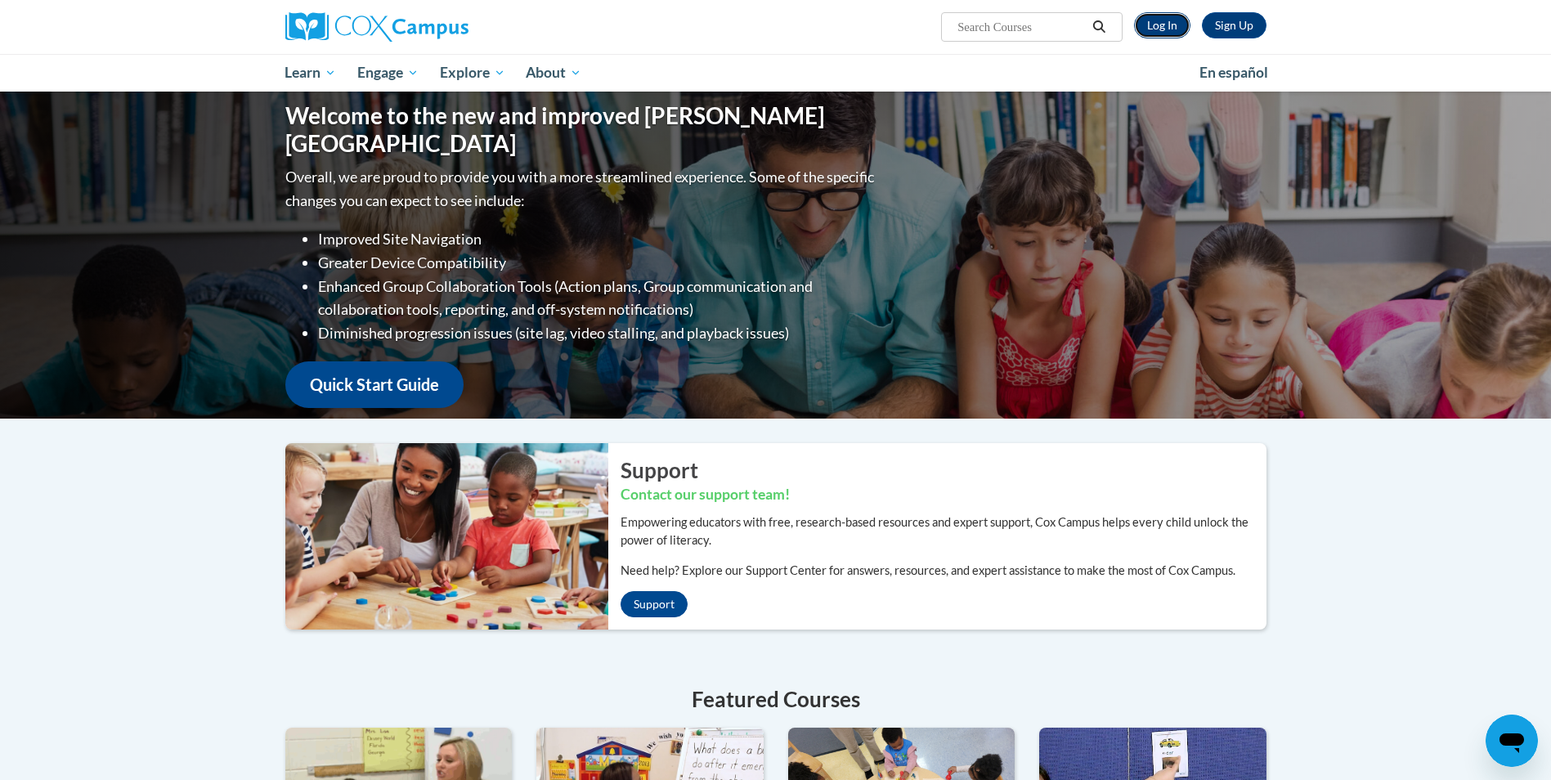
click at [1151, 25] on link "Log In" at bounding box center [1162, 25] width 56 height 26
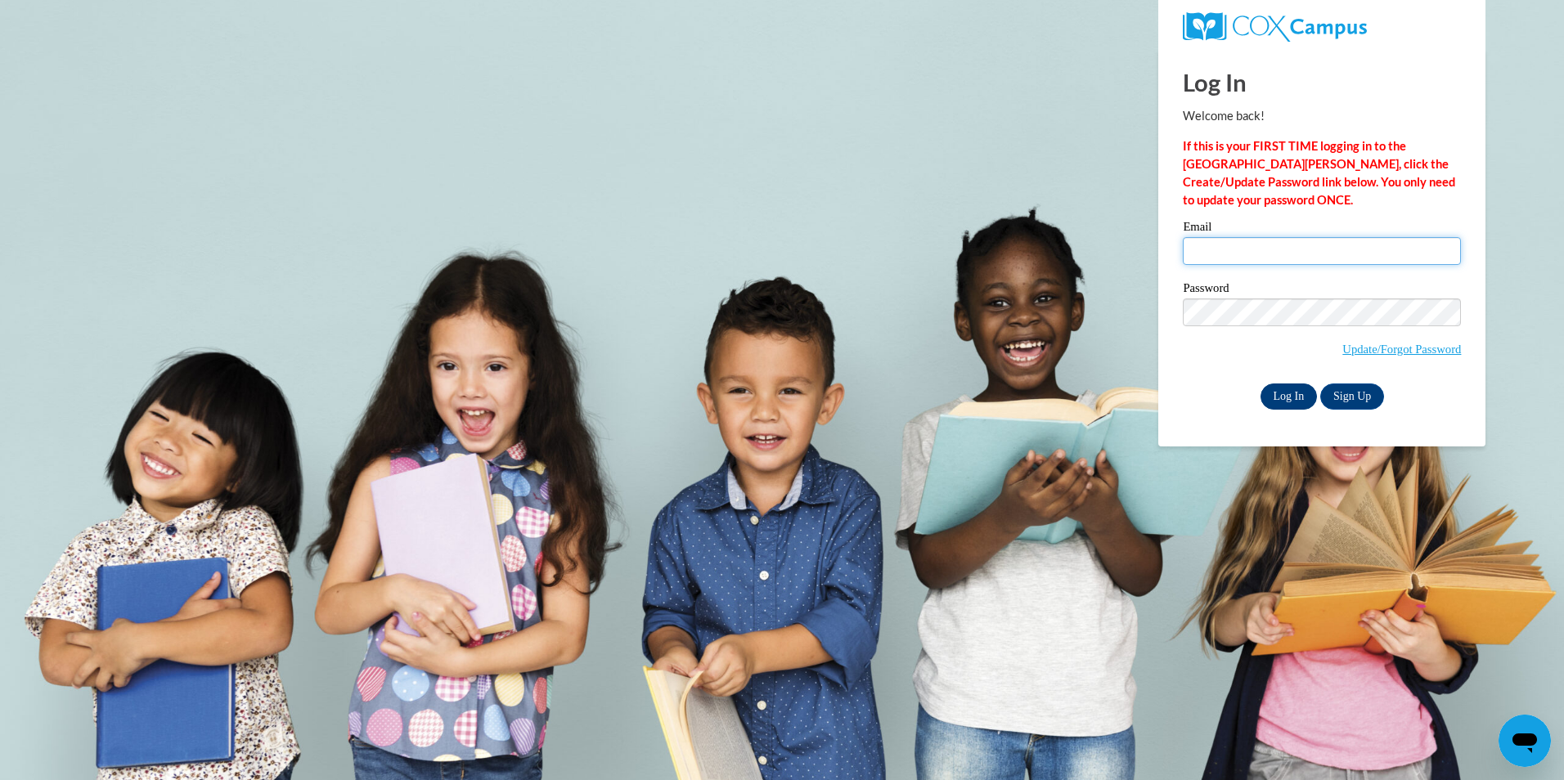
type input "[PERSON_NAME][EMAIL_ADDRESS][DOMAIN_NAME]"
click at [1294, 393] on input "Log In" at bounding box center [1288, 397] width 57 height 26
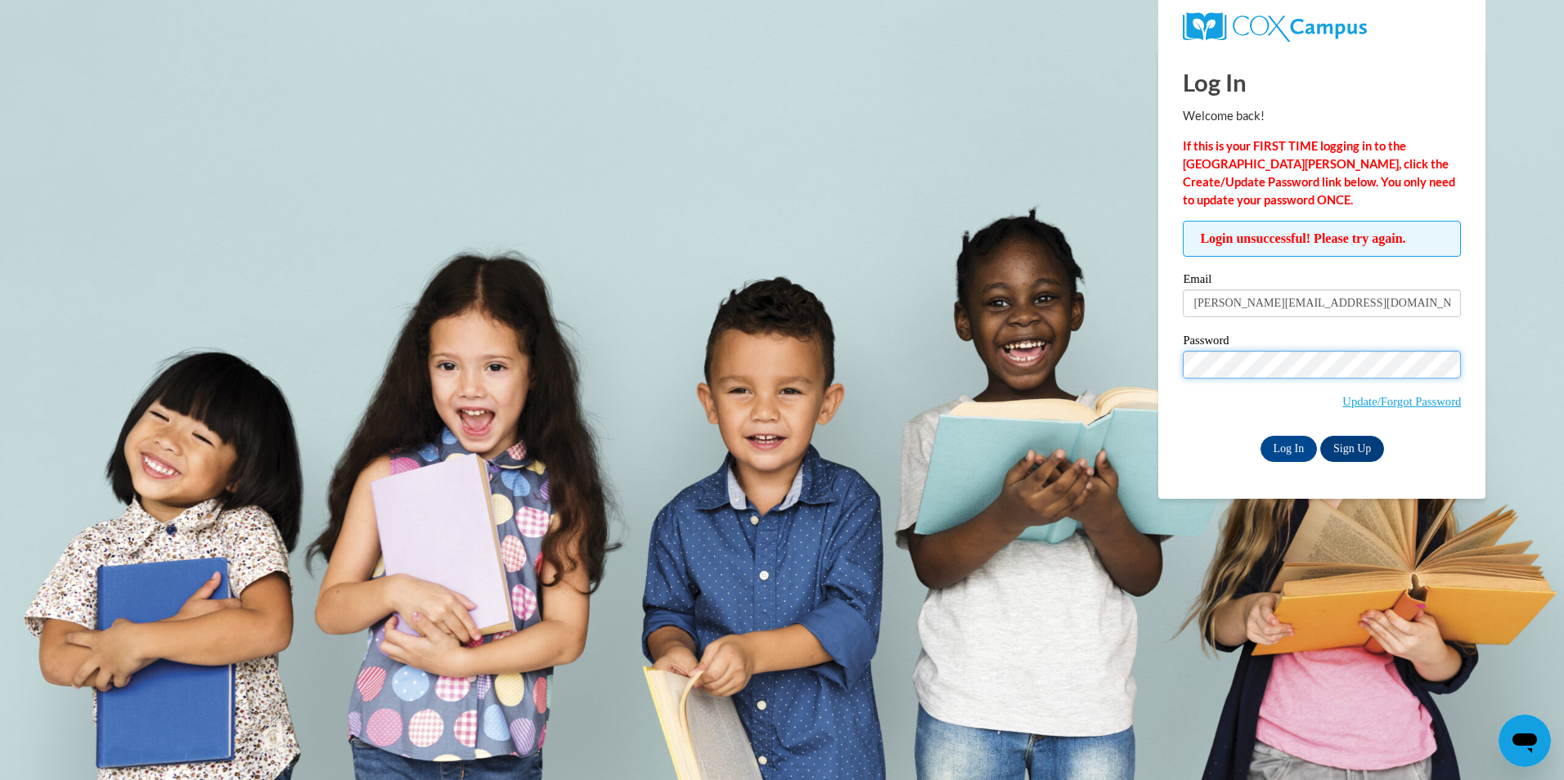
click at [1056, 383] on body "Log In Welcome back! If this is your FIRST TIME logging in to the NEW Cox Campu…" at bounding box center [782, 390] width 1564 height 780
click at [1260, 436] on input "Log In" at bounding box center [1288, 449] width 57 height 26
click at [1410, 401] on link "Update/Forgot Password" at bounding box center [1401, 401] width 119 height 13
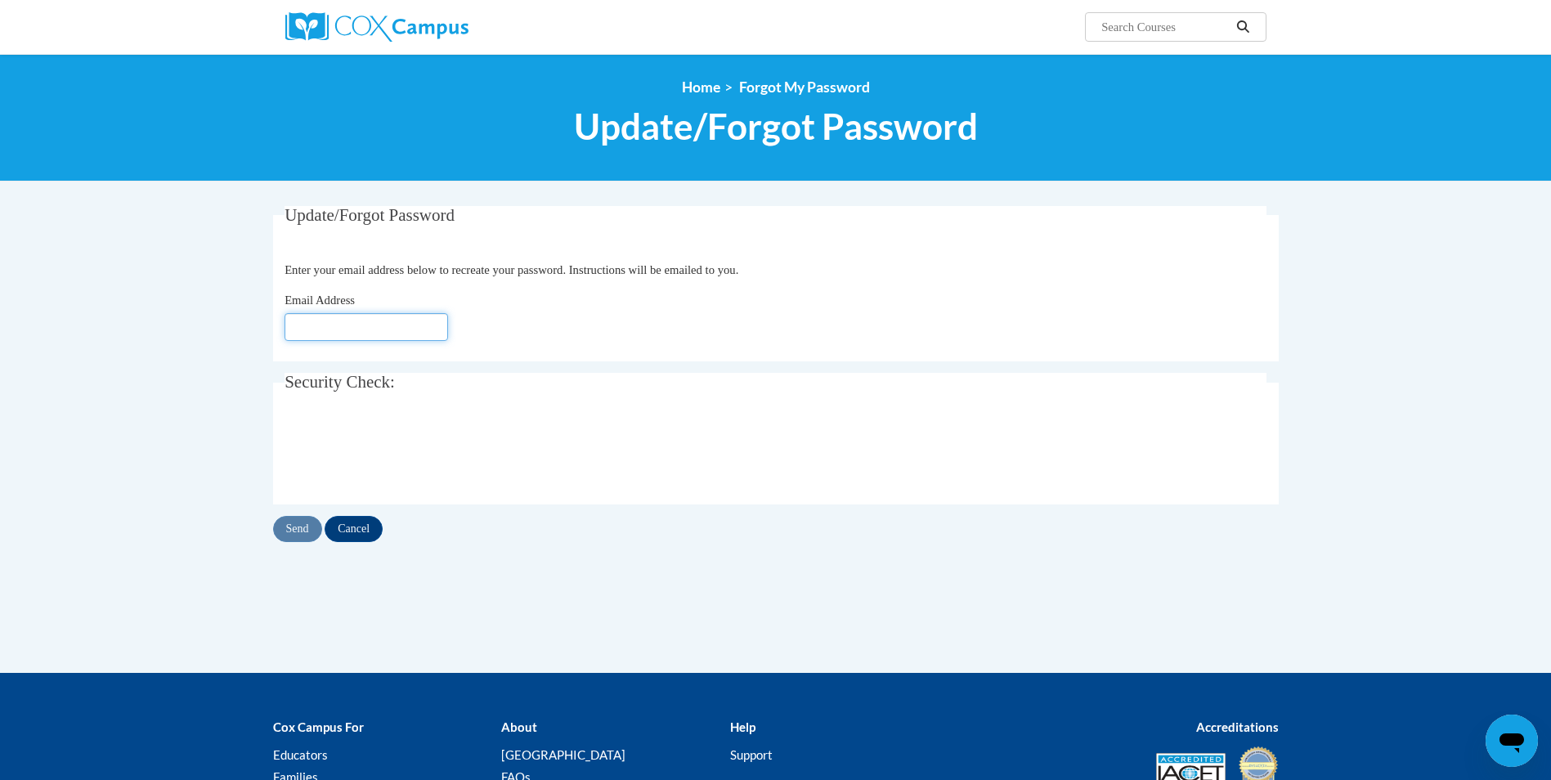
click at [402, 332] on input "Email Address" at bounding box center [367, 327] width 164 height 28
type input "kim.logginssaine@ndo.org"
click at [290, 530] on input "Send" at bounding box center [297, 529] width 49 height 26
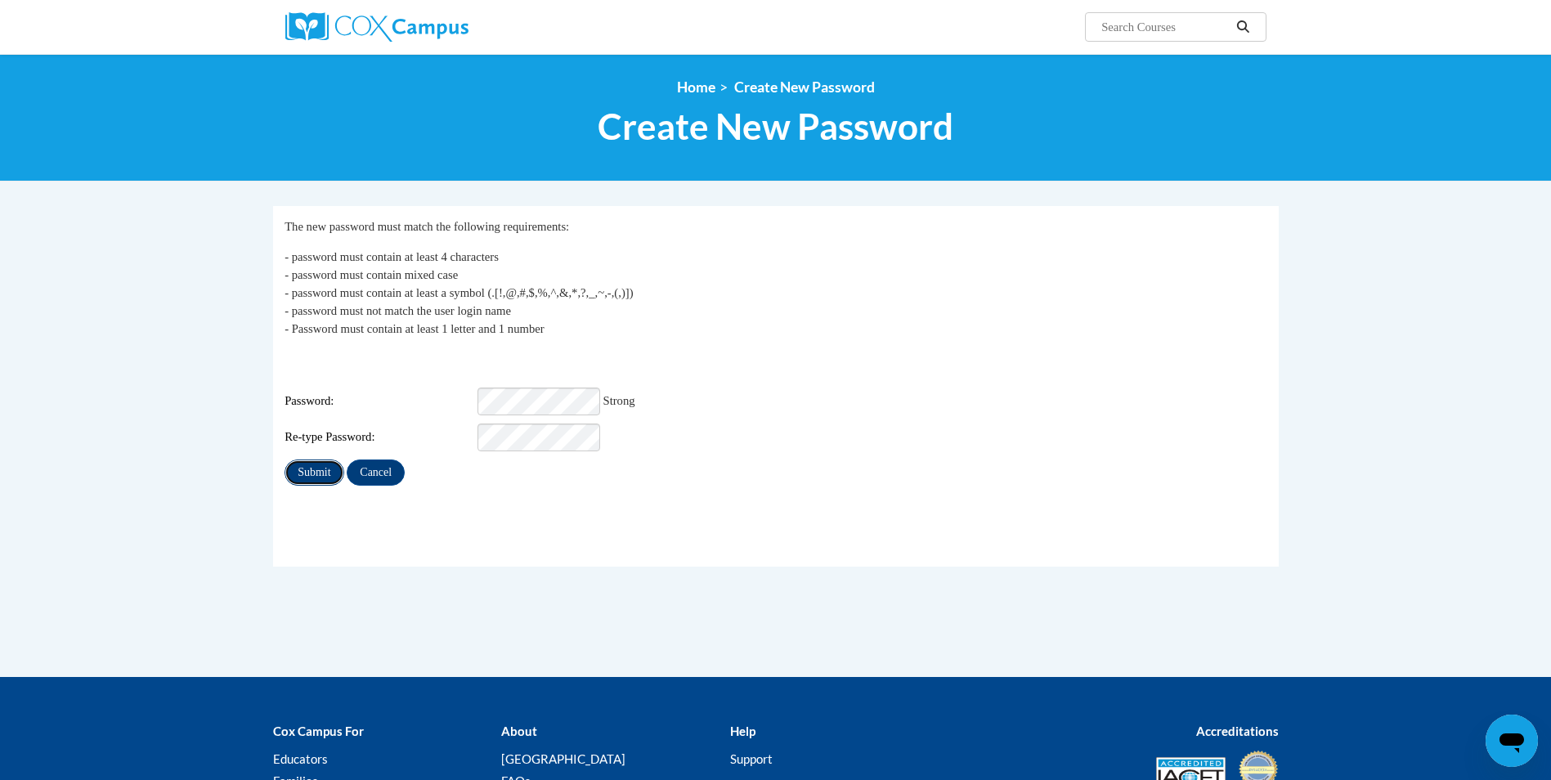
click at [317, 460] on input "Submit" at bounding box center [314, 473] width 59 height 26
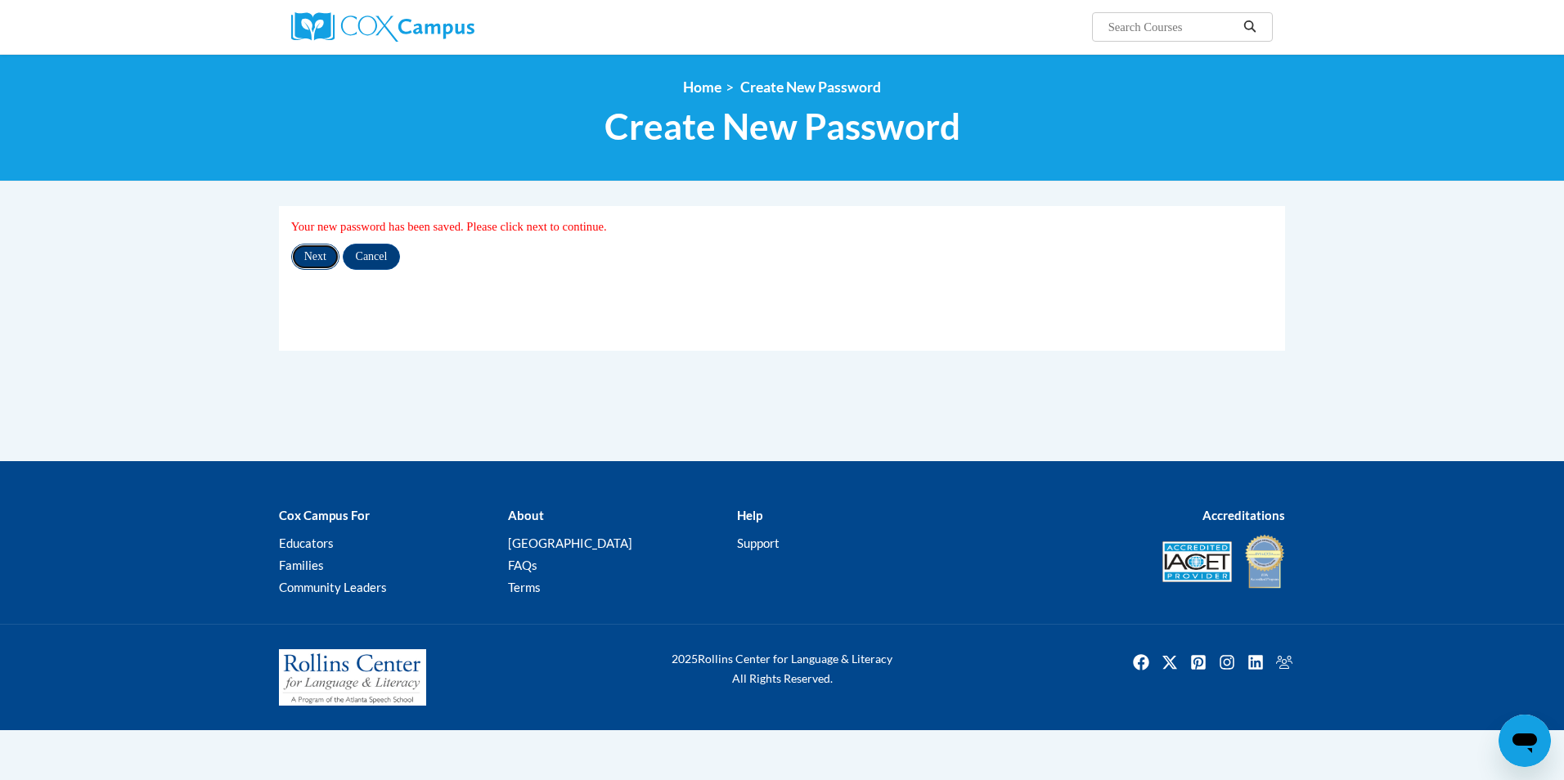
click at [315, 264] on input "Next" at bounding box center [315, 257] width 48 height 26
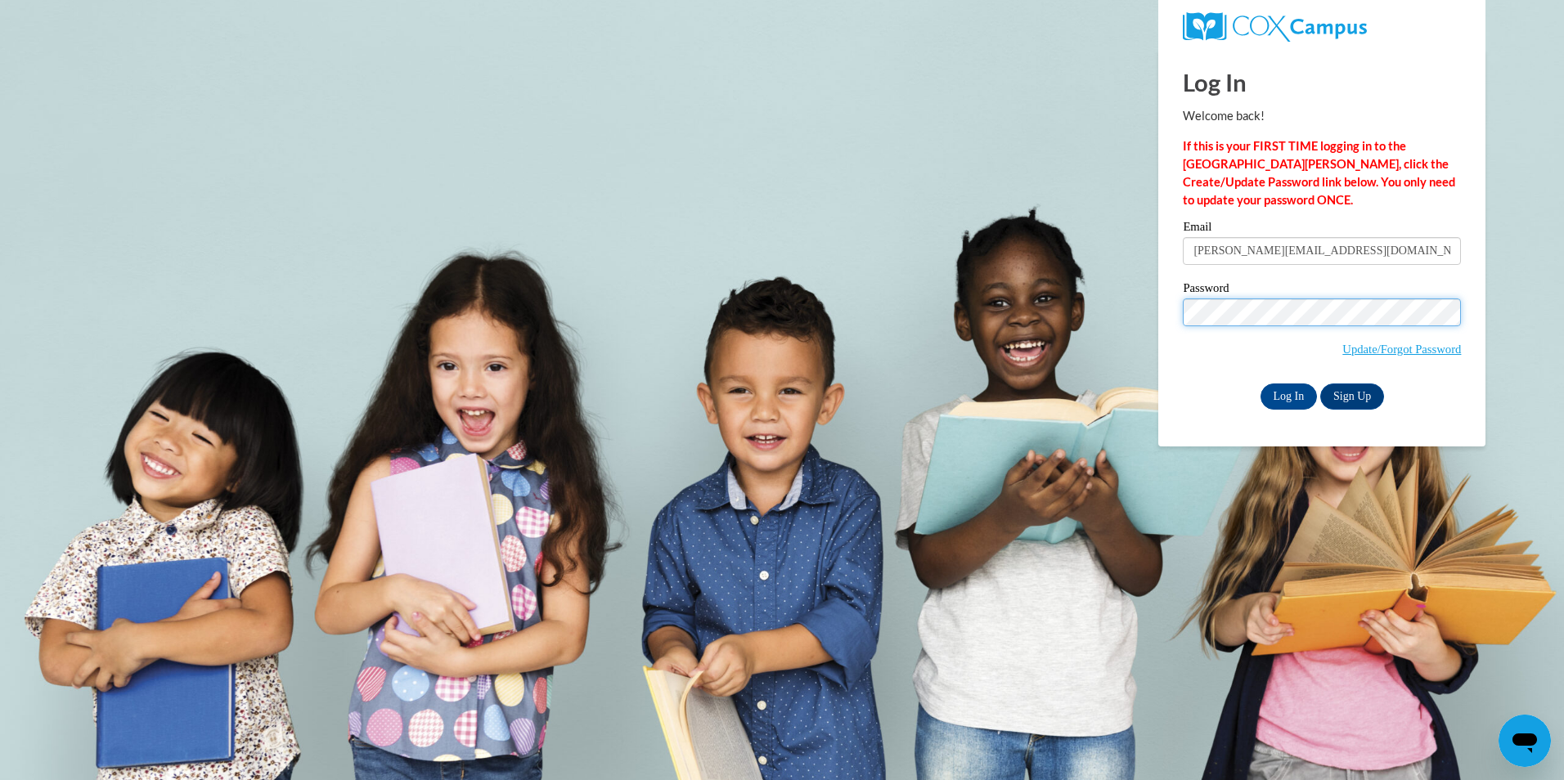
click at [1093, 321] on body "Log In Welcome back! If this is your FIRST TIME logging in to the [GEOGRAPHIC_D…" at bounding box center [782, 390] width 1564 height 780
click at [1371, 251] on input "[PERSON_NAME][EMAIL_ADDRESS][DOMAIN_NAME]" at bounding box center [1322, 251] width 278 height 28
type input "[PERSON_NAME][EMAIL_ADDRESS][DOMAIN_NAME]"
click at [1452, 226] on label "Email" at bounding box center [1322, 229] width 278 height 16
click at [1452, 237] on input "[PERSON_NAME][EMAIL_ADDRESS][DOMAIN_NAME]" at bounding box center [1322, 251] width 278 height 28
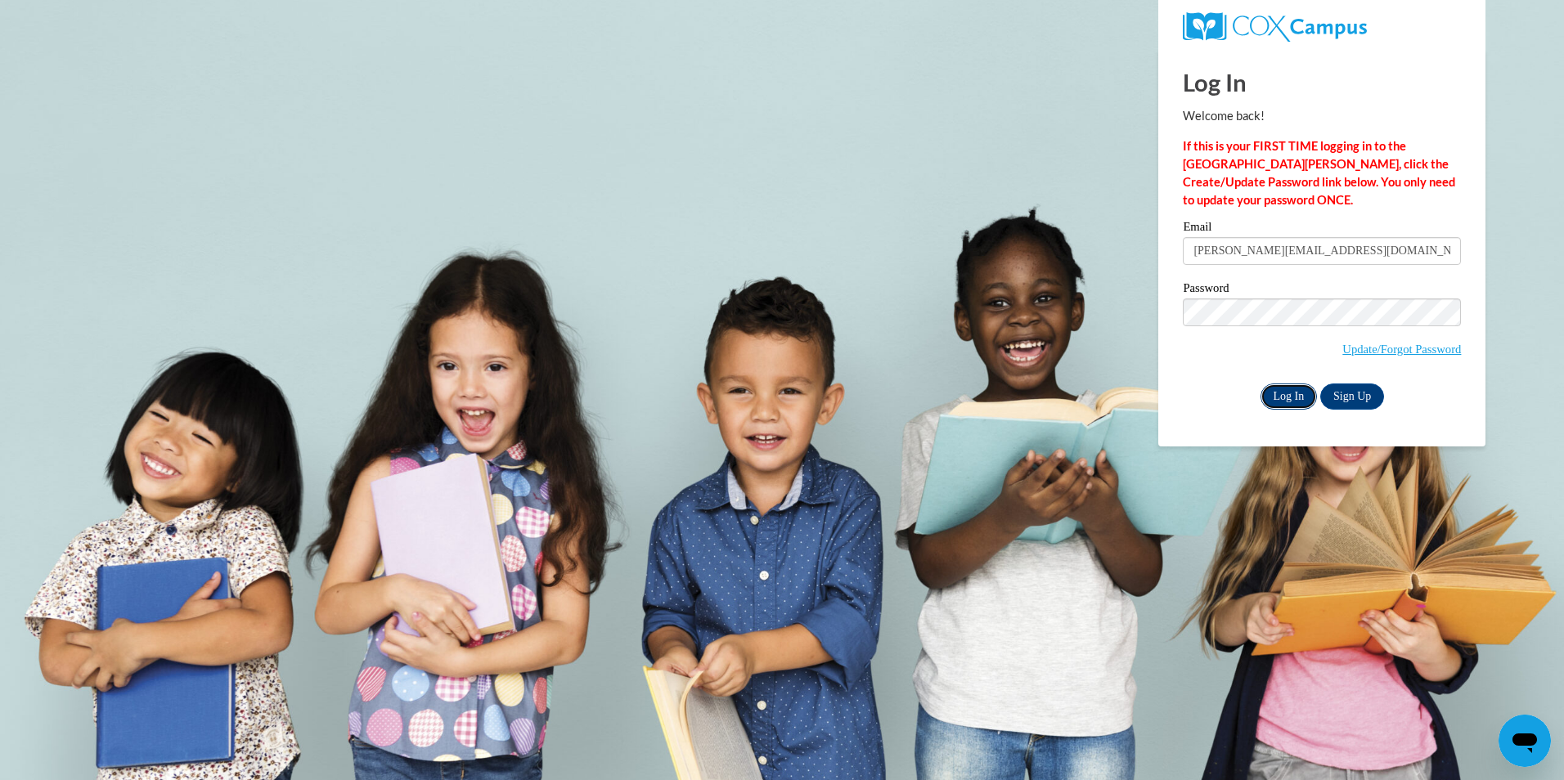
click at [1282, 391] on input "Log In" at bounding box center [1288, 397] width 57 height 26
